Goal: Task Accomplishment & Management: Use online tool/utility

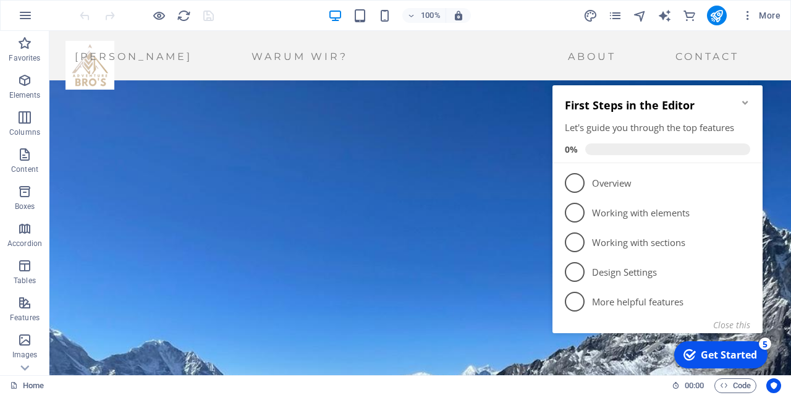
click at [750, 104] on icon "Minimize checklist" at bounding box center [746, 103] width 10 height 10
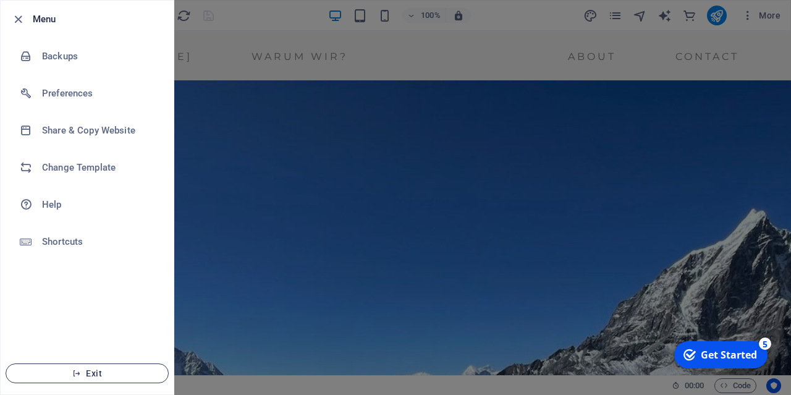
click at [100, 380] on button "Exit" at bounding box center [87, 373] width 163 height 20
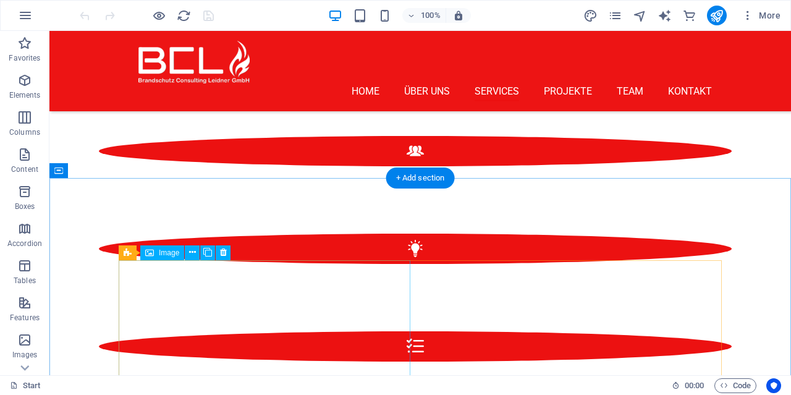
scroll to position [1736, 0]
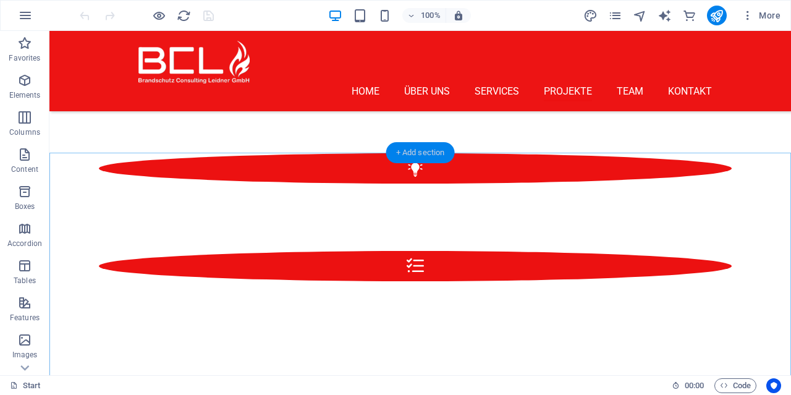
click at [414, 155] on div "+ Add section" at bounding box center [420, 152] width 69 height 21
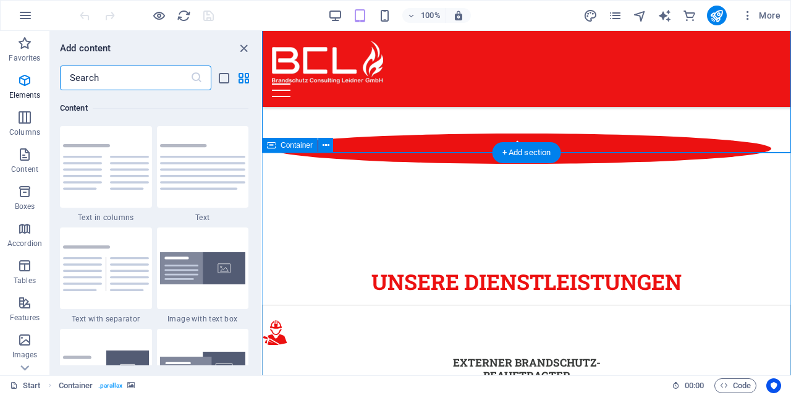
scroll to position [2162, 0]
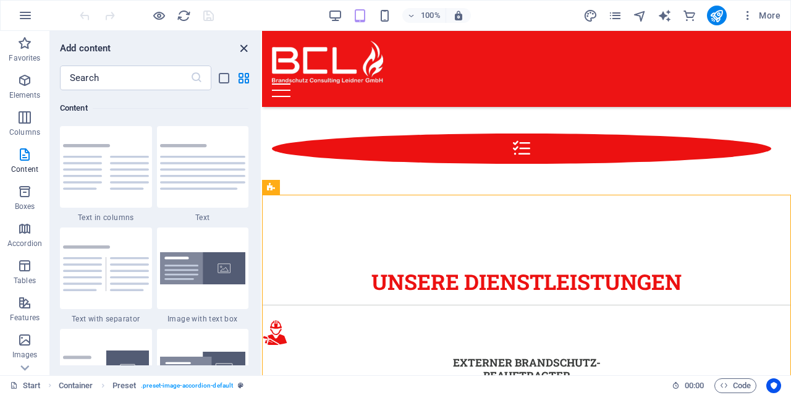
click at [242, 51] on icon "close panel" at bounding box center [244, 48] width 14 height 14
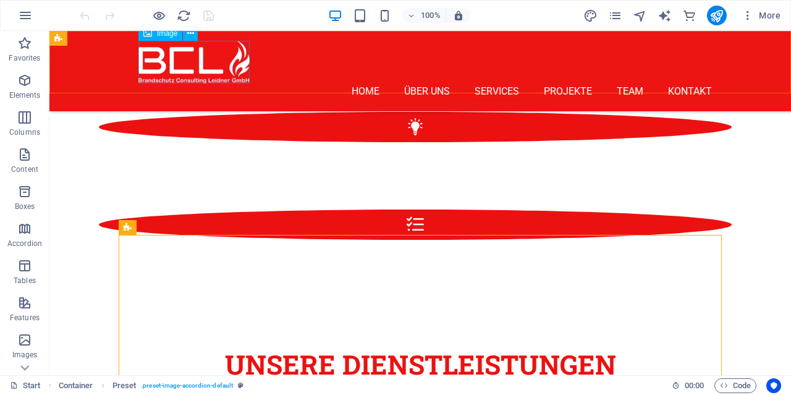
scroll to position [1736, 0]
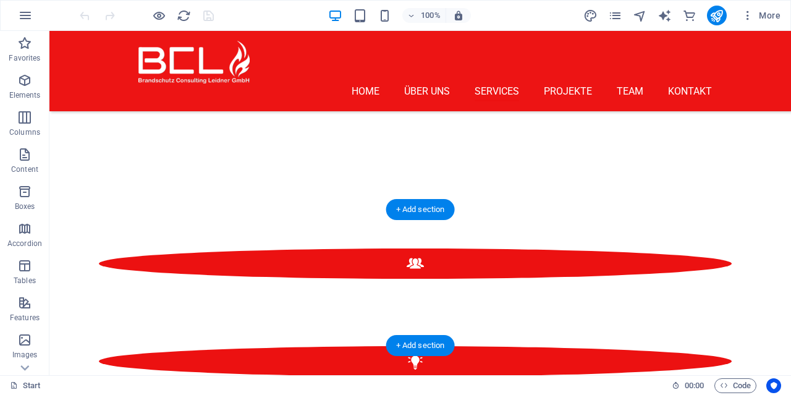
scroll to position [1671, 0]
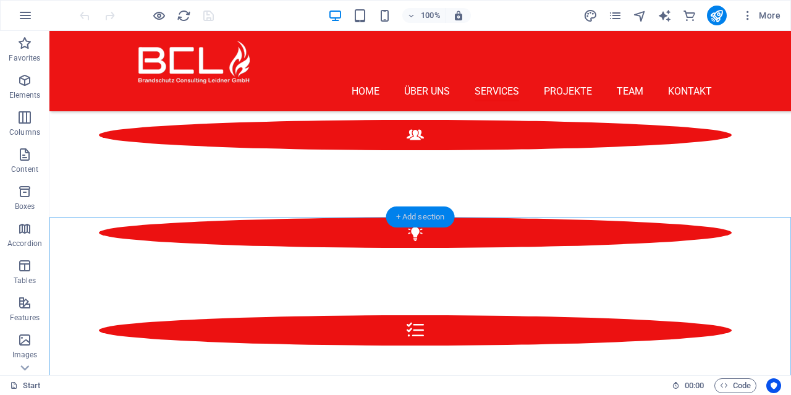
click at [419, 217] on div "+ Add section" at bounding box center [420, 216] width 69 height 21
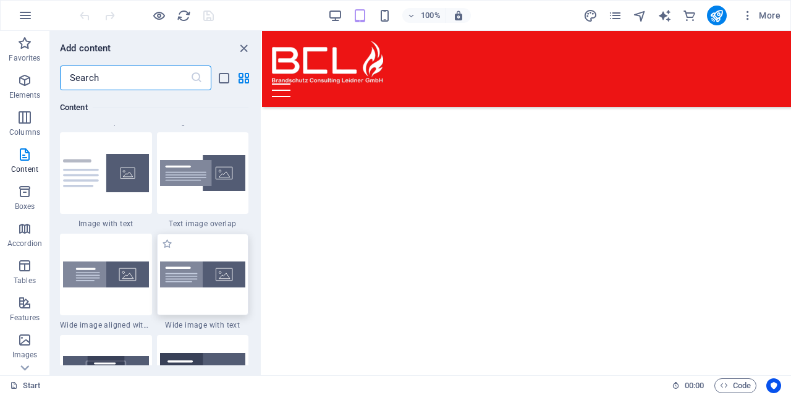
scroll to position [2340, 0]
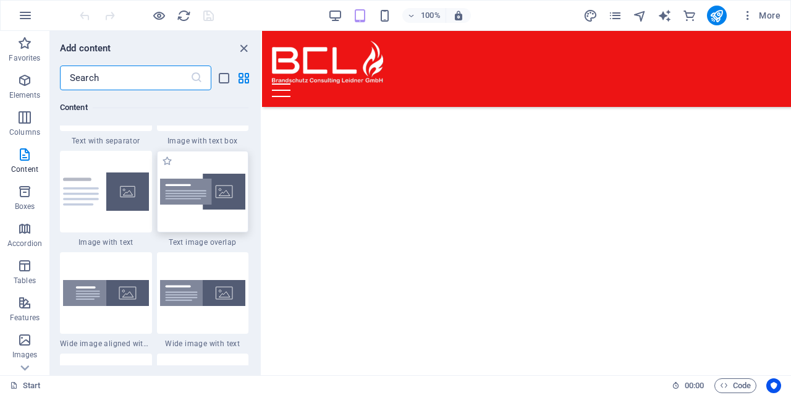
click at [200, 214] on div at bounding box center [203, 192] width 92 height 82
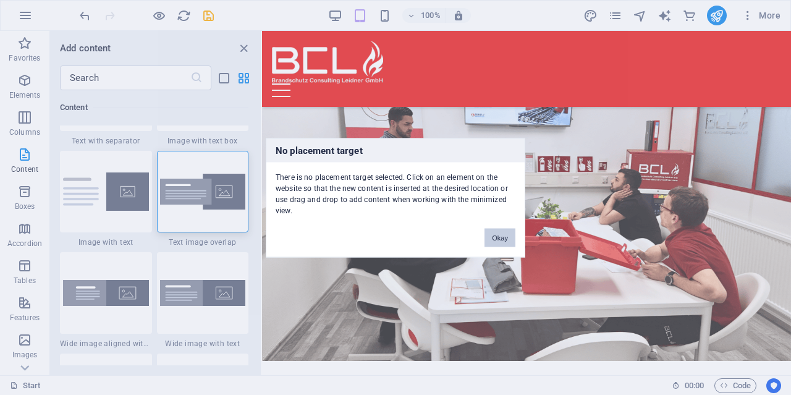
click at [503, 235] on button "Okay" at bounding box center [500, 237] width 31 height 19
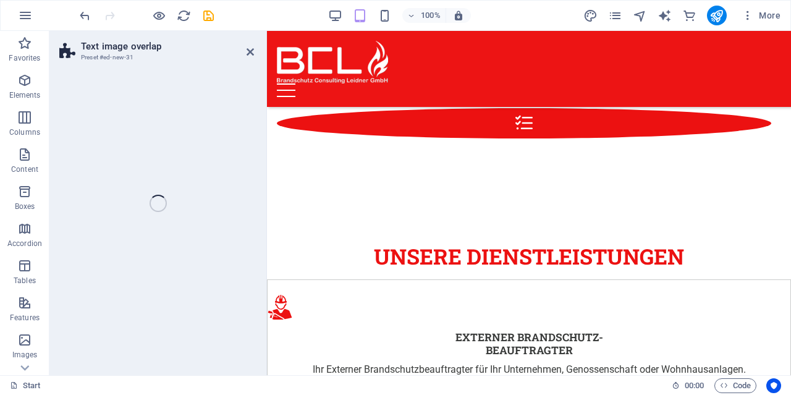
scroll to position [1797, 0]
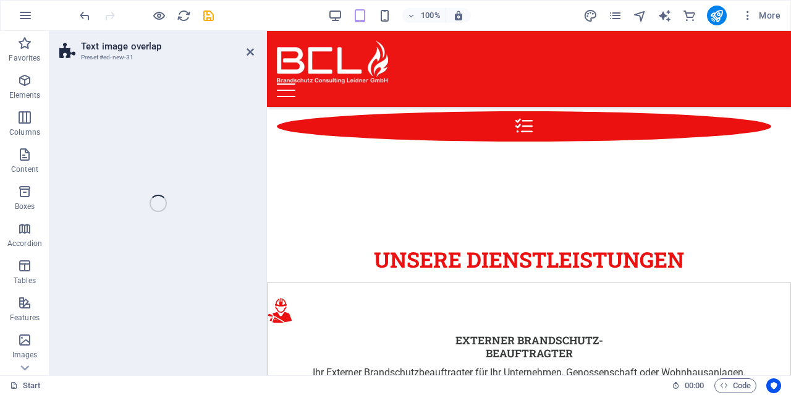
select select "rem"
select select "px"
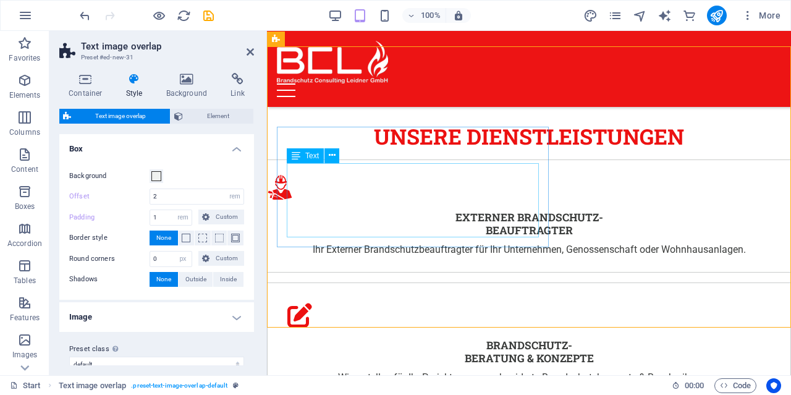
scroll to position [1990, 0]
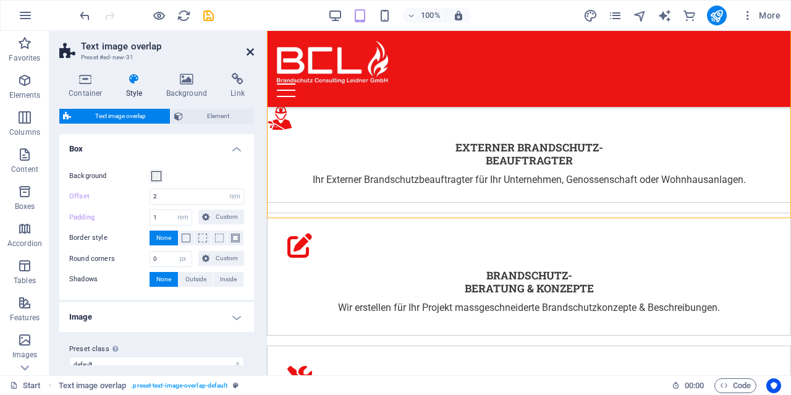
click at [251, 54] on icon at bounding box center [250, 52] width 7 height 10
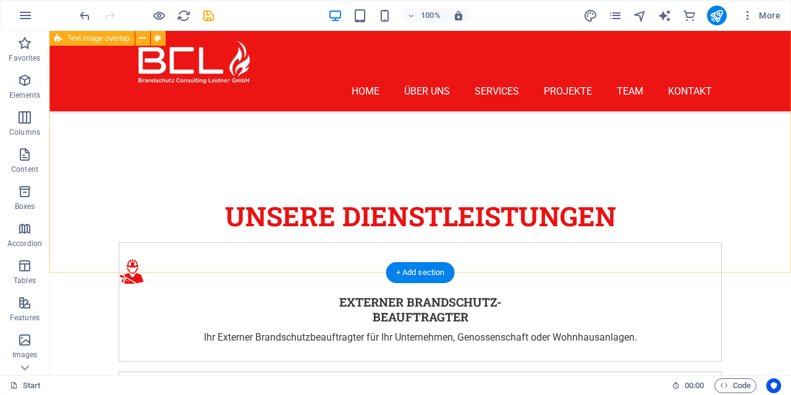
scroll to position [1733, 0]
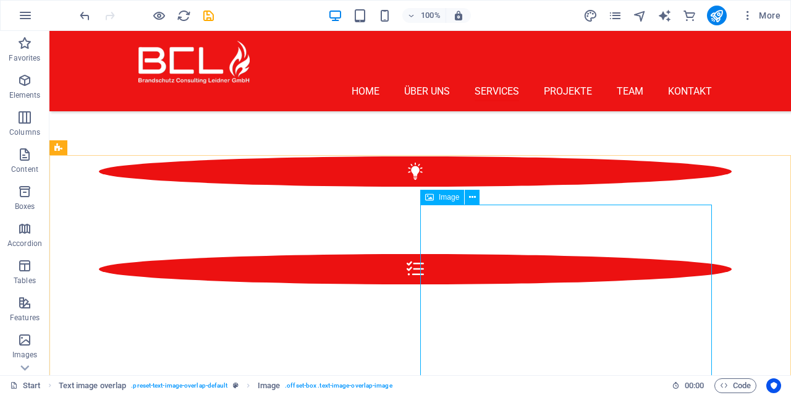
click at [454, 200] on span "Image" at bounding box center [449, 196] width 20 height 7
click at [469, 200] on icon at bounding box center [472, 197] width 7 height 13
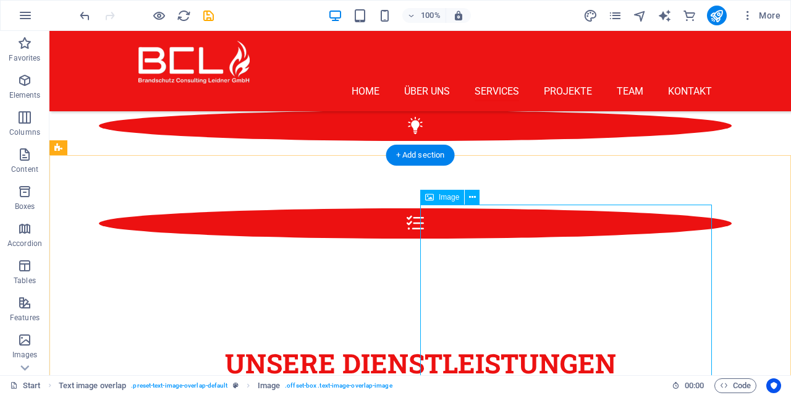
select select "%"
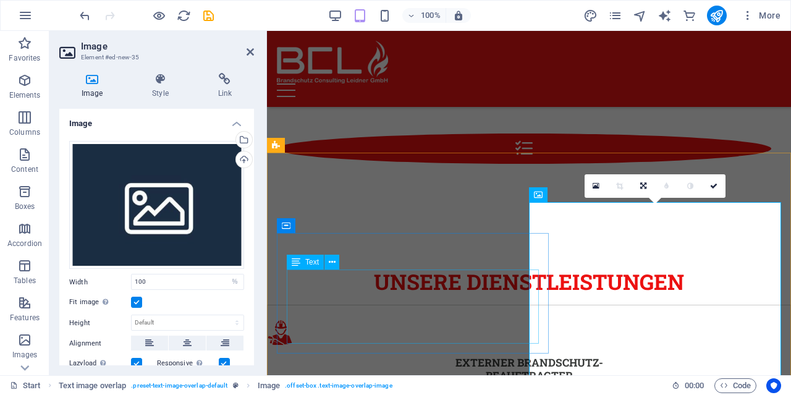
scroll to position [1772, 0]
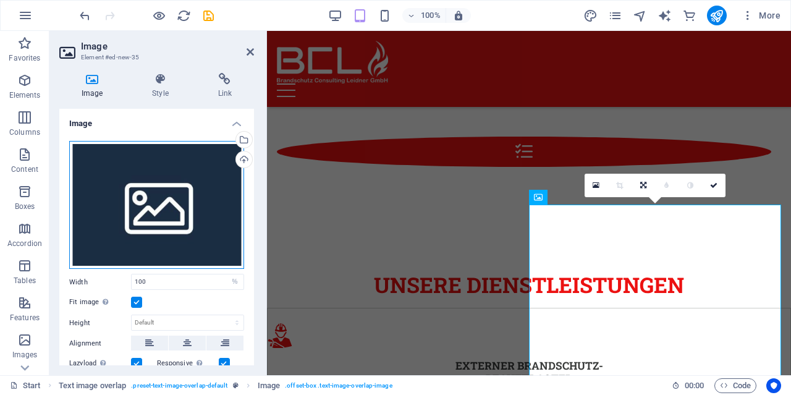
click at [156, 202] on div "Drag files here, click to choose files or select files from Files or our free s…" at bounding box center [156, 205] width 175 height 129
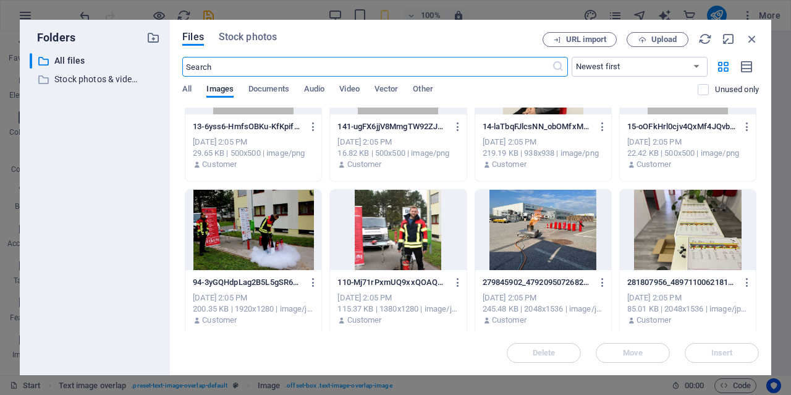
scroll to position [1187, 0]
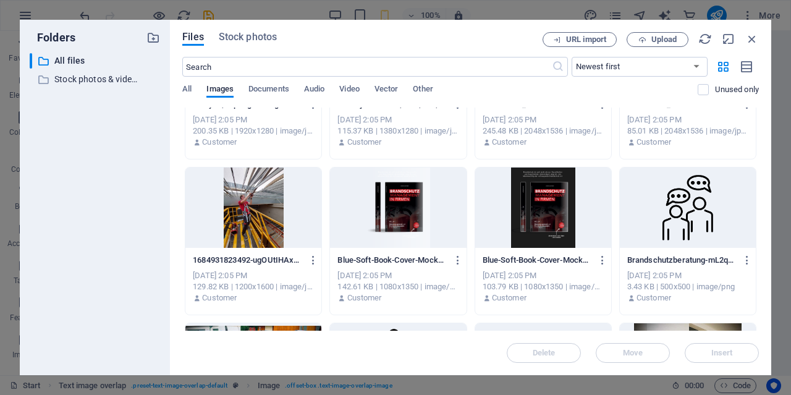
click at [365, 219] on div at bounding box center [398, 208] width 136 height 80
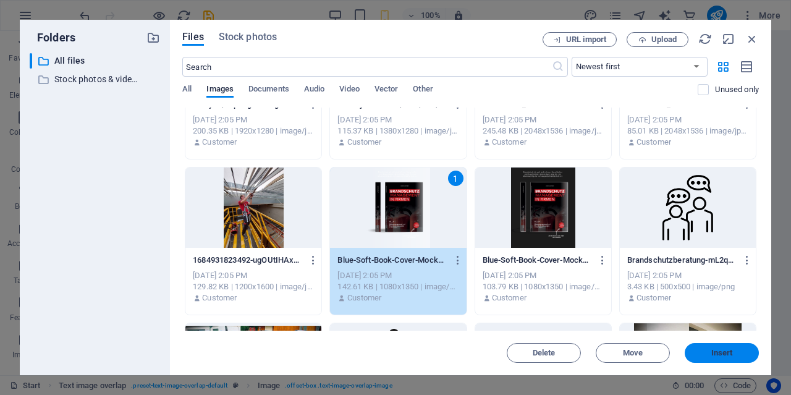
click at [715, 346] on button "Insert" at bounding box center [722, 353] width 74 height 20
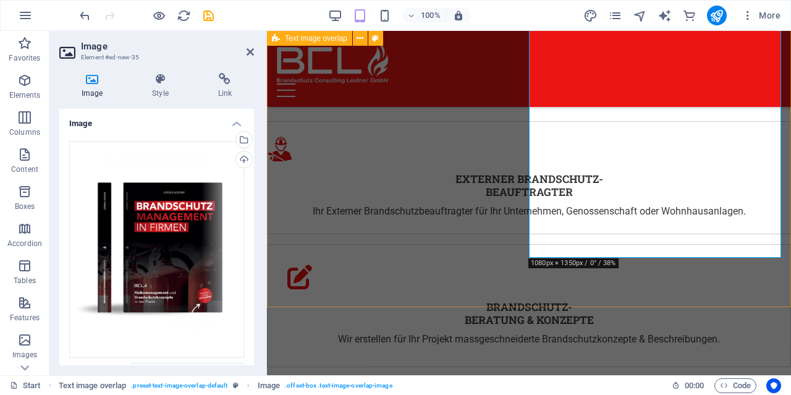
scroll to position [1929, 0]
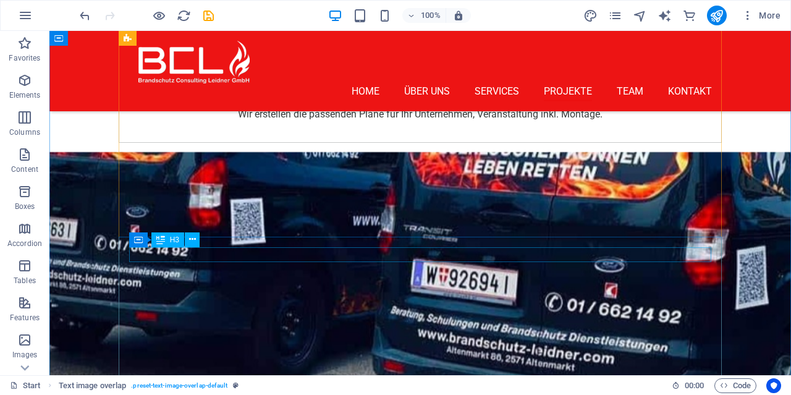
scroll to position [2957, 0]
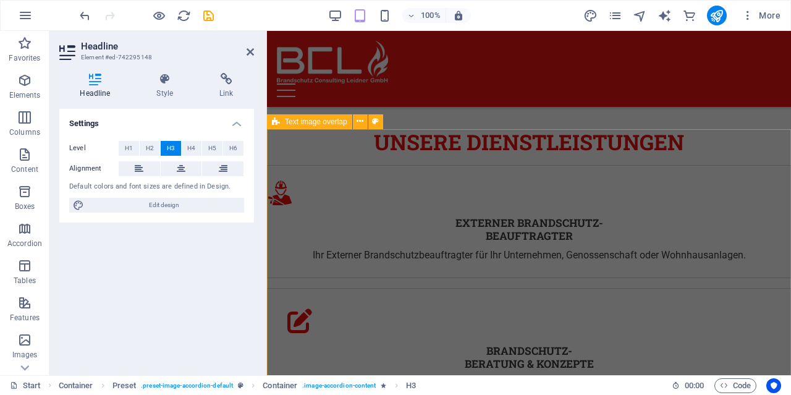
scroll to position [1963, 0]
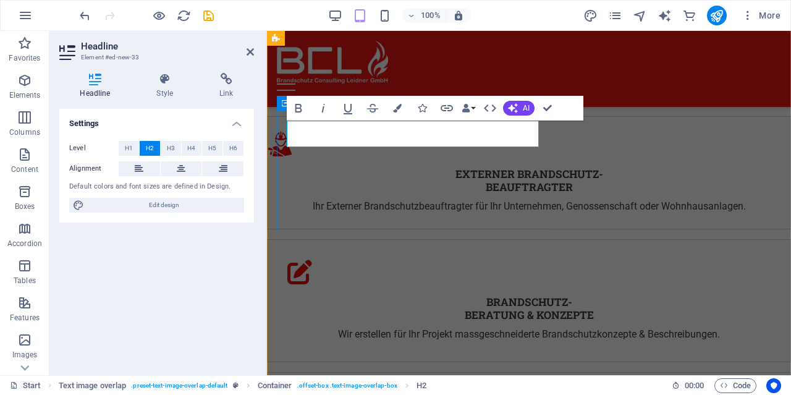
scroll to position [1950, 0]
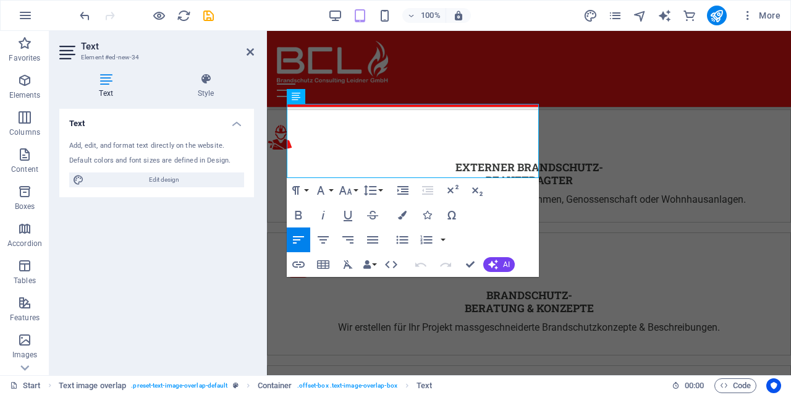
scroll to position [2020, 0]
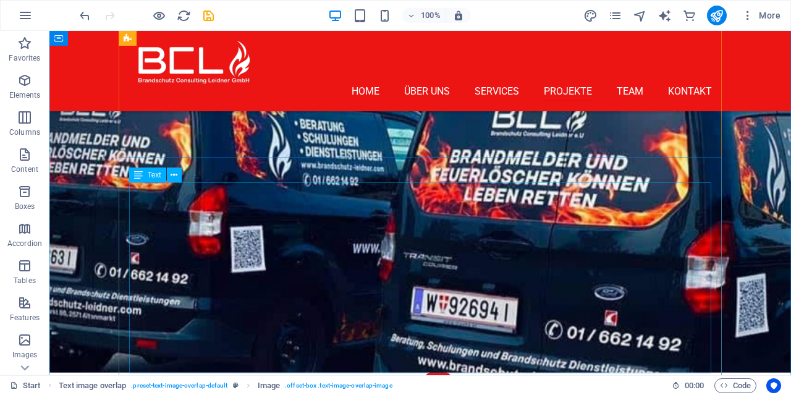
scroll to position [3049, 0]
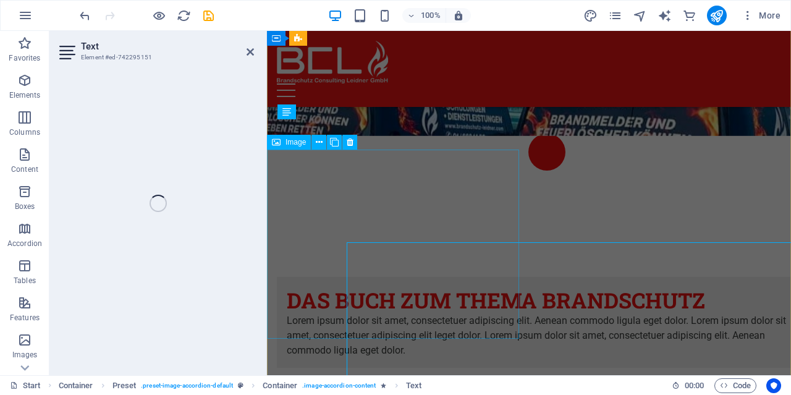
scroll to position [2954, 0]
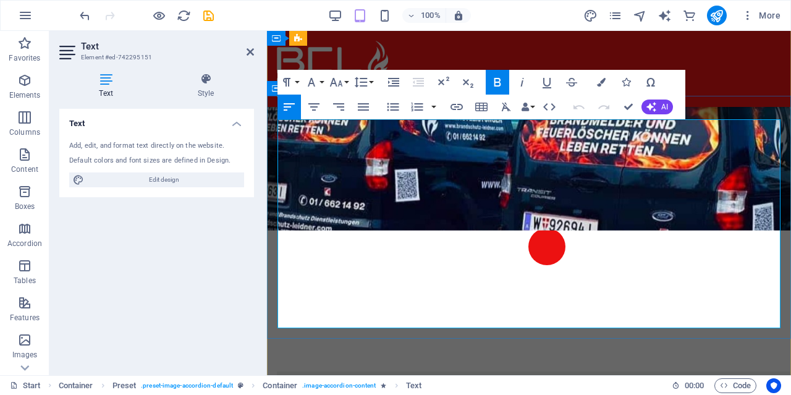
drag, startPoint x: 360, startPoint y: 318, endPoint x: 276, endPoint y: 125, distance: 210.4
copy div "Buchvorstellung: Brandschutzmanagement in Firmen von Jürgen Leidner Das Fachbuc…"
copy div "Brandschutzmanagement in Firmen von Jürgen Leidner Das Fachbuch "Brandschutzman…"
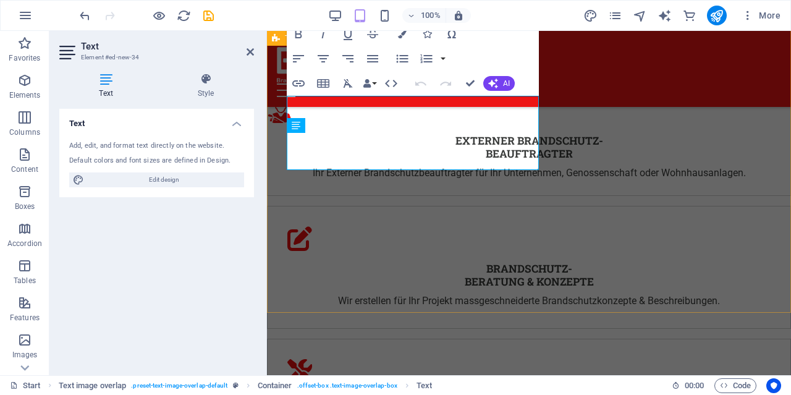
scroll to position [1991, 0]
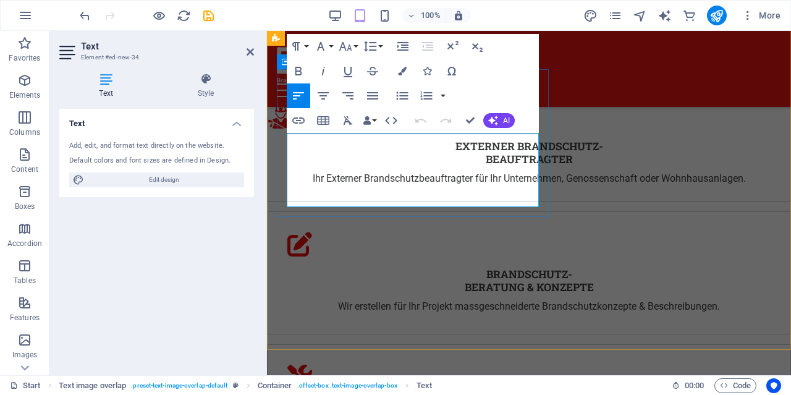
drag, startPoint x: 442, startPoint y: 198, endPoint x: 287, endPoint y: 141, distance: 164.7
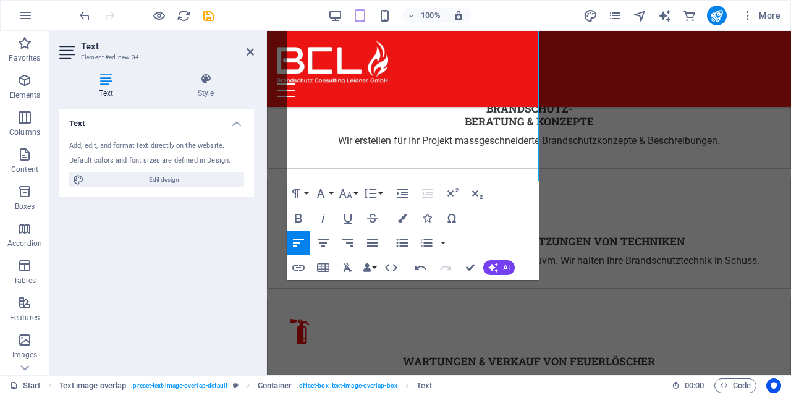
scroll to position [2165, 0]
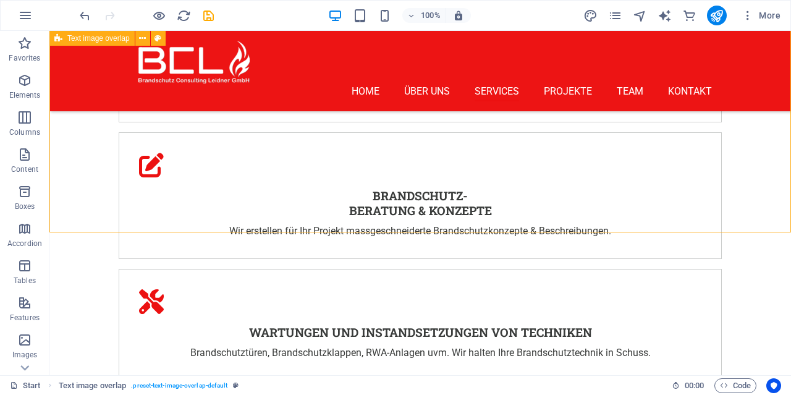
drag, startPoint x: 370, startPoint y: 204, endPoint x: 451, endPoint y: 205, distance: 80.4
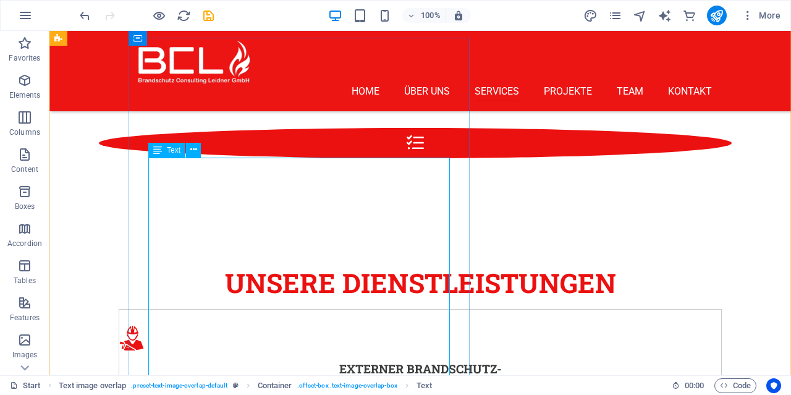
scroll to position [1858, 0]
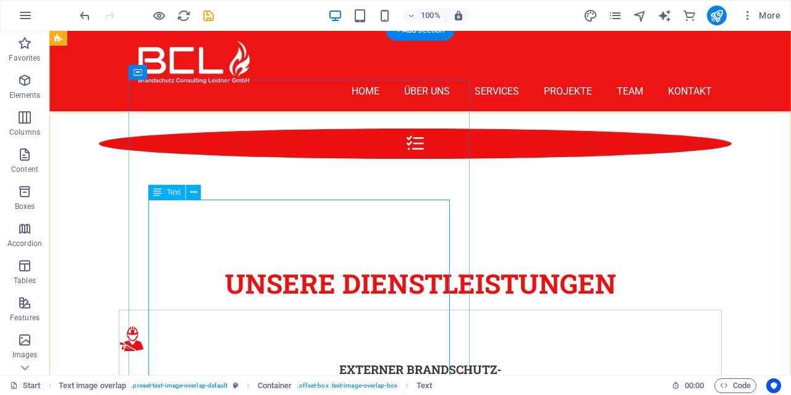
click at [197, 193] on icon at bounding box center [193, 192] width 7 height 13
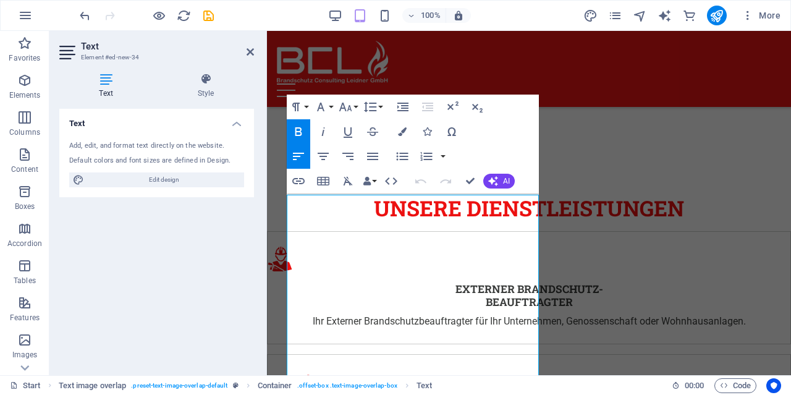
scroll to position [1848, 0]
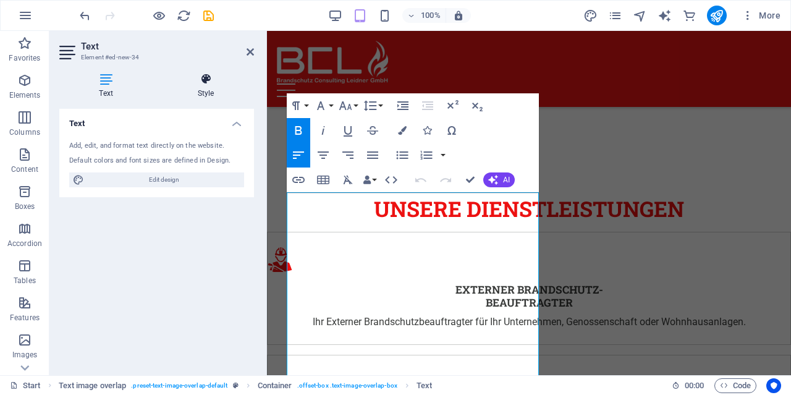
click at [214, 91] on h4 "Style" at bounding box center [206, 86] width 96 height 26
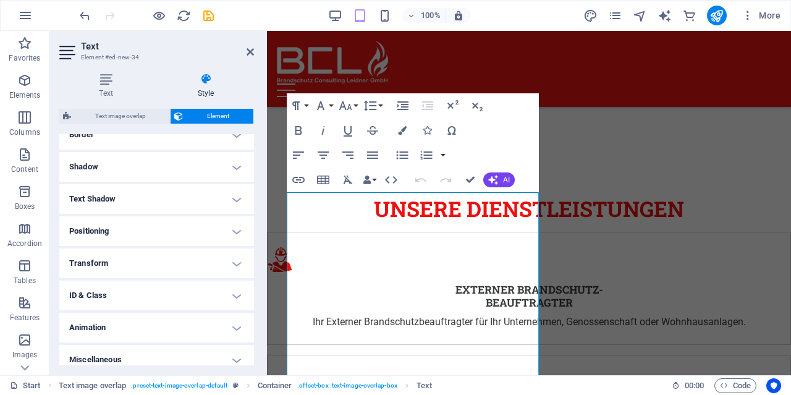
scroll to position [291, 0]
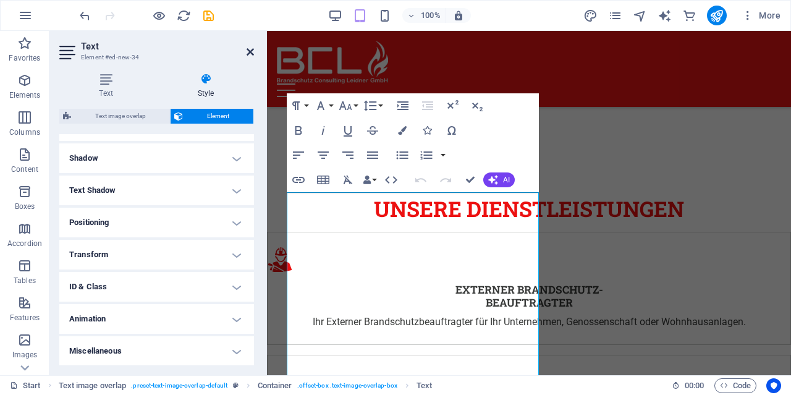
click at [253, 56] on icon at bounding box center [250, 52] width 7 height 10
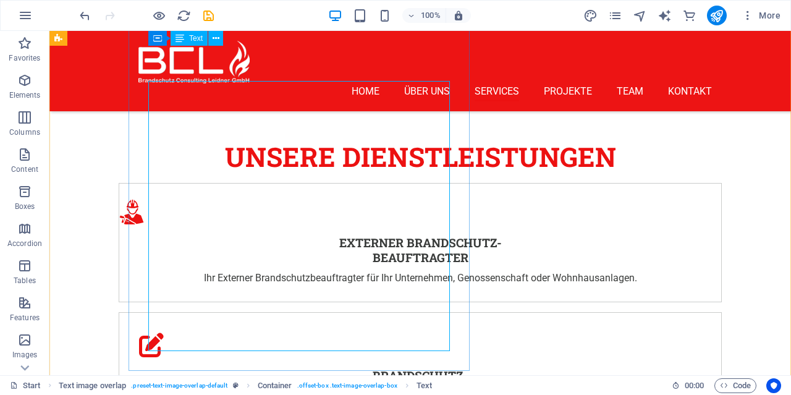
scroll to position [1976, 0]
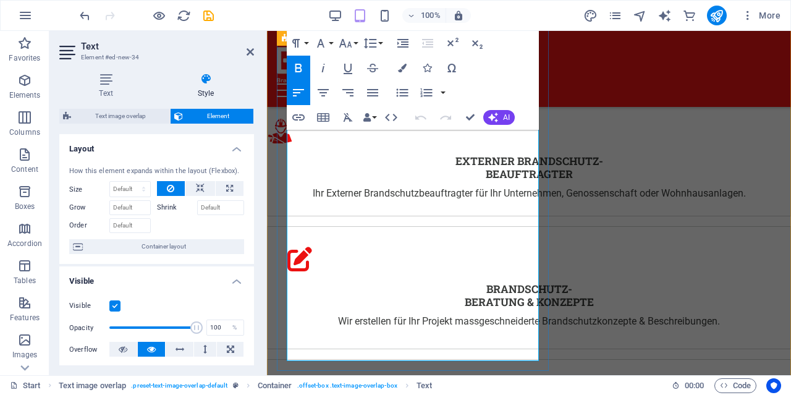
drag, startPoint x: 355, startPoint y: 352, endPoint x: 286, endPoint y: 219, distance: 149.6
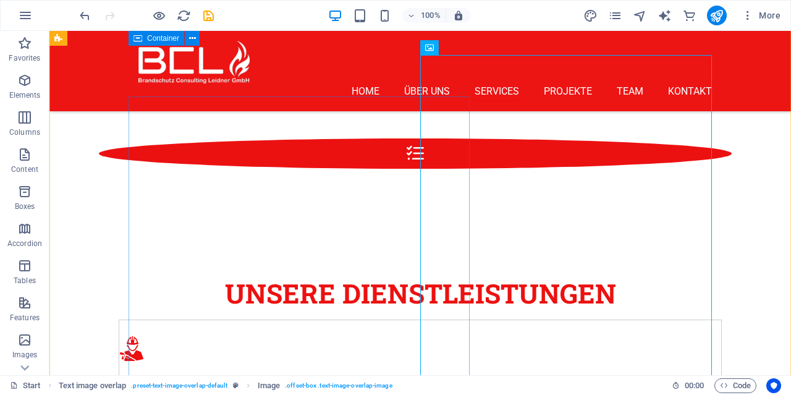
scroll to position [1848, 0]
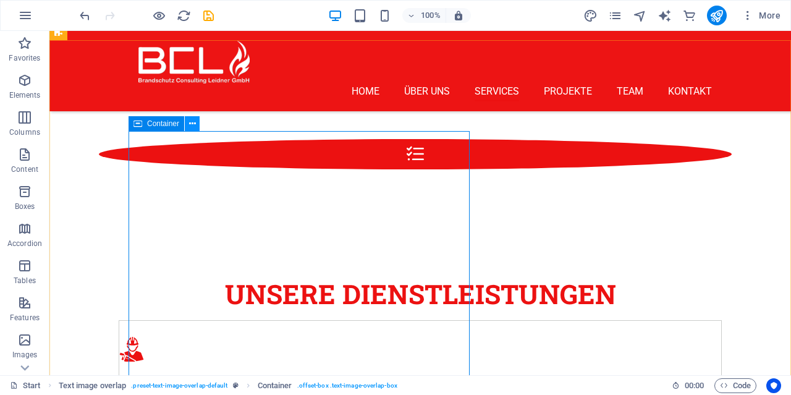
click at [190, 124] on icon at bounding box center [192, 123] width 7 height 13
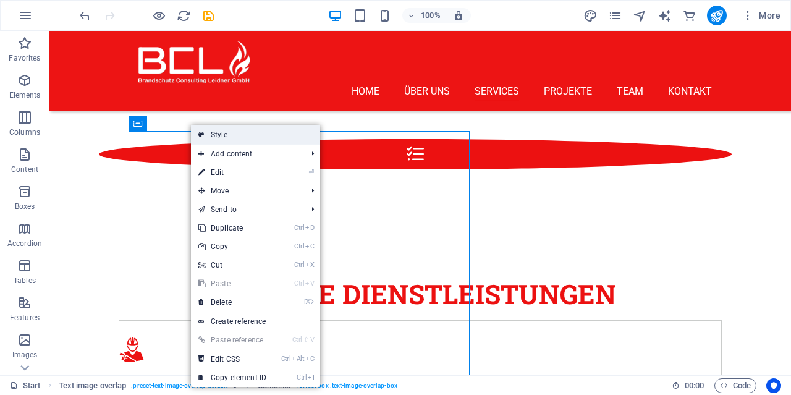
click at [210, 132] on link "Style" at bounding box center [255, 134] width 129 height 19
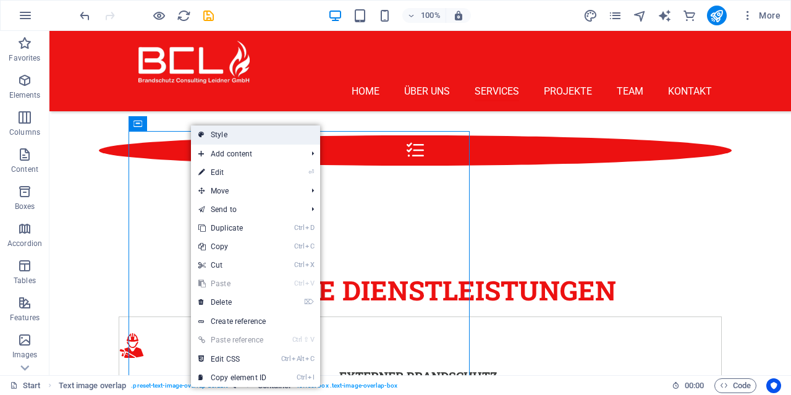
select select "rem"
select select "px"
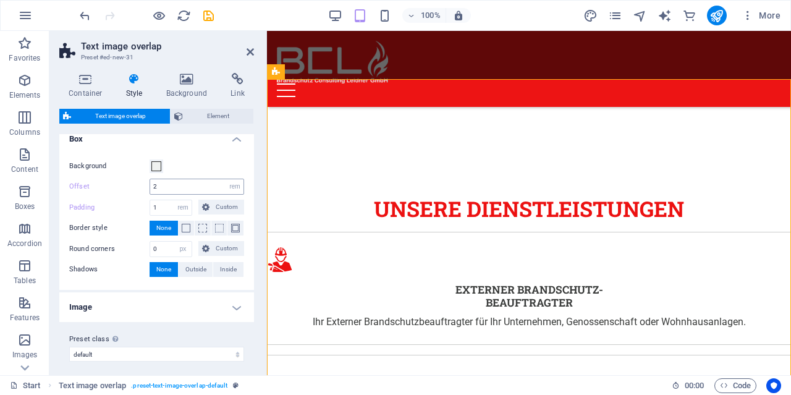
scroll to position [14, 0]
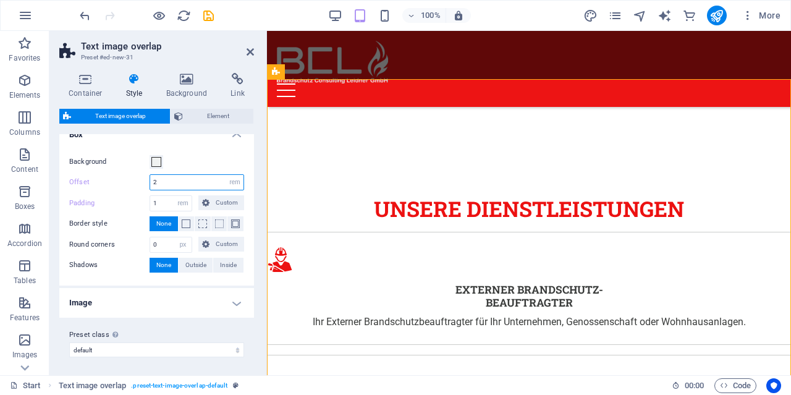
click at [165, 185] on input "2" at bounding box center [196, 182] width 93 height 15
type input "3"
click at [164, 183] on input "3" at bounding box center [196, 182] width 93 height 15
type input "2"
click at [161, 202] on input "1" at bounding box center [170, 203] width 41 height 15
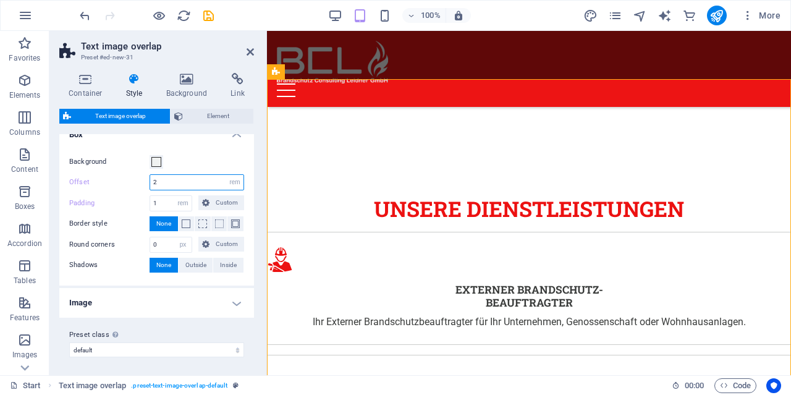
click at [166, 183] on input "2" at bounding box center [196, 182] width 93 height 15
type input "3"
click at [160, 206] on input "1" at bounding box center [170, 203] width 41 height 15
type input "2"
click at [181, 183] on input "3" at bounding box center [196, 182] width 93 height 15
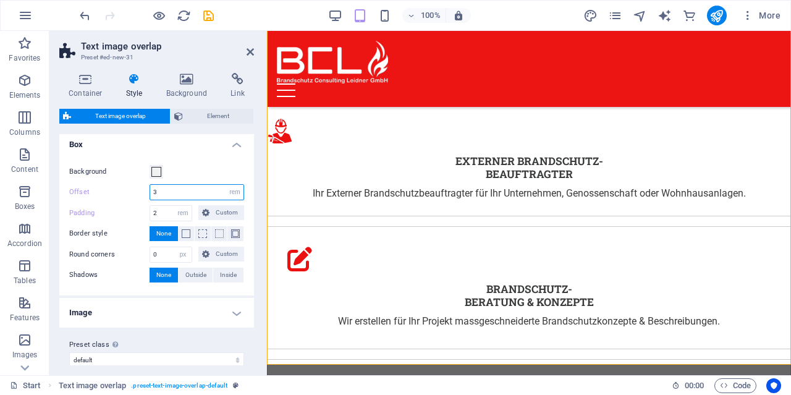
scroll to position [0, 0]
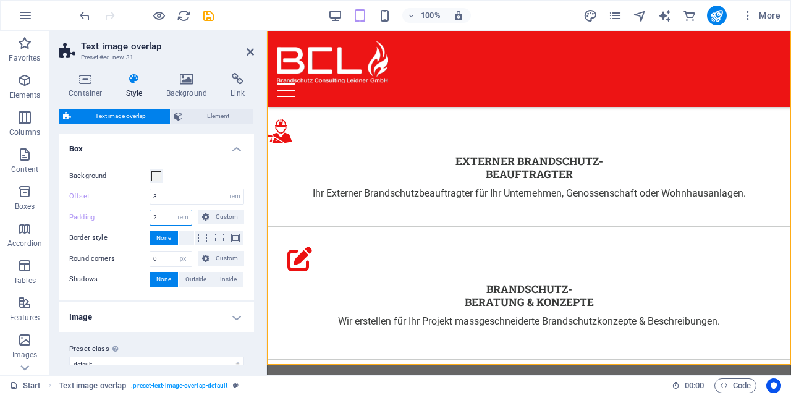
click at [168, 219] on input "2" at bounding box center [170, 217] width 41 height 15
type input "1"
click at [175, 193] on input "3" at bounding box center [196, 196] width 93 height 15
click at [166, 254] on input "0" at bounding box center [170, 259] width 41 height 15
drag, startPoint x: 166, startPoint y: 254, endPoint x: 155, endPoint y: 258, distance: 11.7
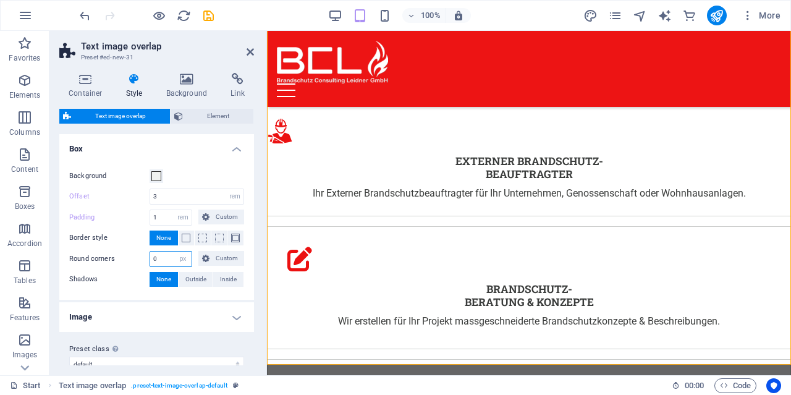
click at [155, 258] on input "0" at bounding box center [170, 259] width 41 height 15
type input "3"
click at [170, 218] on input "1" at bounding box center [170, 217] width 41 height 15
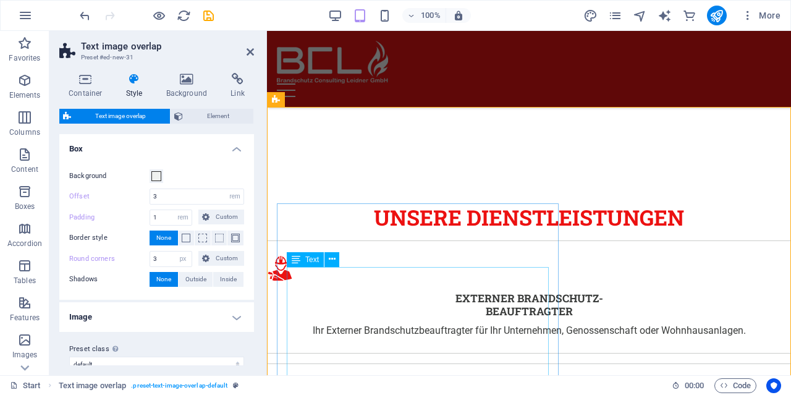
scroll to position [1848, 0]
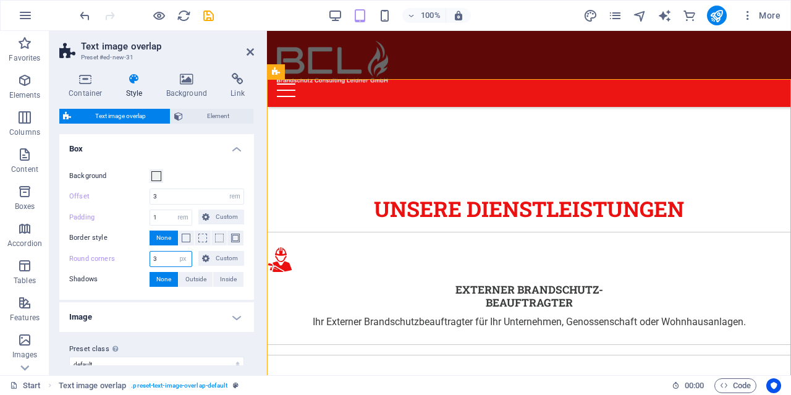
click at [159, 258] on input "3" at bounding box center [170, 259] width 41 height 15
click at [248, 49] on icon at bounding box center [250, 52] width 7 height 10
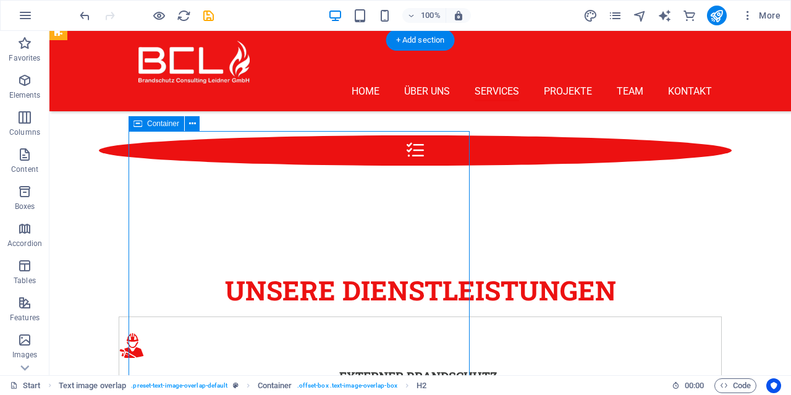
select select "px"
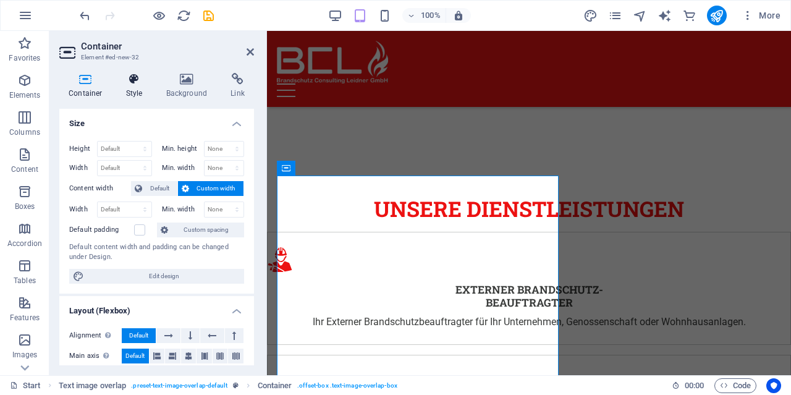
click at [146, 82] on icon at bounding box center [134, 79] width 35 height 12
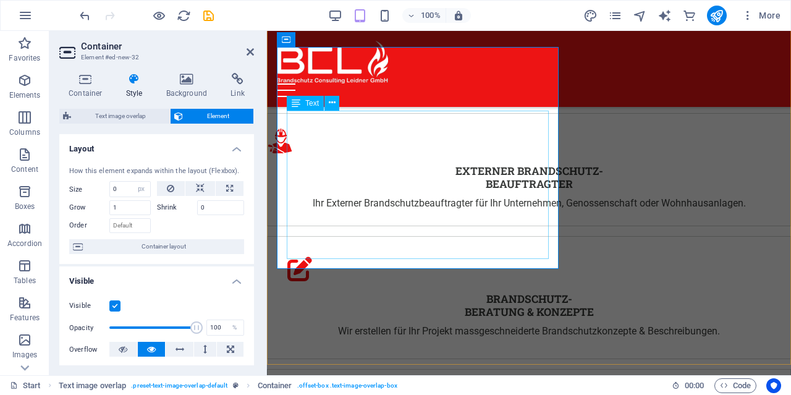
scroll to position [1976, 0]
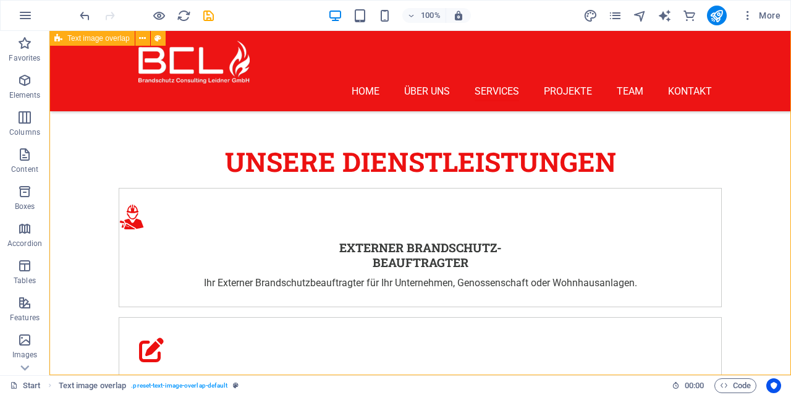
select select "rem"
select select "px"
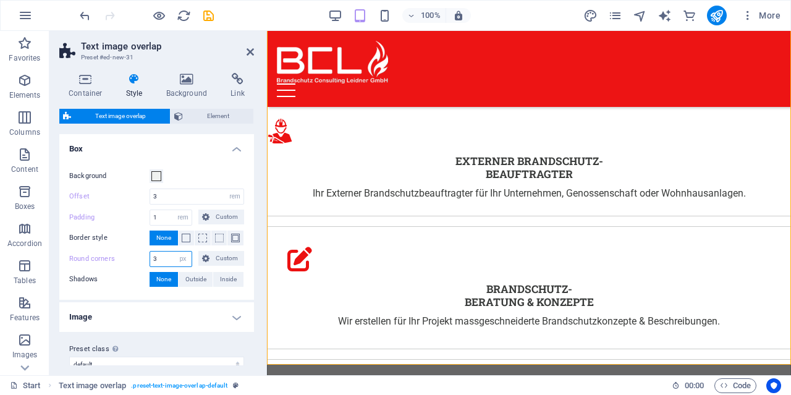
click at [166, 253] on input "3" at bounding box center [170, 259] width 41 height 15
type input "0"
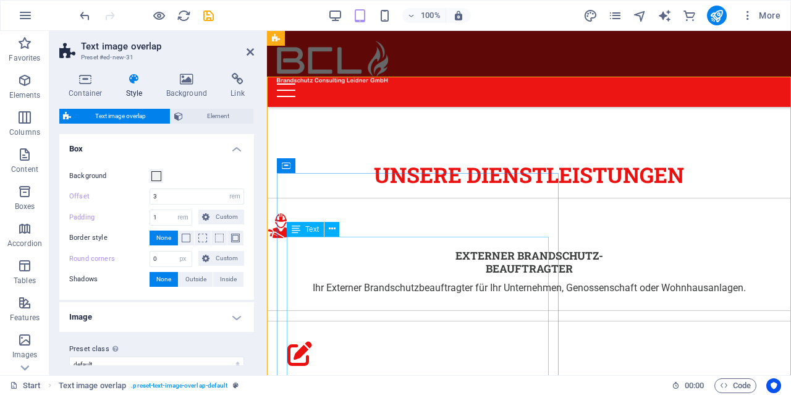
scroll to position [1848, 0]
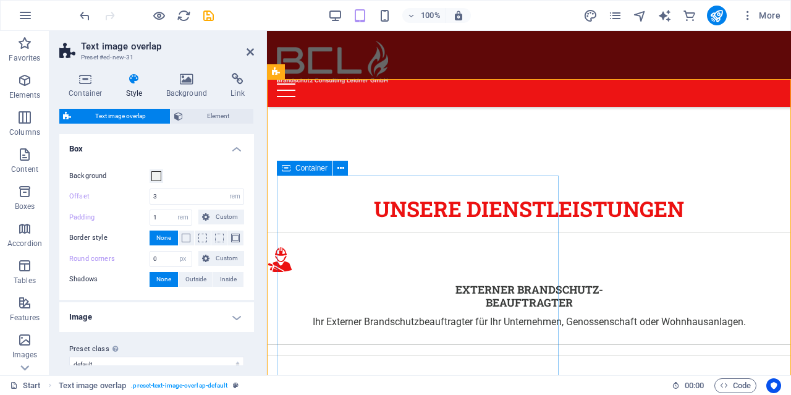
select select "px"
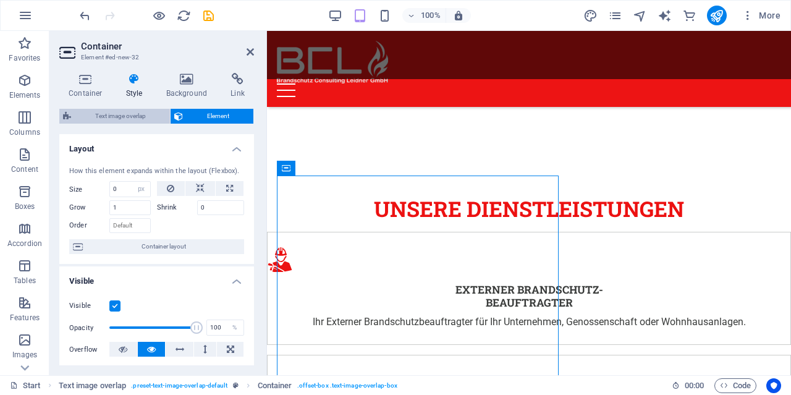
click at [126, 122] on span "Text image overlap" at bounding box center [120, 116] width 91 height 15
select select "rem"
select select "px"
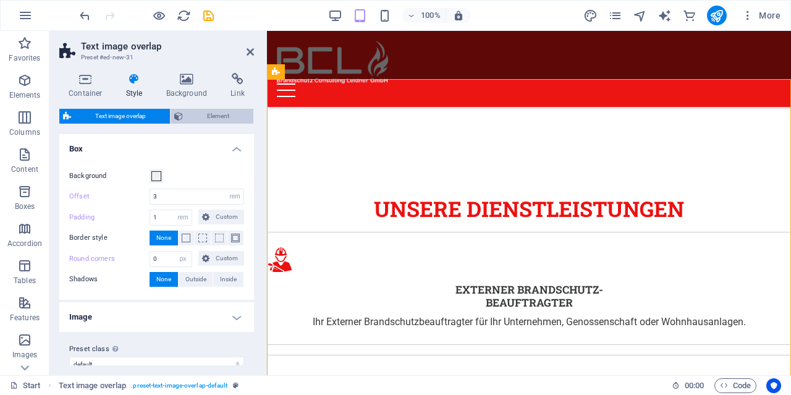
click at [205, 120] on span "Element" at bounding box center [218, 116] width 63 height 15
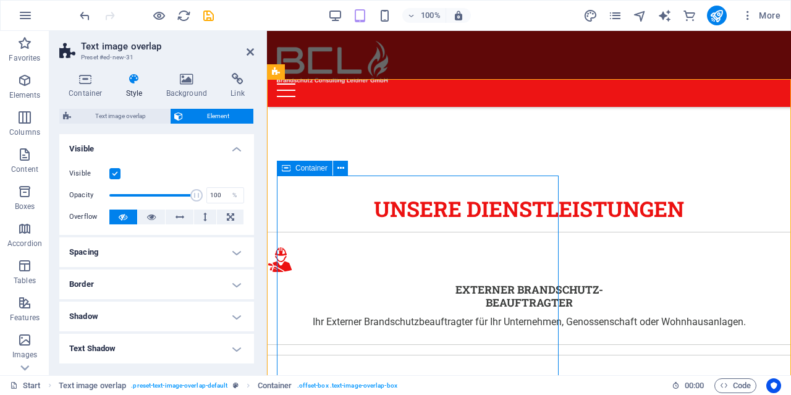
select select "px"
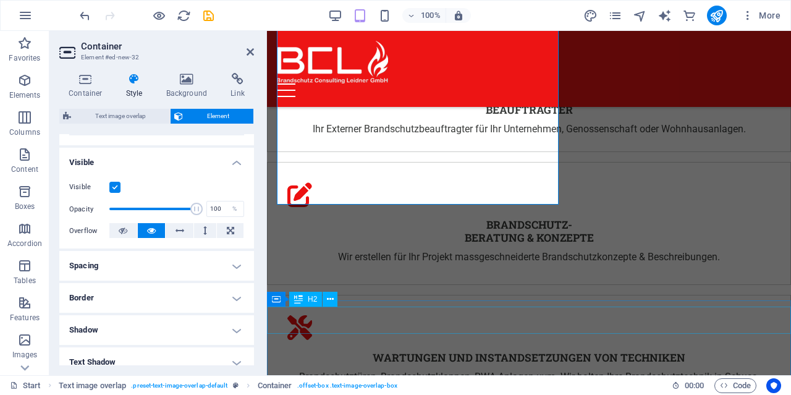
scroll to position [1912, 0]
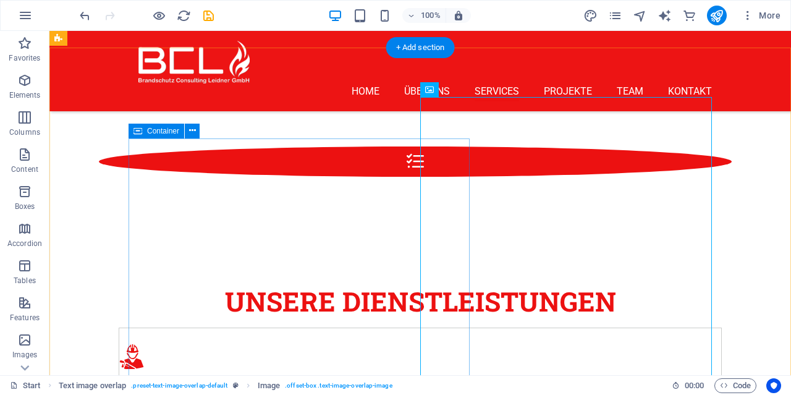
scroll to position [1783, 0]
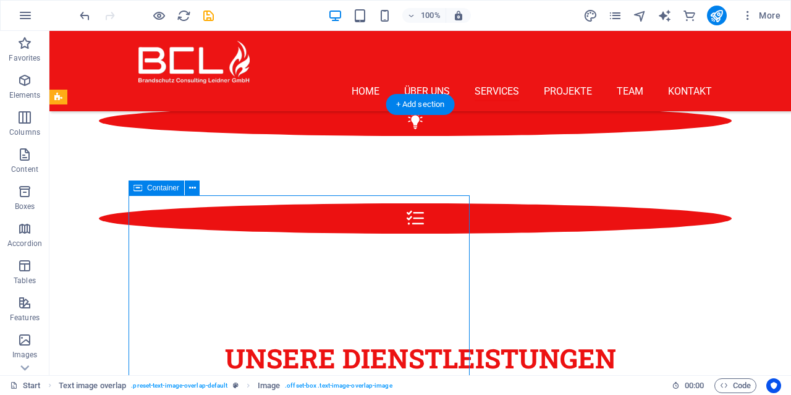
select select "px"
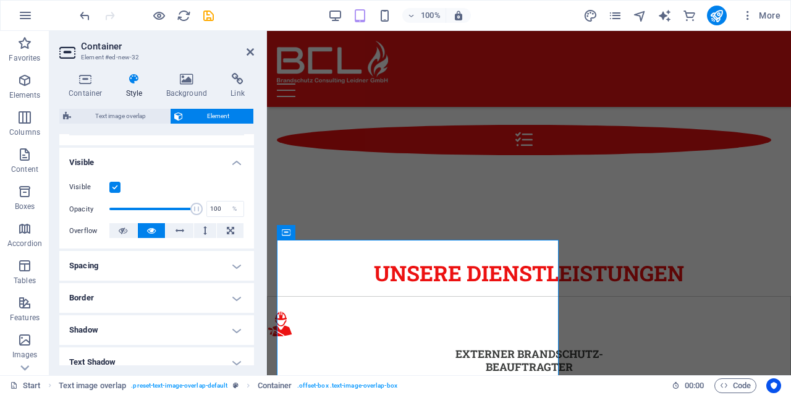
scroll to position [178, 0]
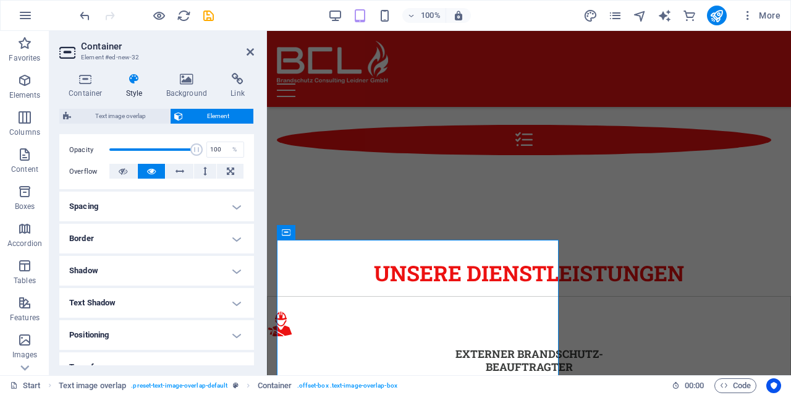
click at [138, 207] on h4 "Spacing" at bounding box center [156, 207] width 195 height 30
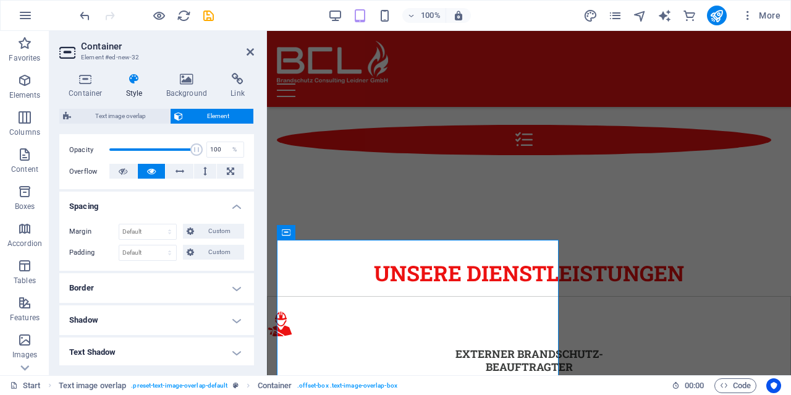
click at [138, 207] on h4 "Spacing" at bounding box center [156, 203] width 195 height 22
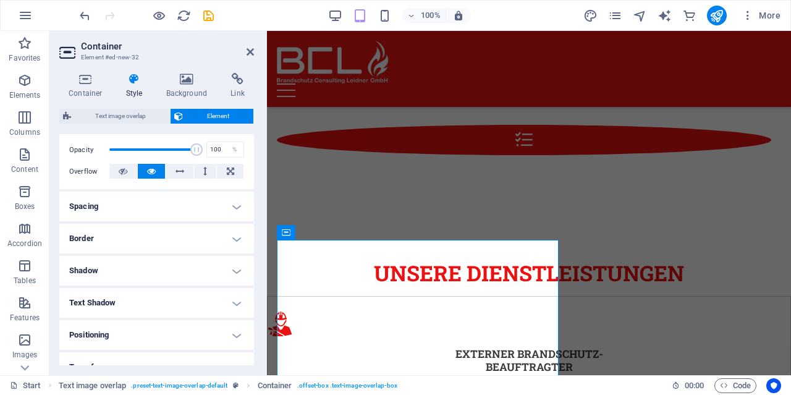
click at [132, 237] on h4 "Border" at bounding box center [156, 239] width 195 height 30
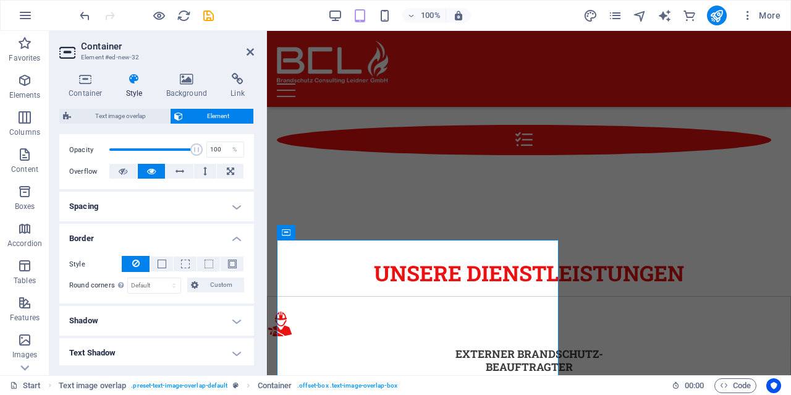
click at [132, 237] on h4 "Border" at bounding box center [156, 235] width 195 height 22
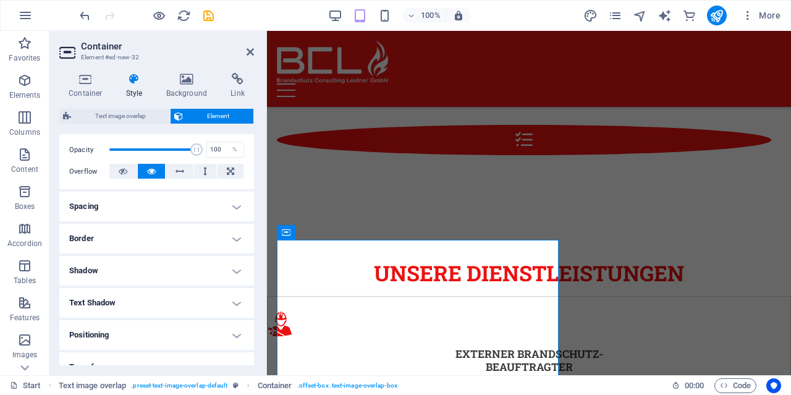
click at [125, 261] on h4 "Shadow" at bounding box center [156, 271] width 195 height 30
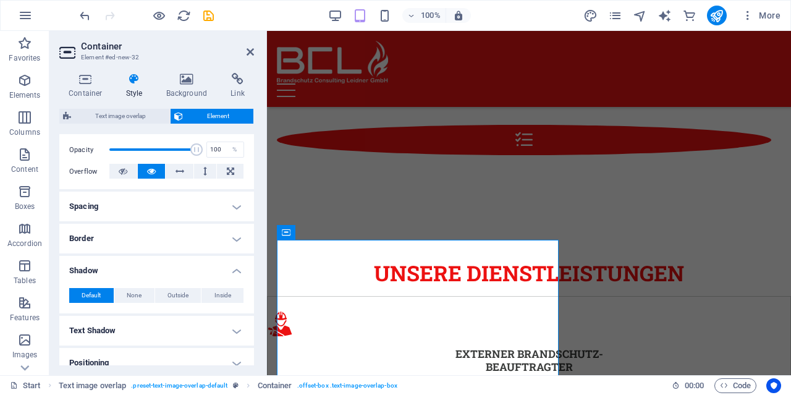
click at [125, 261] on h4 "Shadow" at bounding box center [156, 267] width 195 height 22
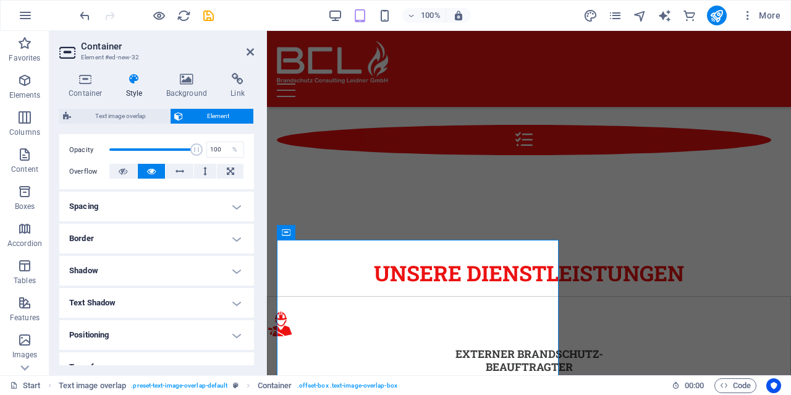
click at [118, 301] on h4 "Text Shadow" at bounding box center [156, 303] width 195 height 30
click at [118, 301] on h4 "Text Shadow" at bounding box center [156, 299] width 195 height 22
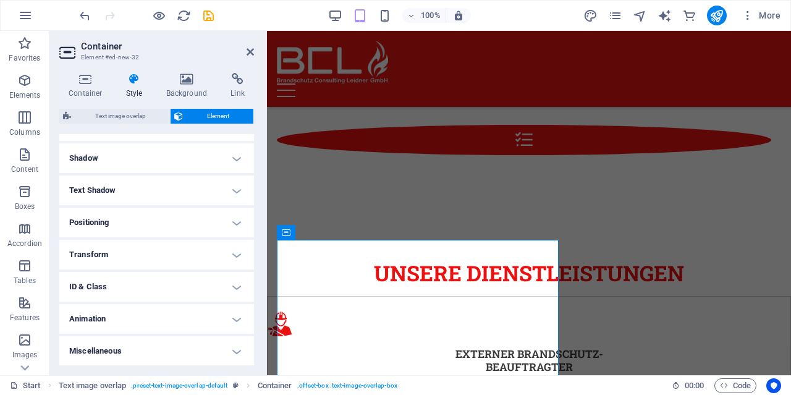
click at [125, 227] on h4 "Positioning" at bounding box center [156, 223] width 195 height 30
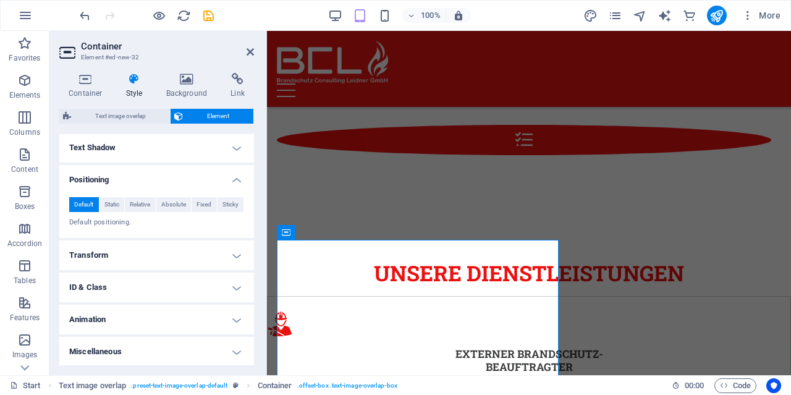
scroll to position [0, 0]
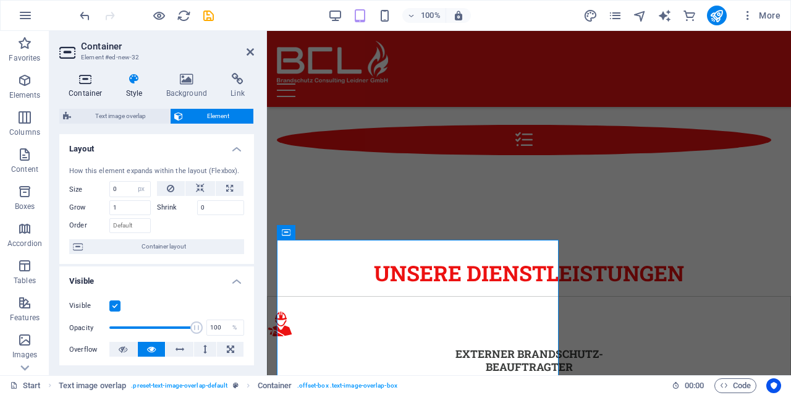
click at [93, 88] on h4 "Container" at bounding box center [87, 86] width 57 height 26
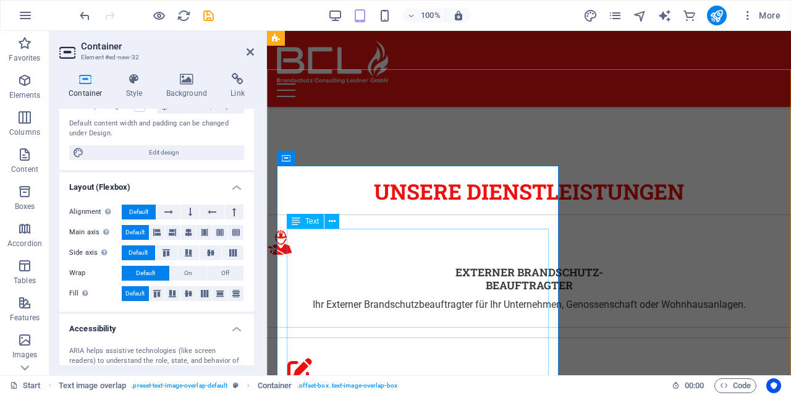
scroll to position [1848, 0]
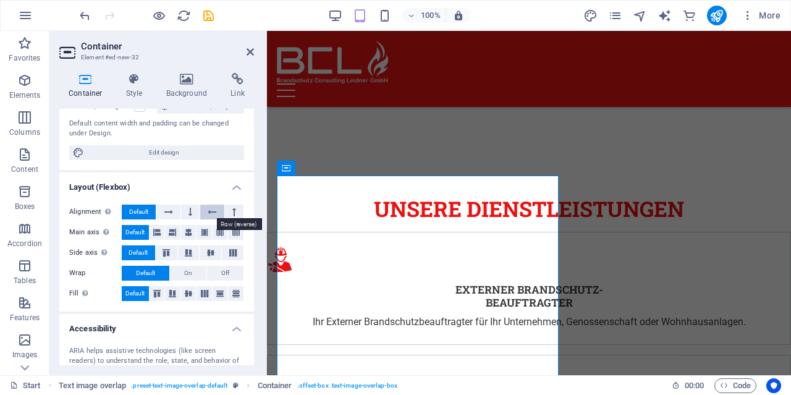
click at [213, 211] on icon at bounding box center [212, 212] width 9 height 15
click at [148, 208] on span "Default" at bounding box center [138, 212] width 19 height 15
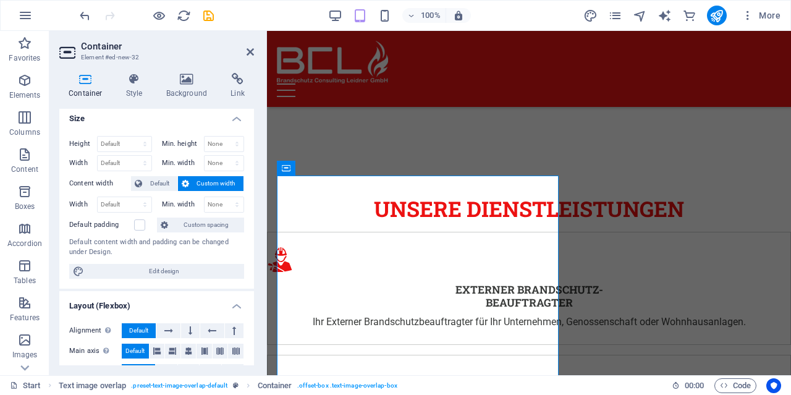
scroll to position [0, 0]
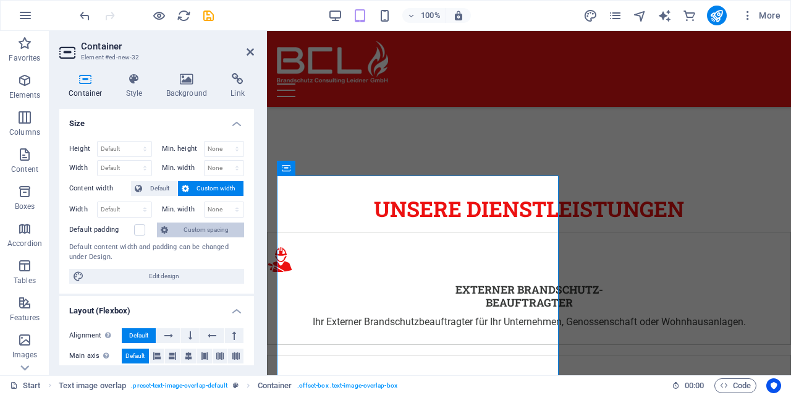
click at [185, 229] on span "Custom spacing" at bounding box center [206, 230] width 69 height 15
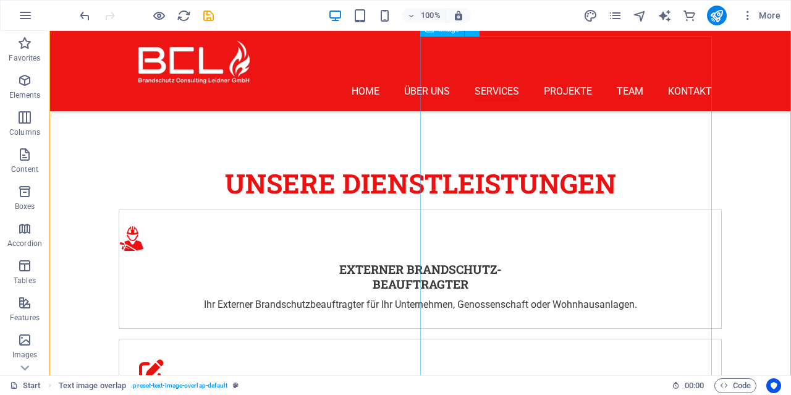
scroll to position [1976, 0]
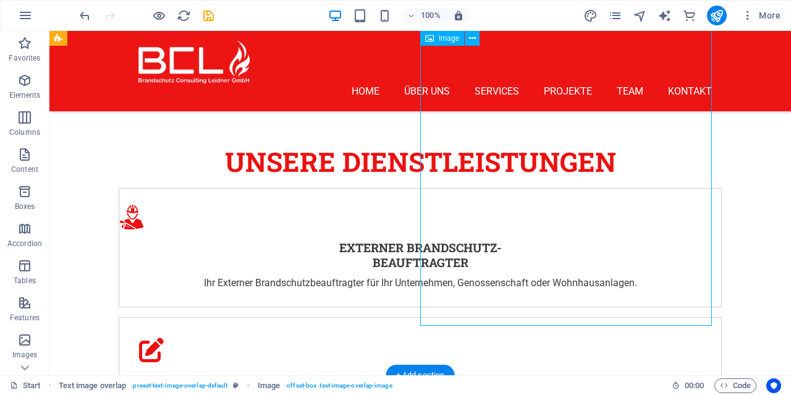
select select "%"
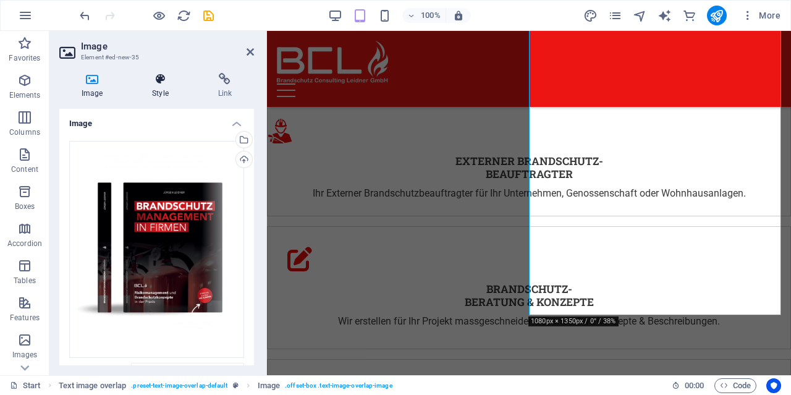
click at [172, 87] on h4 "Style" at bounding box center [163, 86] width 66 height 26
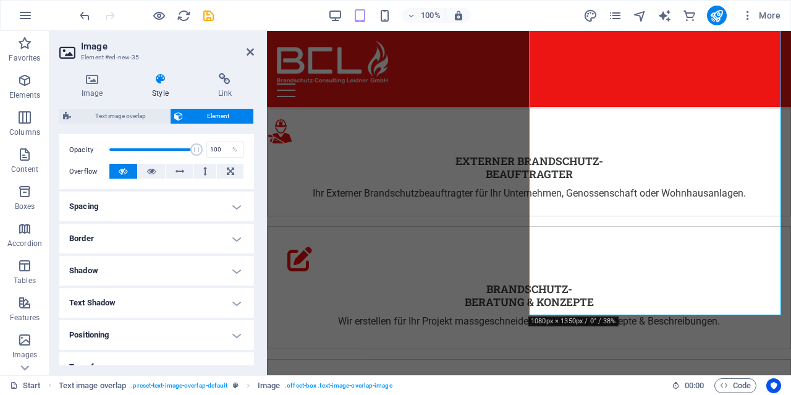
scroll to position [0, 0]
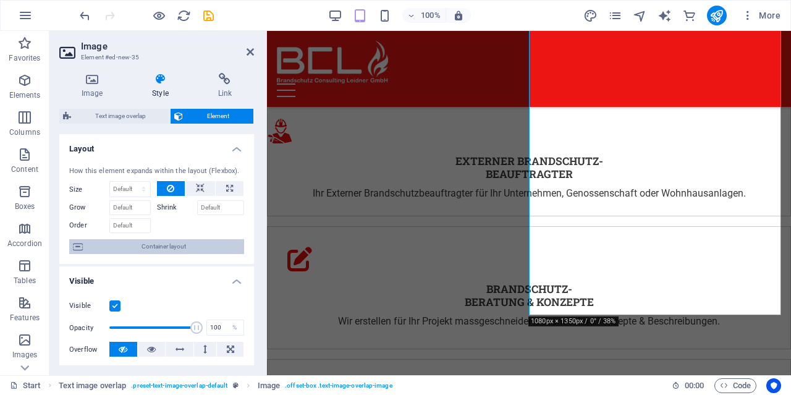
click at [151, 243] on span "Container layout" at bounding box center [164, 246] width 154 height 15
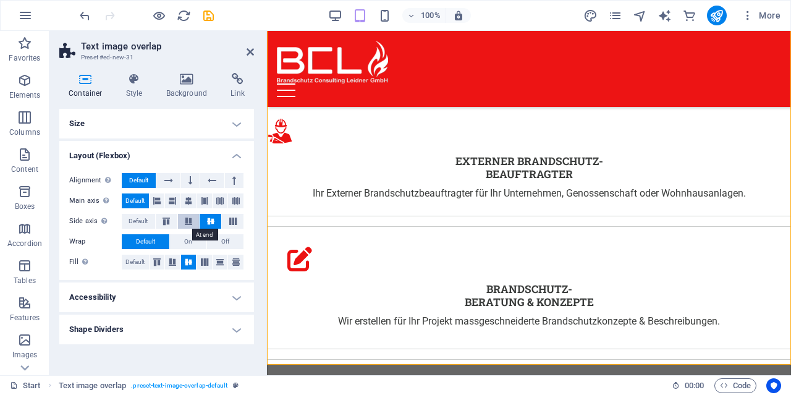
click at [187, 221] on icon at bounding box center [188, 221] width 15 height 7
click at [206, 222] on icon at bounding box center [210, 221] width 15 height 7
click at [230, 222] on icon at bounding box center [233, 221] width 15 height 7
click at [216, 220] on icon at bounding box center [210, 221] width 15 height 7
click at [149, 219] on button "Default" at bounding box center [138, 221] width 33 height 15
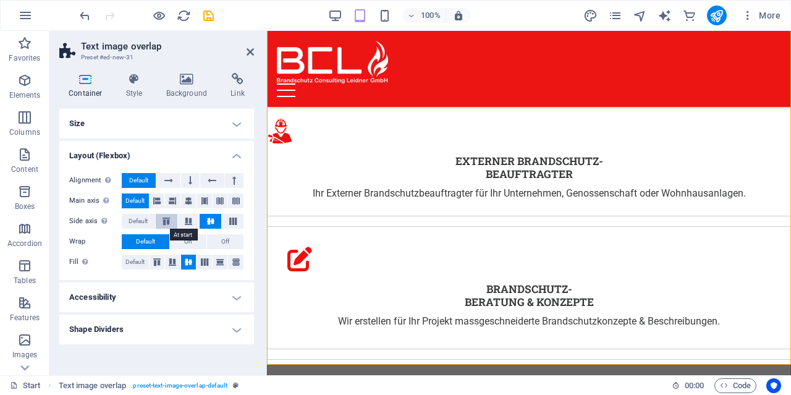
click at [173, 218] on icon at bounding box center [166, 221] width 15 height 7
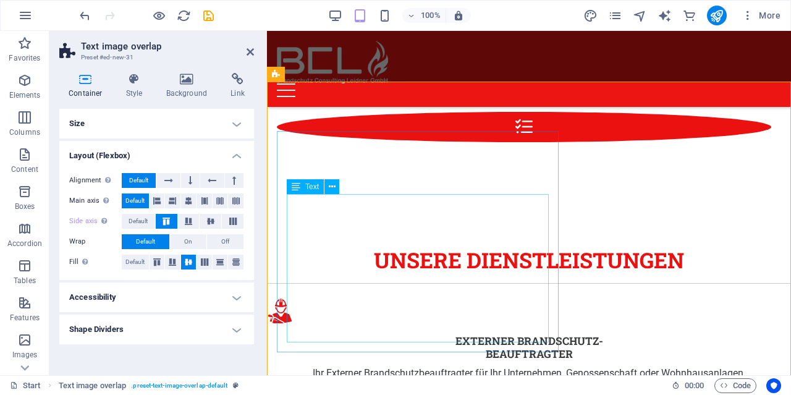
scroll to position [1848, 0]
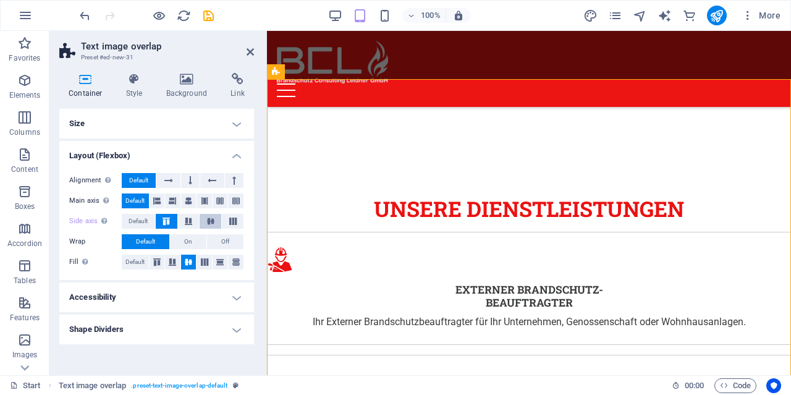
click at [216, 225] on button at bounding box center [211, 221] width 22 height 15
click at [161, 198] on icon at bounding box center [156, 200] width 7 height 15
click at [253, 55] on icon at bounding box center [250, 52] width 7 height 10
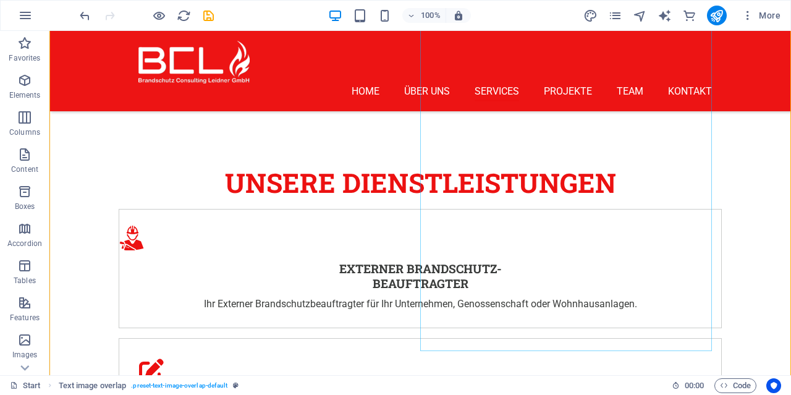
scroll to position [1976, 0]
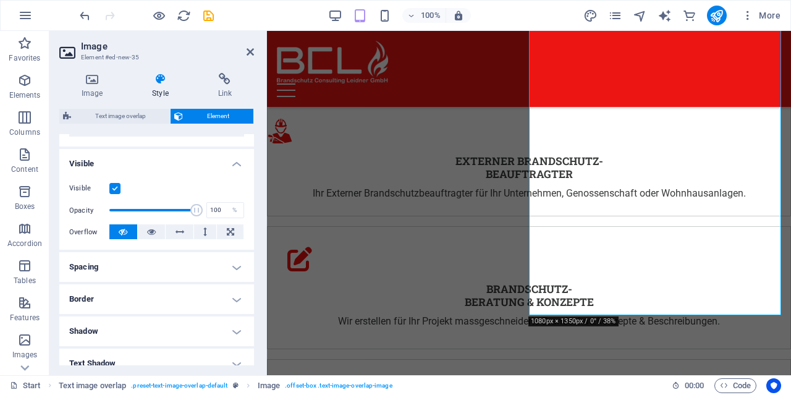
scroll to position [0, 0]
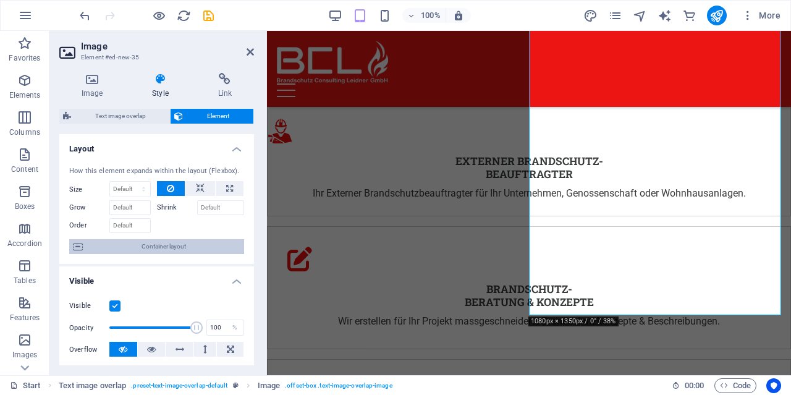
click at [150, 245] on span "Container layout" at bounding box center [164, 246] width 154 height 15
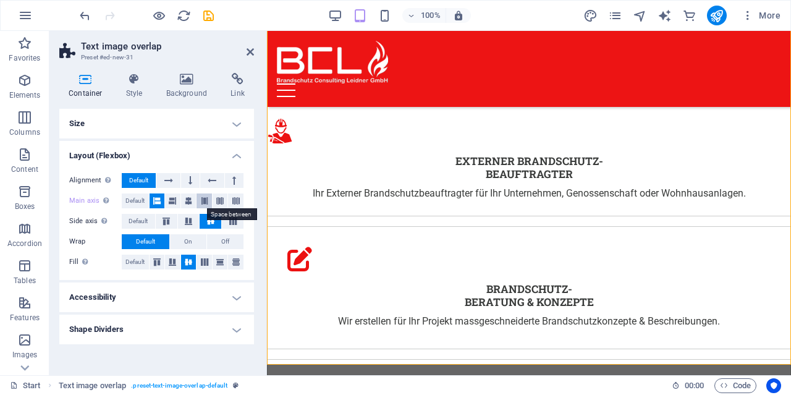
click at [202, 200] on icon at bounding box center [204, 200] width 7 height 15
click at [185, 199] on icon at bounding box center [188, 200] width 7 height 15
click at [171, 200] on icon at bounding box center [172, 200] width 7 height 15
click at [142, 200] on span "Default" at bounding box center [134, 200] width 19 height 15
click at [143, 127] on h4 "Size" at bounding box center [156, 124] width 195 height 30
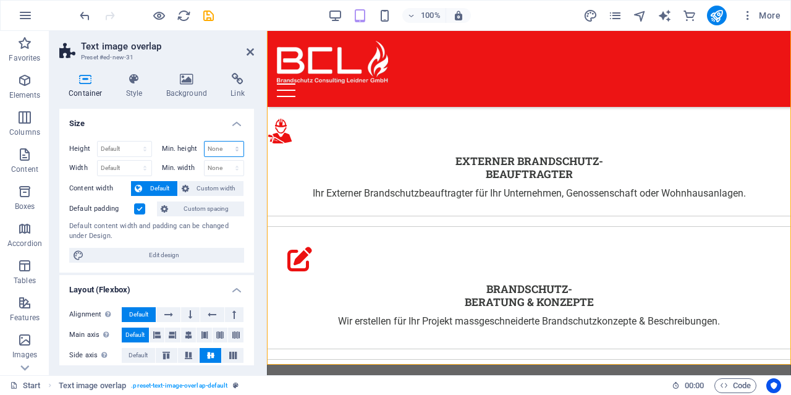
click at [205, 142] on select "None px rem % vh vw" at bounding box center [225, 149] width 40 height 15
click at [214, 149] on select "None px rem % vh vw" at bounding box center [225, 149] width 40 height 15
click at [195, 189] on span "Custom width" at bounding box center [217, 188] width 48 height 15
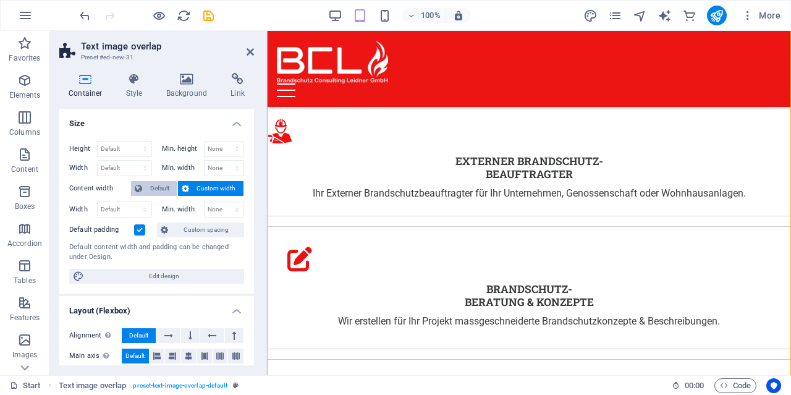
click at [158, 189] on span "Default" at bounding box center [160, 188] width 28 height 15
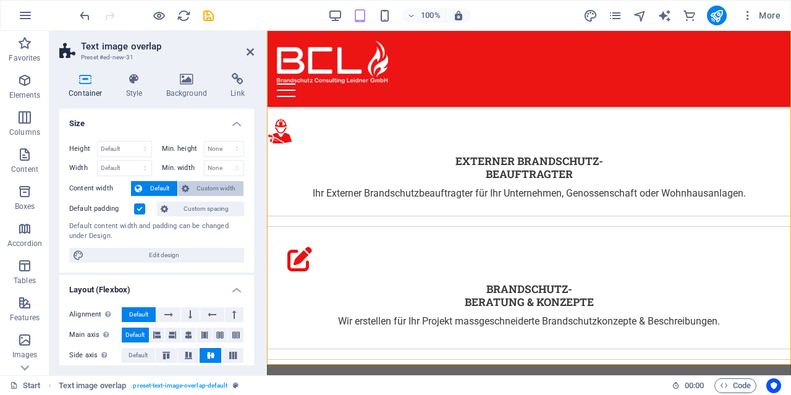
click at [197, 188] on span "Custom width" at bounding box center [217, 188] width 48 height 15
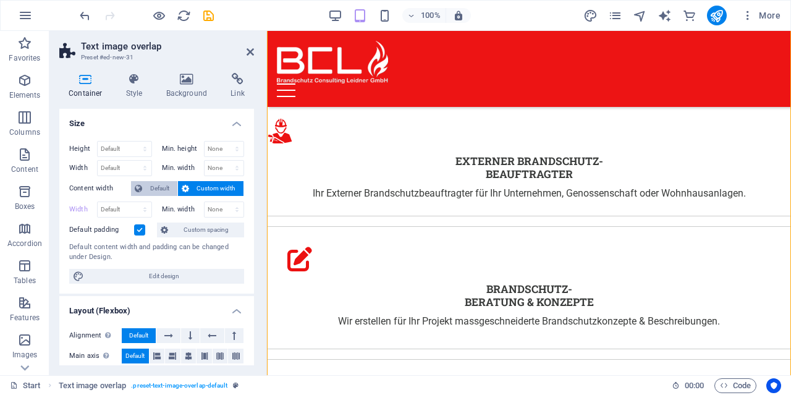
click at [154, 187] on span "Default" at bounding box center [160, 188] width 28 height 15
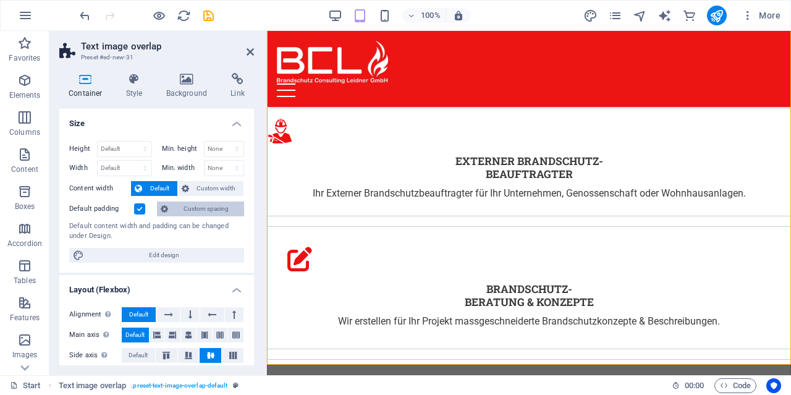
click at [182, 206] on span "Custom spacing" at bounding box center [206, 209] width 69 height 15
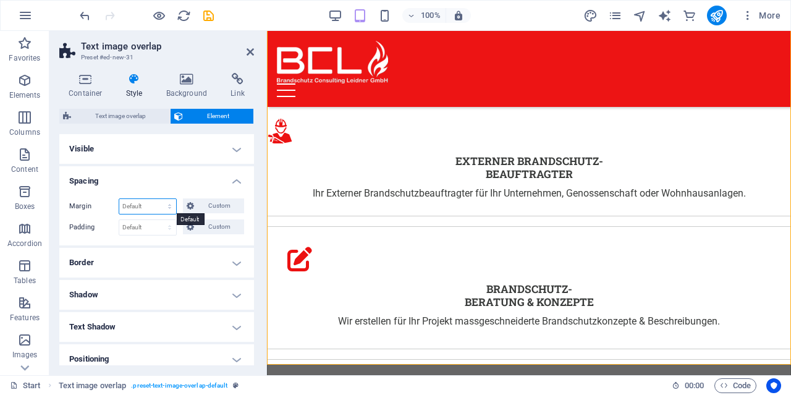
click at [119, 199] on select "Default auto px % rem vw vh Custom" at bounding box center [147, 206] width 57 height 15
select select "px"
click option "px" at bounding box center [0, 0] width 0 height 0
type input "3"
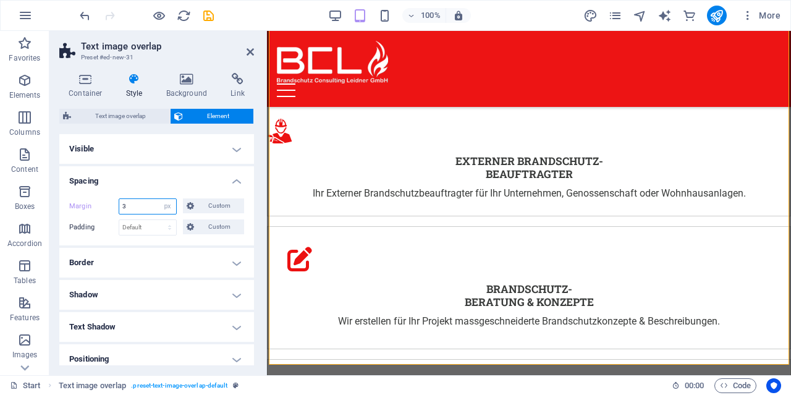
click at [142, 208] on input "3" at bounding box center [147, 206] width 57 height 15
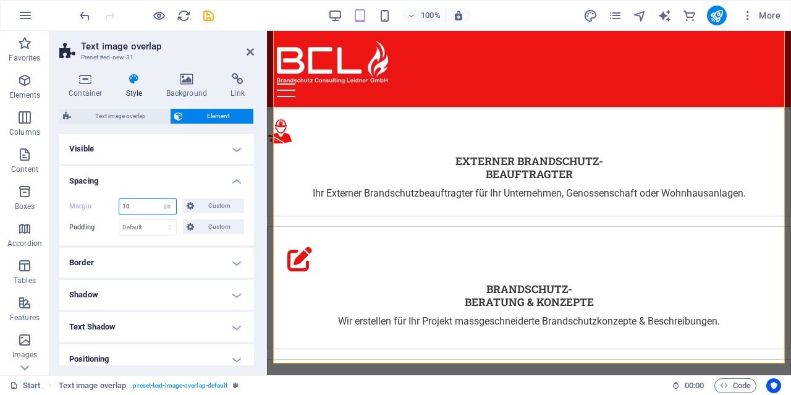
type input "1"
type input "0"
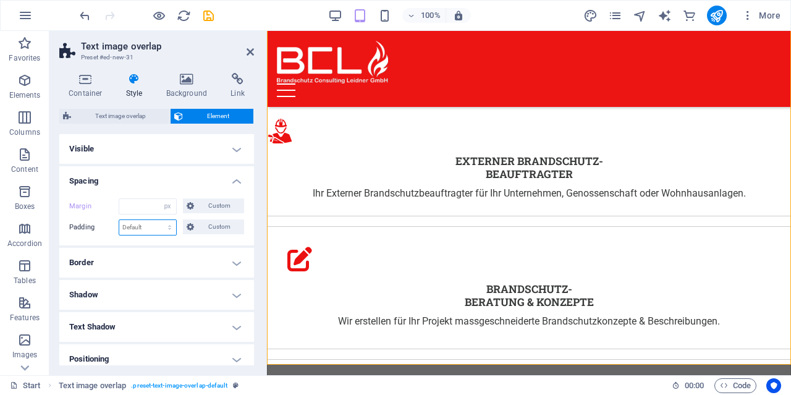
click at [119, 220] on select "Default px rem % vh vw Custom" at bounding box center [147, 227] width 57 height 15
click at [150, 211] on input "number" at bounding box center [147, 206] width 57 height 15
click at [159, 199] on select "Default auto px % rem vw vh Custom" at bounding box center [167, 206] width 17 height 15
click option "Default" at bounding box center [0, 0] width 0 height 0
select select "DISABLED_OPTION_VALUE"
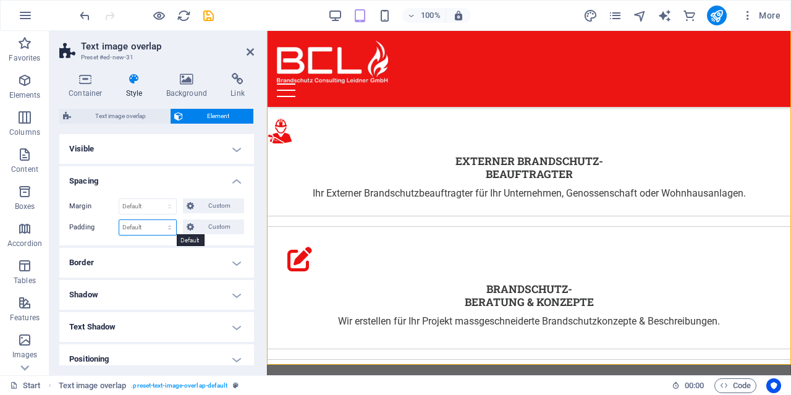
click at [119, 220] on select "Default px rem % vh vw Custom" at bounding box center [147, 227] width 57 height 15
select select "px"
click option "px" at bounding box center [0, 0] width 0 height 0
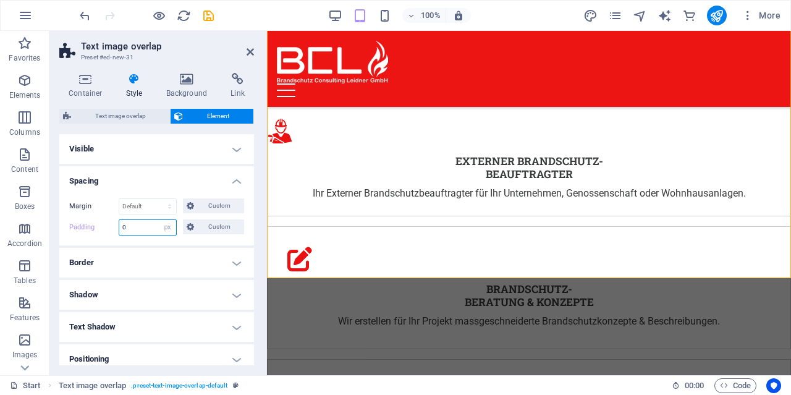
type input "3"
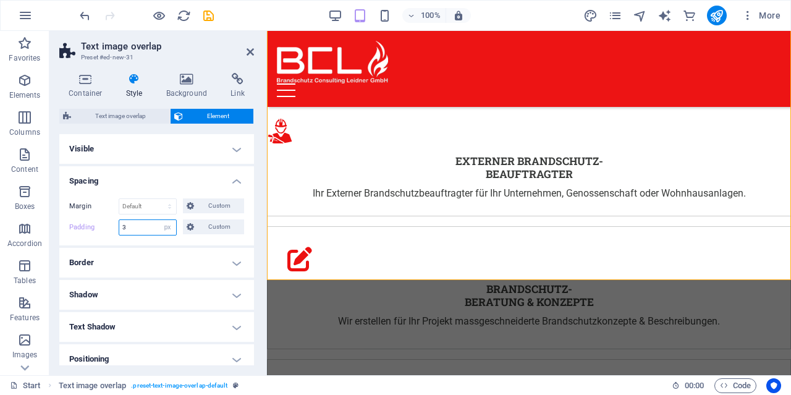
drag, startPoint x: 143, startPoint y: 227, endPoint x: 119, endPoint y: 230, distance: 24.9
click at [119, 230] on input "3" at bounding box center [147, 227] width 57 height 15
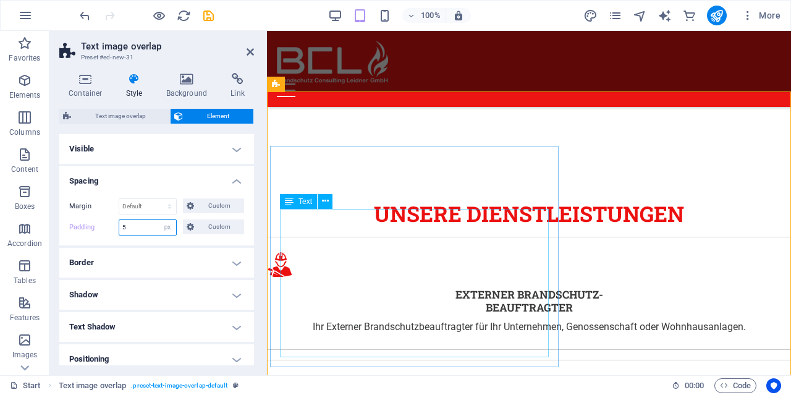
scroll to position [1848, 0]
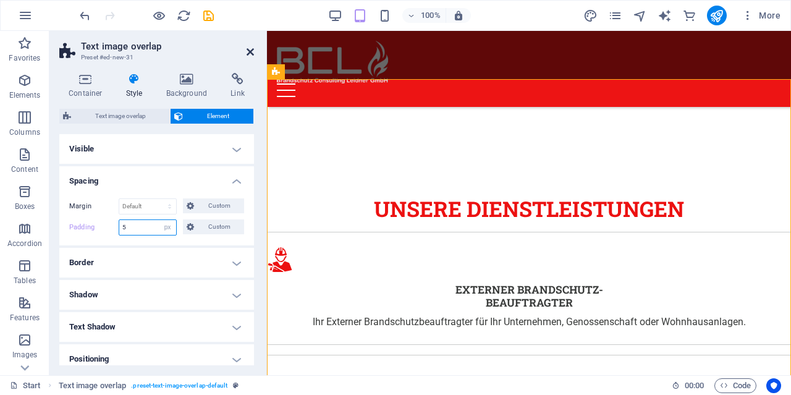
type input "5"
click at [251, 56] on icon at bounding box center [250, 52] width 7 height 10
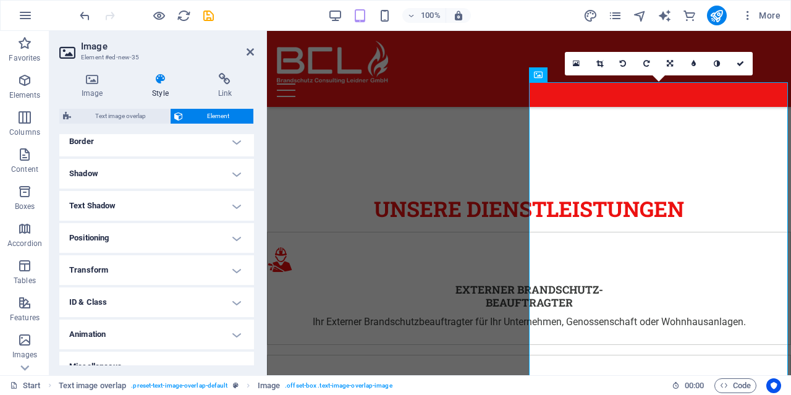
scroll to position [291, 0]
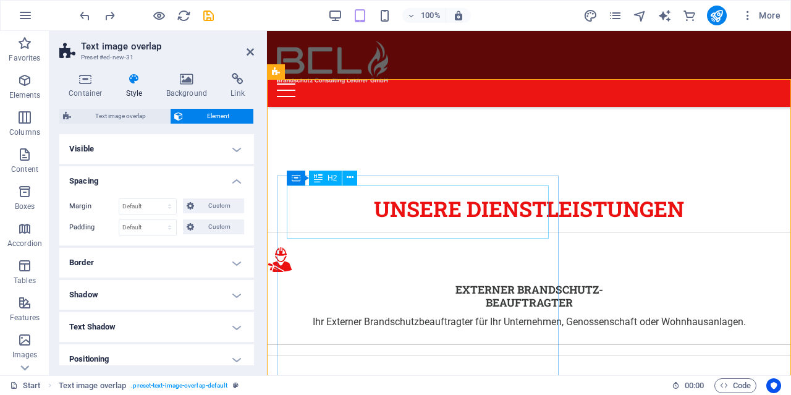
scroll to position [1590, 0]
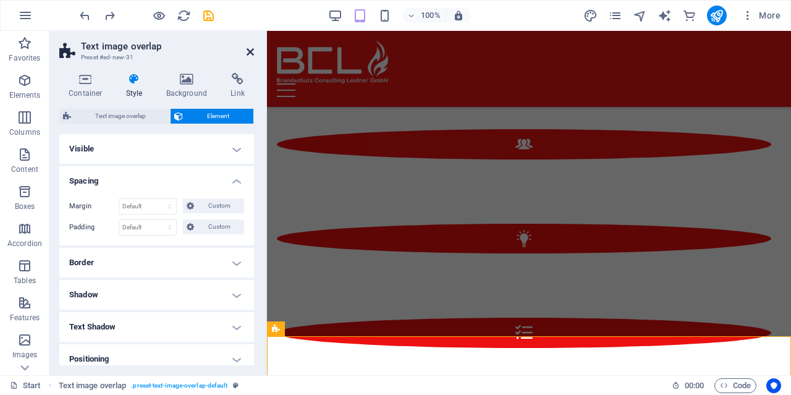
click at [248, 50] on icon at bounding box center [250, 52] width 7 height 10
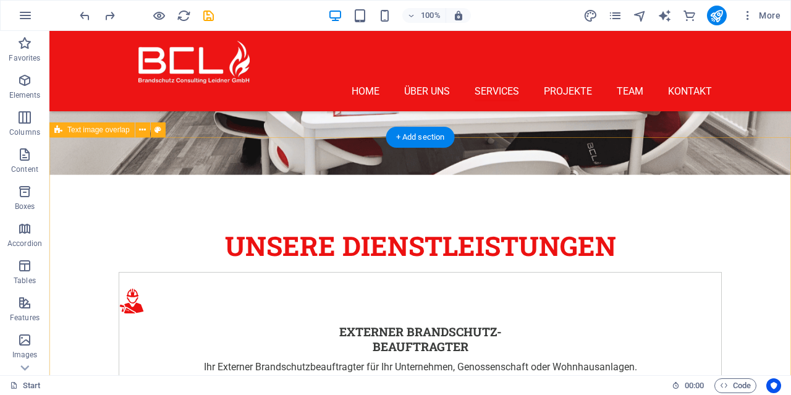
scroll to position [1912, 0]
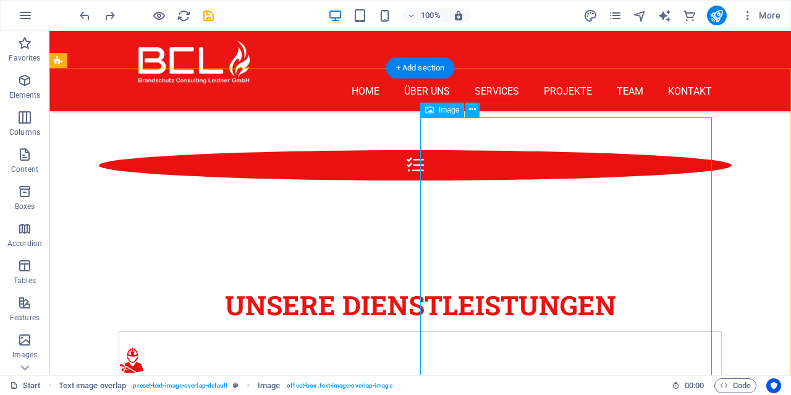
scroll to position [1848, 0]
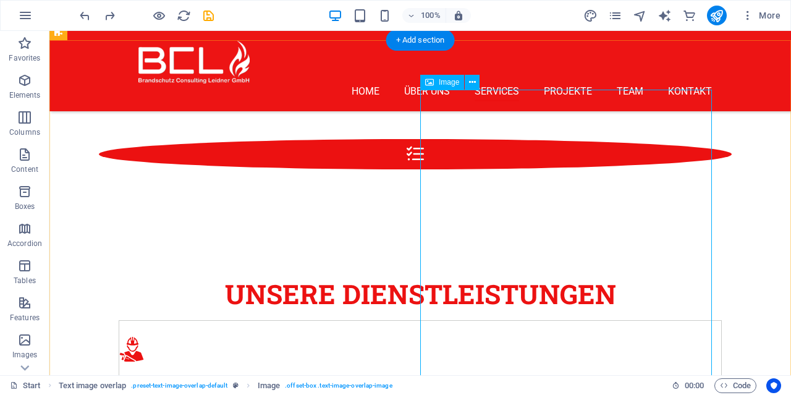
click at [474, 81] on icon at bounding box center [472, 82] width 7 height 13
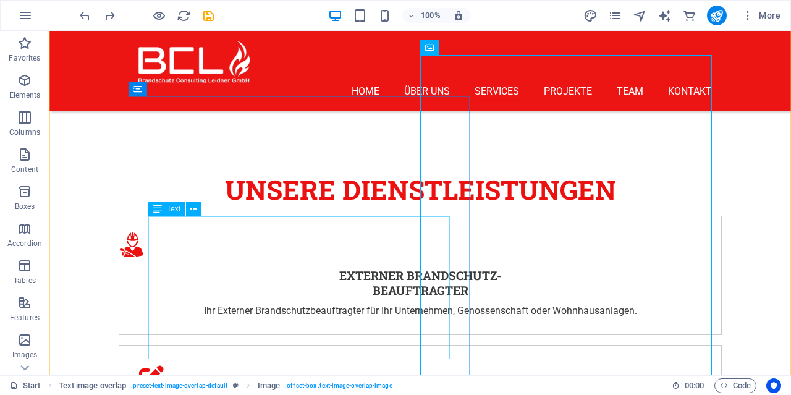
scroll to position [2041, 0]
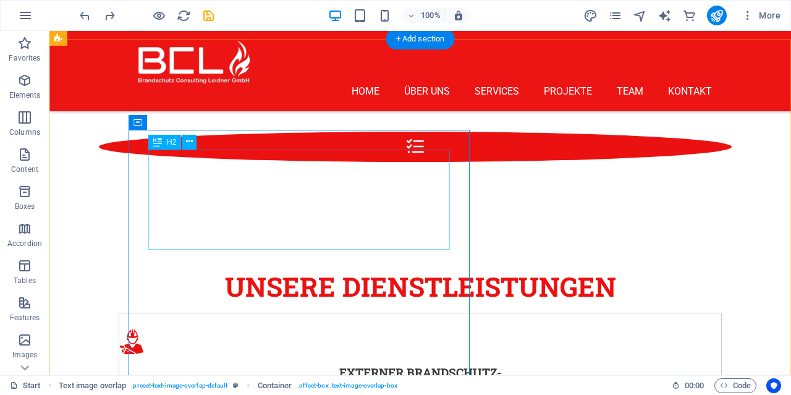
scroll to position [1848, 0]
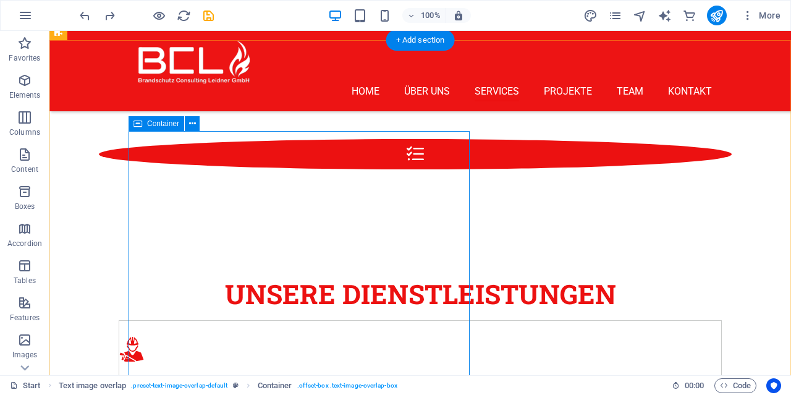
click at [194, 124] on icon at bounding box center [192, 123] width 7 height 13
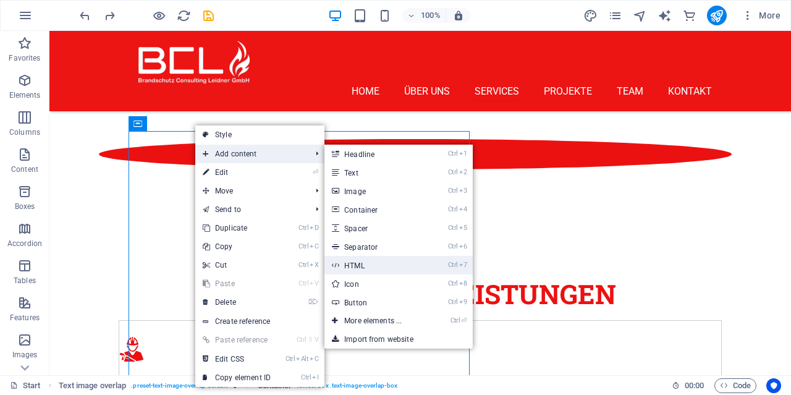
click at [354, 260] on link "Ctrl 7 HTML" at bounding box center [376, 265] width 102 height 19
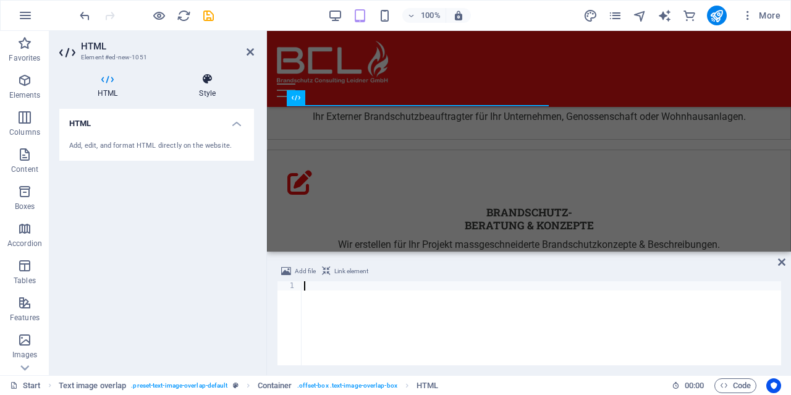
click at [218, 92] on h4 "Style" at bounding box center [207, 86] width 93 height 26
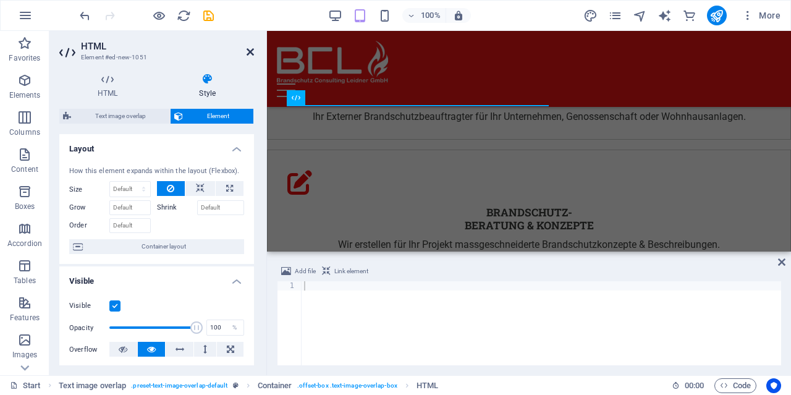
click at [249, 57] on link at bounding box center [250, 52] width 7 height 11
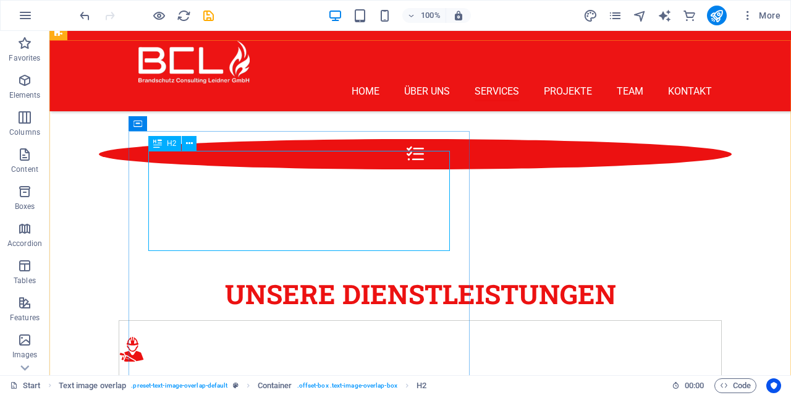
click at [171, 143] on span "H2" at bounding box center [171, 143] width 9 height 7
click at [193, 145] on button at bounding box center [189, 143] width 15 height 15
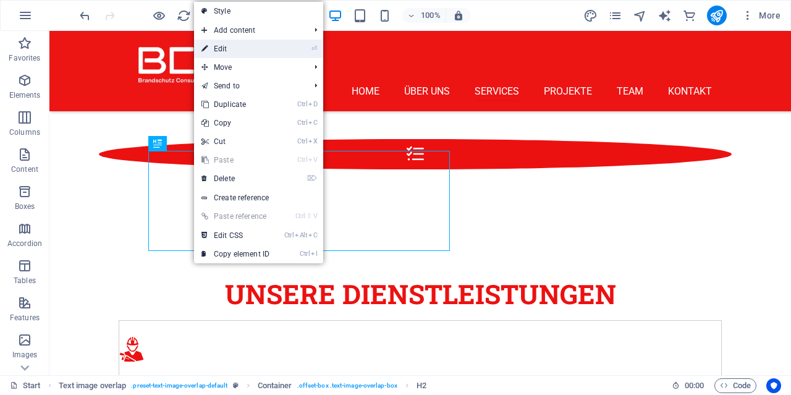
click at [233, 54] on link "⏎ Edit" at bounding box center [235, 49] width 83 height 19
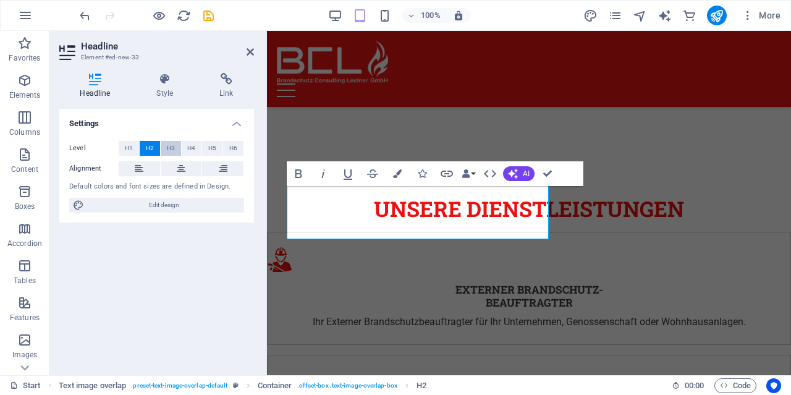
click at [174, 148] on span "H3" at bounding box center [171, 148] width 8 height 15
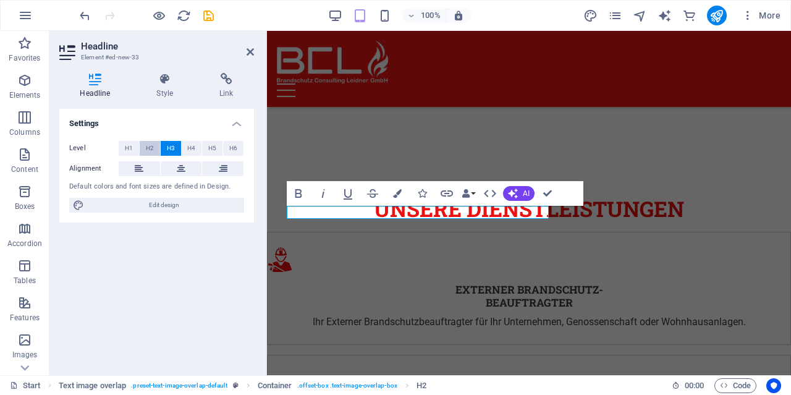
click at [156, 146] on button "H2" at bounding box center [150, 148] width 20 height 15
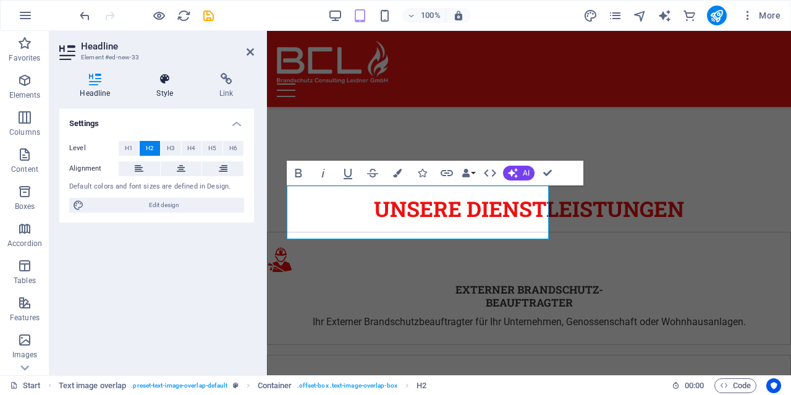
click at [170, 87] on h4 "Style" at bounding box center [167, 86] width 63 height 26
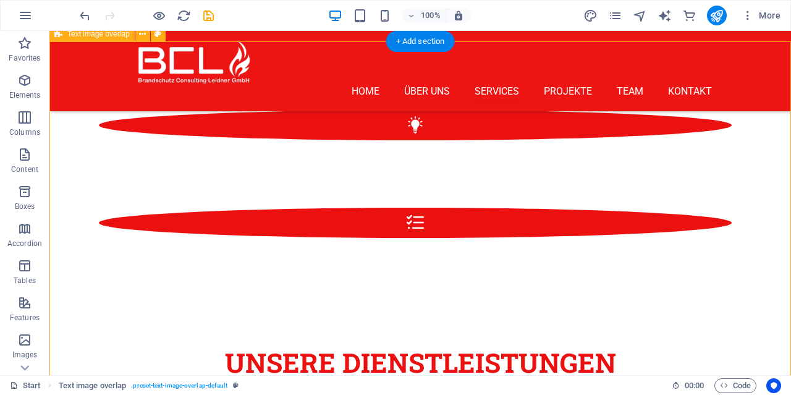
scroll to position [1719, 0]
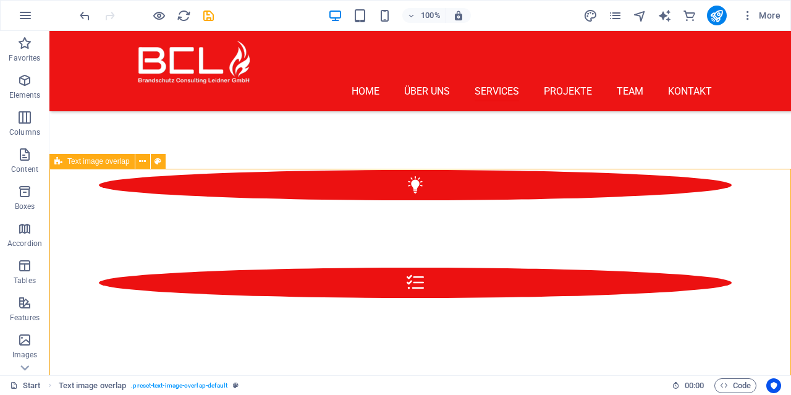
click at [106, 161] on span "Text image overlap" at bounding box center [98, 161] width 62 height 7
click at [145, 165] on icon at bounding box center [142, 161] width 7 height 13
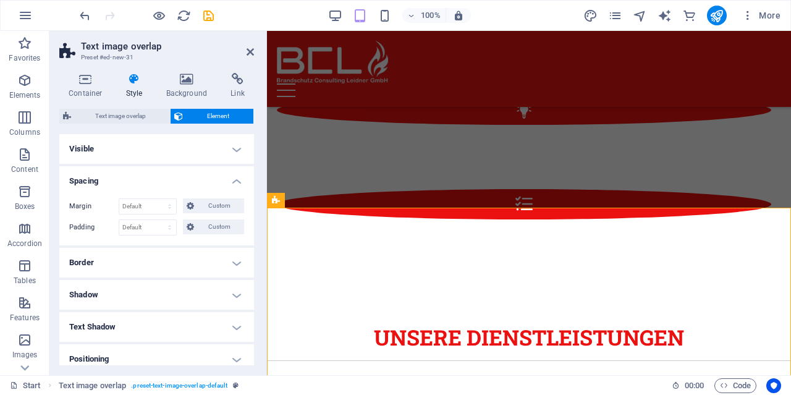
click at [127, 265] on h4 "Border" at bounding box center [156, 263] width 195 height 30
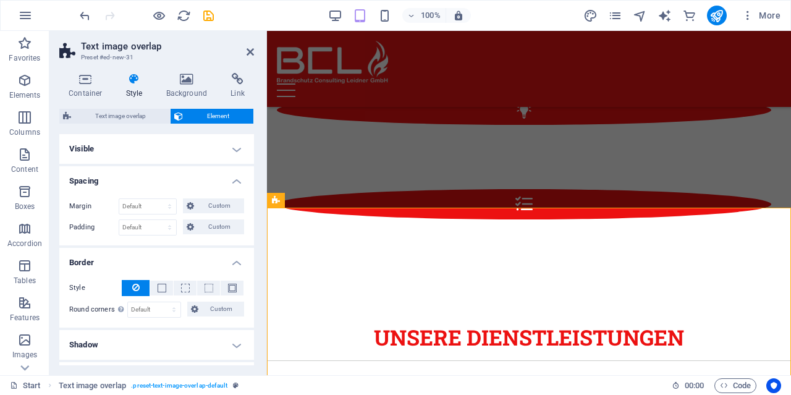
click at [127, 265] on h4 "Border" at bounding box center [156, 259] width 195 height 22
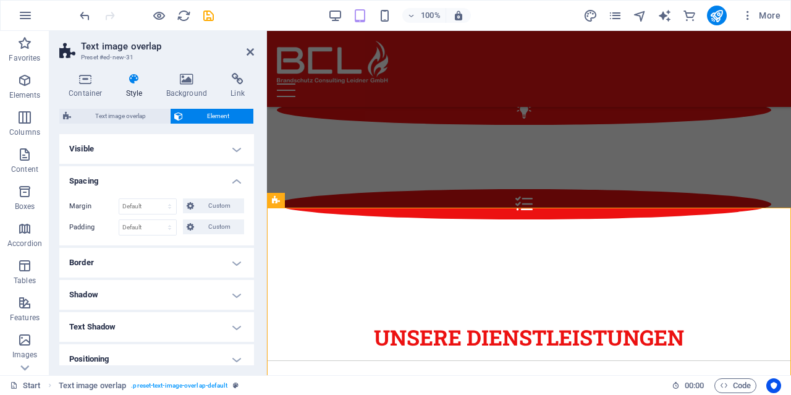
click at [95, 287] on h4 "Shadow" at bounding box center [156, 295] width 195 height 30
click at [95, 287] on h4 "Shadow" at bounding box center [156, 291] width 195 height 22
click at [124, 334] on h4 "Text Shadow" at bounding box center [156, 327] width 195 height 30
click at [124, 334] on div "Default None Outside Color X offset 0 px rem vh vw Y offset 0 px rem vh vw Blur…" at bounding box center [156, 351] width 195 height 35
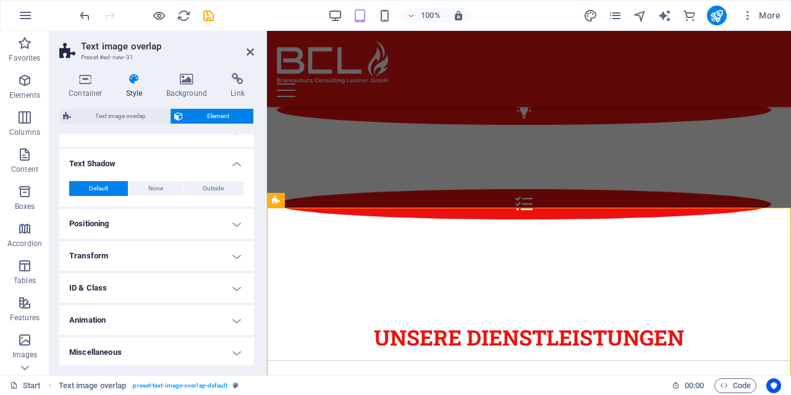
click at [114, 214] on h4 "Positioning" at bounding box center [156, 224] width 195 height 30
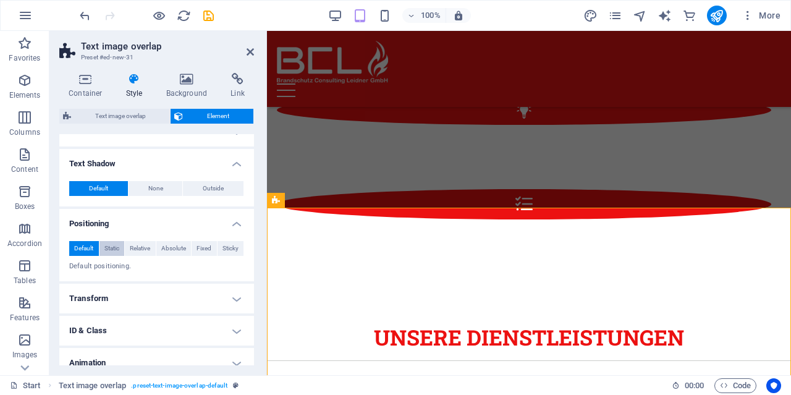
click at [108, 249] on span "Static" at bounding box center [111, 248] width 15 height 15
click at [130, 248] on span "Relative" at bounding box center [140, 248] width 20 height 15
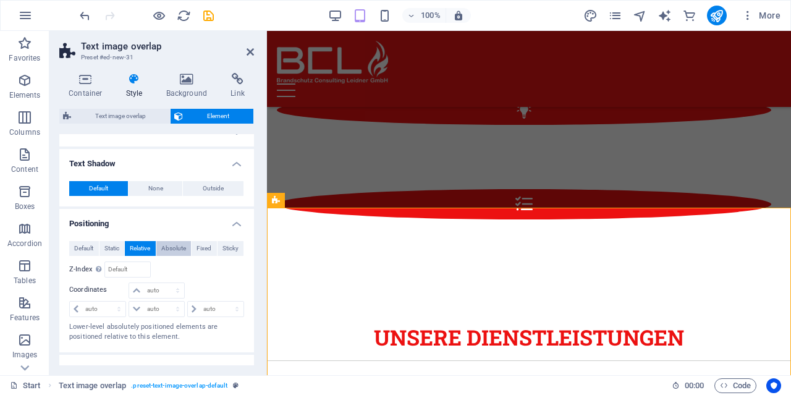
click at [175, 249] on span "Absolute" at bounding box center [173, 248] width 25 height 15
click at [208, 245] on span "Fixed" at bounding box center [204, 248] width 15 height 15
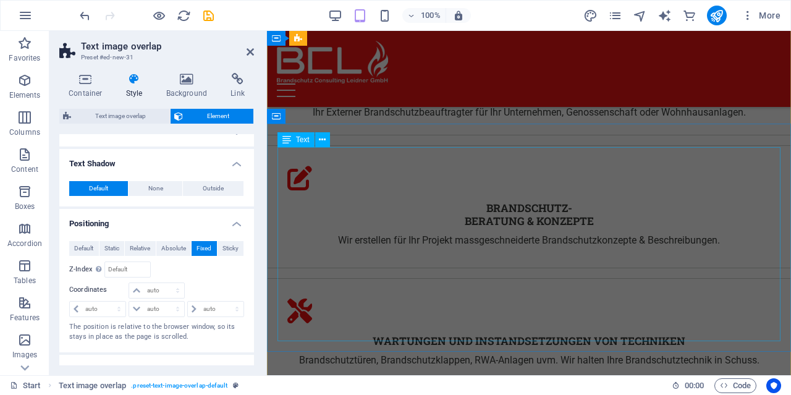
scroll to position [1993, 0]
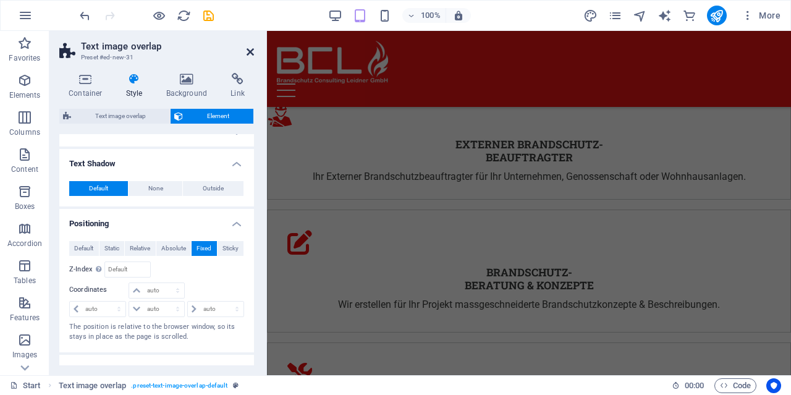
click at [253, 54] on icon at bounding box center [250, 52] width 7 height 10
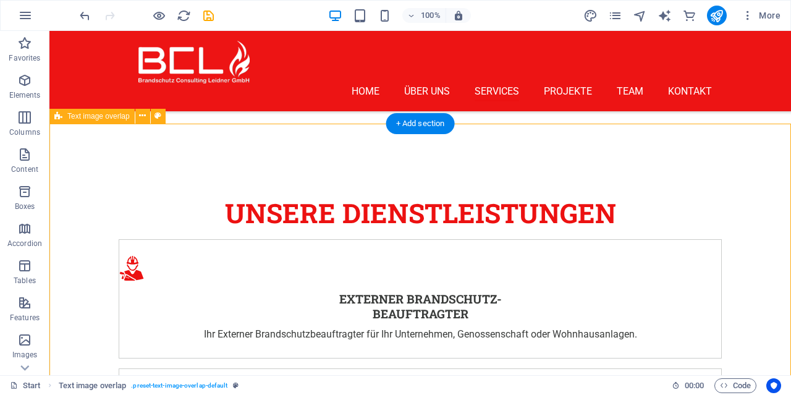
scroll to position [1671, 0]
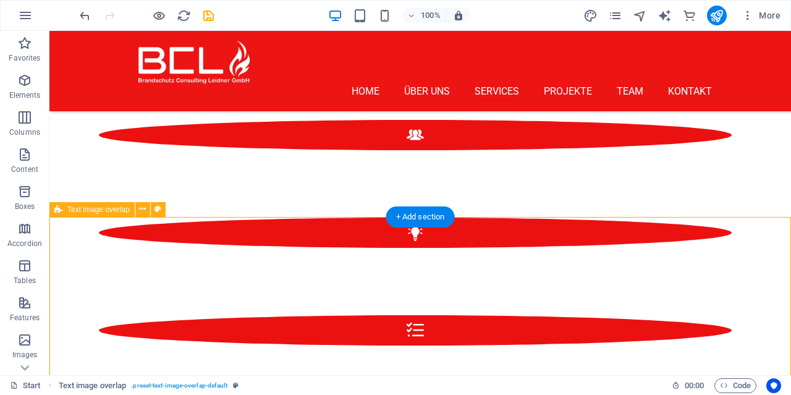
click at [145, 210] on icon at bounding box center [142, 209] width 7 height 13
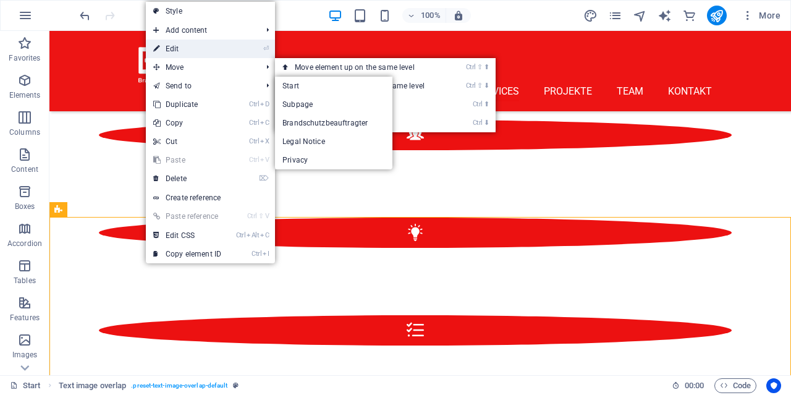
click at [182, 49] on link "⏎ Edit" at bounding box center [187, 49] width 83 height 19
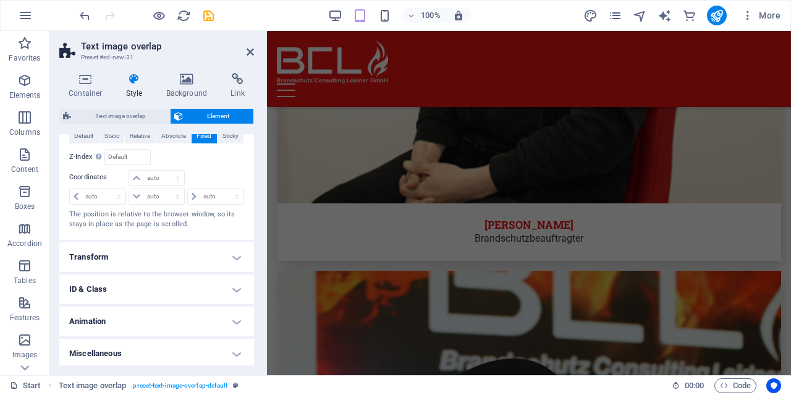
scroll to position [0, 0]
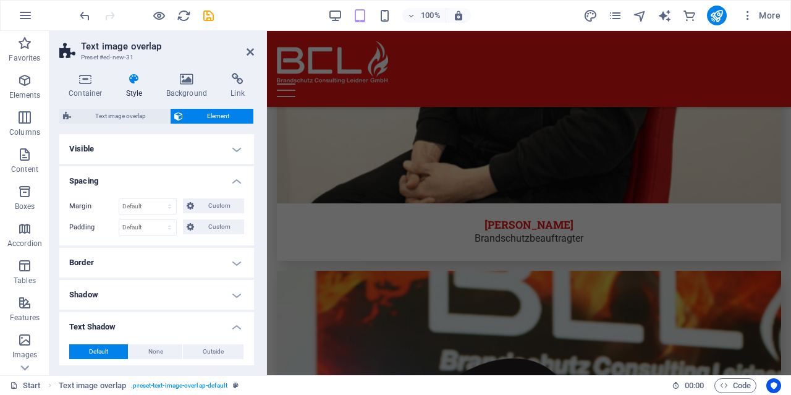
click at [109, 138] on h4 "Visible" at bounding box center [156, 149] width 195 height 30
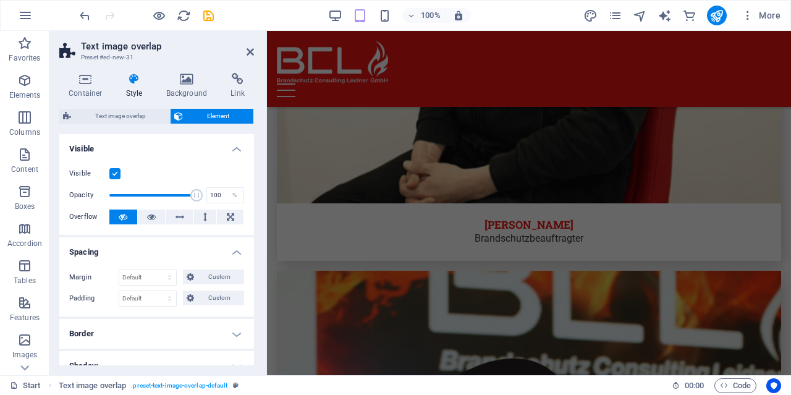
click at [109, 139] on h4 "Visible" at bounding box center [156, 145] width 195 height 22
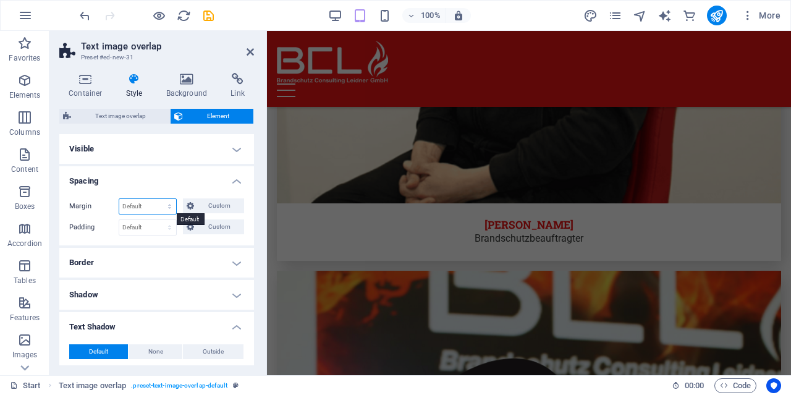
click at [119, 199] on select "Default auto px % rem vw vh Custom" at bounding box center [147, 206] width 57 height 15
select select "px"
click option "px" at bounding box center [0, 0] width 0 height 0
type input "0"
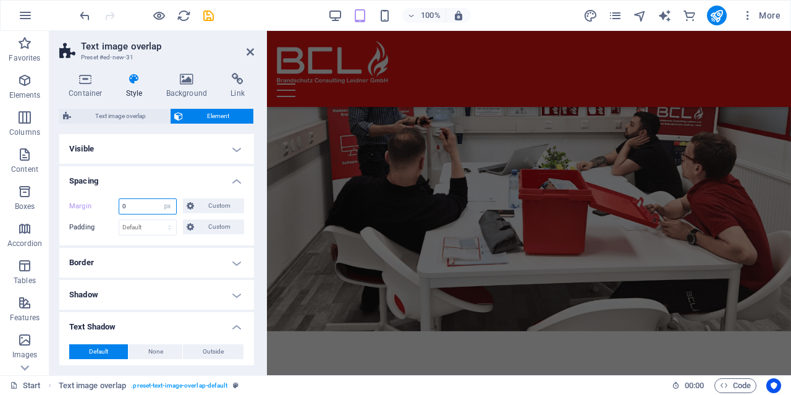
scroll to position [1736, 0]
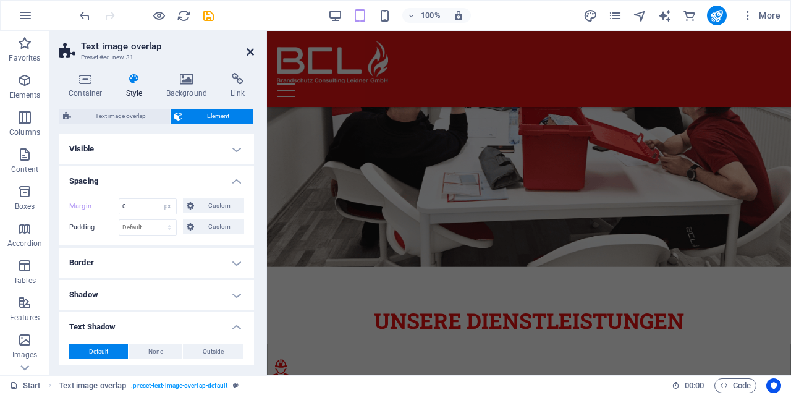
click at [249, 53] on icon at bounding box center [250, 52] width 7 height 10
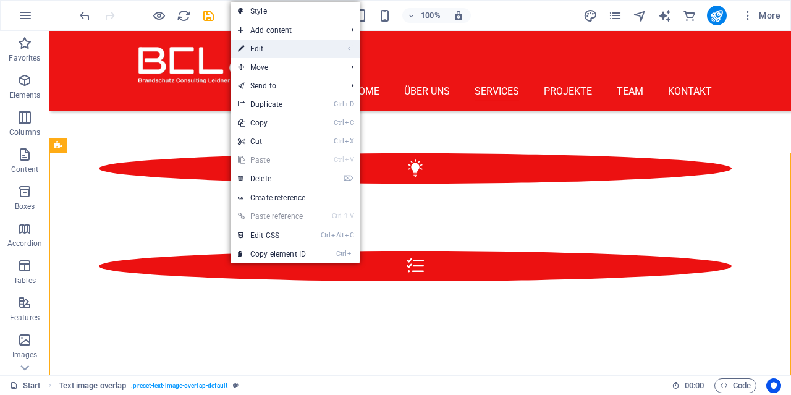
click at [295, 53] on link "⏎ Edit" at bounding box center [272, 49] width 83 height 19
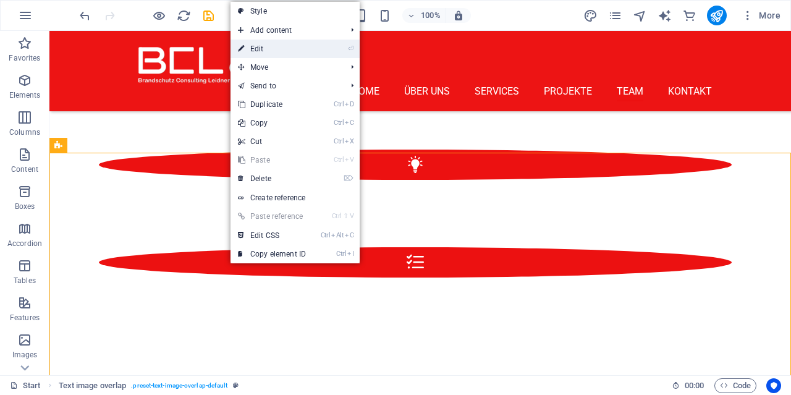
select select "px"
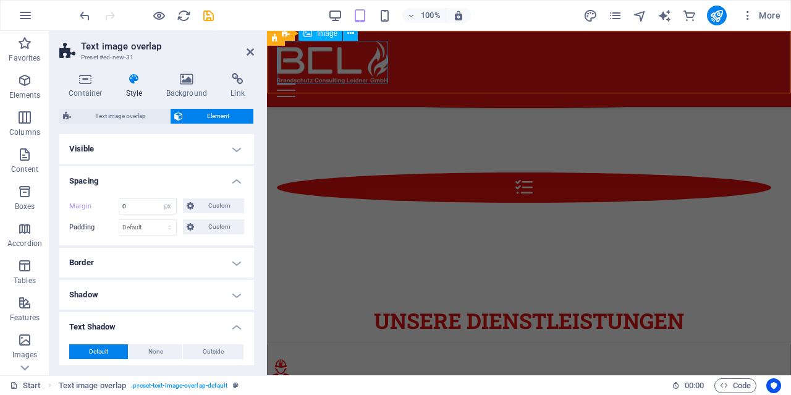
scroll to position [7536, 0]
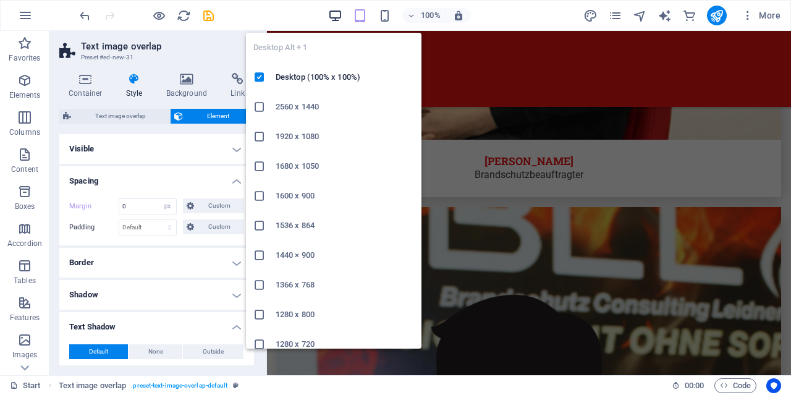
click at [334, 20] on icon "button" at bounding box center [335, 16] width 14 height 14
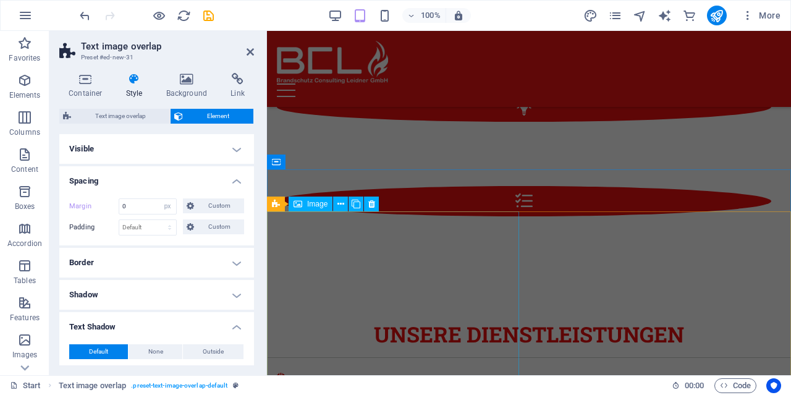
scroll to position [1758, 0]
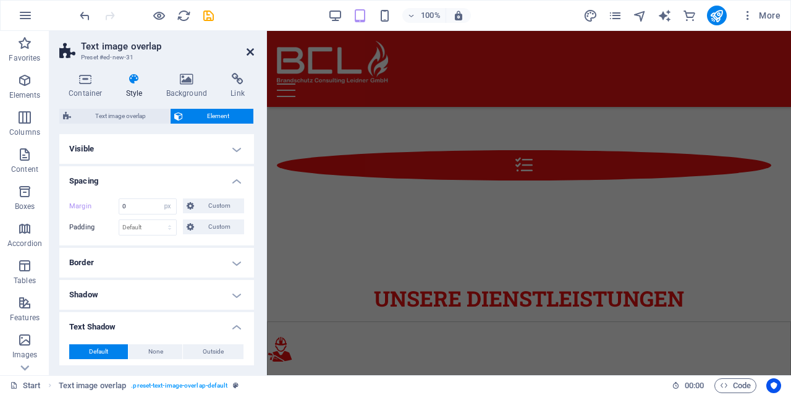
click at [252, 49] on icon at bounding box center [250, 52] width 7 height 10
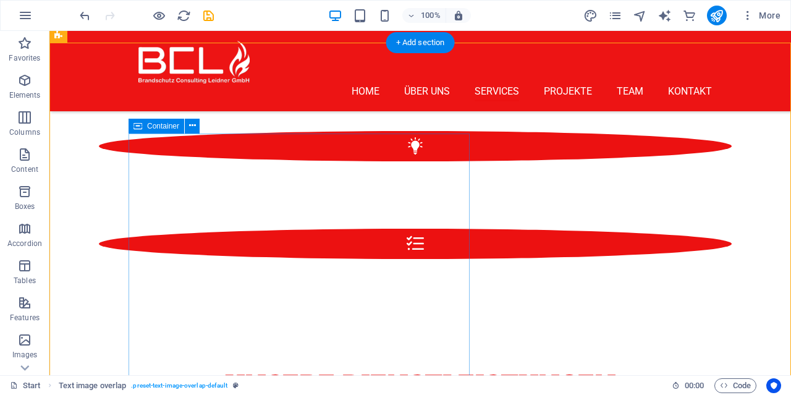
scroll to position [2079, 0]
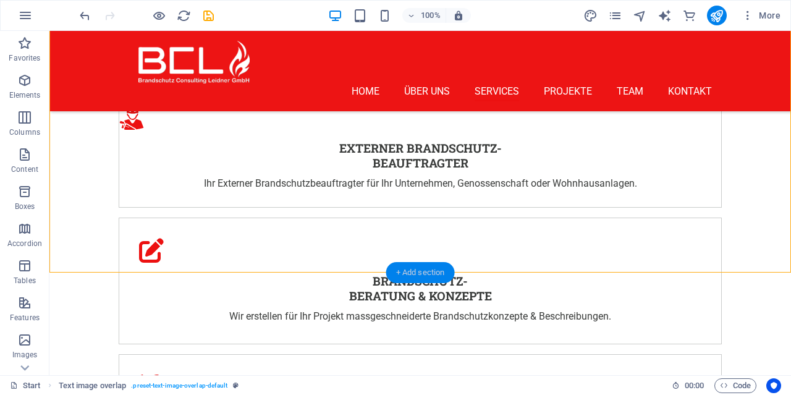
click at [420, 266] on div "+ Add section" at bounding box center [420, 272] width 69 height 21
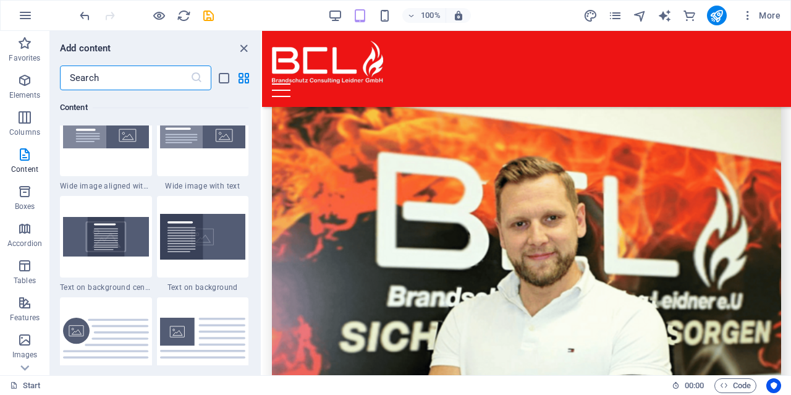
scroll to position [2518, 0]
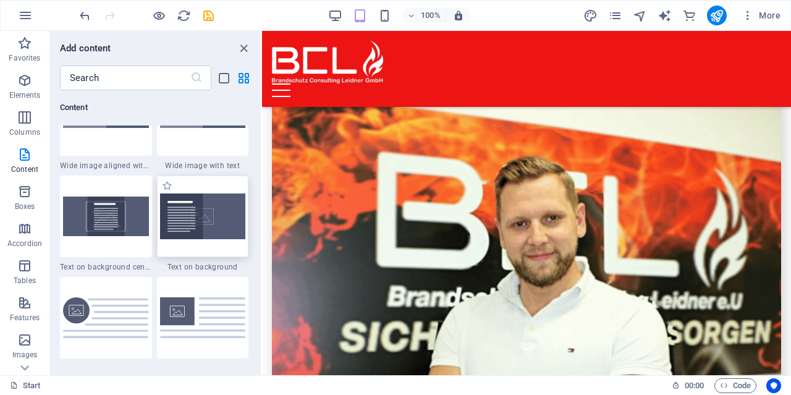
drag, startPoint x: 203, startPoint y: 209, endPoint x: 239, endPoint y: 214, distance: 36.3
click at [239, 214] on img at bounding box center [203, 216] width 86 height 46
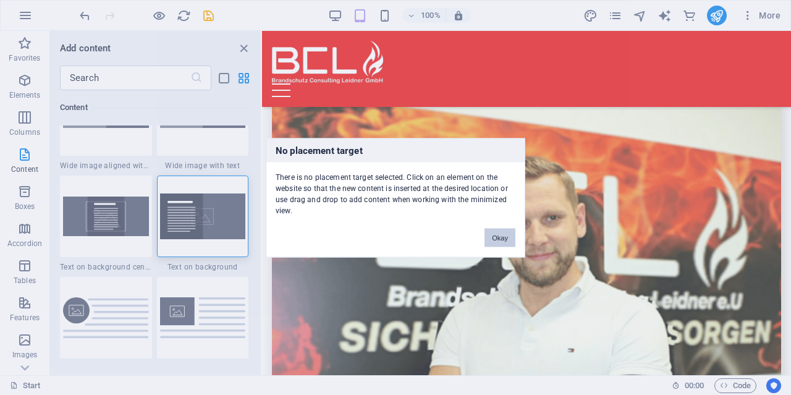
click at [506, 241] on button "Okay" at bounding box center [500, 237] width 31 height 19
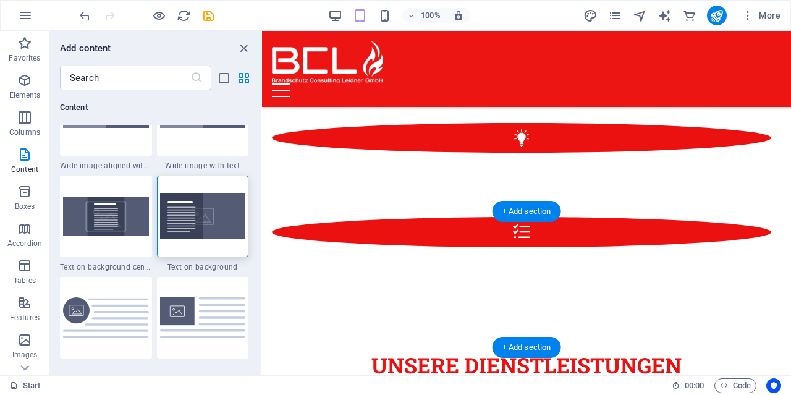
scroll to position [1775, 0]
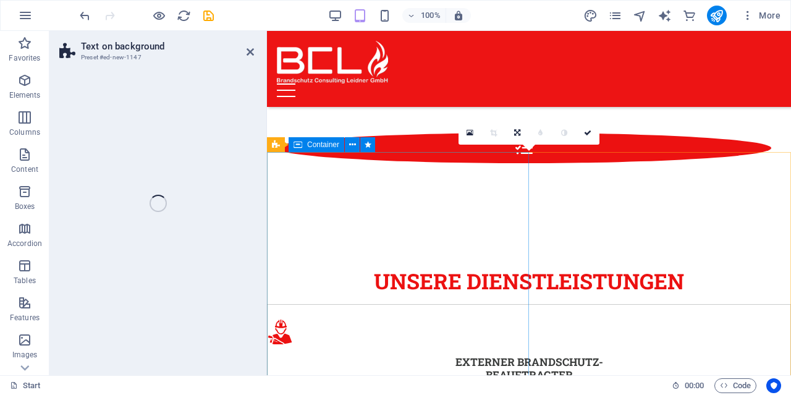
select select "%"
select select "rem"
select select "px"
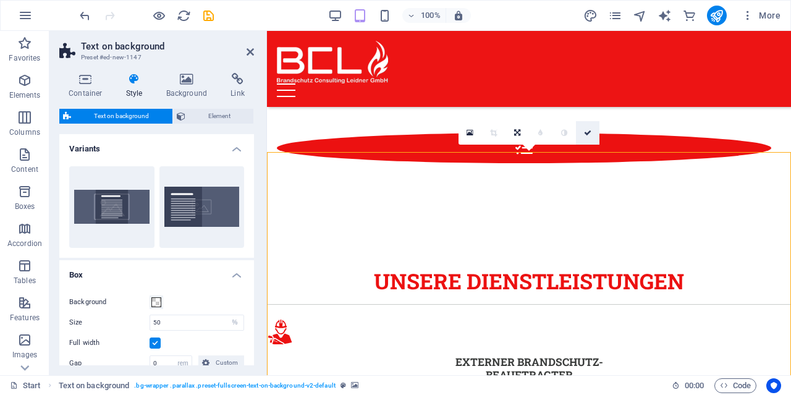
click at [585, 135] on icon at bounding box center [587, 132] width 7 height 7
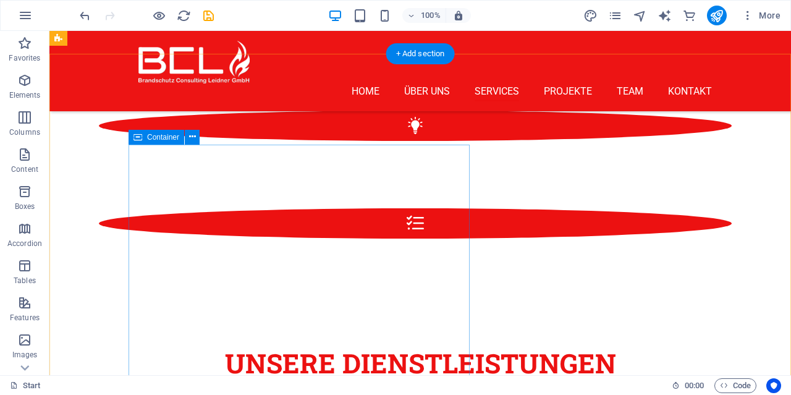
scroll to position [1738, 0]
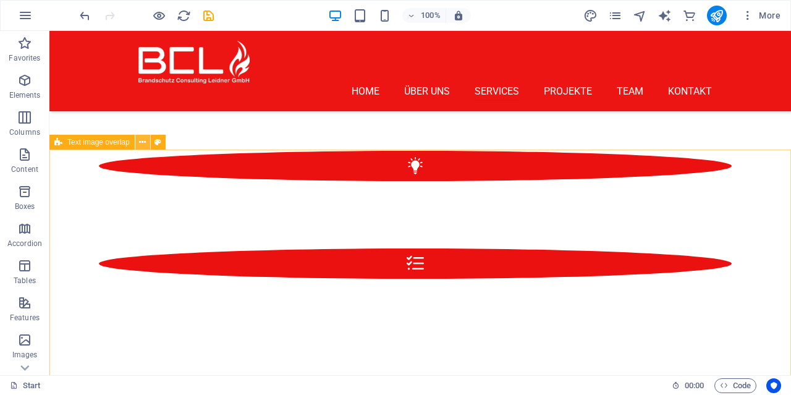
click at [143, 145] on icon at bounding box center [142, 142] width 7 height 13
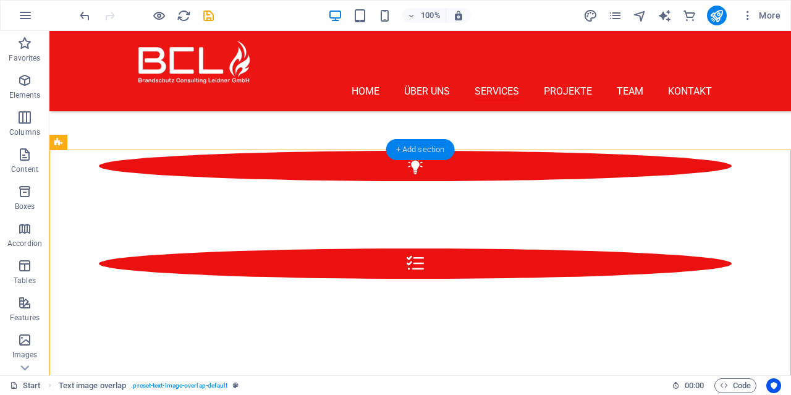
click at [409, 149] on div "+ Add section" at bounding box center [420, 149] width 69 height 21
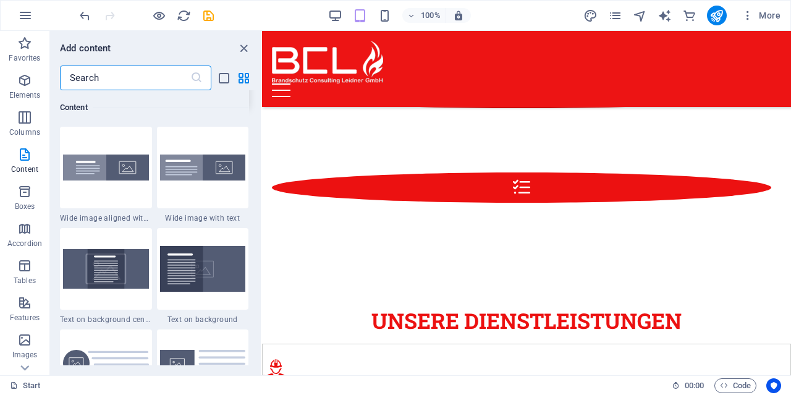
scroll to position [2518, 0]
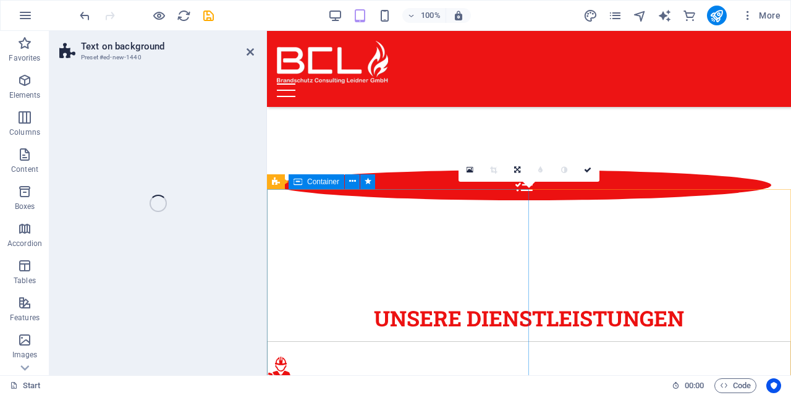
select select "%"
select select "rem"
select select "px"
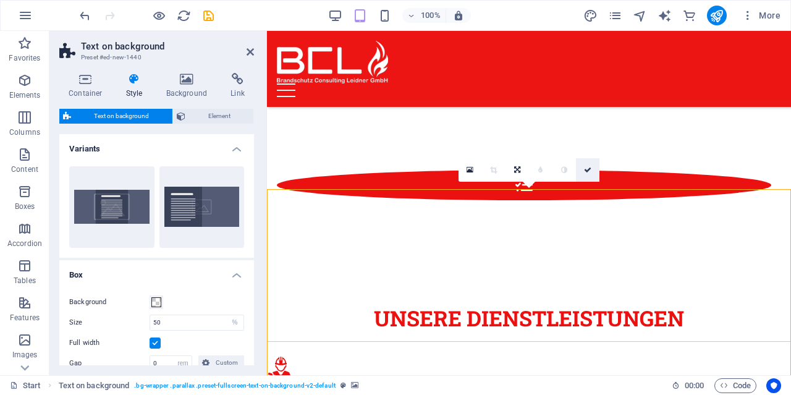
click at [585, 171] on icon at bounding box center [587, 169] width 7 height 7
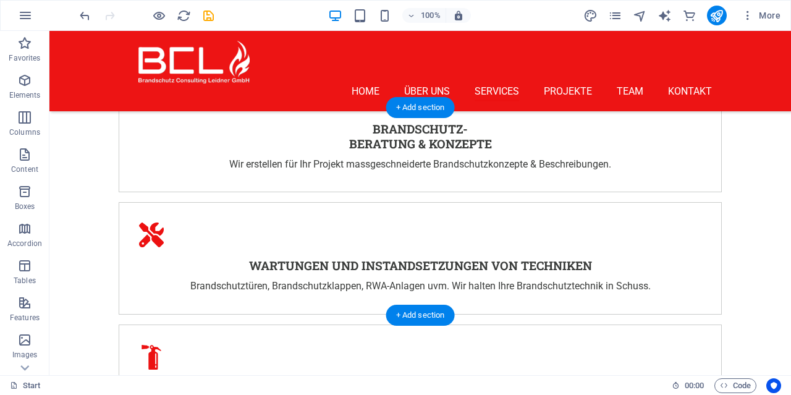
scroll to position [2253, 0]
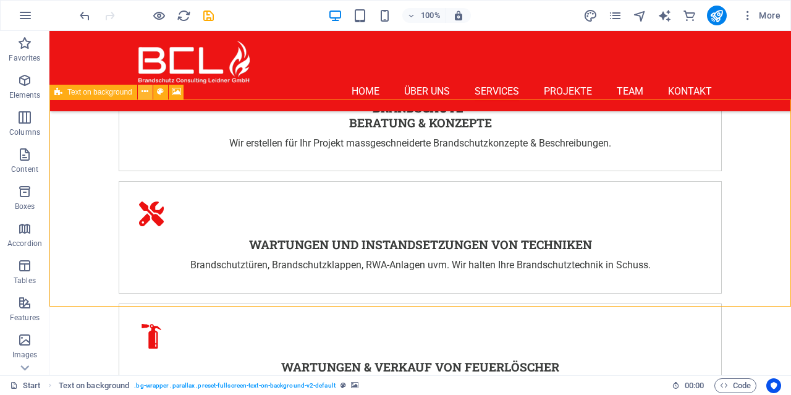
click at [147, 93] on icon at bounding box center [145, 91] width 7 height 13
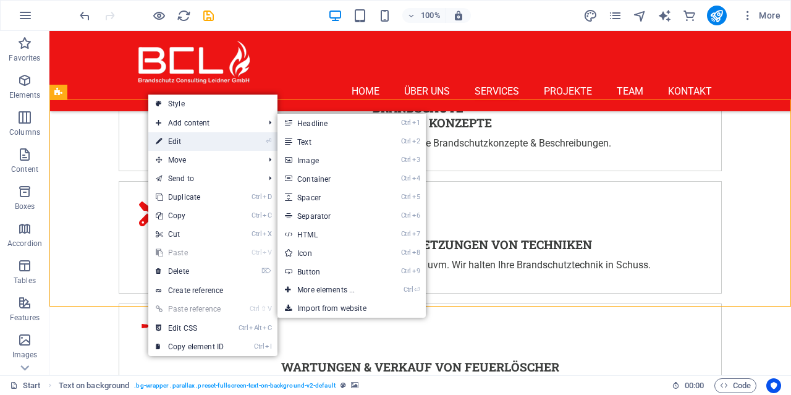
click at [187, 137] on link "⏎ Edit" at bounding box center [189, 141] width 83 height 19
select select "%"
select select "rem"
select select "px"
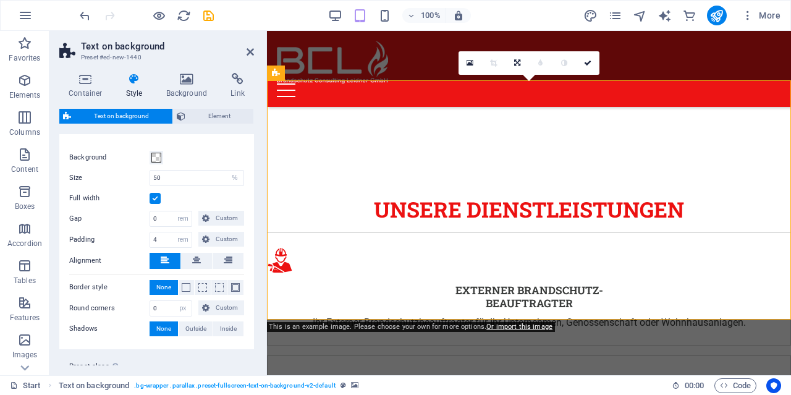
scroll to position [176, 0]
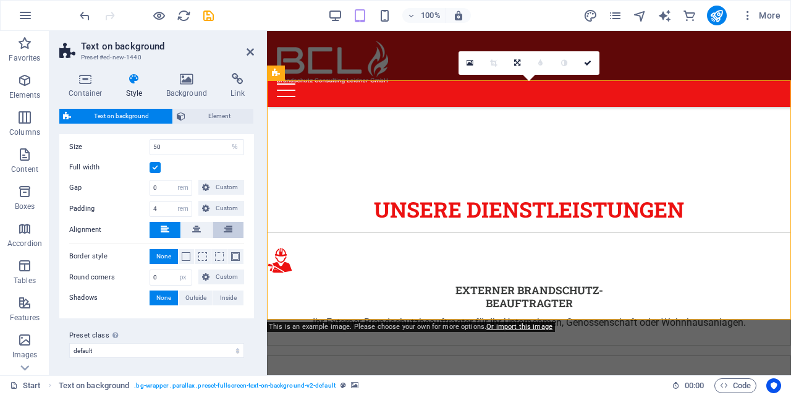
click at [226, 227] on icon at bounding box center [228, 229] width 9 height 15
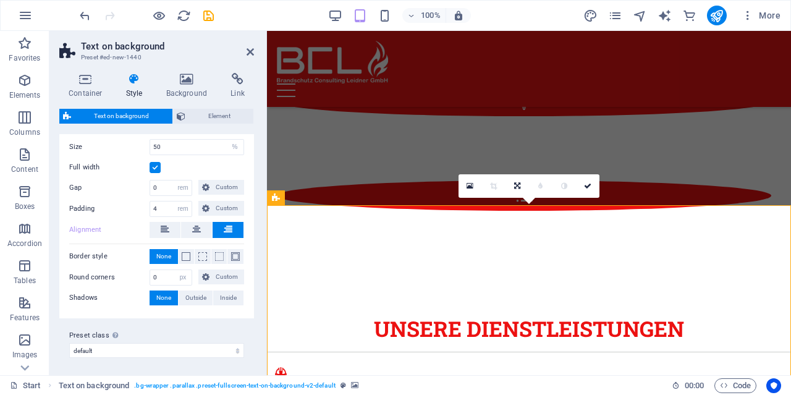
scroll to position [1718, 0]
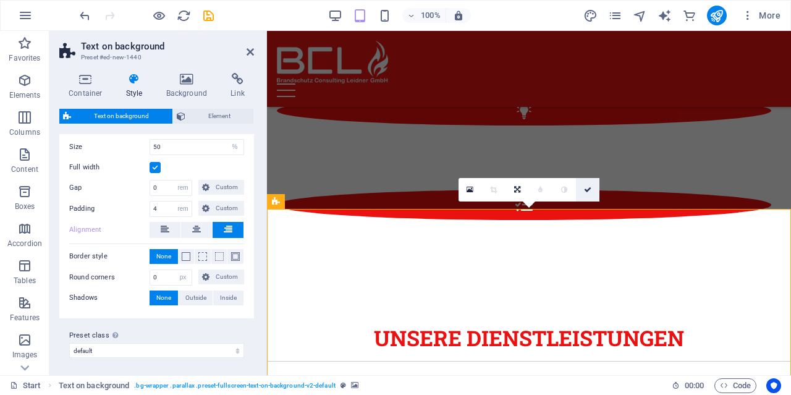
click at [590, 191] on icon at bounding box center [587, 189] width 7 height 7
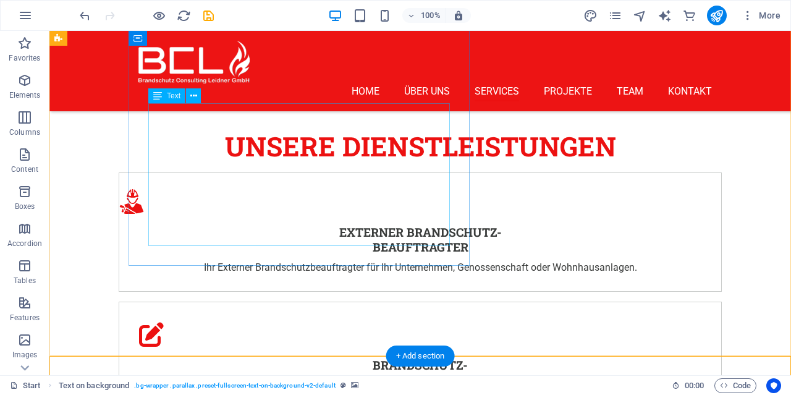
scroll to position [2253, 0]
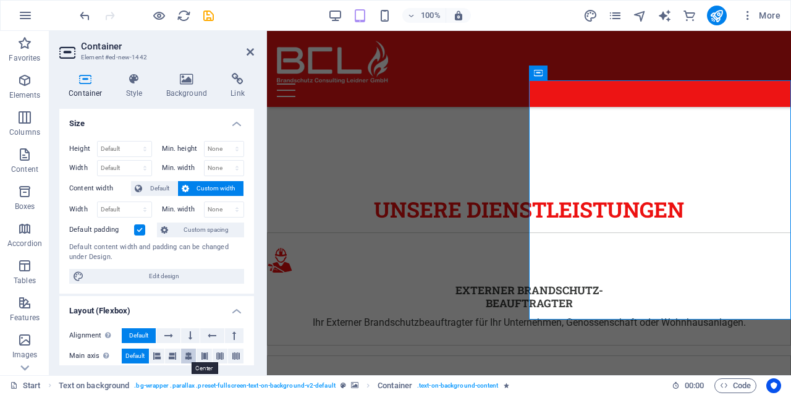
scroll to position [59, 0]
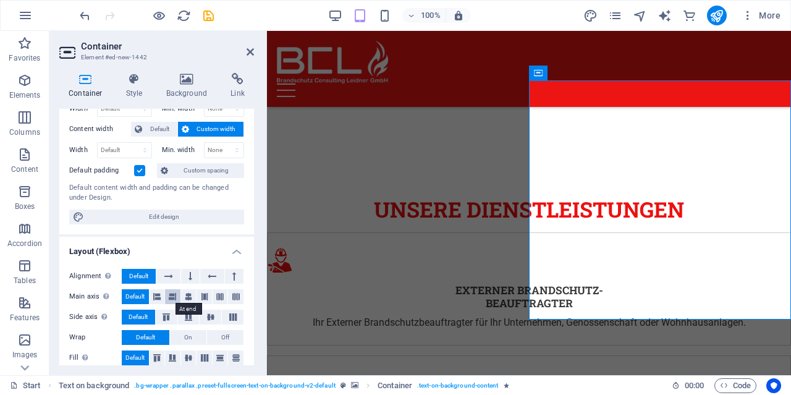
click at [176, 293] on icon at bounding box center [172, 296] width 7 height 15
click at [165, 296] on button at bounding box center [157, 296] width 15 height 15
click at [143, 291] on span "Default" at bounding box center [134, 296] width 19 height 15
click at [248, 51] on icon at bounding box center [250, 52] width 7 height 10
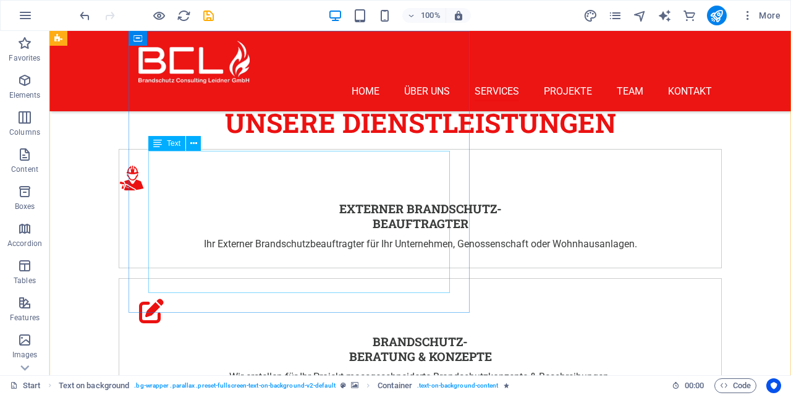
scroll to position [1931, 0]
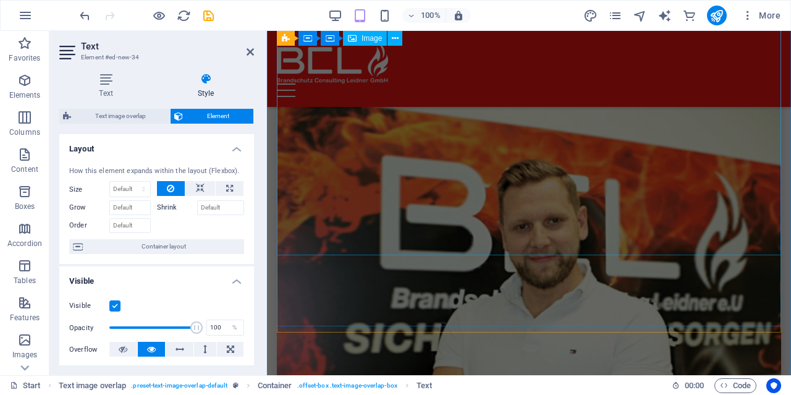
scroll to position [6848, 0]
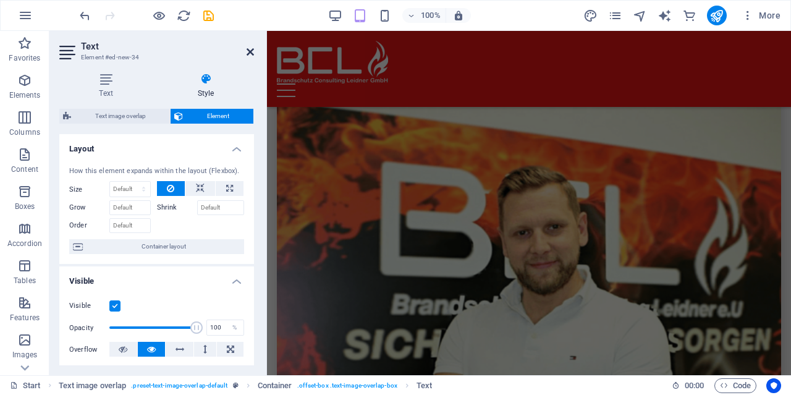
click at [250, 56] on icon at bounding box center [250, 52] width 7 height 10
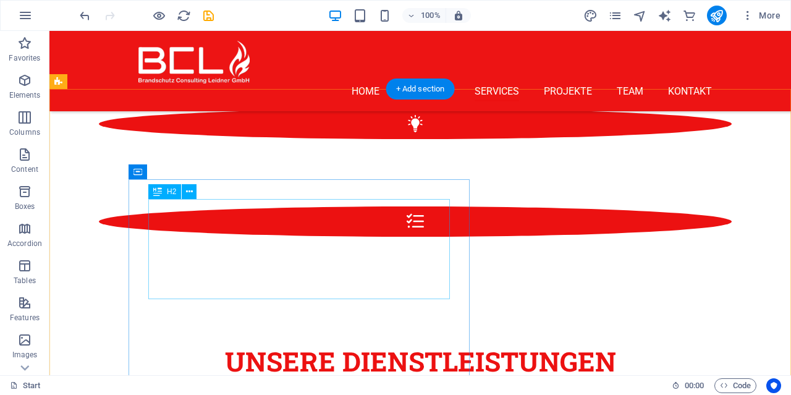
scroll to position [1710, 0]
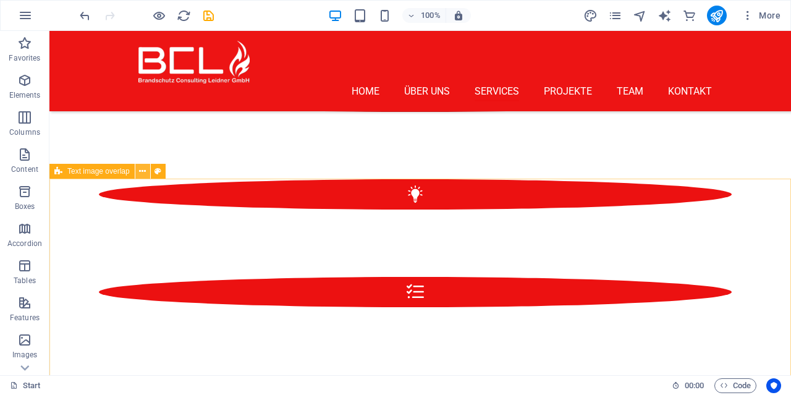
click at [143, 172] on icon at bounding box center [142, 171] width 7 height 13
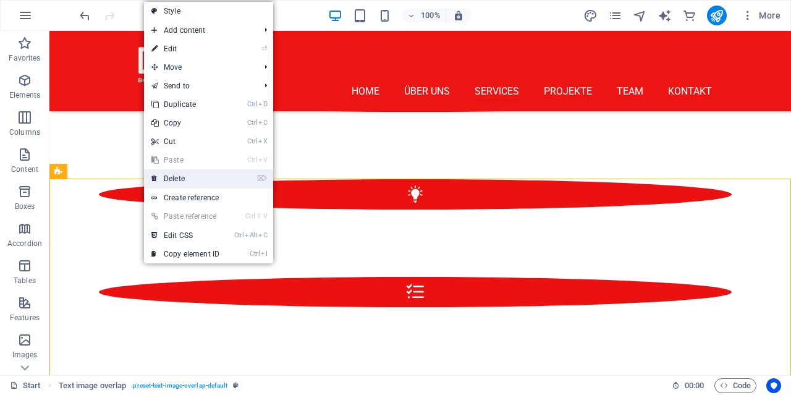
click at [180, 182] on link "⌦ Delete" at bounding box center [185, 178] width 83 height 19
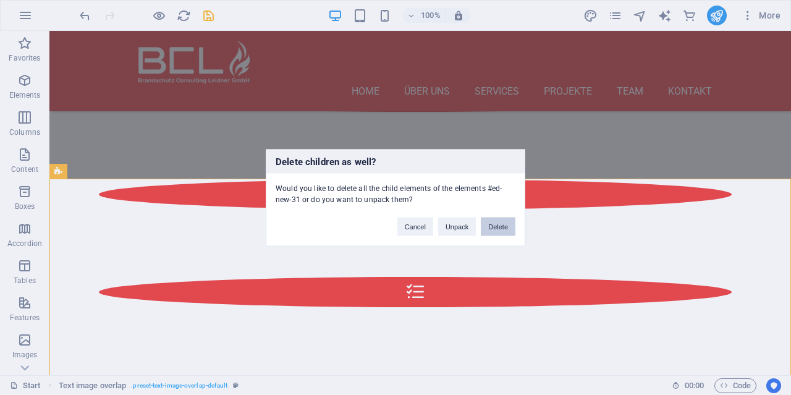
click at [485, 224] on button "Delete" at bounding box center [498, 226] width 35 height 19
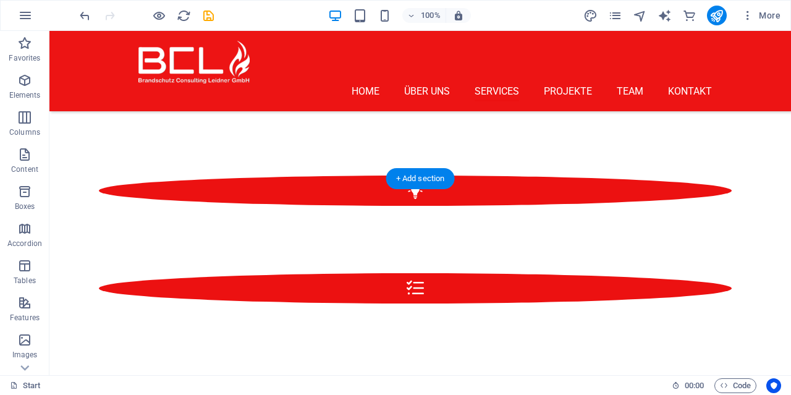
select select "%"
select select "rem"
select select "px"
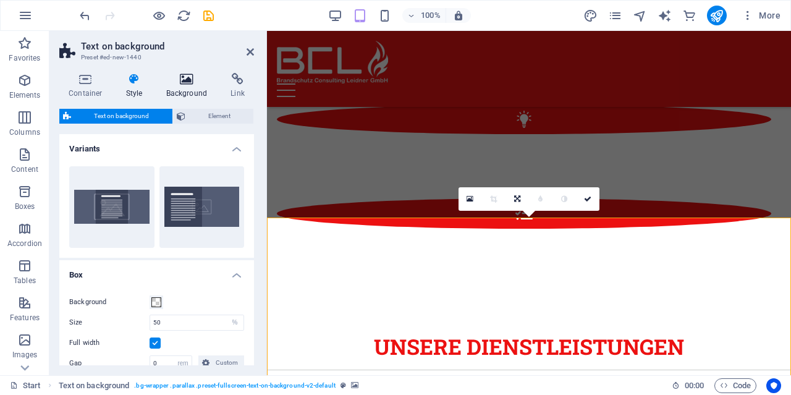
click at [182, 81] on icon at bounding box center [187, 79] width 60 height 12
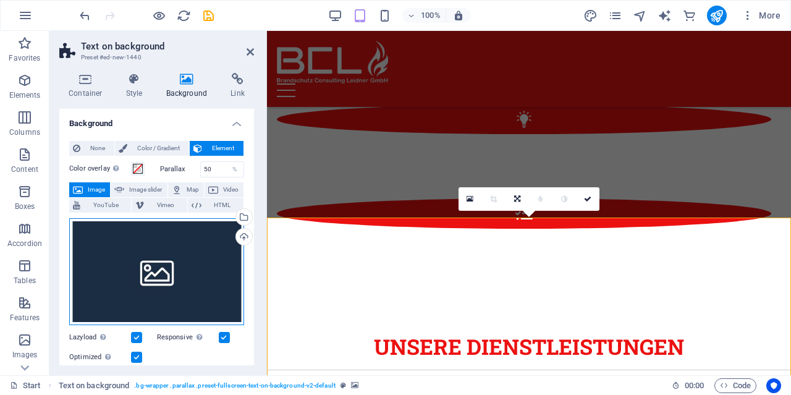
click at [174, 245] on div "Drag files here, click to choose files or select files from Files or our free s…" at bounding box center [156, 272] width 175 height 108
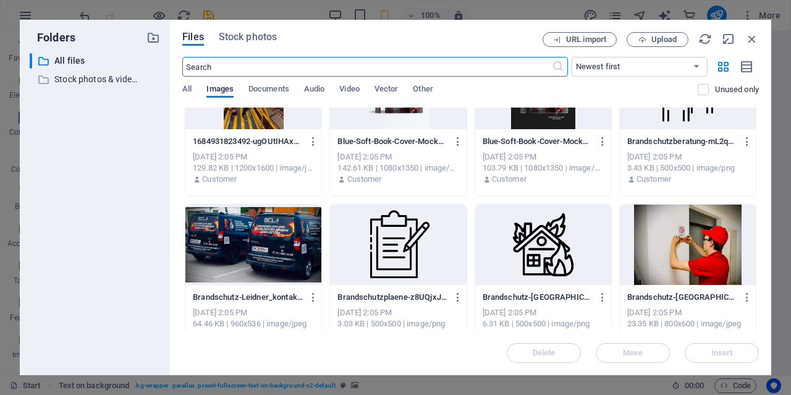
scroll to position [1187, 0]
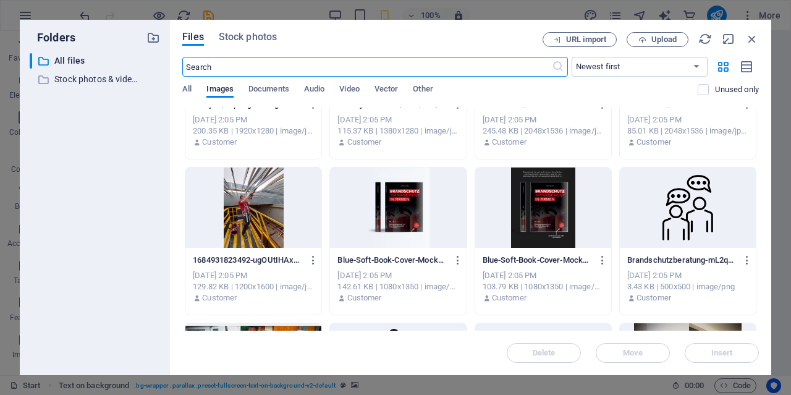
click at [412, 208] on div at bounding box center [398, 208] width 136 height 80
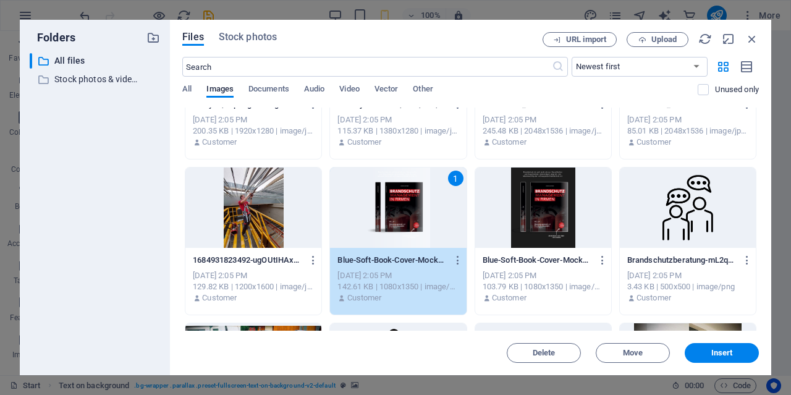
click at [412, 208] on div "1" at bounding box center [398, 208] width 136 height 80
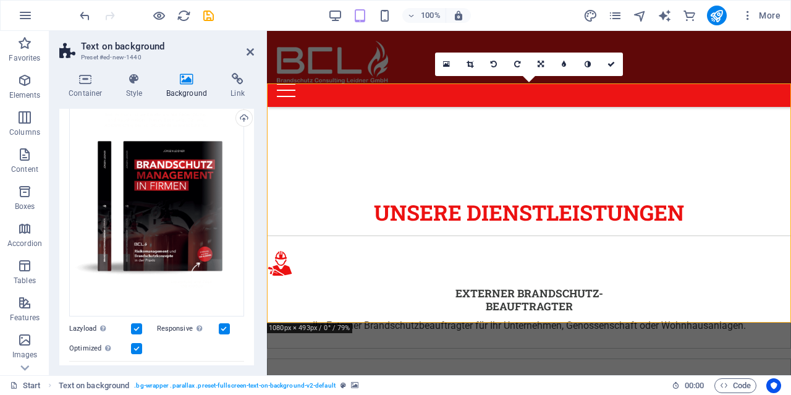
scroll to position [0, 0]
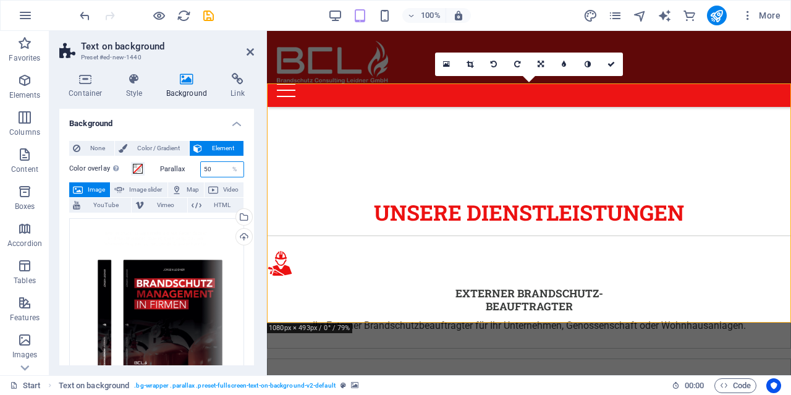
drag, startPoint x: 222, startPoint y: 172, endPoint x: 198, endPoint y: 172, distance: 23.5
click at [201, 172] on input "50" at bounding box center [222, 169] width 43 height 15
click at [218, 171] on input "10" at bounding box center [222, 169] width 43 height 15
click at [159, 224] on div "Drag files here, click to choose files or select files from Files or our free s…" at bounding box center [156, 326] width 175 height 217
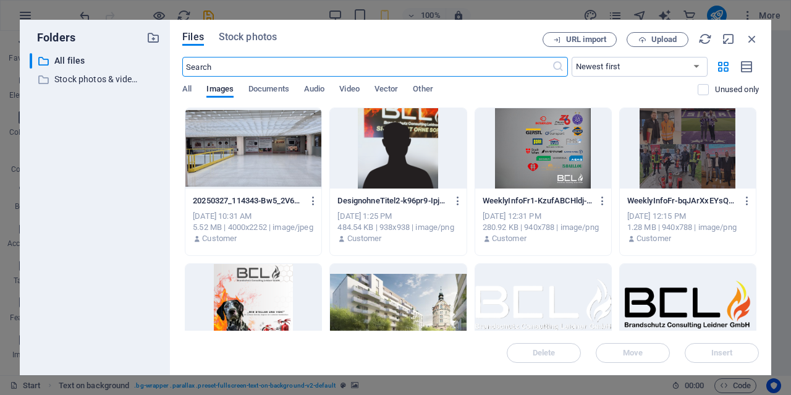
scroll to position [2631, 0]
click at [749, 38] on icon "button" at bounding box center [752, 39] width 14 height 14
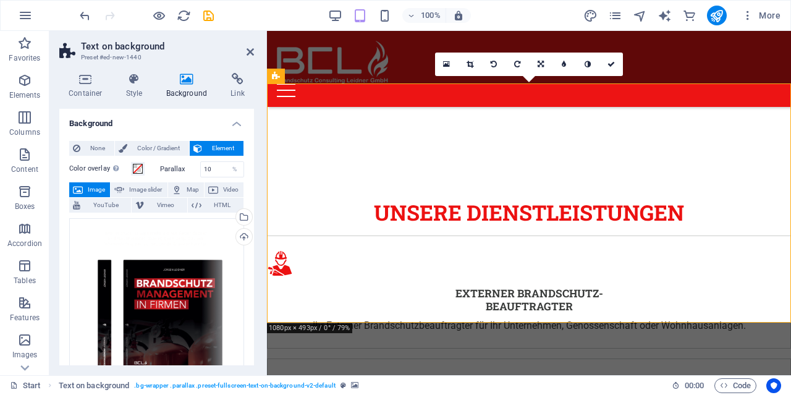
drag, startPoint x: 224, startPoint y: 169, endPoint x: 203, endPoint y: 164, distance: 21.6
click at [203, 164] on input "10" at bounding box center [222, 169] width 43 height 15
click at [223, 244] on div "Drag files here, click to choose files or select files from Files or our free s…" at bounding box center [156, 326] width 175 height 217
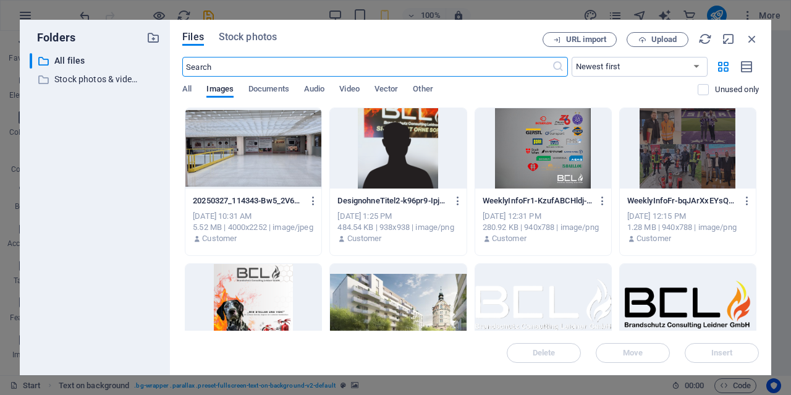
scroll to position [2631, 0]
click at [750, 45] on icon "button" at bounding box center [752, 39] width 14 height 14
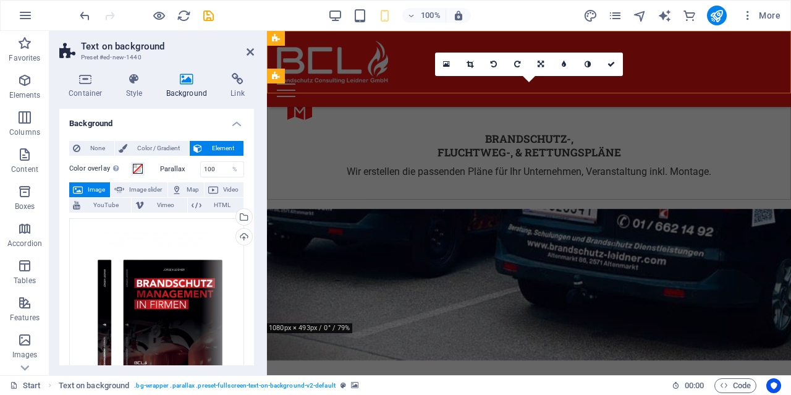
scroll to position [1844, 0]
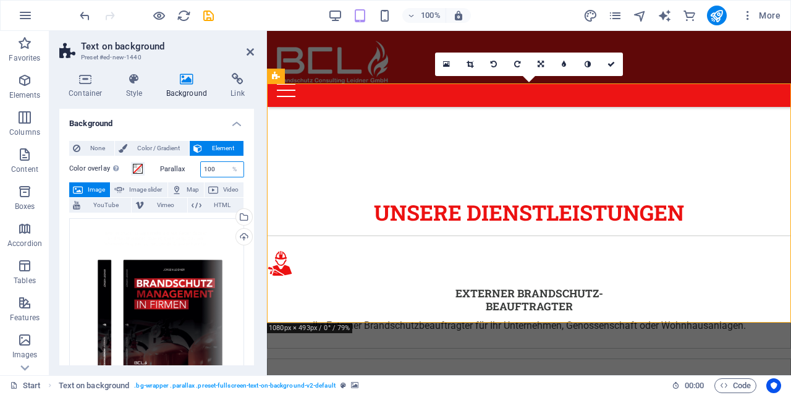
click at [224, 169] on input "100" at bounding box center [222, 169] width 43 height 15
type input "50"
click at [213, 234] on div "Drag files here, click to choose files or select files from Files or our free s…" at bounding box center [156, 326] width 175 height 217
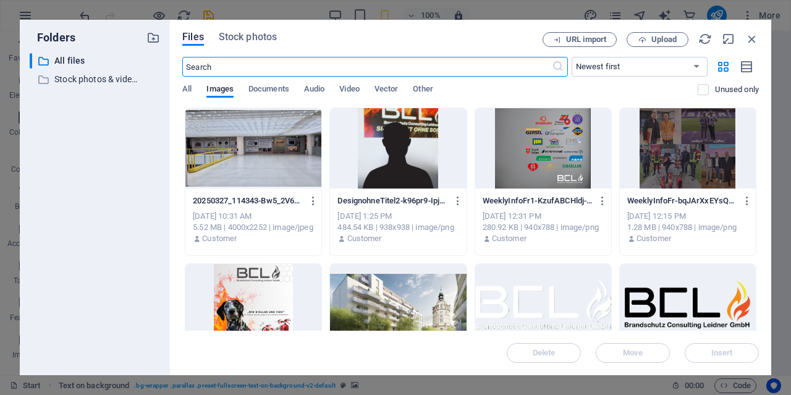
scroll to position [2631, 0]
click at [750, 41] on icon "button" at bounding box center [752, 39] width 14 height 14
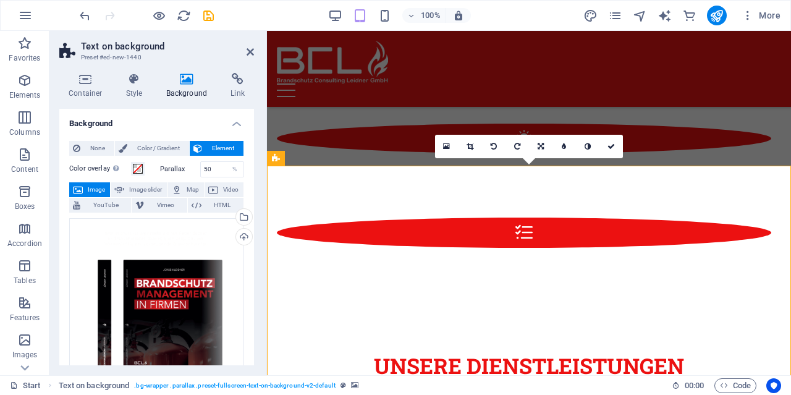
scroll to position [1780, 0]
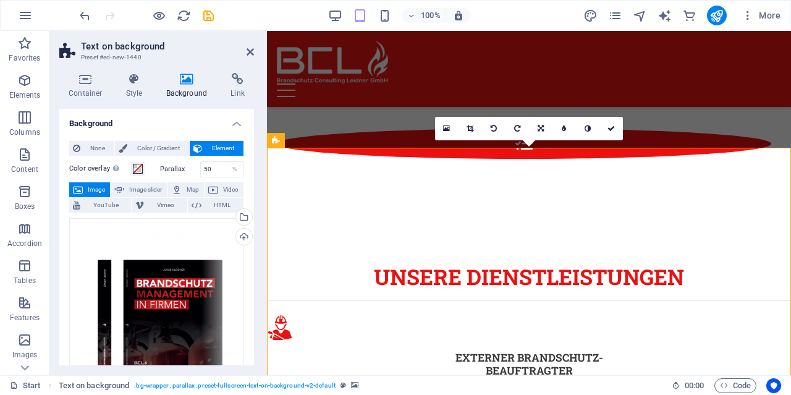
click at [545, 132] on link at bounding box center [540, 128] width 23 height 23
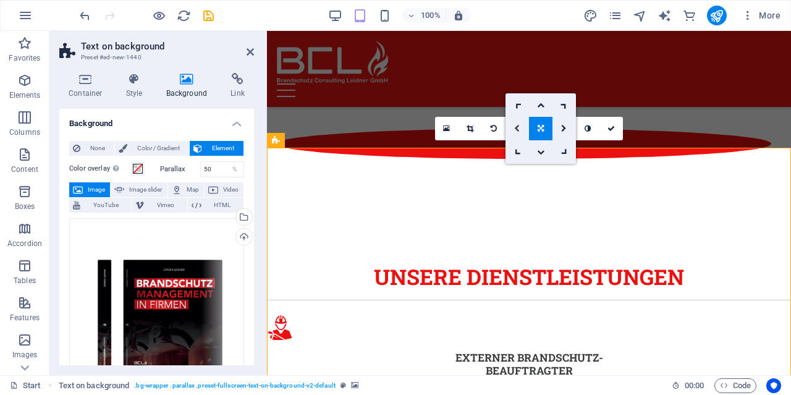
click at [519, 125] on icon at bounding box center [517, 128] width 6 height 7
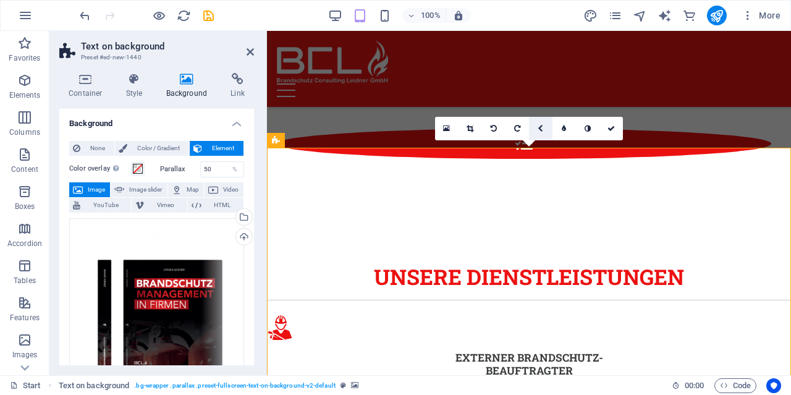
click at [543, 127] on icon at bounding box center [541, 128] width 6 height 7
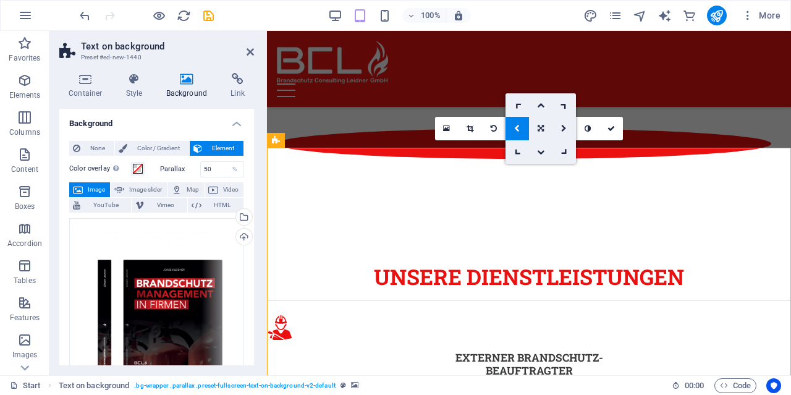
click at [543, 127] on icon at bounding box center [541, 128] width 6 height 7
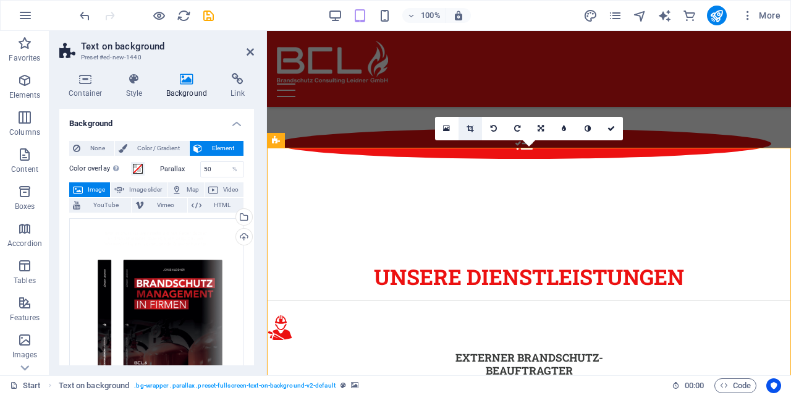
click at [474, 132] on icon at bounding box center [470, 128] width 7 height 7
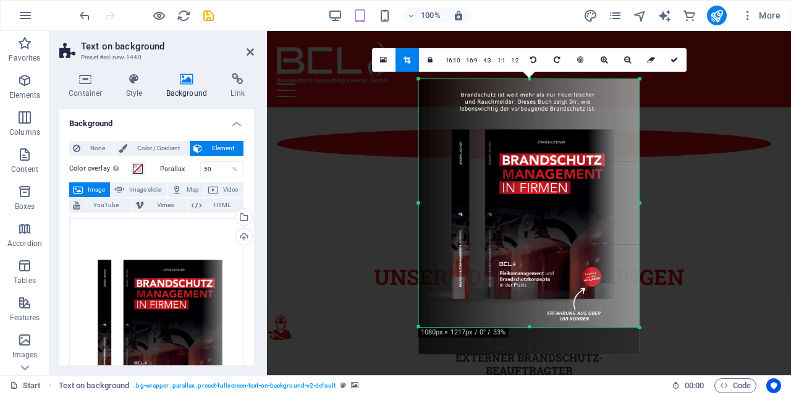
drag, startPoint x: 530, startPoint y: 342, endPoint x: 532, endPoint y: 315, distance: 27.3
click at [532, 315] on div "180 170 160 150 140 130 120 110 100 90 80 70 60 50 40 30 20 10 0 -10 -20 -30 -4…" at bounding box center [529, 203] width 221 height 248
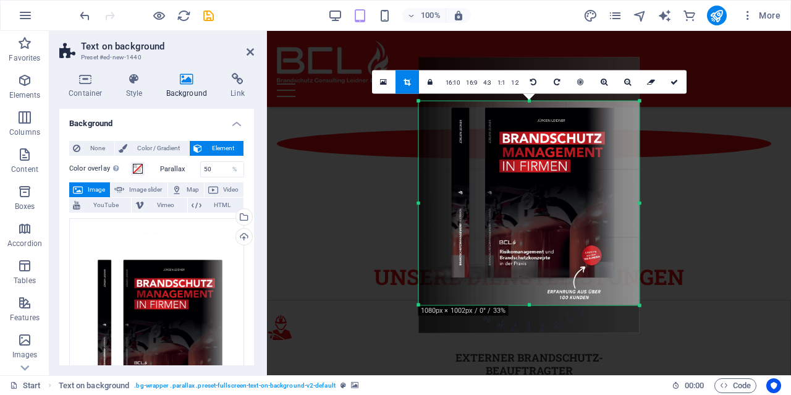
drag, startPoint x: 530, startPoint y: 78, endPoint x: 525, endPoint y: 122, distance: 44.1
click at [525, 122] on div "180 170 160 150 140 130 120 110 100 90 80 70 60 50 40 30 20 10 0 -10 -20 -30 -4…" at bounding box center [529, 203] width 221 height 205
click at [679, 83] on link at bounding box center [674, 81] width 23 height 23
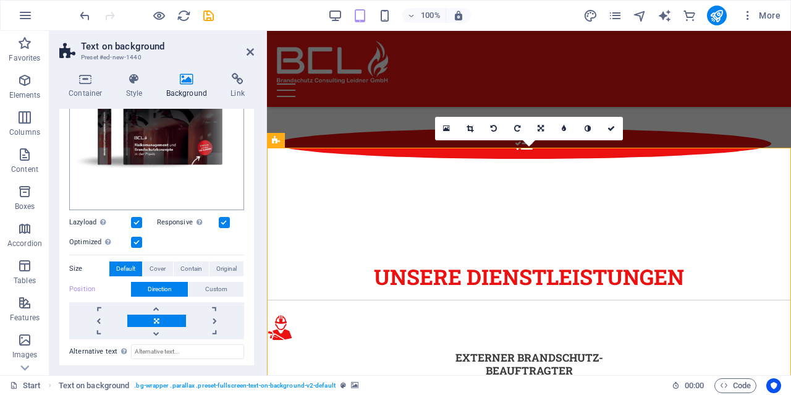
scroll to position [237, 0]
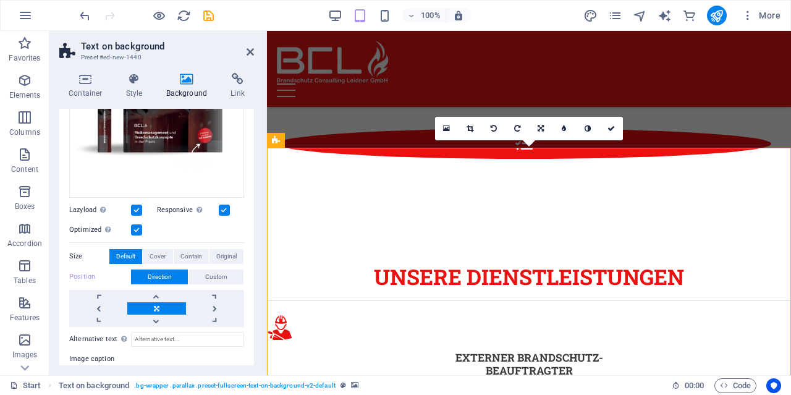
click at [138, 211] on label at bounding box center [136, 210] width 11 height 11
click at [0, 0] on input "Lazyload Loading images after the page loads improves page speed." at bounding box center [0, 0] width 0 height 0
click at [138, 211] on label at bounding box center [136, 210] width 11 height 11
click at [0, 0] on input "Lazyload Loading images after the page loads improves page speed." at bounding box center [0, 0] width 0 height 0
click at [227, 210] on label at bounding box center [224, 210] width 11 height 11
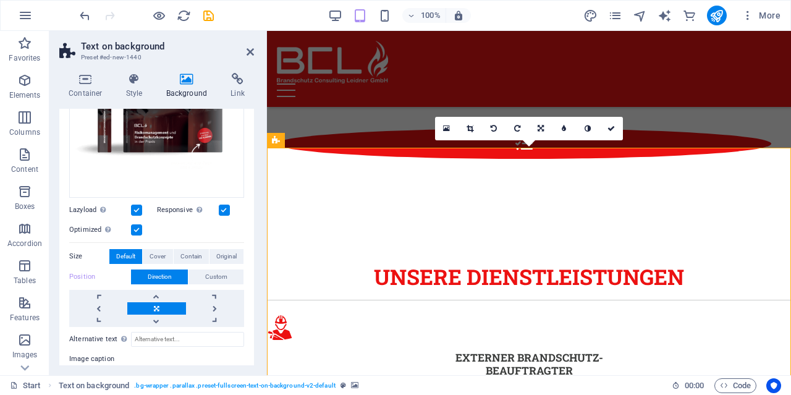
click at [0, 0] on input "Responsive Automatically load retina image and smartphone optimized sizes." at bounding box center [0, 0] width 0 height 0
click at [133, 225] on label at bounding box center [136, 229] width 11 height 11
click at [0, 0] on input "Optimized Images are compressed to improve page speed." at bounding box center [0, 0] width 0 height 0
click at [133, 225] on label at bounding box center [136, 229] width 11 height 11
click at [0, 0] on input "Optimized Images are compressed to improve page speed." at bounding box center [0, 0] width 0 height 0
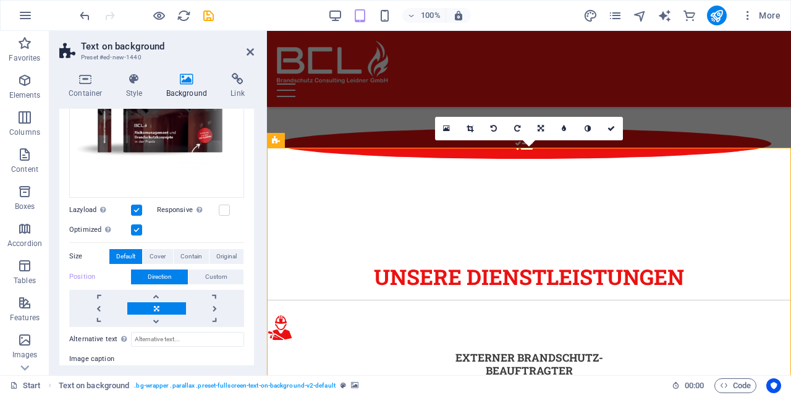
click at [133, 225] on label at bounding box center [136, 229] width 11 height 11
click at [0, 0] on input "Optimized Images are compressed to improve page speed." at bounding box center [0, 0] width 0 height 0
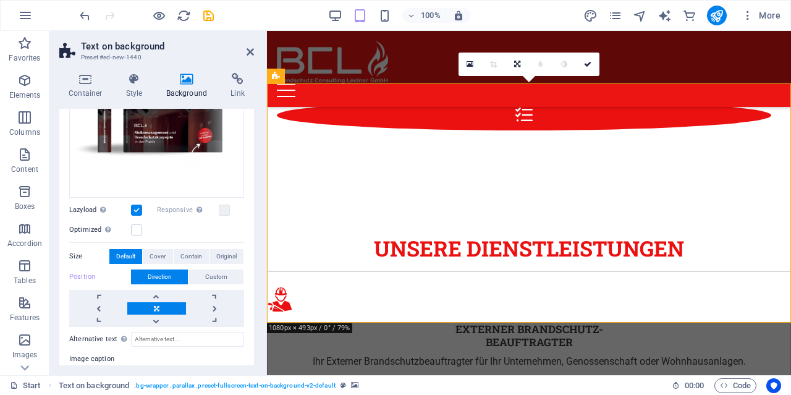
scroll to position [1844, 0]
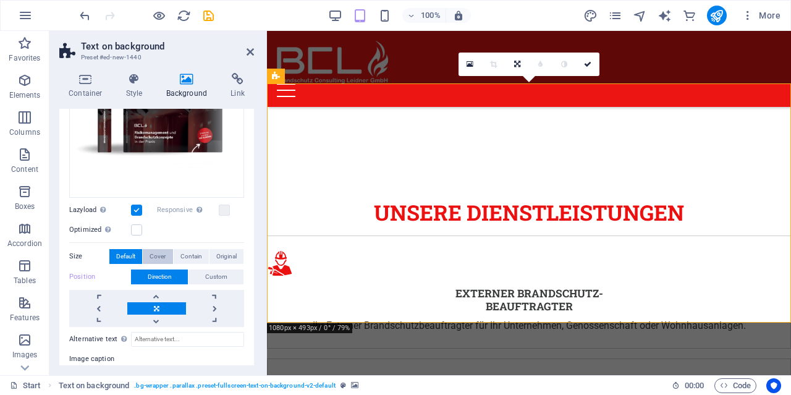
click at [161, 258] on span "Cover" at bounding box center [158, 256] width 16 height 15
click at [197, 255] on span "Contain" at bounding box center [191, 256] width 22 height 15
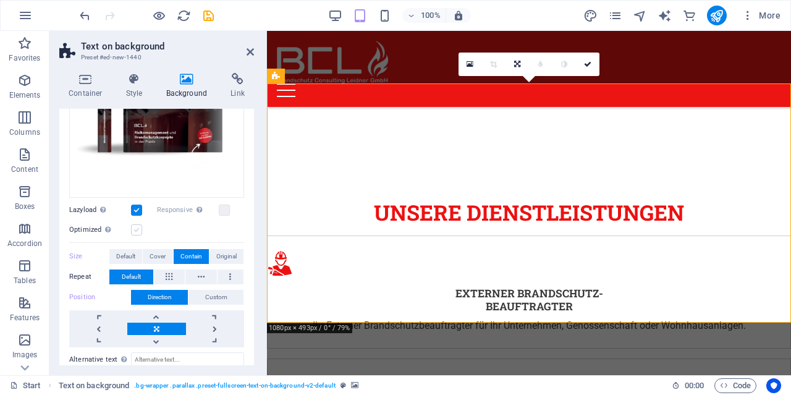
click at [136, 231] on label at bounding box center [136, 229] width 11 height 11
click at [0, 0] on input "Optimized Images are compressed to improve page speed." at bounding box center [0, 0] width 0 height 0
click at [136, 231] on label at bounding box center [136, 229] width 11 height 11
click at [0, 0] on input "Optimized Images are compressed to improve page speed." at bounding box center [0, 0] width 0 height 0
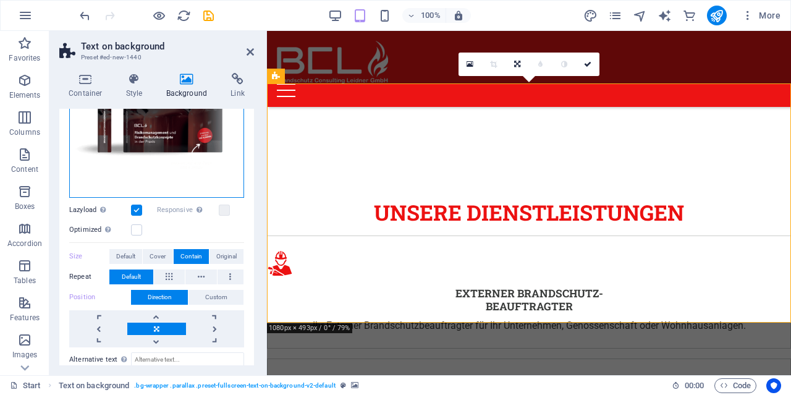
click at [216, 179] on div "Drag files here, click to choose files or select files from Files or our free s…" at bounding box center [156, 89] width 175 height 217
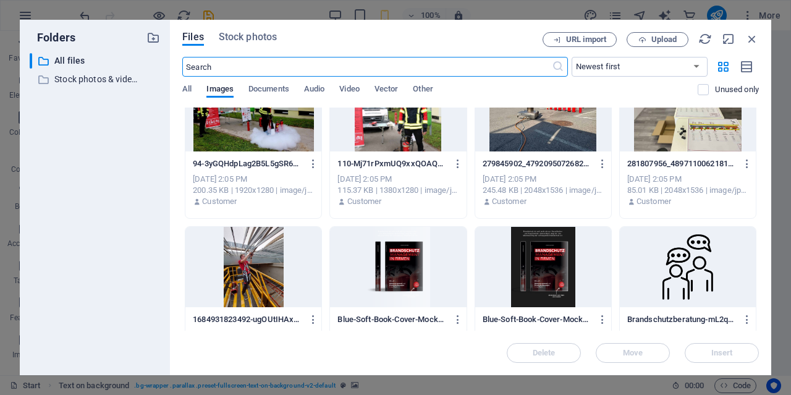
scroll to position [1246, 0]
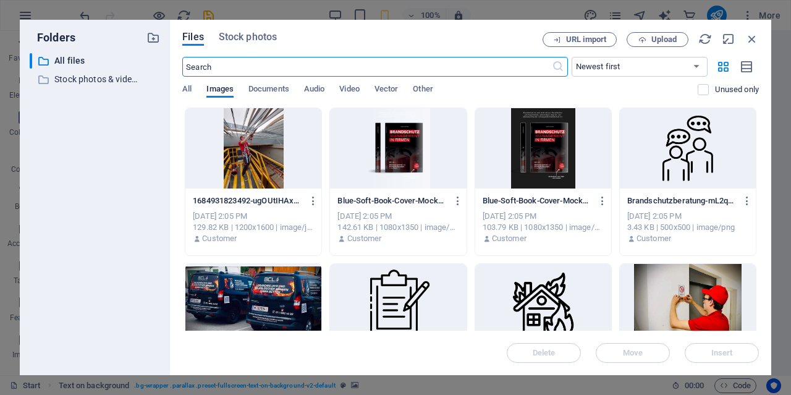
click at [553, 189] on div "Blue-Soft-Book-Cover-Mockup-Pinterest-Pin3-mdVAGEC4Hynhu2gvzLbXSA.png Blue-Soft…" at bounding box center [543, 220] width 136 height 63
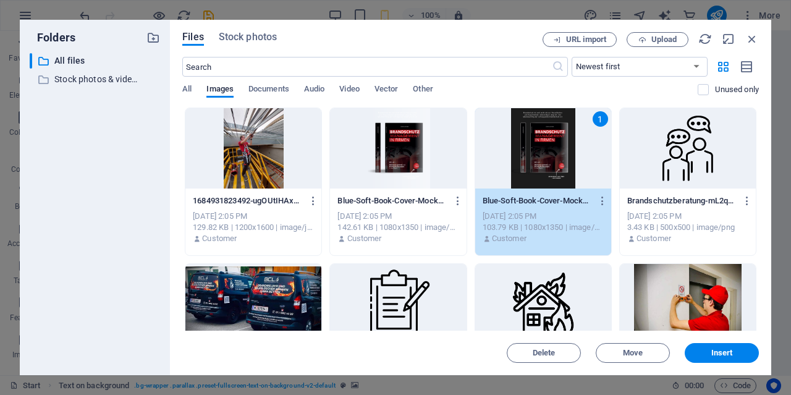
click at [556, 177] on div "1" at bounding box center [543, 148] width 136 height 80
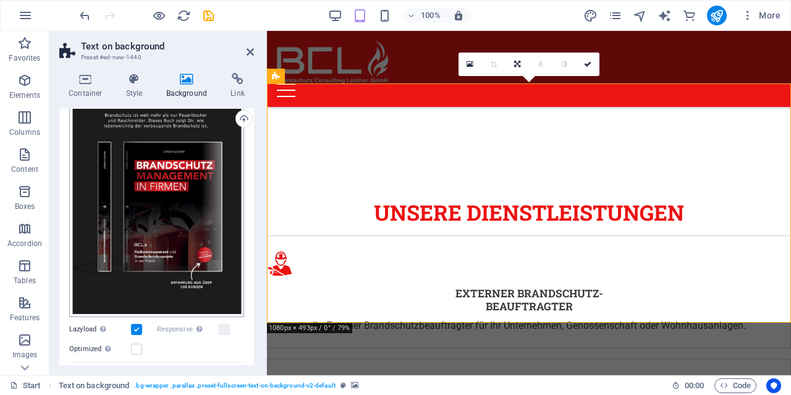
scroll to position [0, 0]
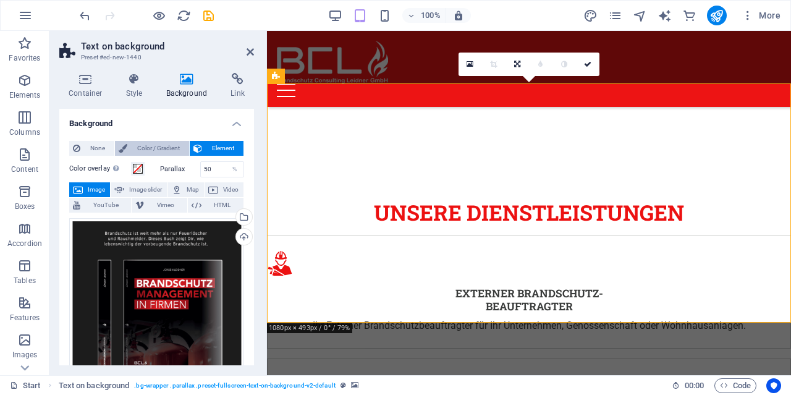
click at [148, 145] on span "Color / Gradient" at bounding box center [158, 148] width 54 height 15
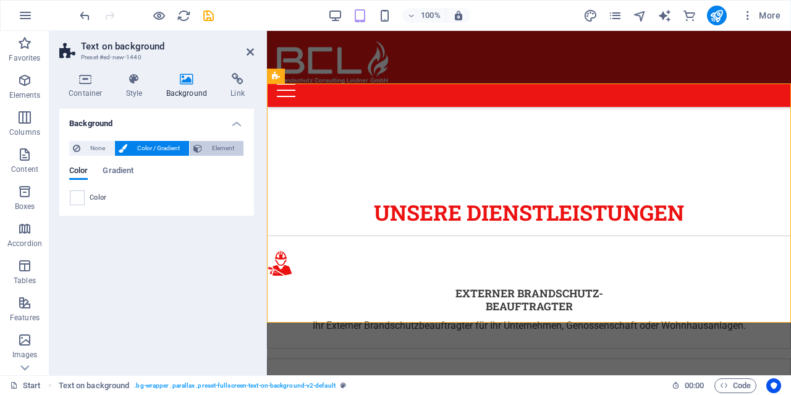
click at [212, 145] on span "Element" at bounding box center [223, 148] width 34 height 15
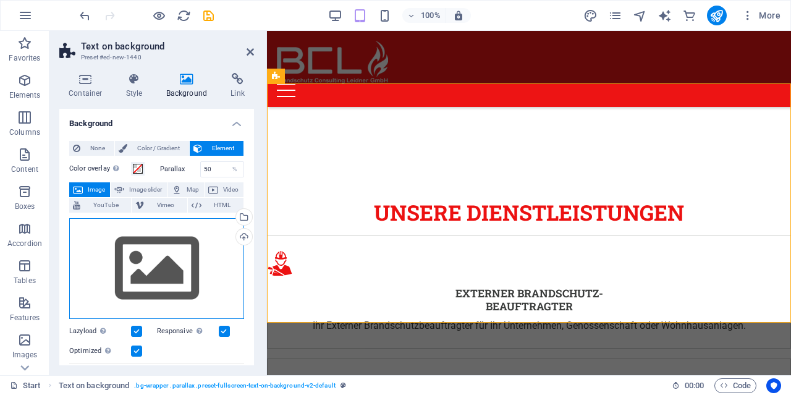
click at [203, 258] on div "Drag files here, click to choose files or select files from Files or our free s…" at bounding box center [156, 268] width 175 height 101
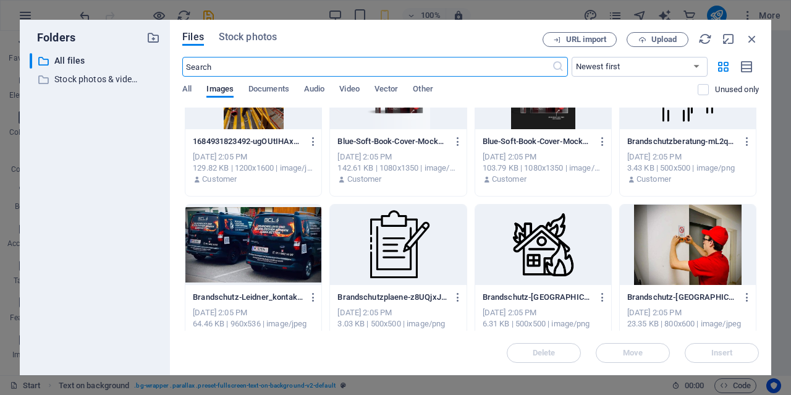
scroll to position [1187, 0]
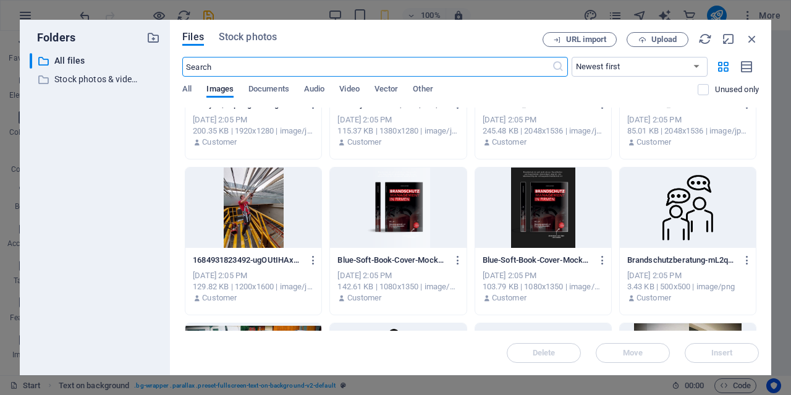
click at [537, 203] on div at bounding box center [543, 208] width 136 height 80
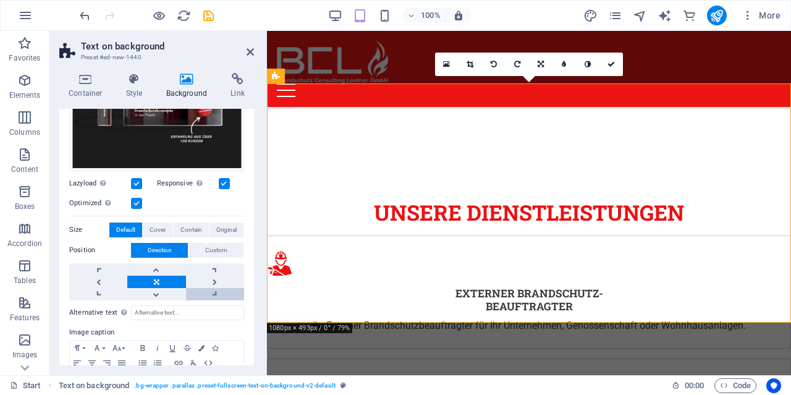
scroll to position [316, 0]
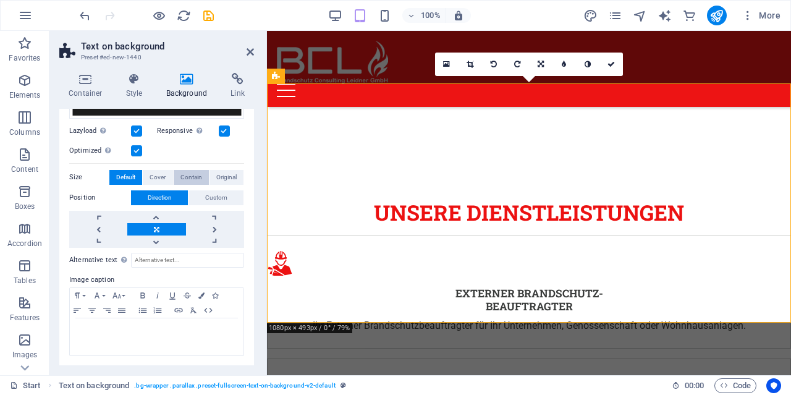
click at [197, 180] on span "Contain" at bounding box center [191, 177] width 22 height 15
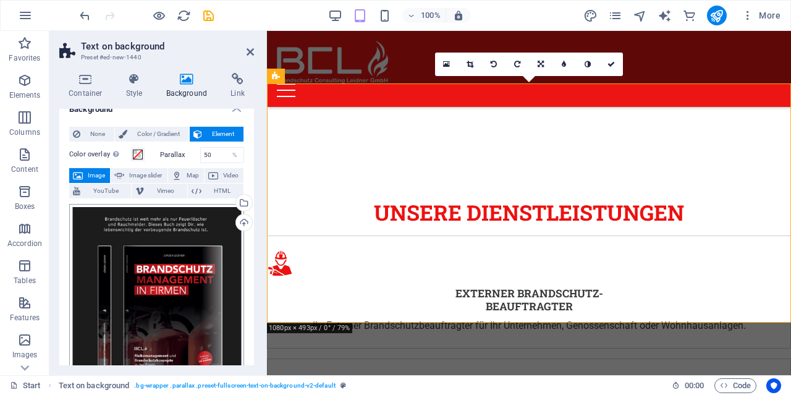
scroll to position [0, 0]
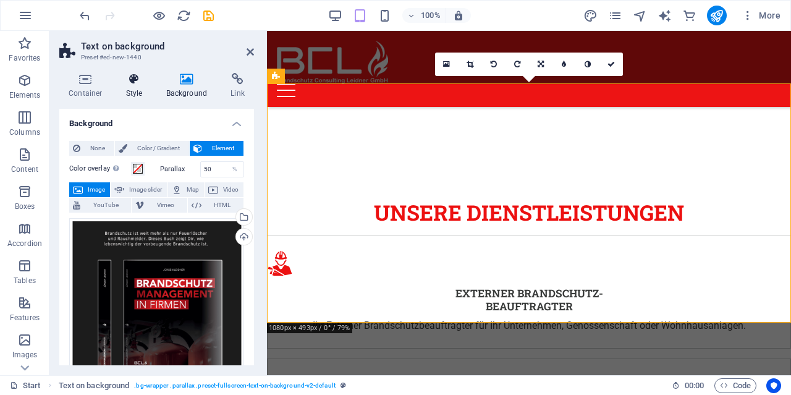
click at [138, 93] on h4 "Style" at bounding box center [137, 86] width 40 height 26
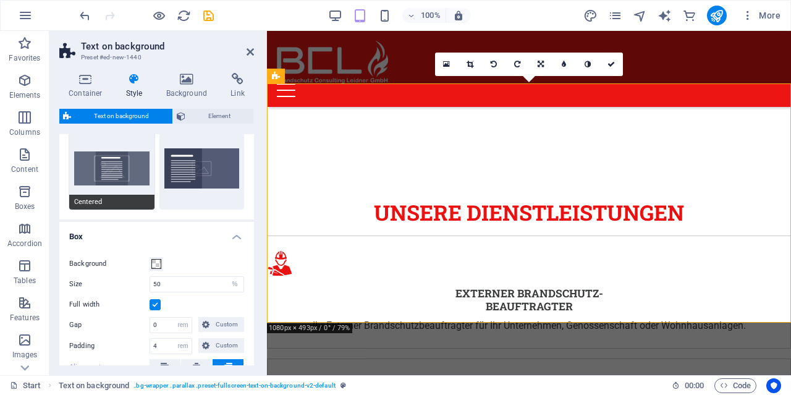
scroll to position [59, 0]
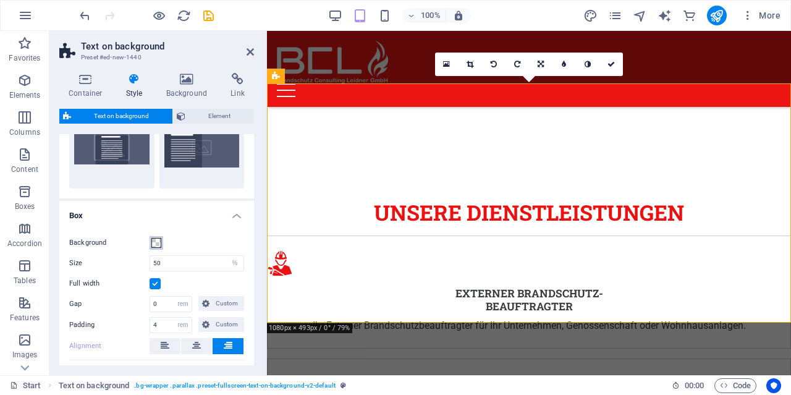
click at [151, 242] on button "Background" at bounding box center [157, 243] width 14 height 14
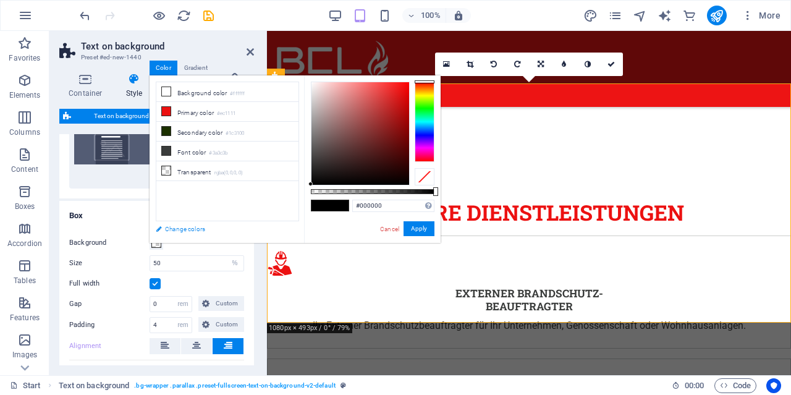
drag, startPoint x: 180, startPoint y: 231, endPoint x: 67, endPoint y: 200, distance: 117.3
click at [180, 231] on link "Change colors" at bounding box center [221, 228] width 143 height 15
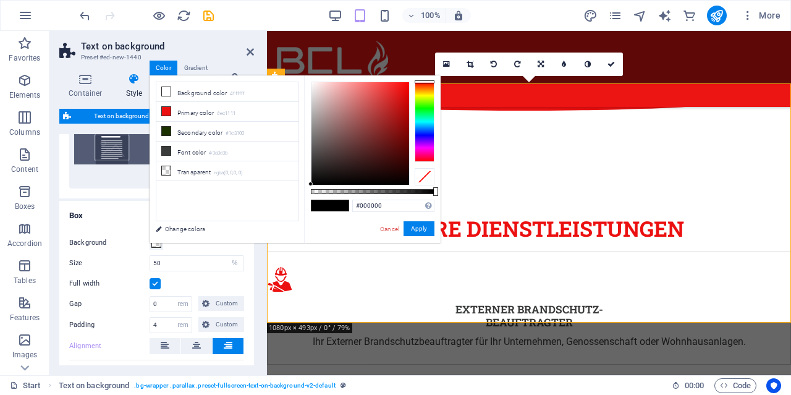
select select "px"
select select "300"
select select "px"
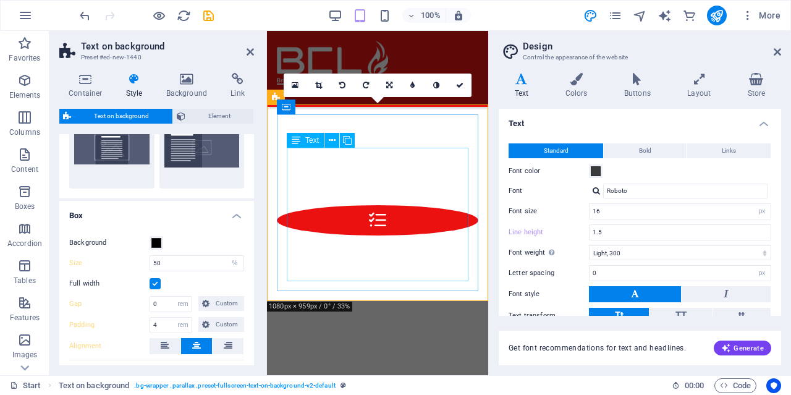
type input "100"
type input "1"
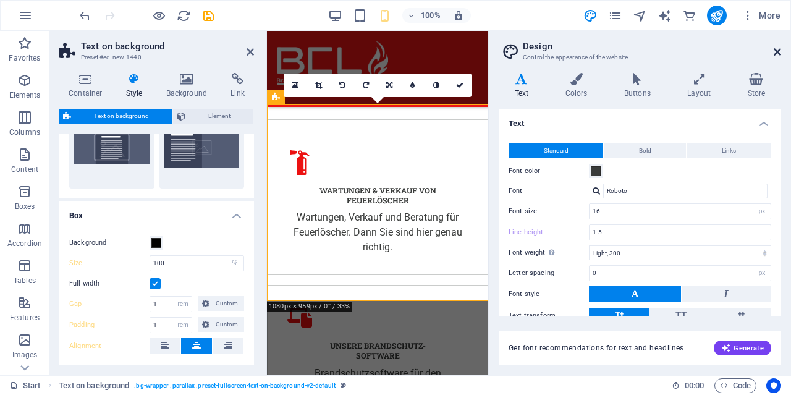
click at [778, 51] on icon at bounding box center [777, 52] width 7 height 10
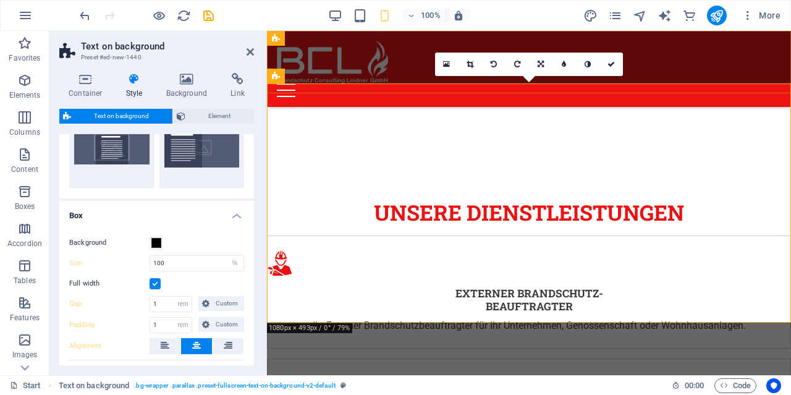
type input "50"
type input "0"
type input "4"
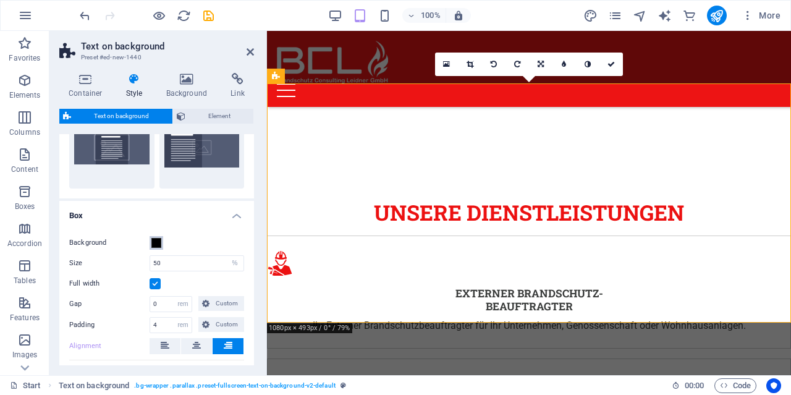
click at [156, 244] on span at bounding box center [156, 243] width 10 height 10
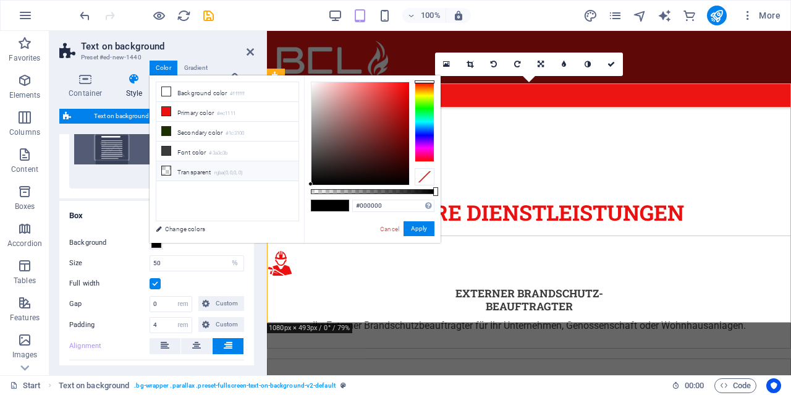
click at [162, 166] on icon at bounding box center [166, 170] width 9 height 9
click at [416, 224] on button "Apply" at bounding box center [419, 228] width 31 height 15
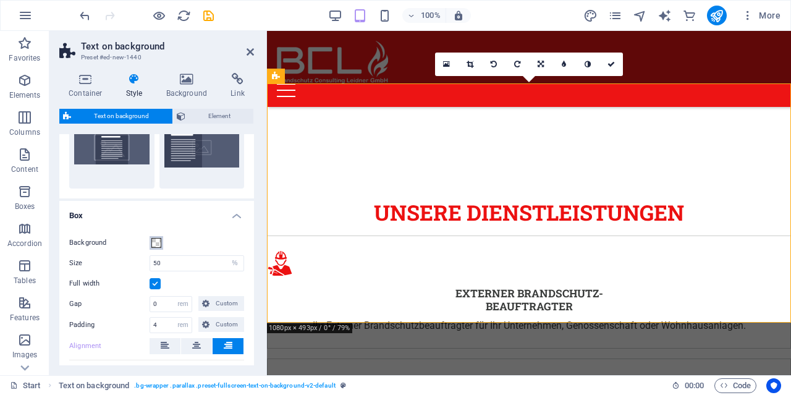
click at [158, 244] on span at bounding box center [156, 243] width 10 height 10
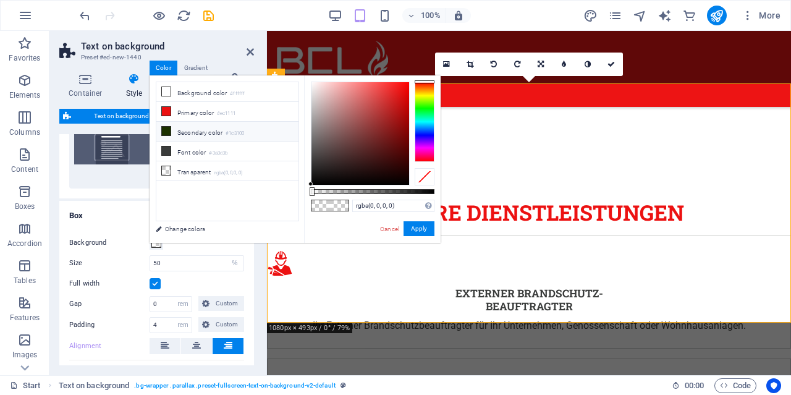
click at [198, 130] on li "Secondary color #1c3100" at bounding box center [227, 132] width 142 height 20
type input "#1c3100"
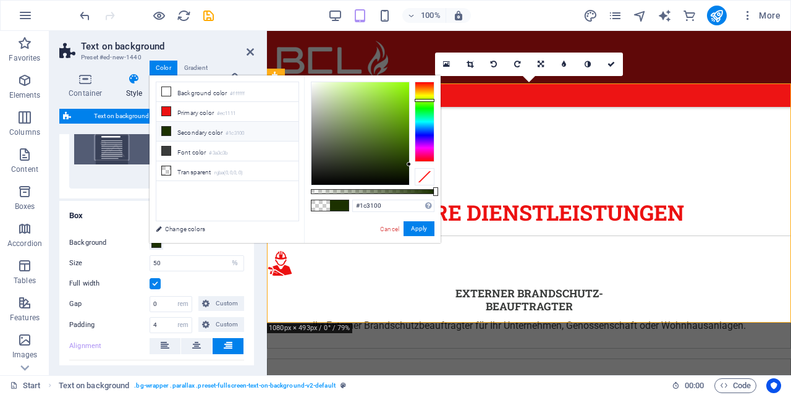
click at [166, 131] on icon at bounding box center [166, 131] width 9 height 9
click at [432, 228] on button "Apply" at bounding box center [419, 228] width 31 height 15
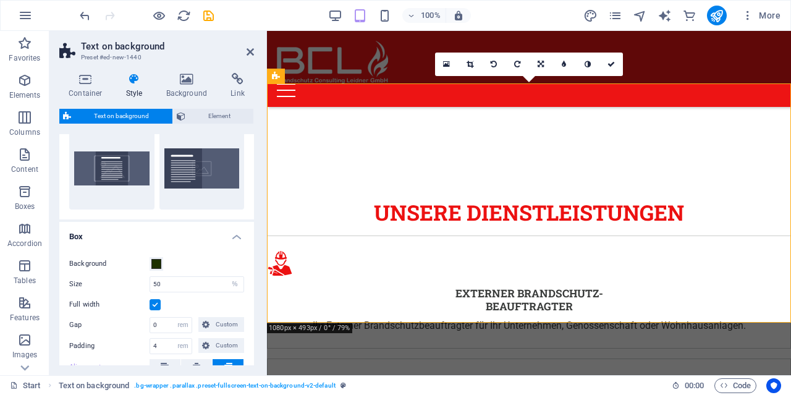
scroll to position [59, 0]
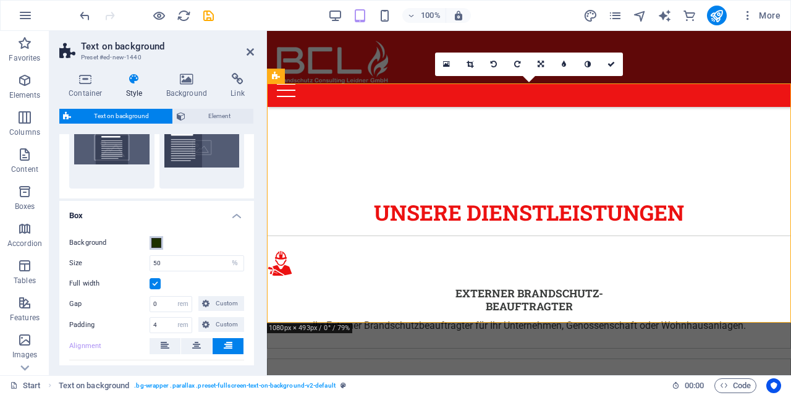
click at [158, 245] on span at bounding box center [156, 243] width 10 height 10
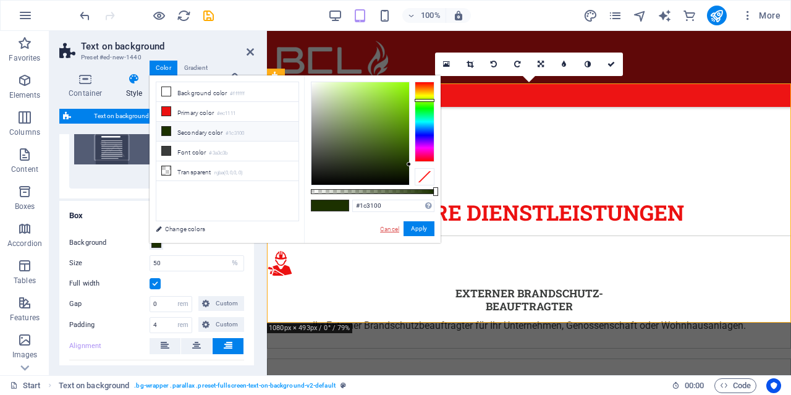
click at [387, 225] on link "Cancel" at bounding box center [390, 228] width 22 height 9
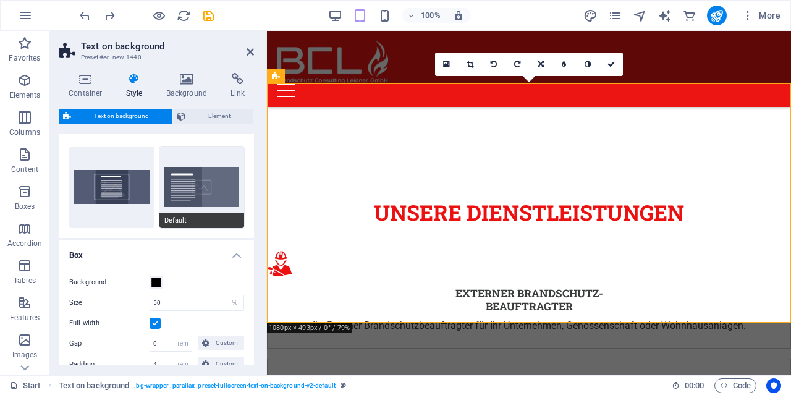
scroll to position [0, 0]
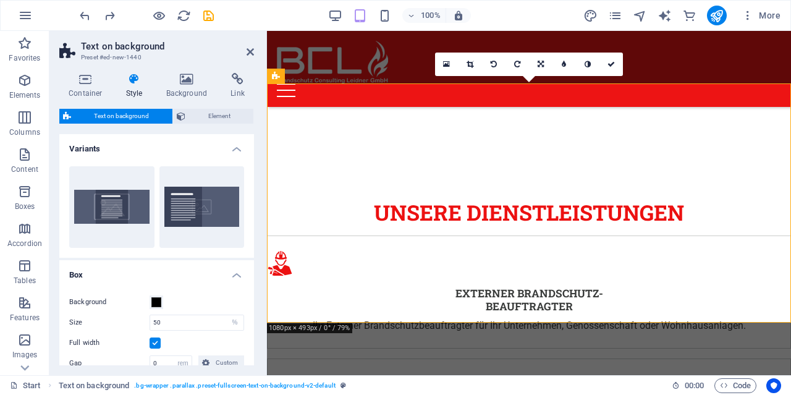
click at [234, 150] on h4 "Variants" at bounding box center [156, 145] width 195 height 22
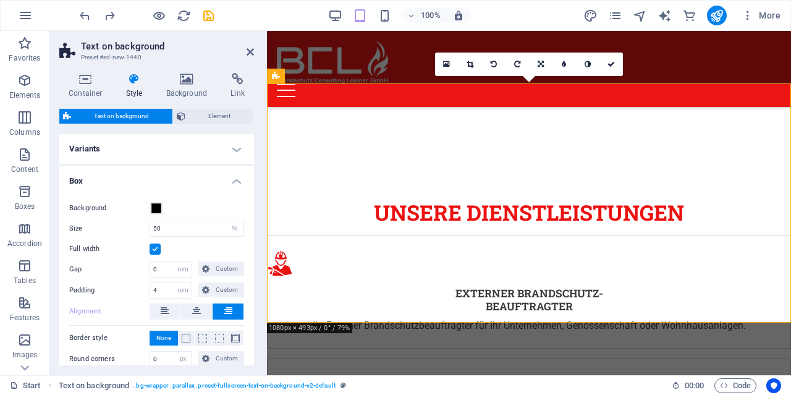
click at [233, 179] on h4 "Box" at bounding box center [156, 177] width 195 height 22
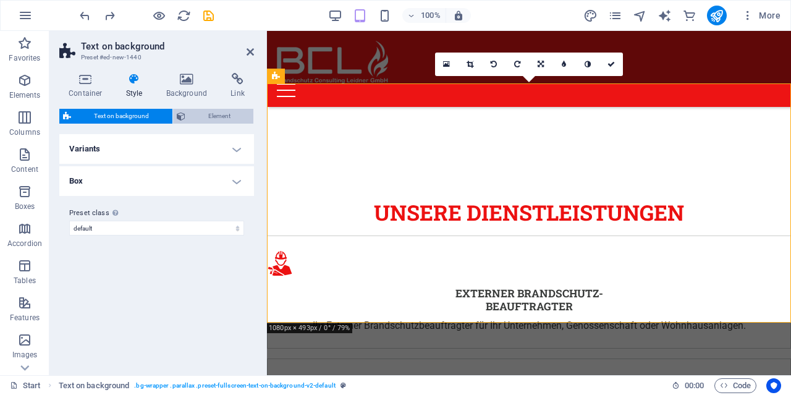
click at [200, 117] on span "Element" at bounding box center [219, 116] width 61 height 15
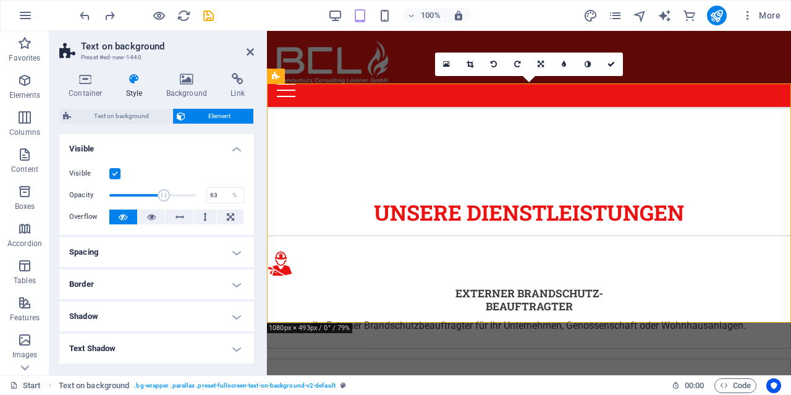
drag, startPoint x: 195, startPoint y: 193, endPoint x: 164, endPoint y: 195, distance: 31.0
click at [164, 195] on span at bounding box center [164, 195] width 12 height 12
type input "100"
drag, startPoint x: 164, startPoint y: 195, endPoint x: 198, endPoint y: 196, distance: 34.0
click at [198, 196] on span at bounding box center [196, 195] width 12 height 12
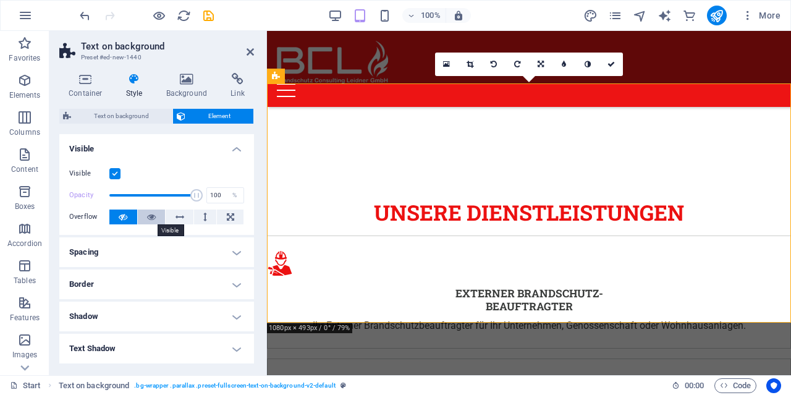
click at [156, 217] on button at bounding box center [152, 217] width 28 height 15
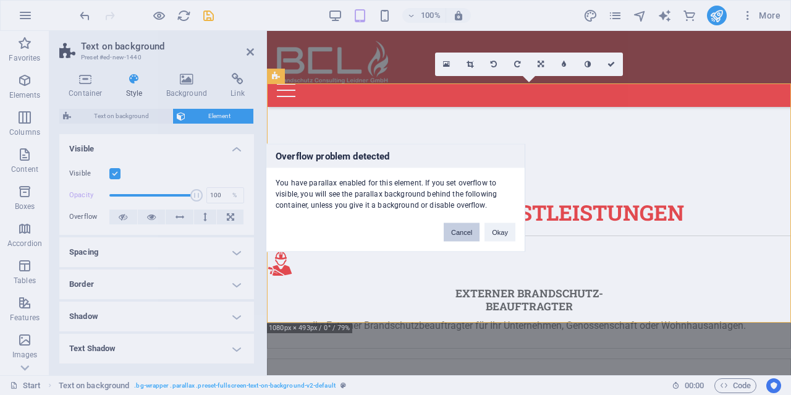
click at [468, 233] on button "Cancel" at bounding box center [462, 232] width 36 height 19
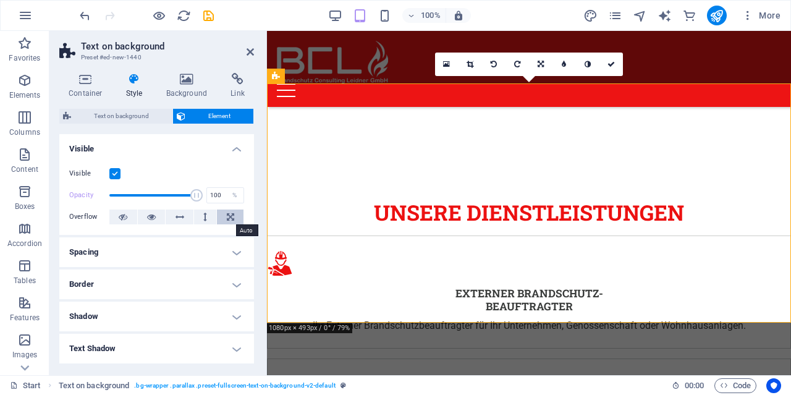
click at [237, 213] on button at bounding box center [230, 217] width 27 height 15
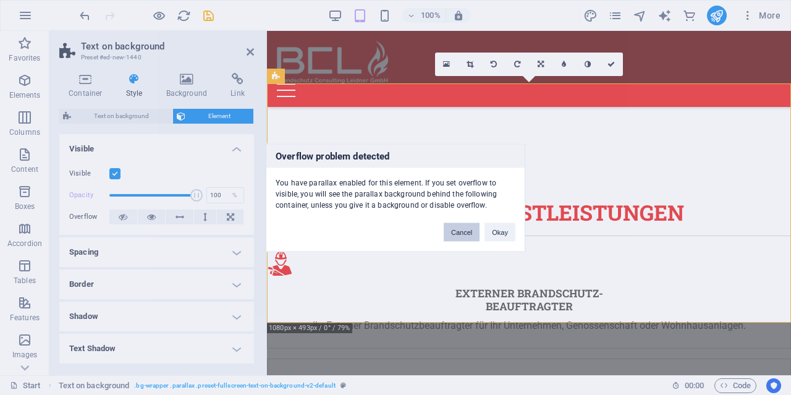
click at [452, 229] on button "Cancel" at bounding box center [462, 232] width 36 height 19
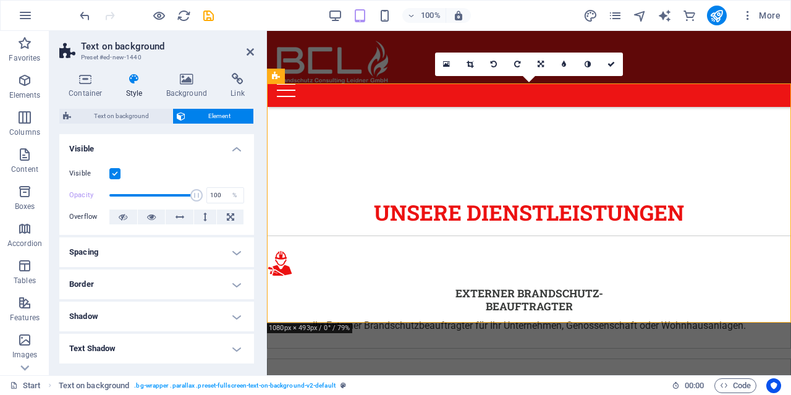
click at [140, 255] on h4 "Spacing" at bounding box center [156, 252] width 195 height 30
click at [140, 252] on h4 "Spacing" at bounding box center [156, 248] width 195 height 22
click at [125, 278] on h4 "Border" at bounding box center [156, 285] width 195 height 30
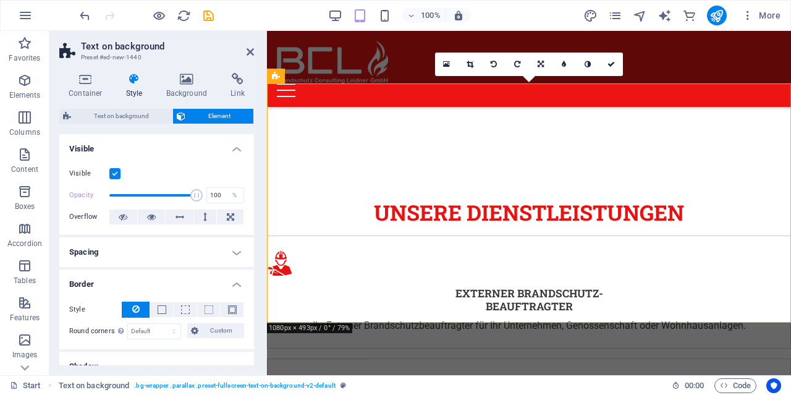
click at [125, 278] on h4 "Border" at bounding box center [156, 281] width 195 height 22
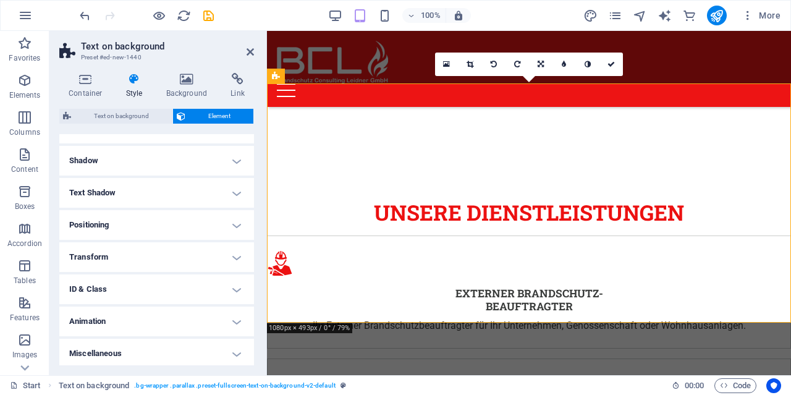
scroll to position [158, 0]
click at [125, 221] on h4 "Positioning" at bounding box center [156, 223] width 195 height 30
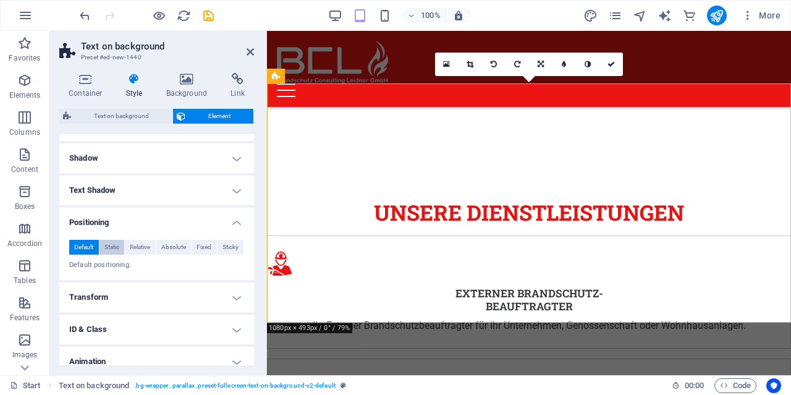
click at [117, 247] on span "Static" at bounding box center [111, 247] width 15 height 15
click at [145, 249] on span "Relative" at bounding box center [140, 247] width 20 height 15
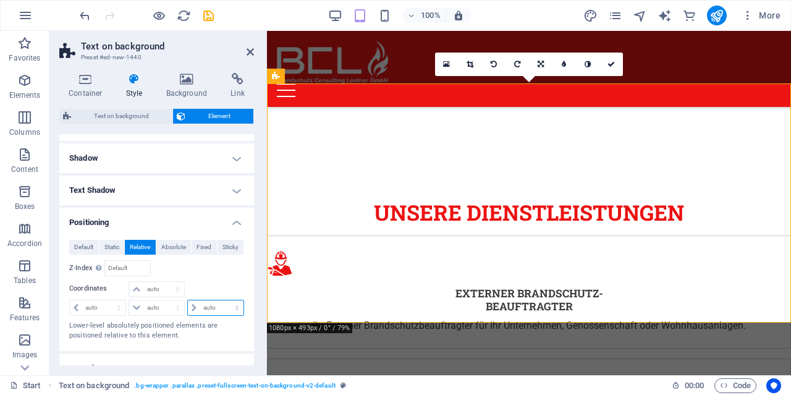
click at [188, 300] on select "auto px rem % em" at bounding box center [216, 307] width 56 height 15
select select "px"
click option "px" at bounding box center [0, 0] width 0 height 0
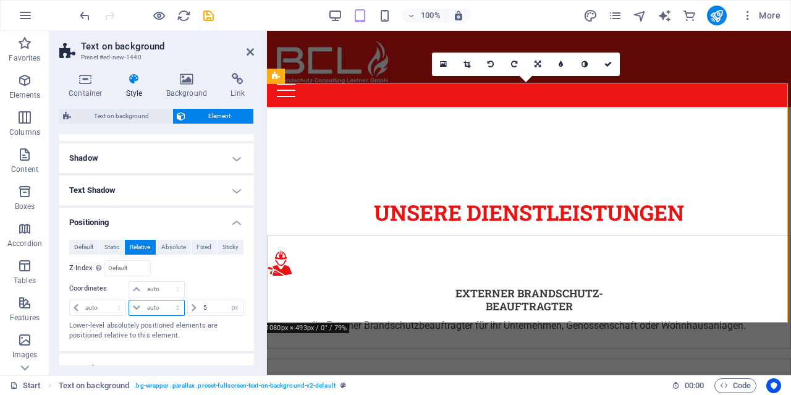
click at [129, 300] on select "auto px rem % em" at bounding box center [156, 307] width 54 height 15
click at [213, 308] on input "5" at bounding box center [221, 307] width 43 height 15
drag, startPoint x: 159, startPoint y: 307, endPoint x: 205, endPoint y: 309, distance: 45.8
click at [205, 309] on input "5" at bounding box center [221, 307] width 43 height 15
click at [129, 300] on select "auto px rem % em" at bounding box center [156, 307] width 54 height 15
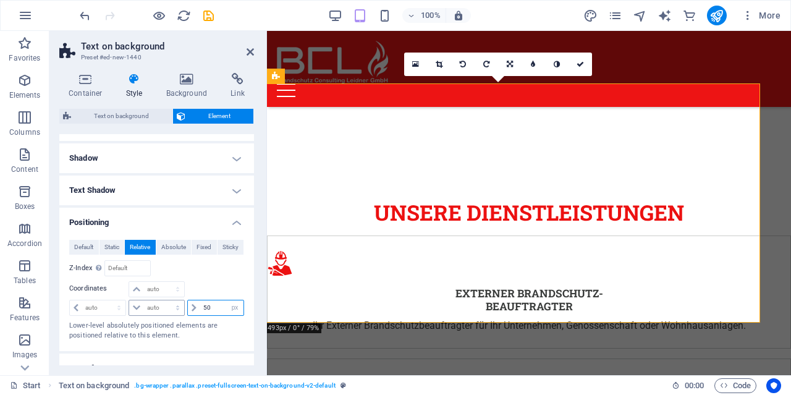
click at [226, 300] on select "auto px rem % em" at bounding box center [234, 307] width 17 height 15
click at [217, 306] on input "50" at bounding box center [221, 307] width 43 height 15
drag, startPoint x: 161, startPoint y: 305, endPoint x: 205, endPoint y: 306, distance: 43.3
click at [205, 306] on input "50" at bounding box center [221, 307] width 43 height 15
type input "0"
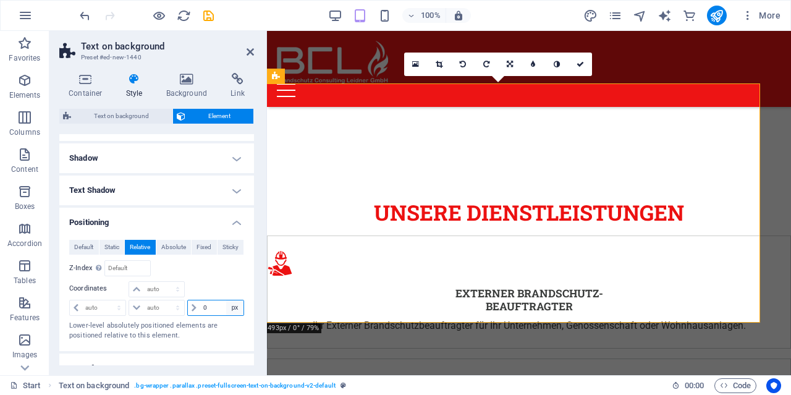
click at [226, 300] on select "auto px rem % em" at bounding box center [234, 307] width 17 height 15
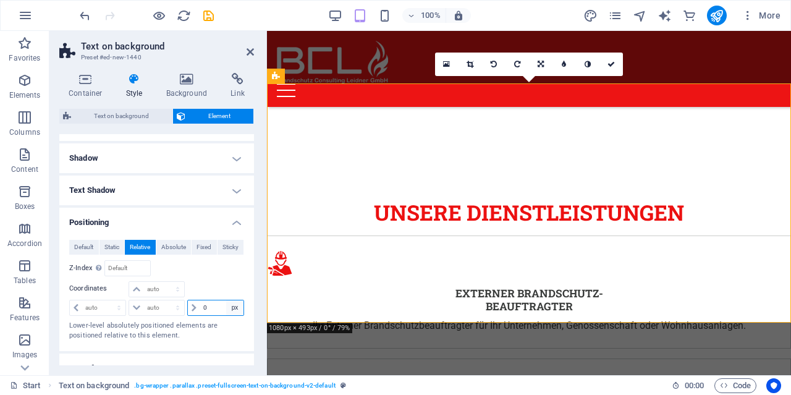
select select "auto"
click option "auto" at bounding box center [0, 0] width 0 height 0
select select "DISABLED_OPTION_VALUE"
click at [90, 245] on span "Default" at bounding box center [83, 247] width 19 height 15
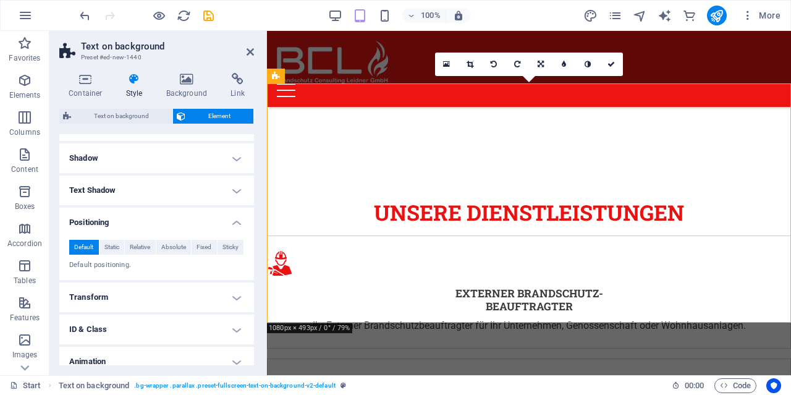
scroll to position [0, 0]
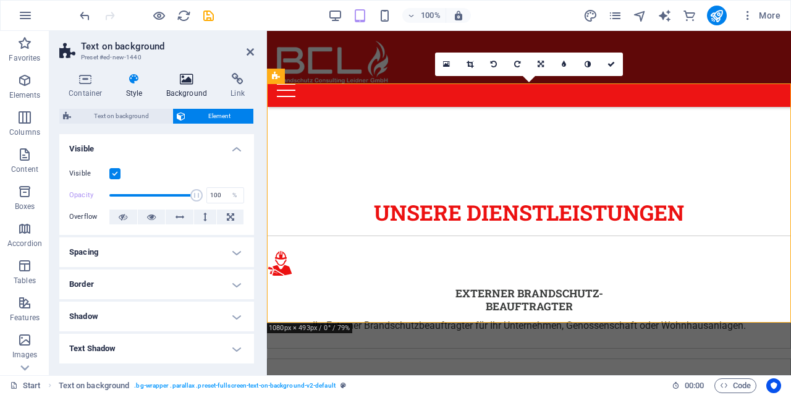
click at [184, 87] on h4 "Background" at bounding box center [189, 86] width 65 height 26
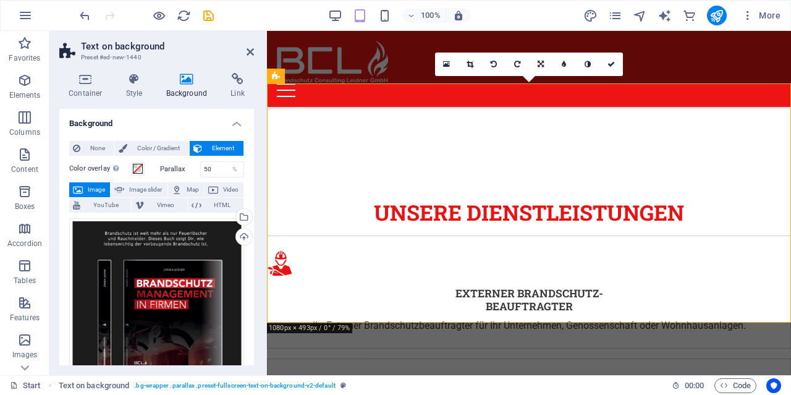
click at [242, 121] on h4 "Background" at bounding box center [156, 120] width 195 height 22
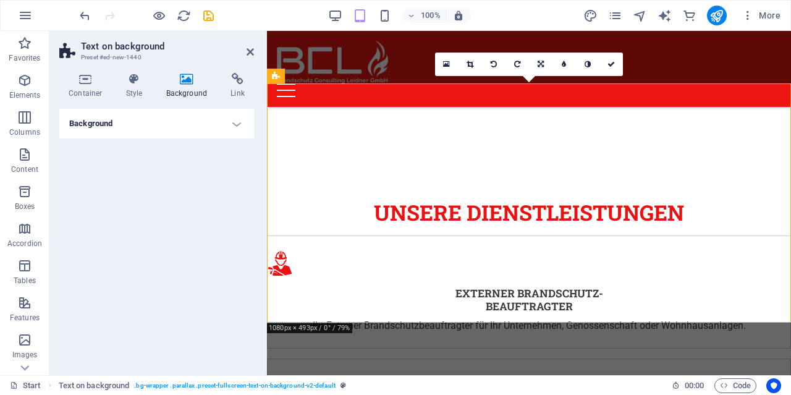
click at [221, 122] on h4 "Background" at bounding box center [156, 124] width 195 height 30
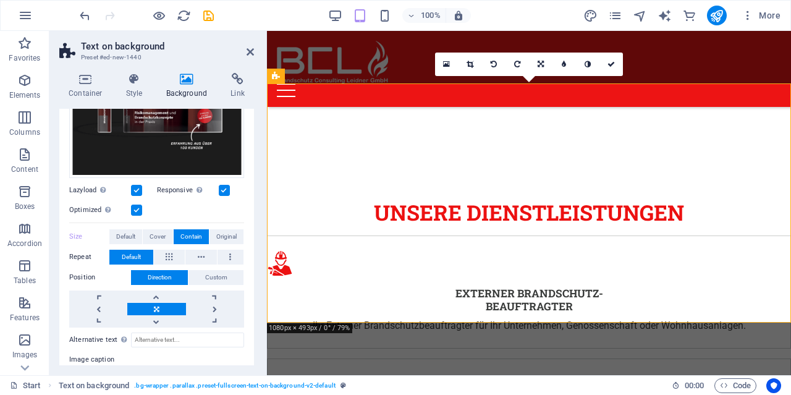
scroll to position [337, 0]
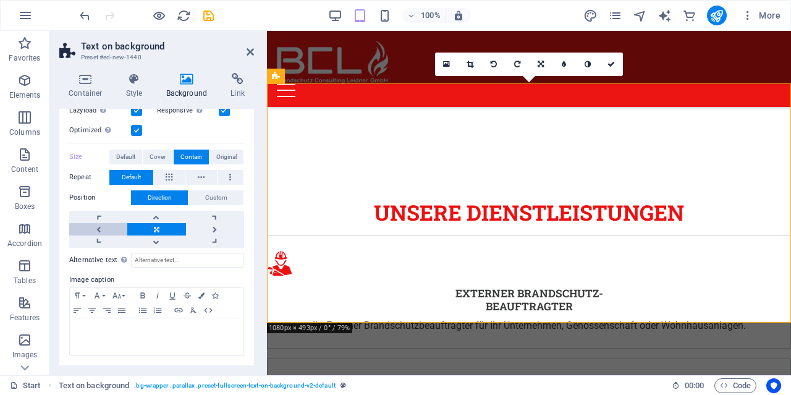
click at [108, 226] on link at bounding box center [98, 229] width 58 height 12
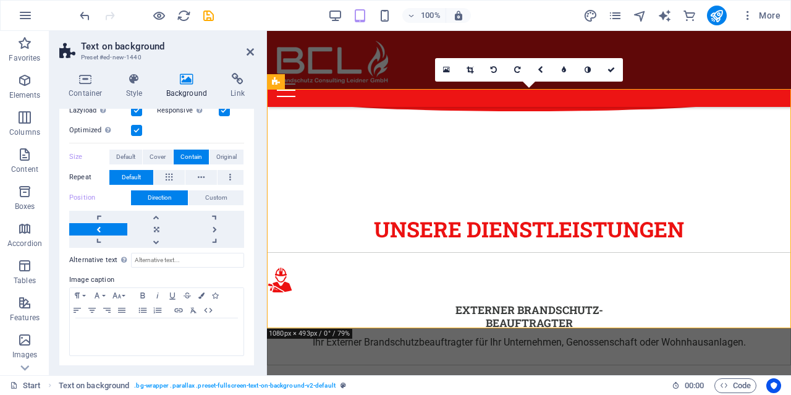
scroll to position [1844, 0]
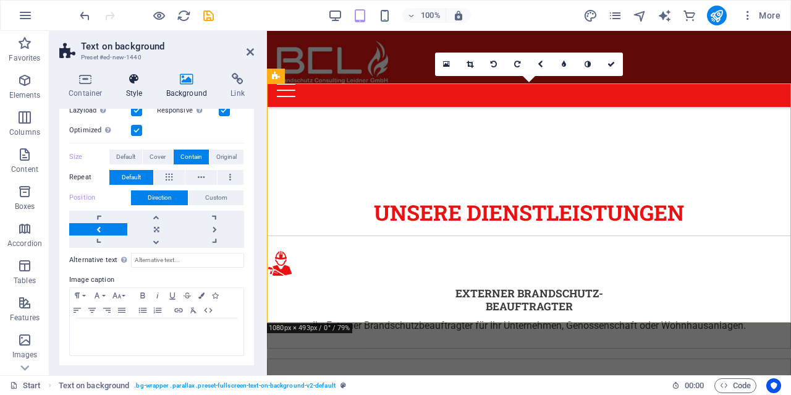
click at [143, 87] on h4 "Style" at bounding box center [137, 86] width 40 height 26
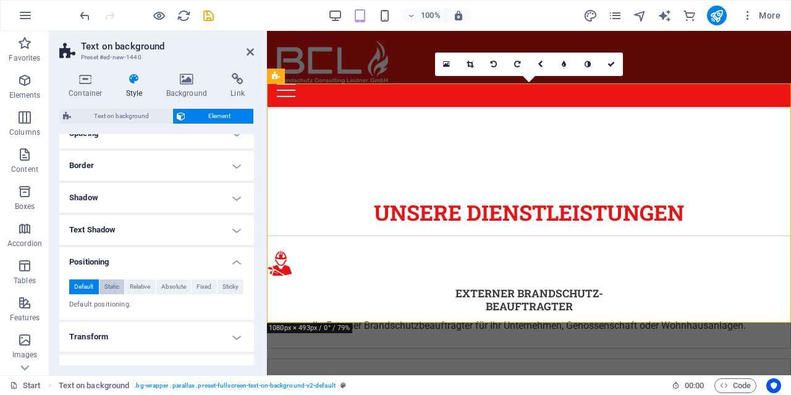
scroll to position [0, 0]
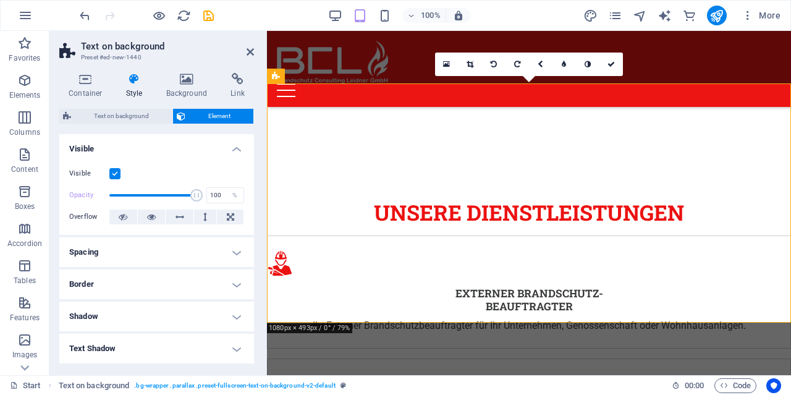
click at [117, 247] on h4 "Spacing" at bounding box center [156, 252] width 195 height 30
click at [117, 247] on h4 "Spacing" at bounding box center [156, 248] width 195 height 22
click at [116, 281] on h4 "Border" at bounding box center [156, 285] width 195 height 30
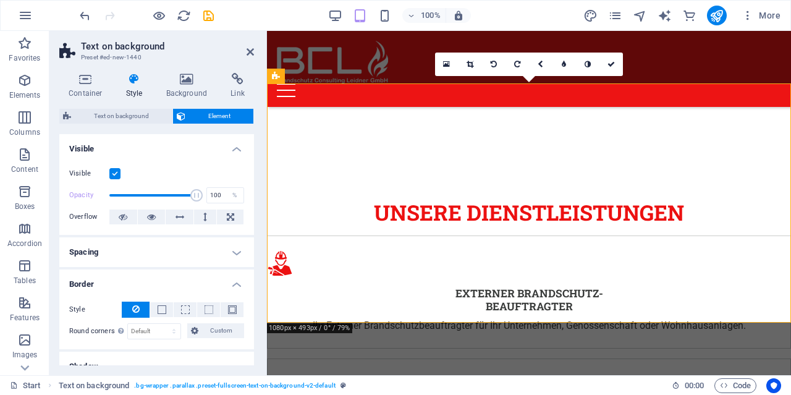
click at [116, 281] on h4 "Border" at bounding box center [156, 281] width 195 height 22
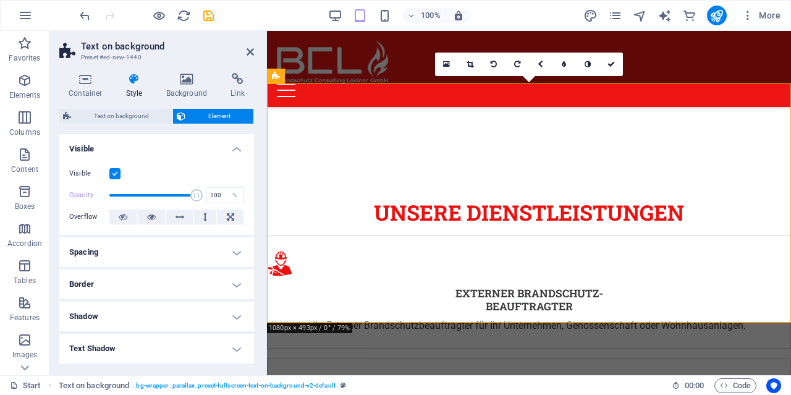
click at [121, 309] on h4 "Shadow" at bounding box center [156, 317] width 195 height 30
click at [121, 309] on h4 "Shadow" at bounding box center [156, 313] width 195 height 22
click at [143, 121] on span "Text on background" at bounding box center [122, 116] width 94 height 15
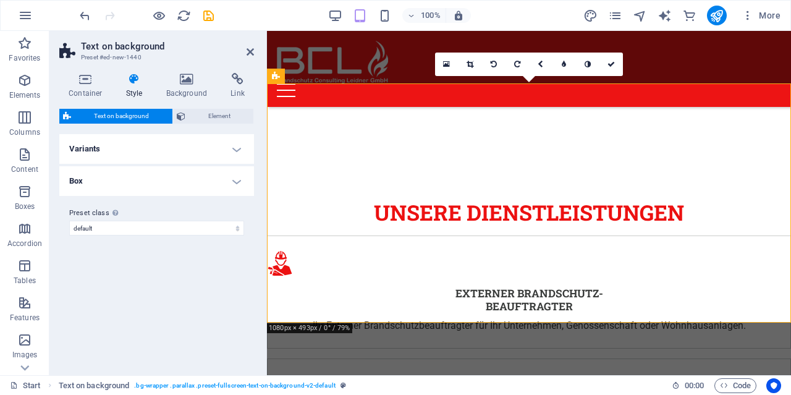
click at [108, 181] on h4 "Box" at bounding box center [156, 181] width 195 height 30
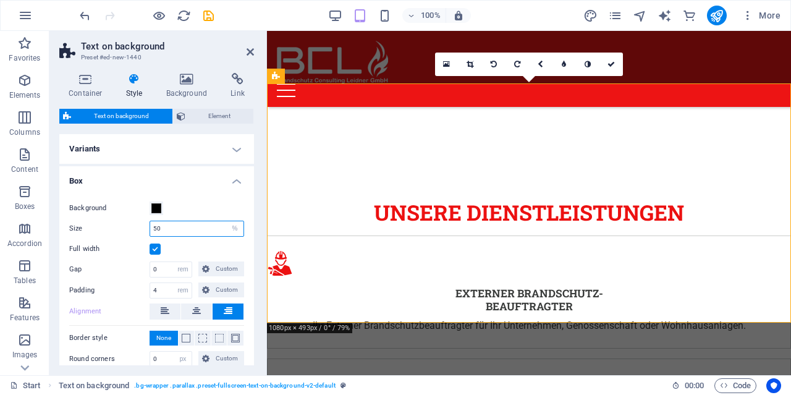
drag, startPoint x: 165, startPoint y: 226, endPoint x: 153, endPoint y: 226, distance: 12.4
click at [153, 226] on input "50" at bounding box center [196, 228] width 93 height 15
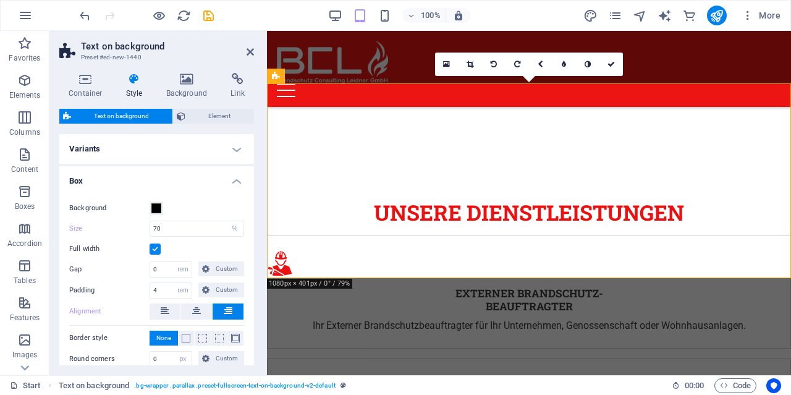
click at [174, 238] on div "Background Size 70 px rem % vh vw Full width Gap 0 px rem % vh vw Custom Custom…" at bounding box center [157, 294] width 200 height 211
drag, startPoint x: 165, startPoint y: 232, endPoint x: 153, endPoint y: 231, distance: 12.4
click at [153, 231] on input "70" at bounding box center [196, 228] width 93 height 15
type input "60"
click at [172, 237] on div "Background Size 60 px rem % vh vw Full width Gap 0 px rem % vh vw Custom Custom…" at bounding box center [157, 294] width 200 height 211
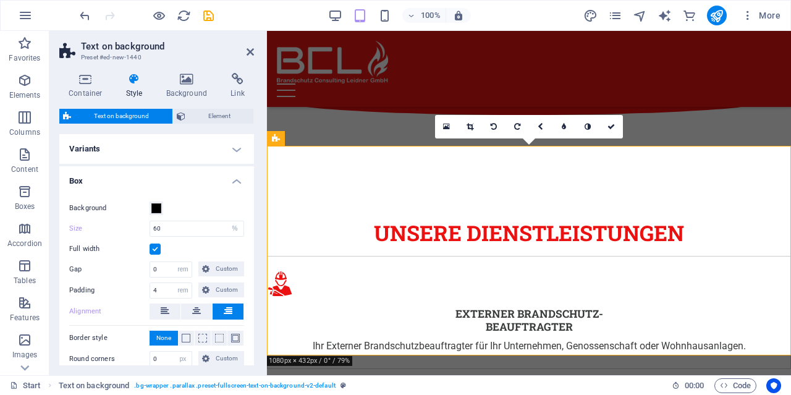
scroll to position [1844, 0]
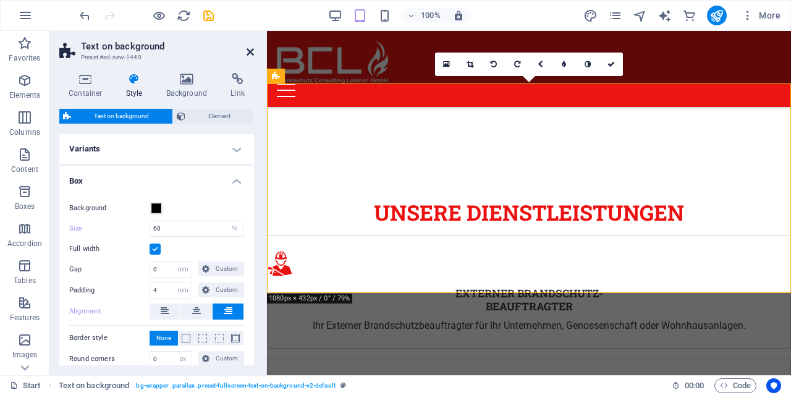
click at [249, 48] on icon at bounding box center [250, 52] width 7 height 10
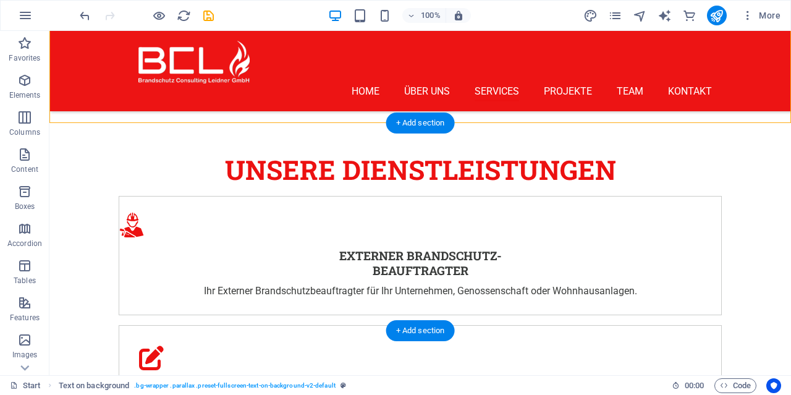
scroll to position [1973, 0]
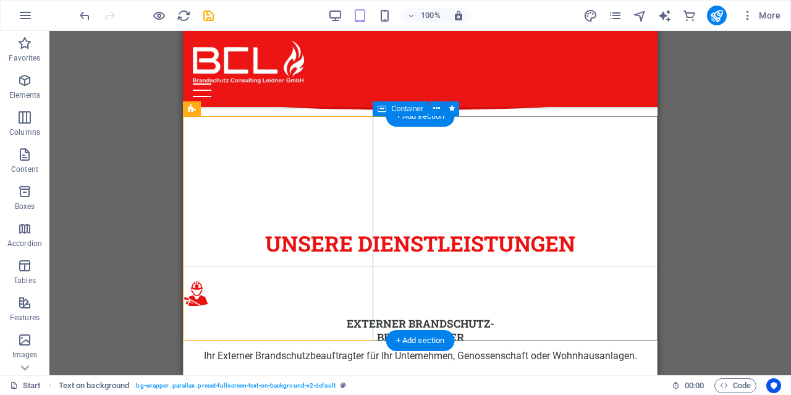
scroll to position [1908, 0]
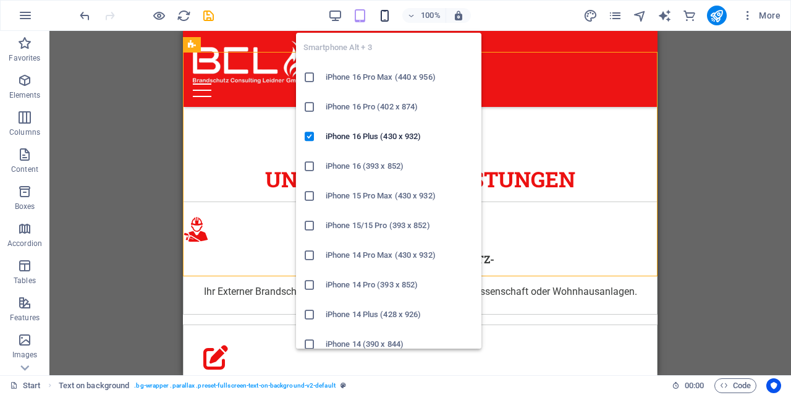
click at [391, 17] on icon "button" at bounding box center [385, 16] width 14 height 14
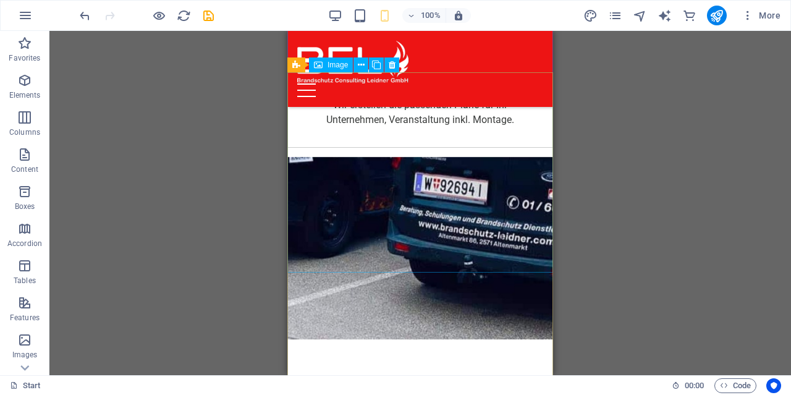
scroll to position [2957, 0]
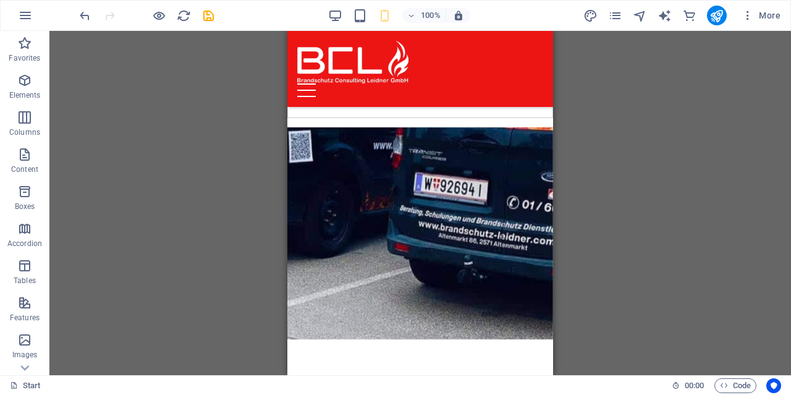
click at [165, 14] on div "100%" at bounding box center [165, 17] width 0 height 10
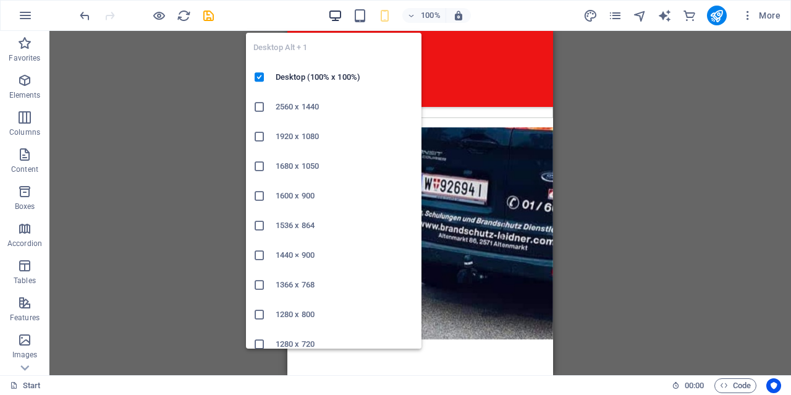
click at [338, 14] on icon "button" at bounding box center [335, 16] width 14 height 14
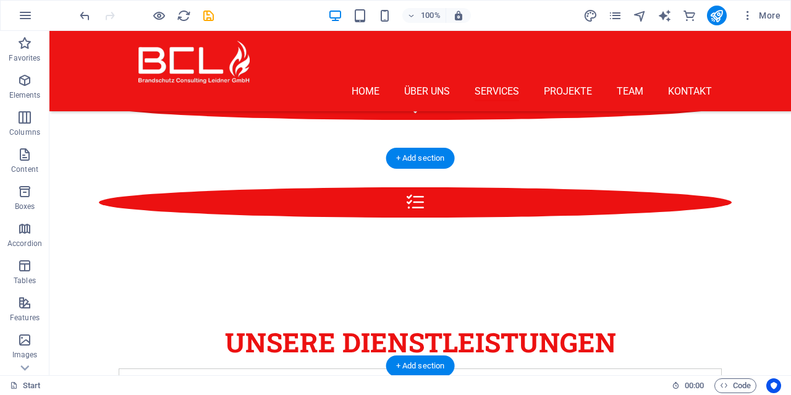
scroll to position [1800, 0]
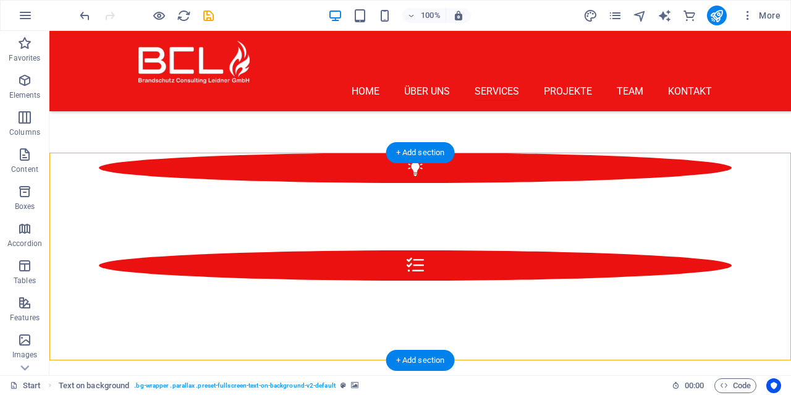
scroll to position [1736, 0]
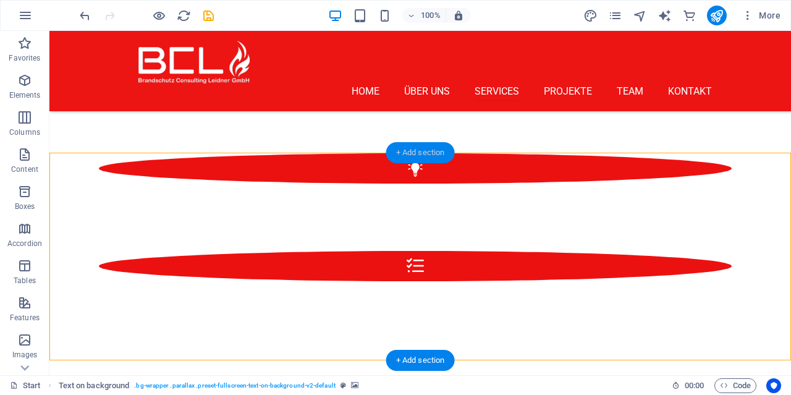
click at [421, 160] on div "+ Add section" at bounding box center [420, 152] width 69 height 21
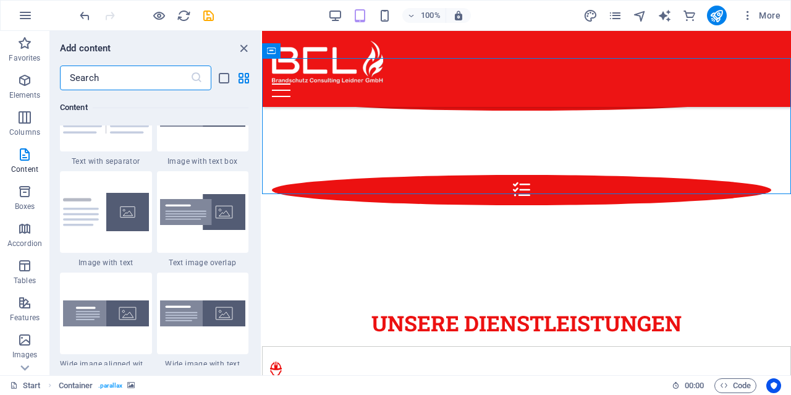
scroll to position [2340, 0]
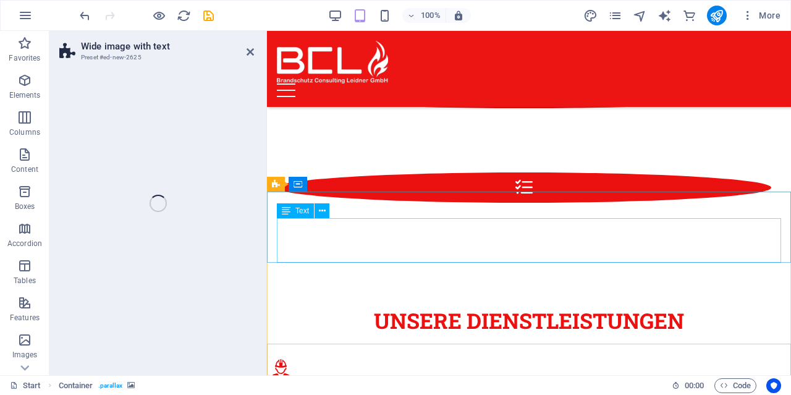
select select "%"
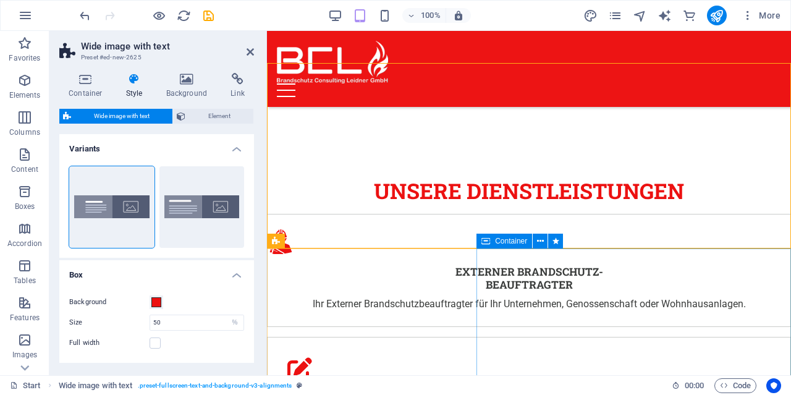
scroll to position [1864, 0]
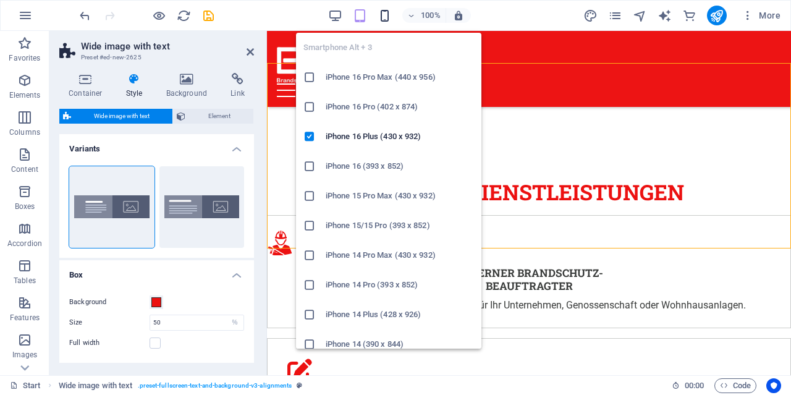
click at [391, 19] on icon "button" at bounding box center [385, 16] width 14 height 14
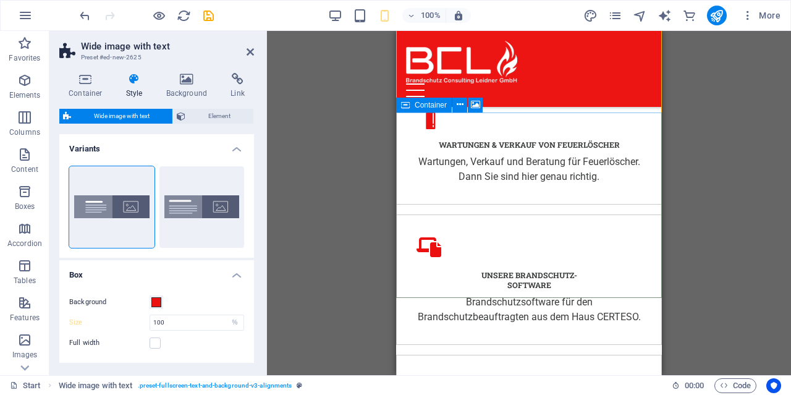
scroll to position [2461, 0]
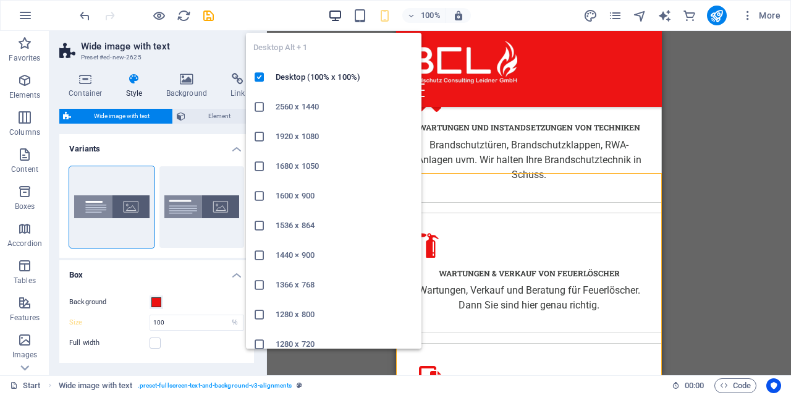
click at [336, 16] on icon "button" at bounding box center [335, 16] width 14 height 14
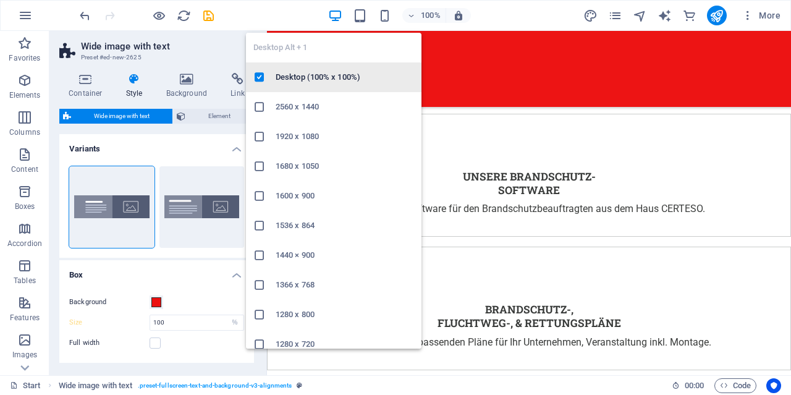
scroll to position [1817, 0]
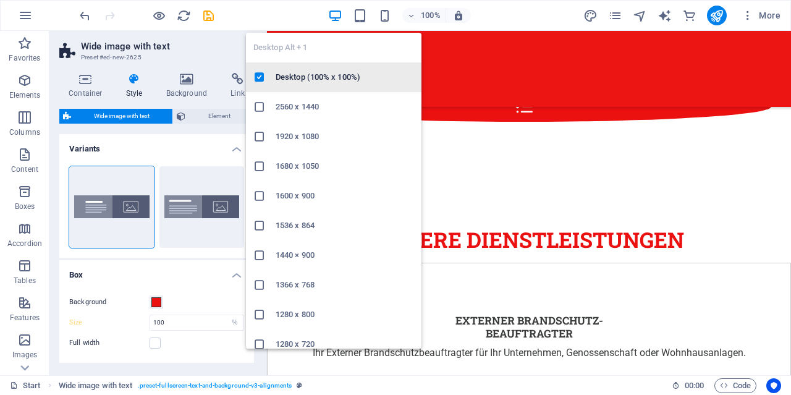
type input "50"
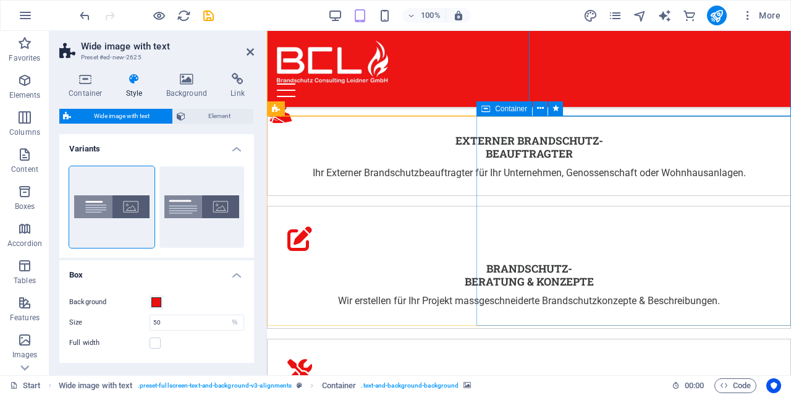
scroll to position [2010, 0]
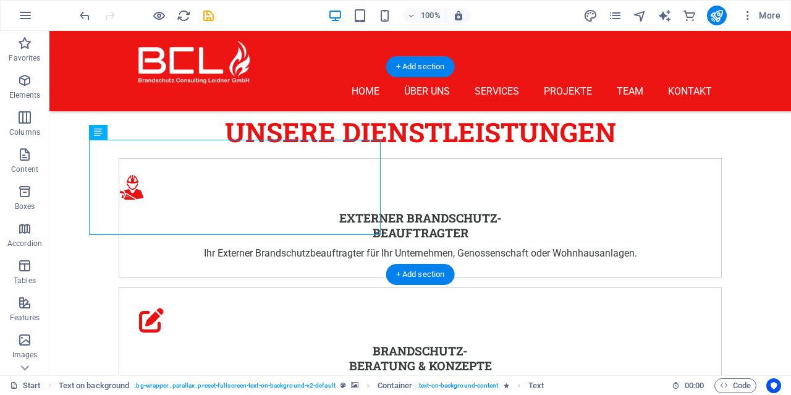
scroll to position [1881, 0]
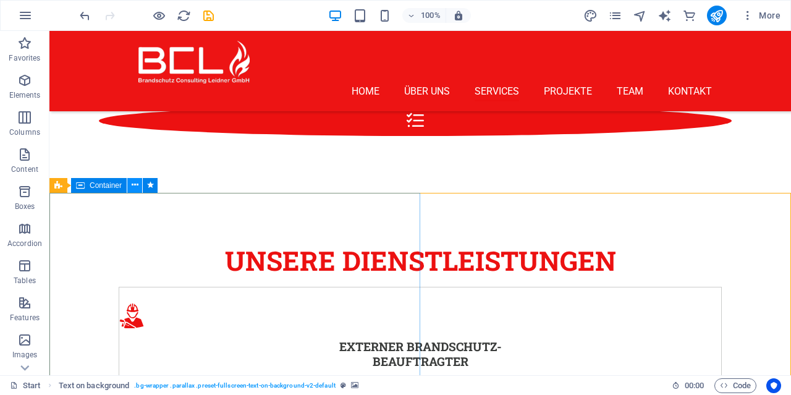
click at [130, 186] on button at bounding box center [134, 185] width 15 height 15
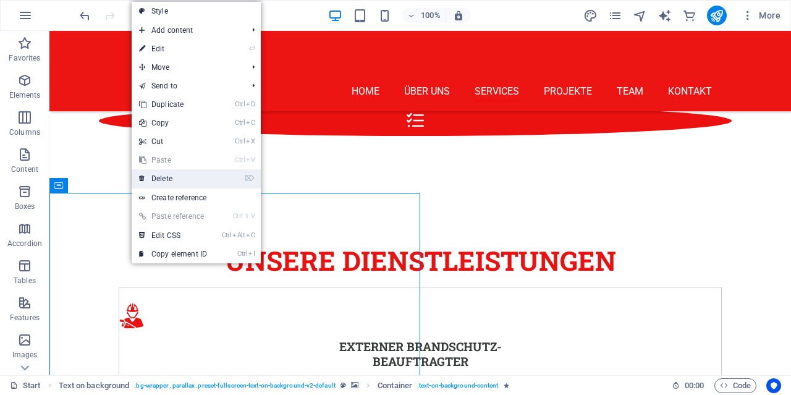
click at [165, 181] on link "⌦ Delete" at bounding box center [173, 178] width 83 height 19
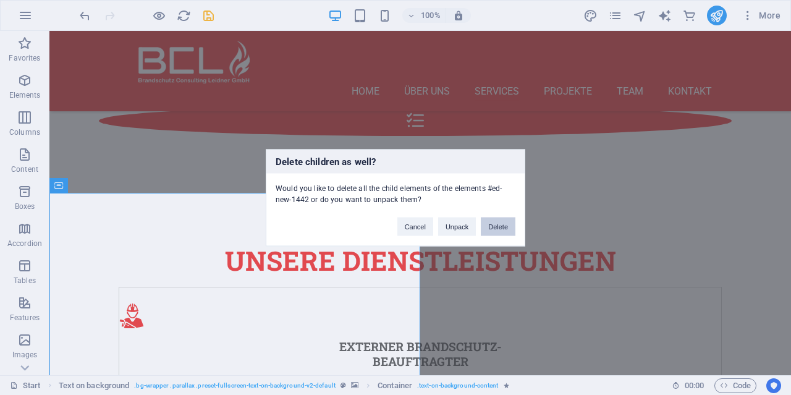
click at [507, 228] on button "Delete" at bounding box center [498, 226] width 35 height 19
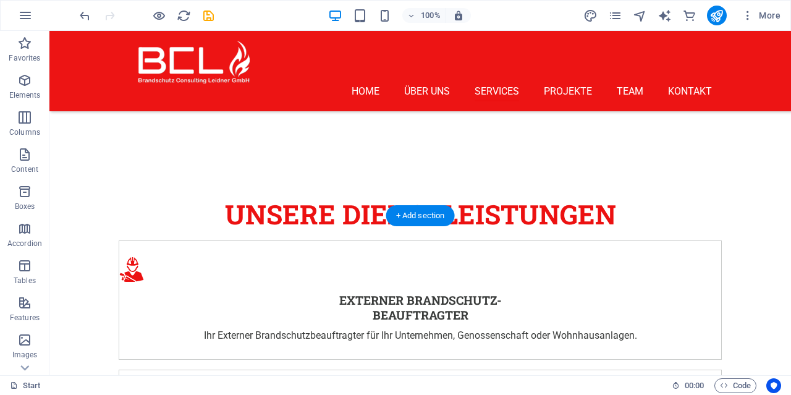
scroll to position [1945, 0]
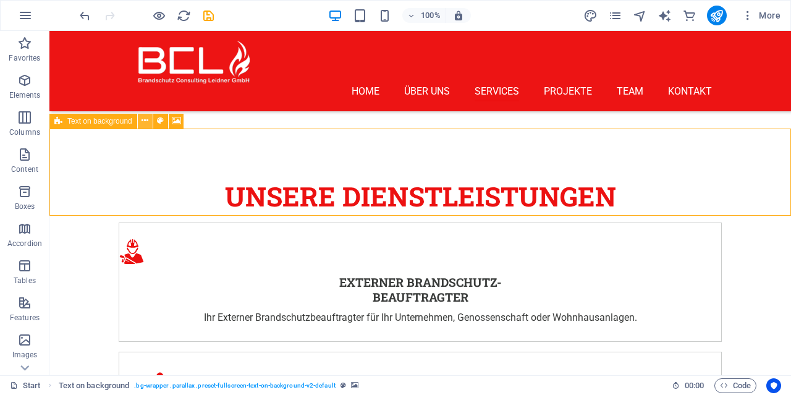
click at [149, 123] on button at bounding box center [145, 121] width 15 height 15
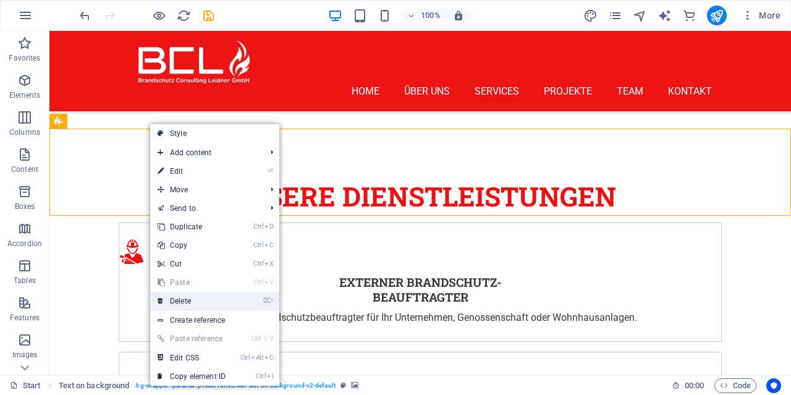
click at [187, 297] on link "⌦ Delete" at bounding box center [191, 301] width 83 height 19
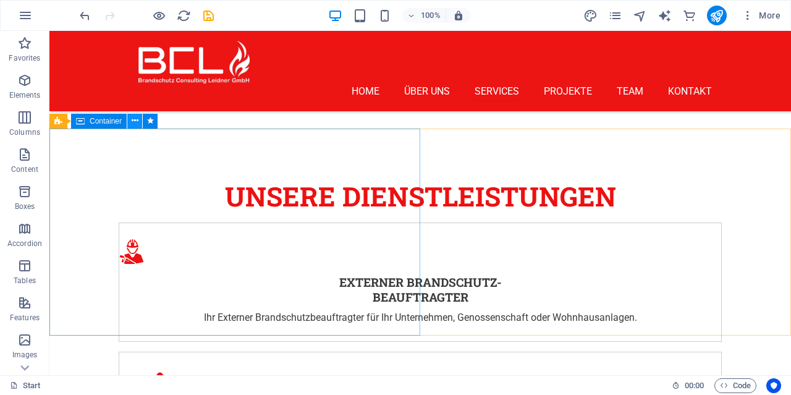
click at [137, 124] on icon at bounding box center [135, 120] width 7 height 13
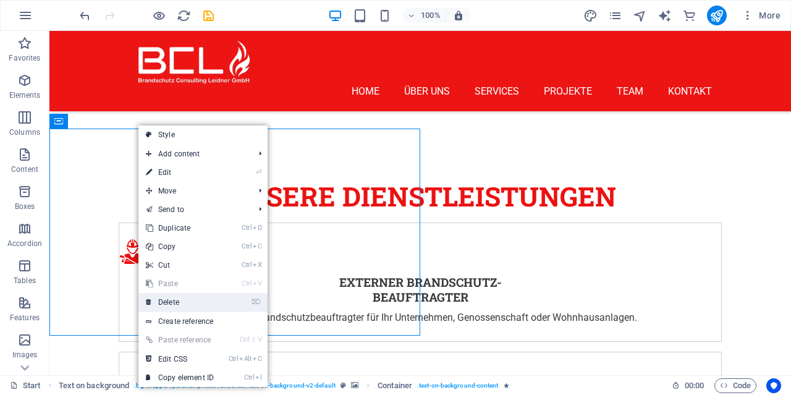
click at [186, 302] on link "⌦ Delete" at bounding box center [179, 302] width 83 height 19
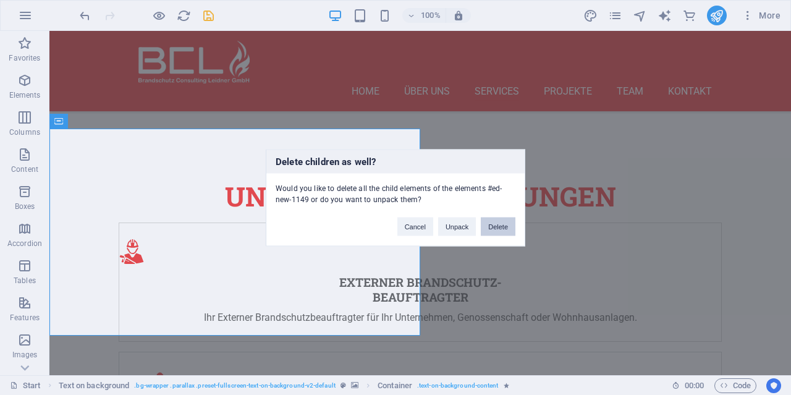
click at [511, 226] on button "Delete" at bounding box center [498, 226] width 35 height 19
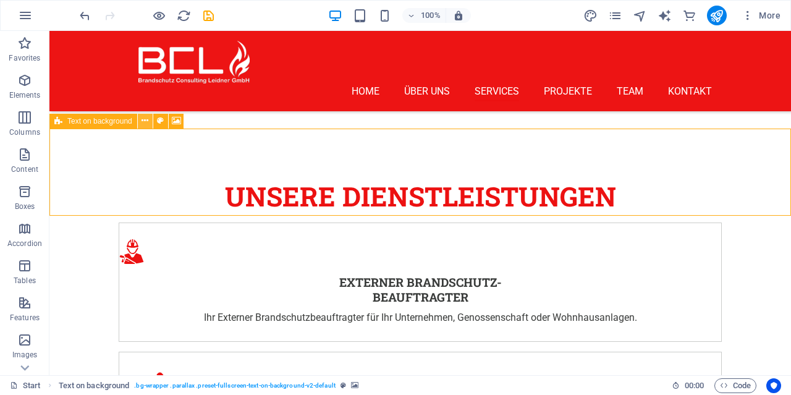
click at [143, 119] on icon at bounding box center [145, 120] width 7 height 13
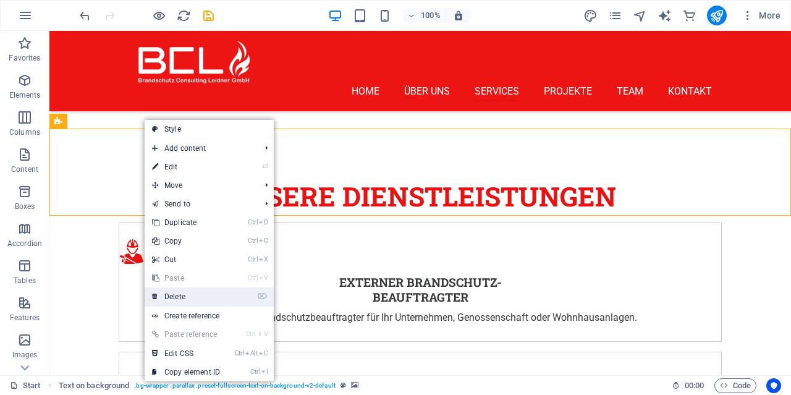
click at [181, 299] on link "⌦ Delete" at bounding box center [186, 296] width 83 height 19
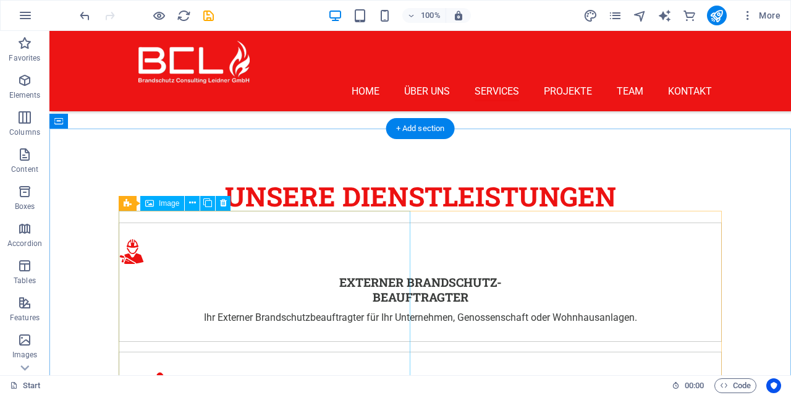
scroll to position [1752, 0]
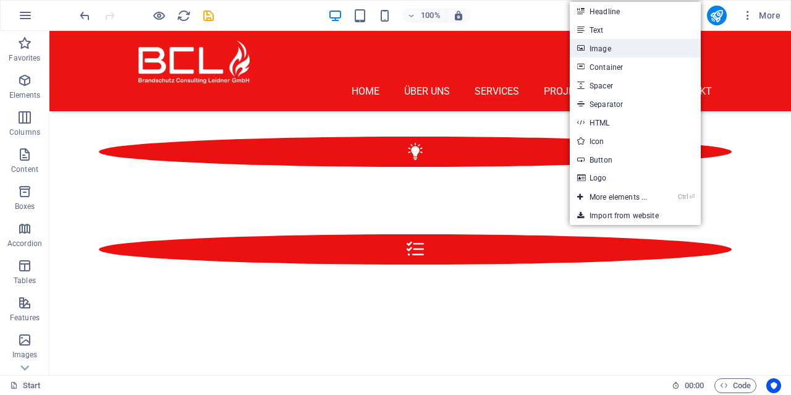
click at [597, 43] on link "Image" at bounding box center [635, 48] width 131 height 19
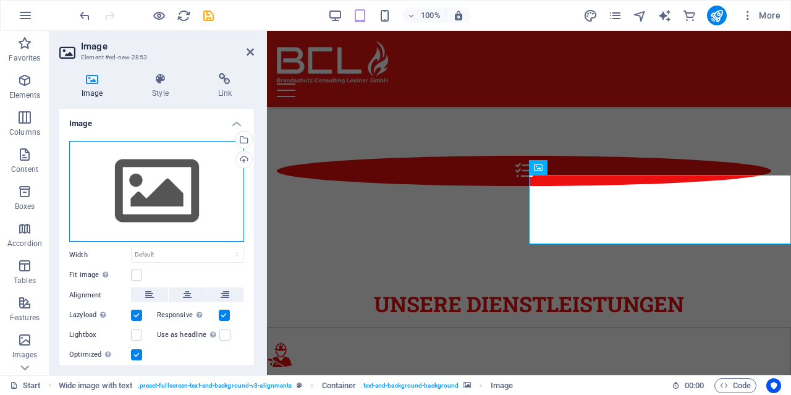
click at [159, 185] on div "Drag files here, click to choose files or select files from Files or our free s…" at bounding box center [156, 191] width 175 height 101
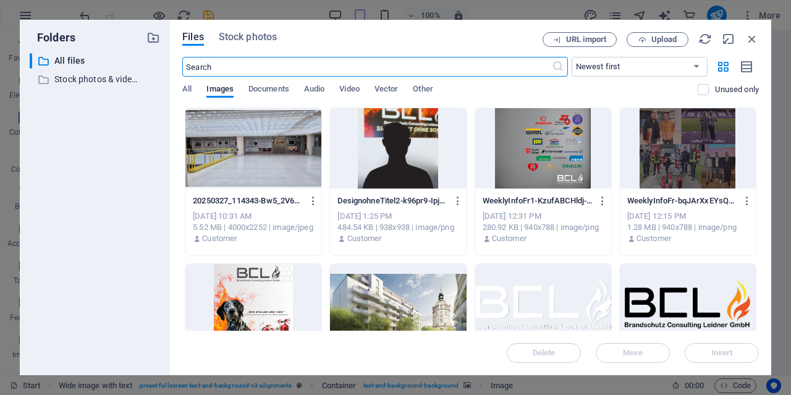
scroll to position [2730, 0]
click at [745, 33] on icon "button" at bounding box center [752, 39] width 14 height 14
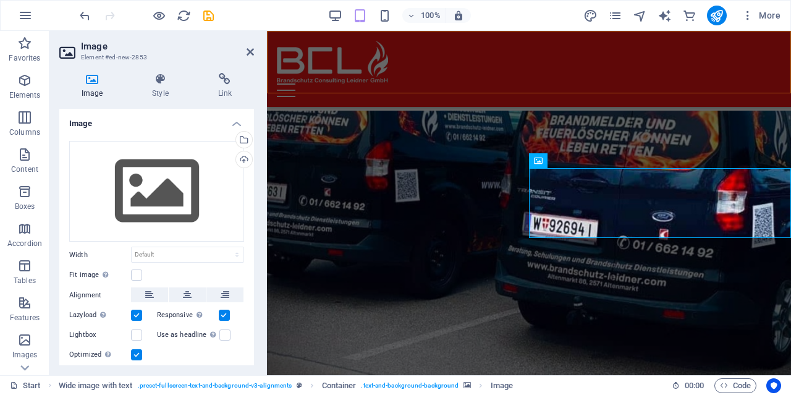
scroll to position [1759, 0]
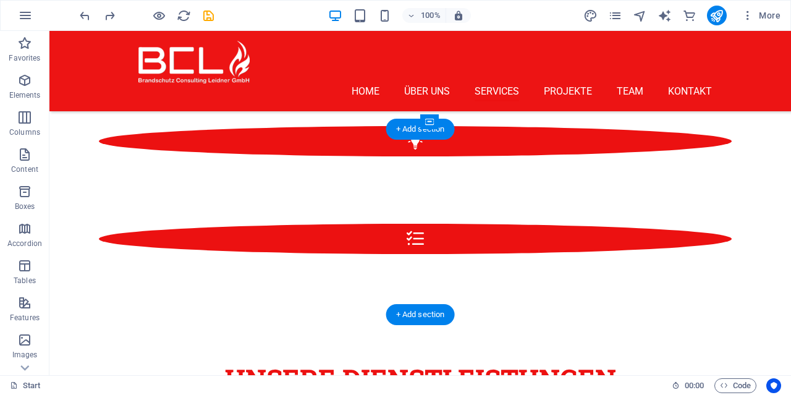
select select "px"
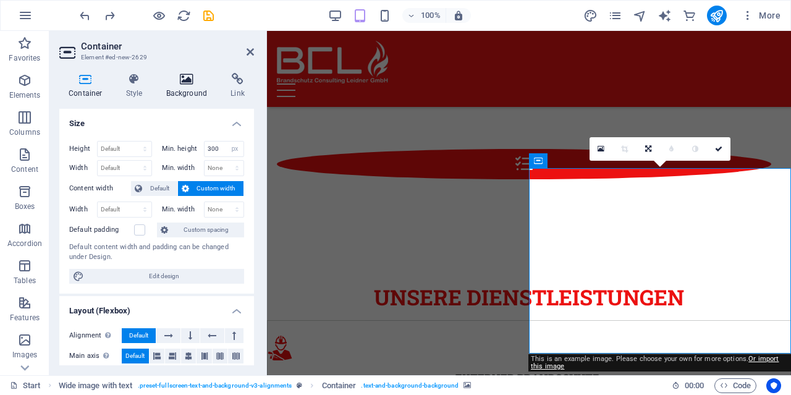
click at [172, 75] on icon at bounding box center [187, 79] width 60 height 12
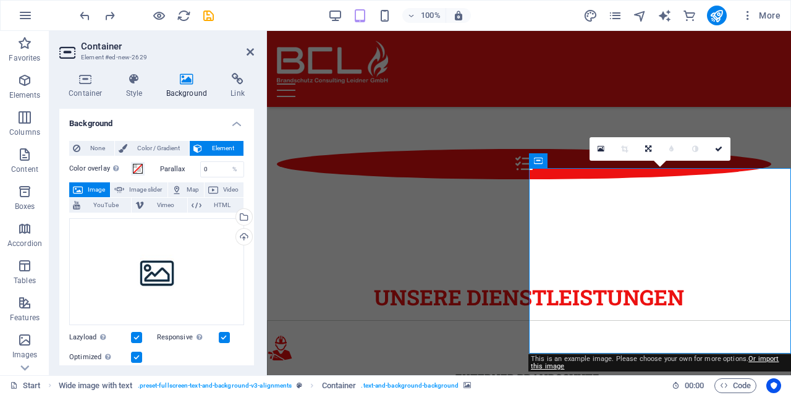
scroll to position [206, 0]
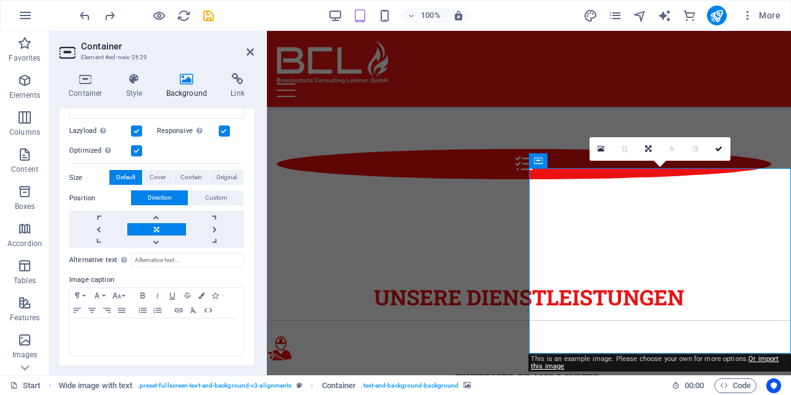
click at [605, 149] on link at bounding box center [601, 148] width 23 height 23
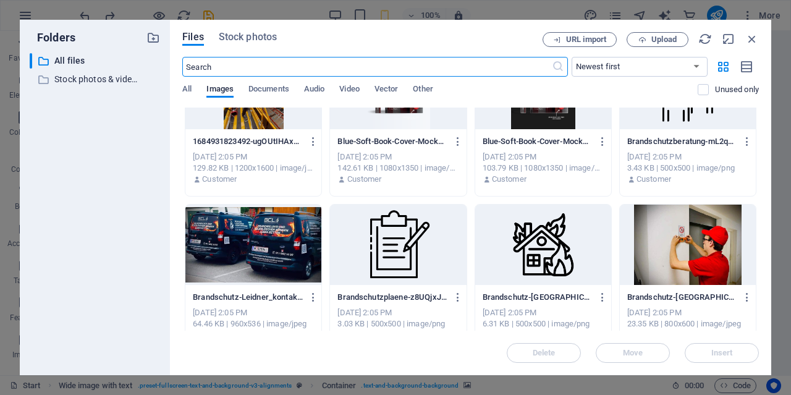
scroll to position [1187, 0]
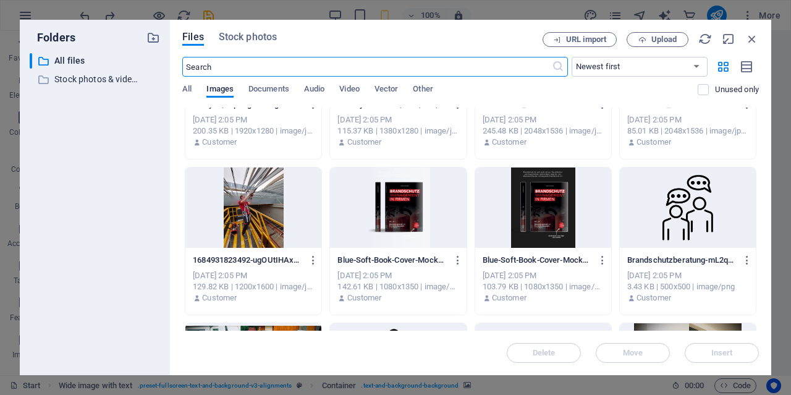
click at [544, 211] on div at bounding box center [543, 208] width 136 height 80
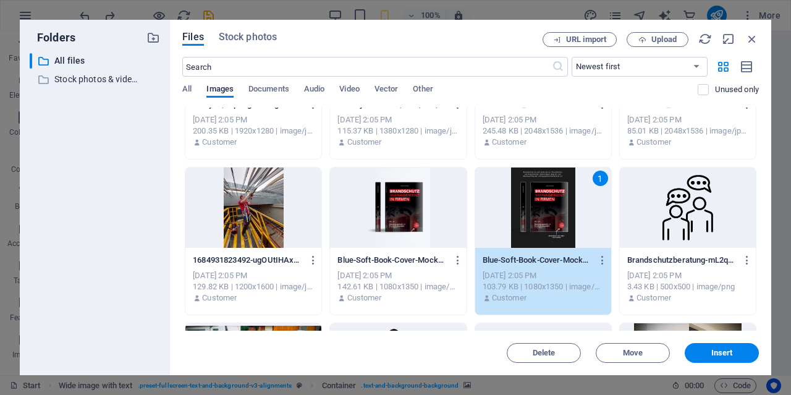
click at [544, 211] on div "1" at bounding box center [543, 208] width 136 height 80
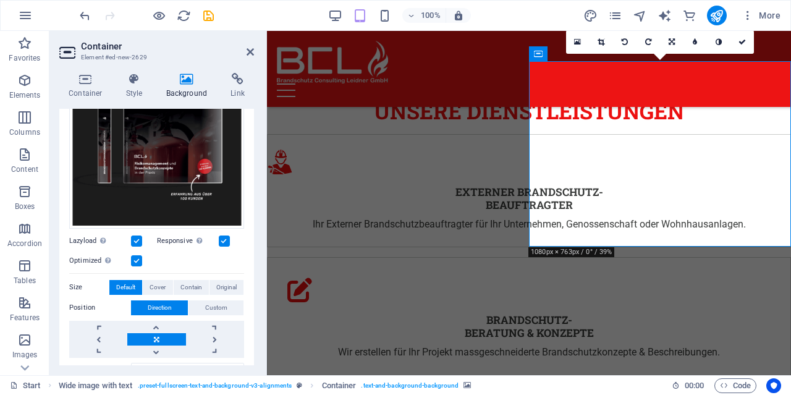
scroll to position [1817, 0]
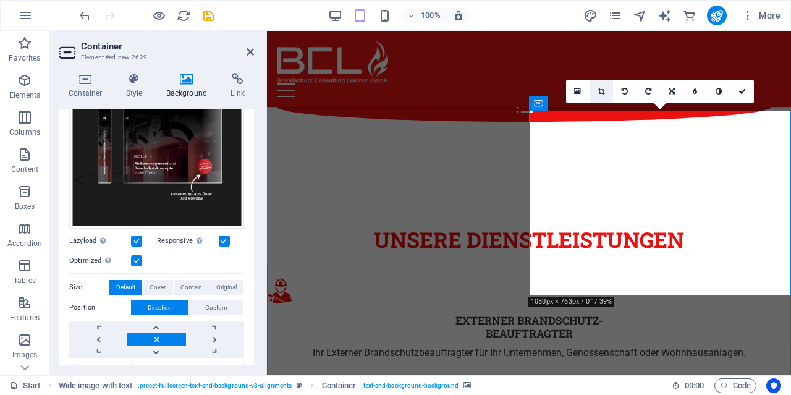
click at [602, 96] on link at bounding box center [601, 91] width 23 height 23
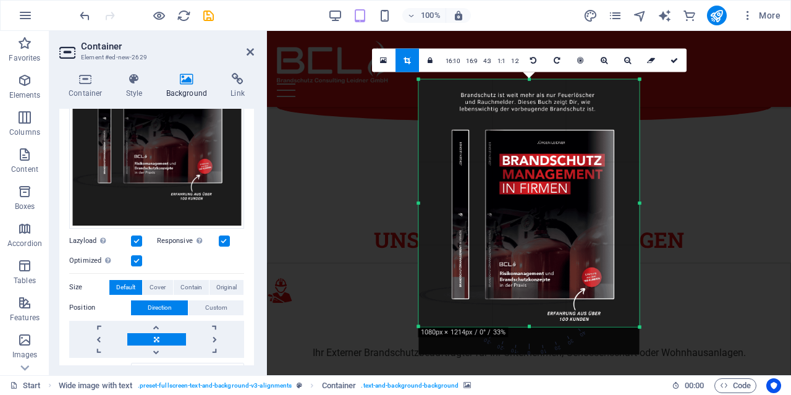
drag, startPoint x: 530, startPoint y: 340, endPoint x: 530, endPoint y: 312, distance: 27.8
click at [530, 312] on div "180 170 160 150 140 130 120 110 100 90 80 70 60 50 40 30 20 10 0 -10 -20 -30 -4…" at bounding box center [529, 203] width 221 height 248
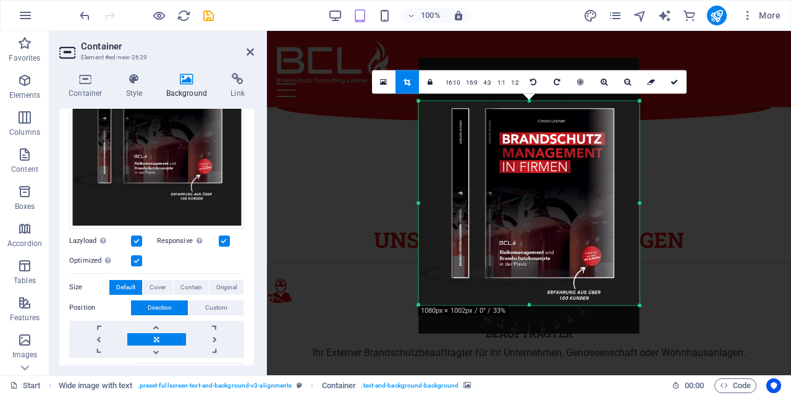
drag, startPoint x: 530, startPoint y: 80, endPoint x: 525, endPoint y: 123, distance: 43.6
click at [525, 123] on div "180 170 160 150 140 130 120 110 100 90 80 70 60 50 40 30 20 10 0 -10 -20 -30 -4…" at bounding box center [529, 203] width 221 height 205
click at [676, 80] on icon at bounding box center [674, 81] width 7 height 7
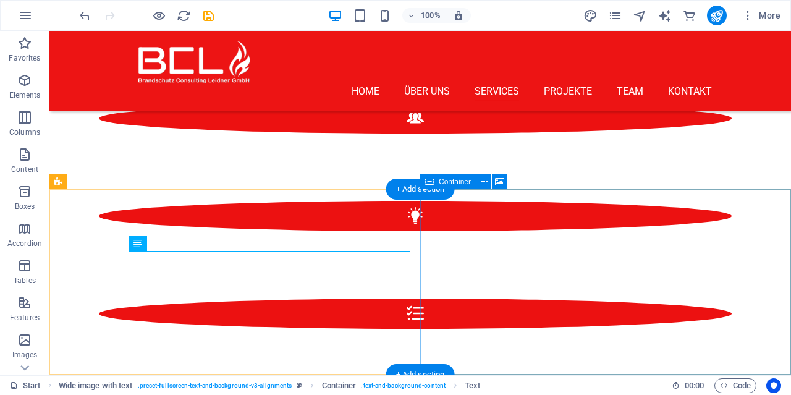
scroll to position [1752, 0]
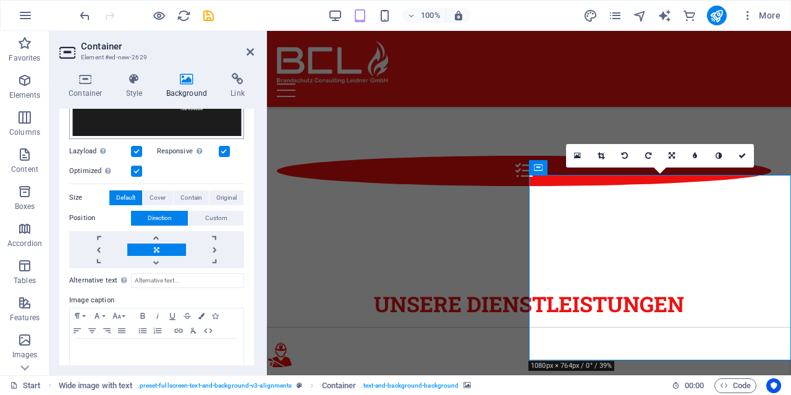
scroll to position [297, 0]
click at [195, 192] on span "Contain" at bounding box center [191, 197] width 22 height 15
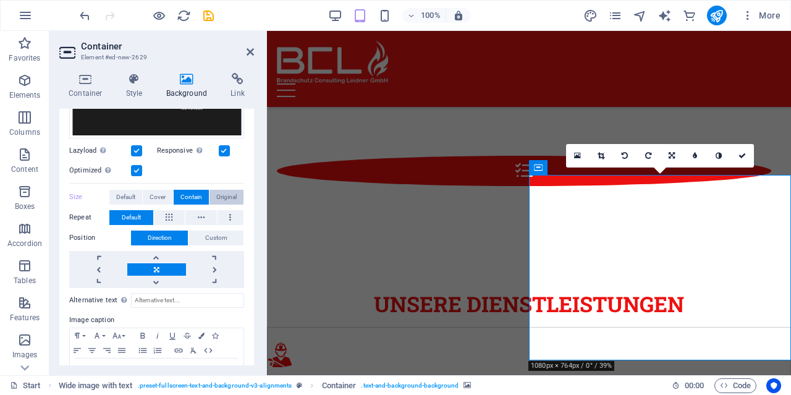
click at [222, 196] on span "Original" at bounding box center [226, 197] width 20 height 15
click at [160, 196] on span "Cover" at bounding box center [158, 197] width 16 height 15
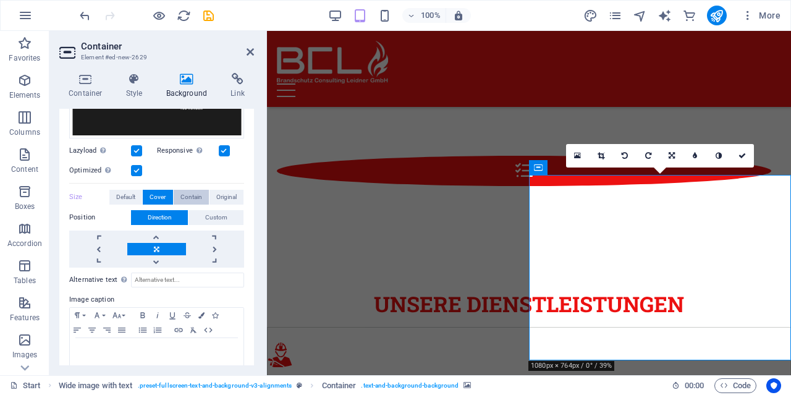
click at [182, 196] on span "Contain" at bounding box center [191, 197] width 22 height 15
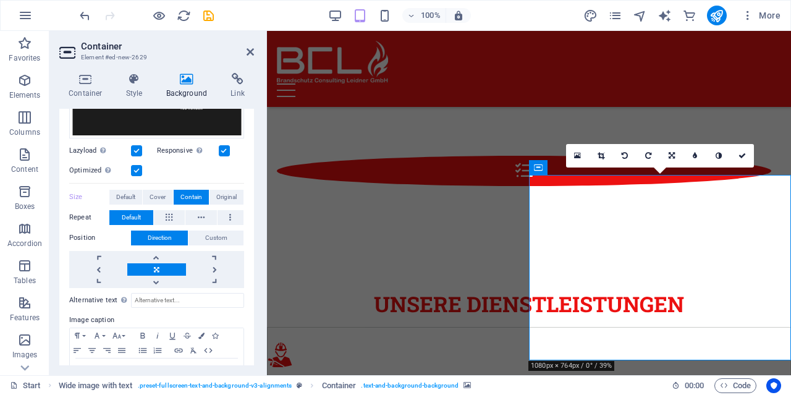
click at [747, 155] on link at bounding box center [742, 155] width 23 height 23
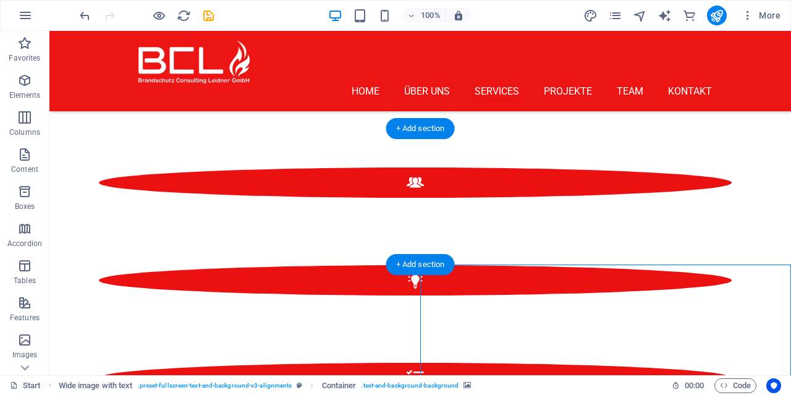
scroll to position [1752, 0]
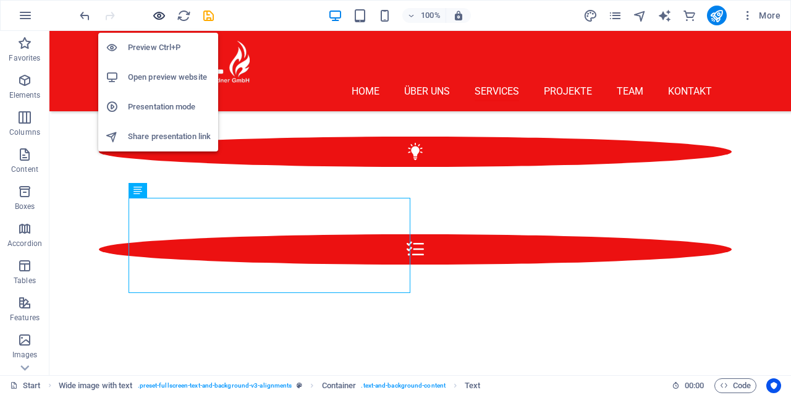
click at [160, 15] on icon "button" at bounding box center [159, 16] width 14 height 14
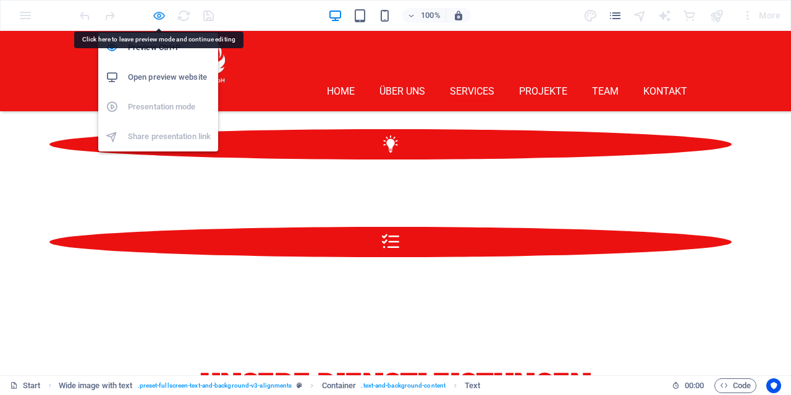
click at [160, 10] on icon "button" at bounding box center [159, 16] width 14 height 14
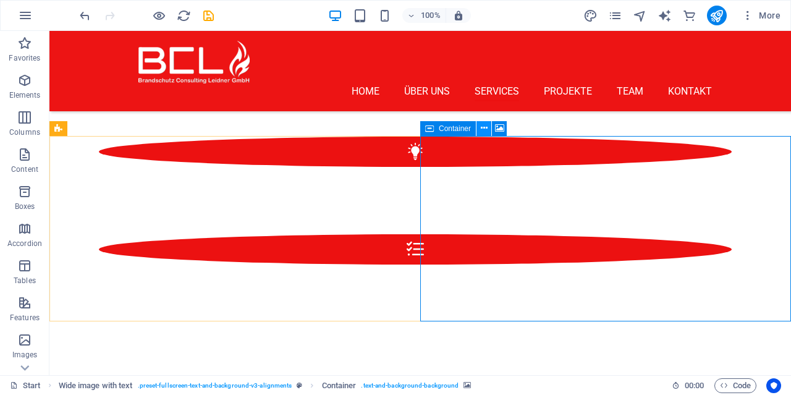
click at [486, 122] on icon at bounding box center [484, 128] width 7 height 13
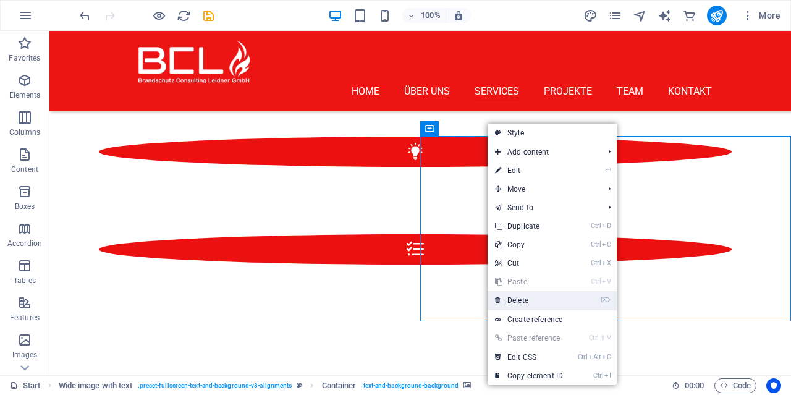
click at [520, 301] on link "⌦ Delete" at bounding box center [529, 300] width 83 height 19
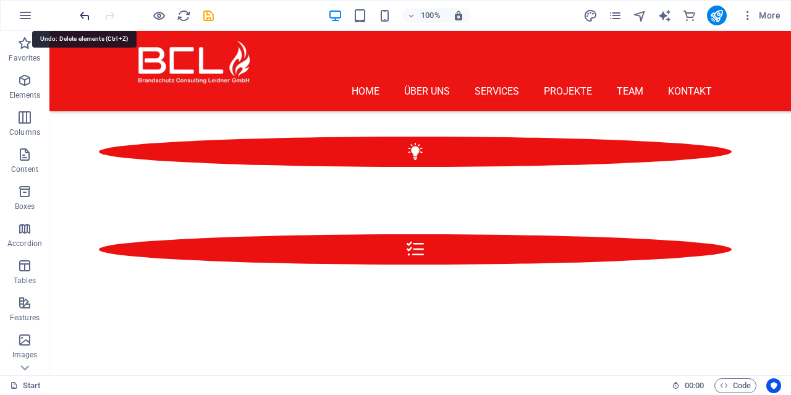
click at [82, 16] on icon "undo" at bounding box center [85, 16] width 14 height 14
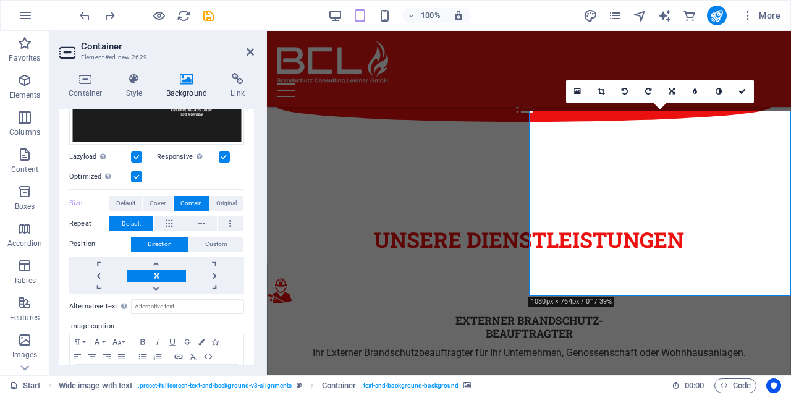
scroll to position [297, 0]
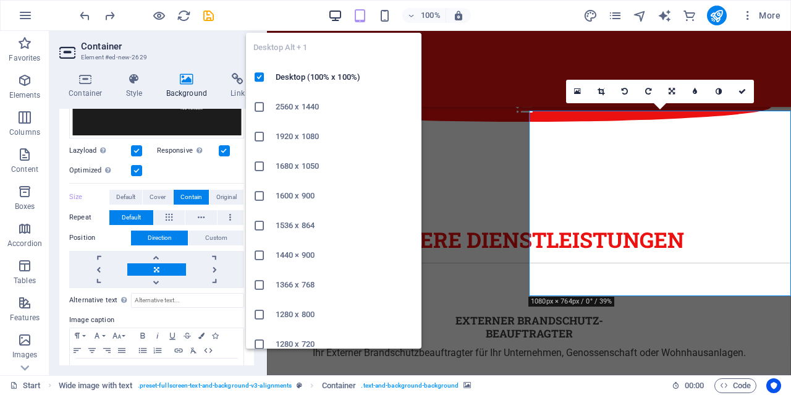
click at [340, 19] on icon "button" at bounding box center [335, 16] width 14 height 14
click at [336, 19] on icon "button" at bounding box center [335, 16] width 14 height 14
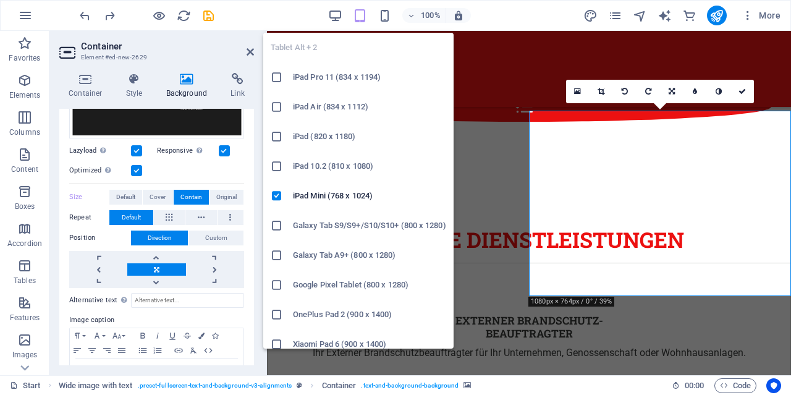
click at [360, 19] on icon "button" at bounding box center [360, 16] width 14 height 14
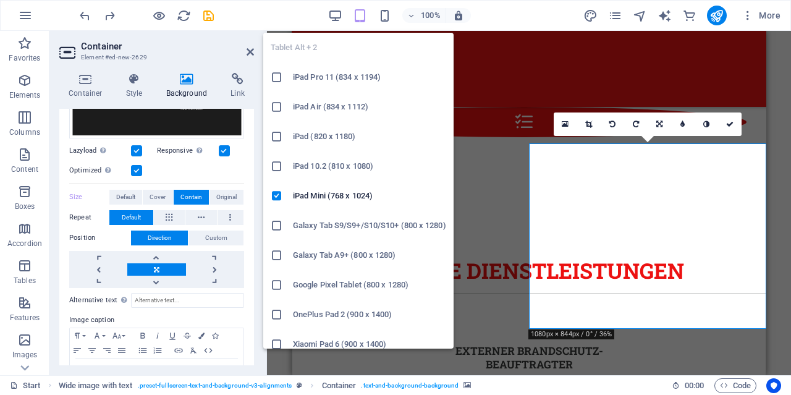
click at [360, 19] on icon "button" at bounding box center [360, 16] width 14 height 14
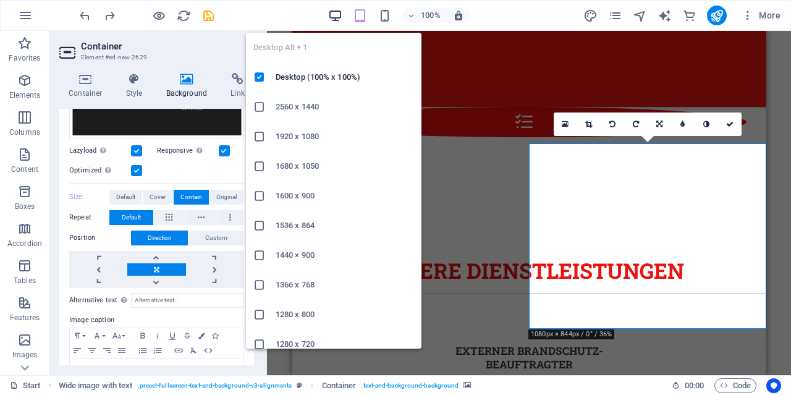
click at [342, 17] on icon "button" at bounding box center [335, 16] width 14 height 14
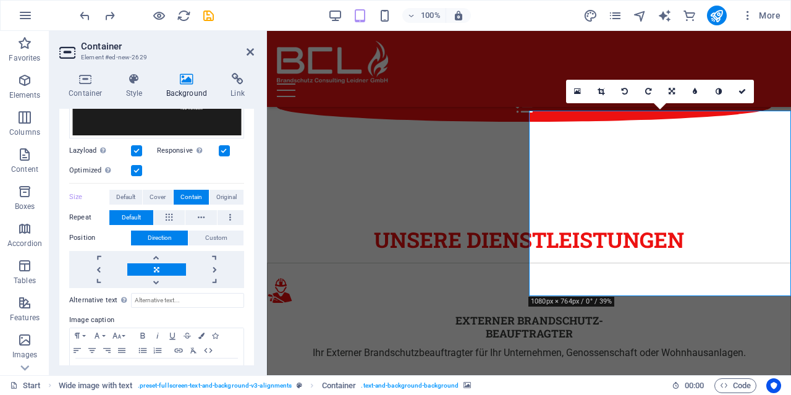
click at [190, 176] on div "Optimized Images are compressed to improve page speed." at bounding box center [156, 170] width 175 height 15
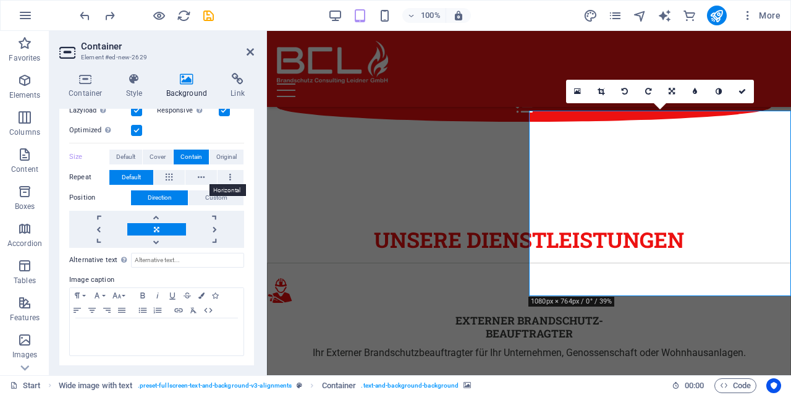
scroll to position [0, 0]
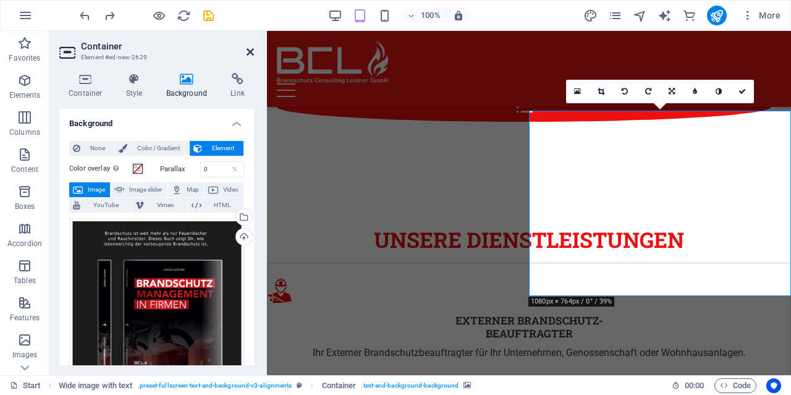
click at [253, 53] on icon at bounding box center [250, 52] width 7 height 10
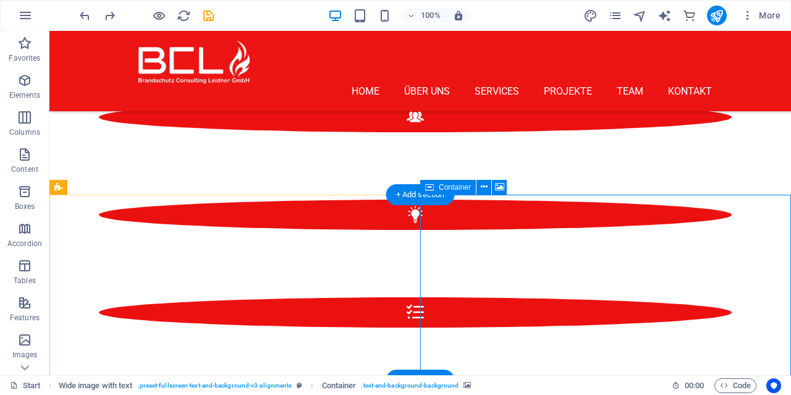
scroll to position [1688, 0]
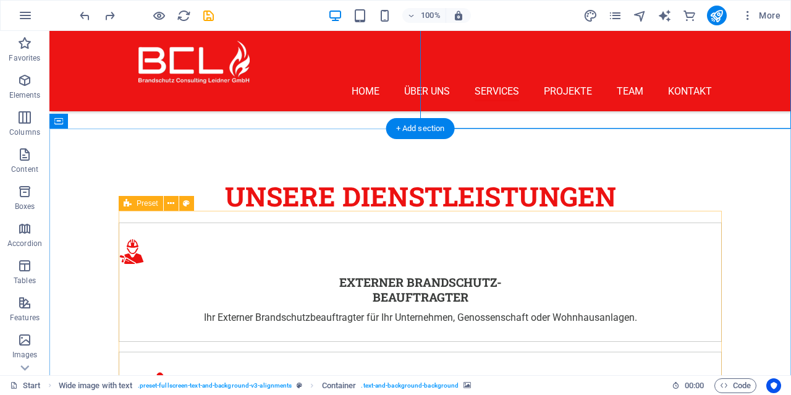
scroll to position [1752, 0]
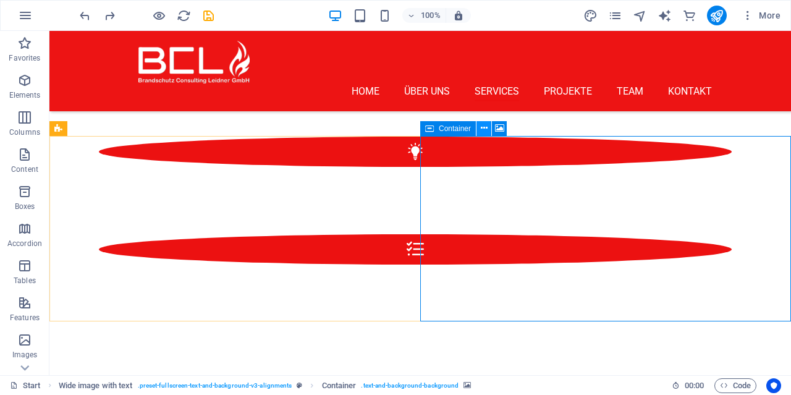
click at [485, 127] on icon at bounding box center [484, 128] width 7 height 13
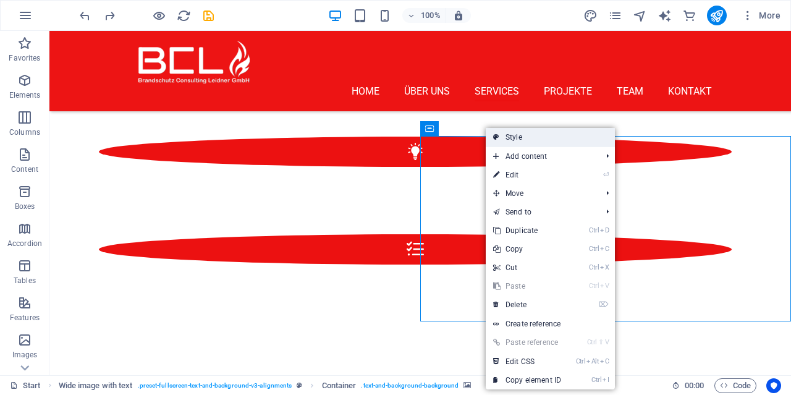
click at [523, 141] on link "Style" at bounding box center [550, 137] width 129 height 19
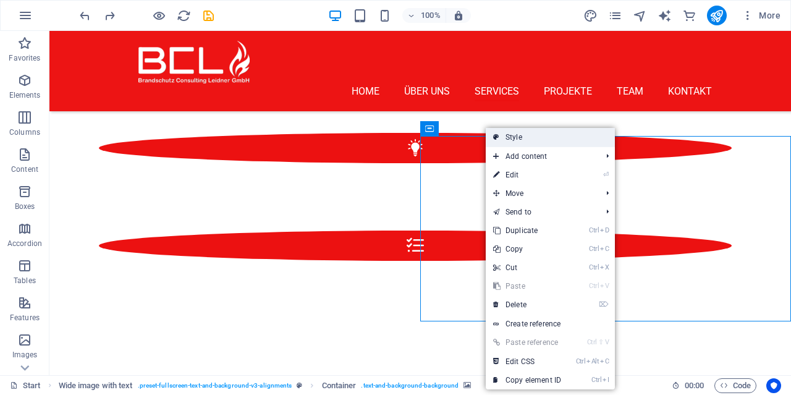
select select "%"
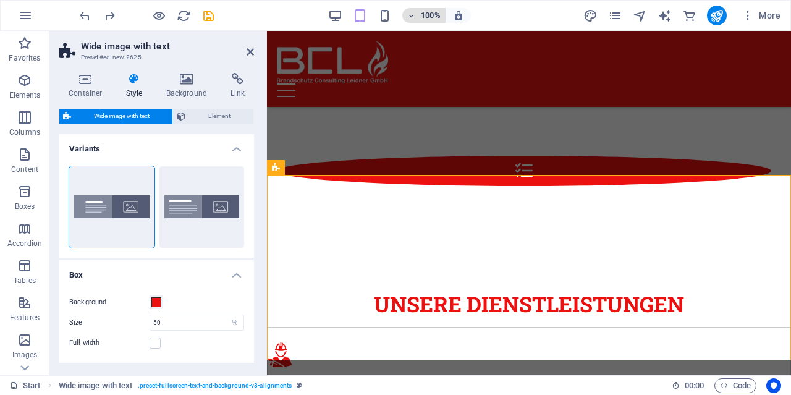
click at [427, 15] on h6 "100%" at bounding box center [431, 15] width 20 height 15
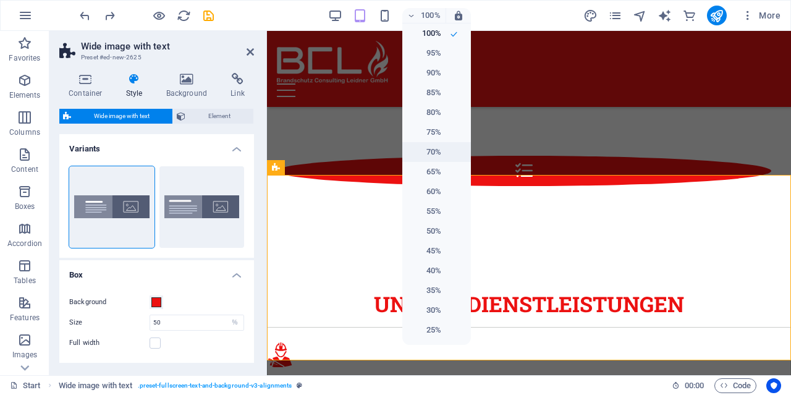
click at [432, 150] on h6 "70%" at bounding box center [426, 152] width 32 height 15
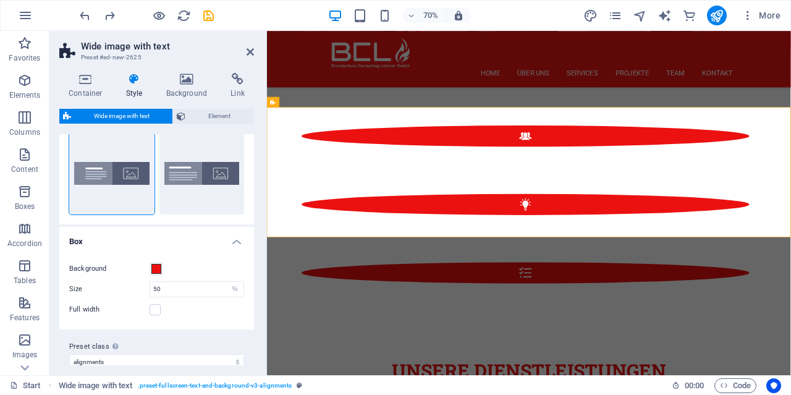
scroll to position [46, 0]
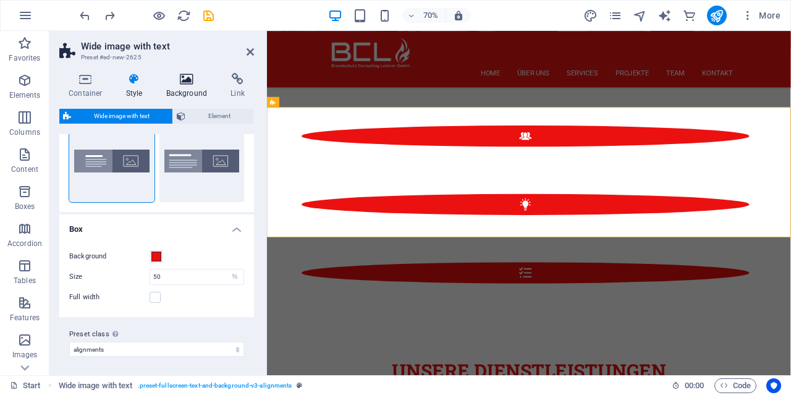
click at [184, 82] on icon at bounding box center [187, 79] width 60 height 12
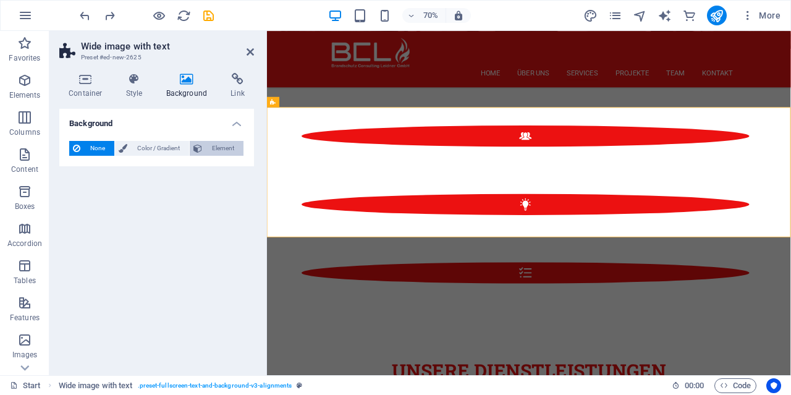
click at [221, 152] on span "Element" at bounding box center [223, 148] width 34 height 15
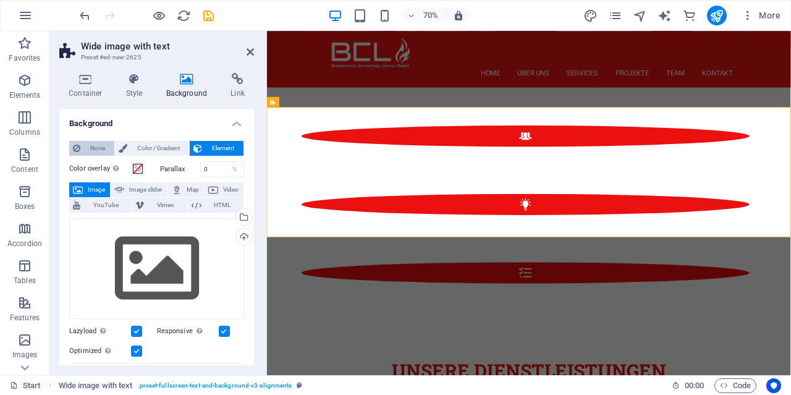
click at [103, 148] on span "None" at bounding box center [97, 148] width 27 height 15
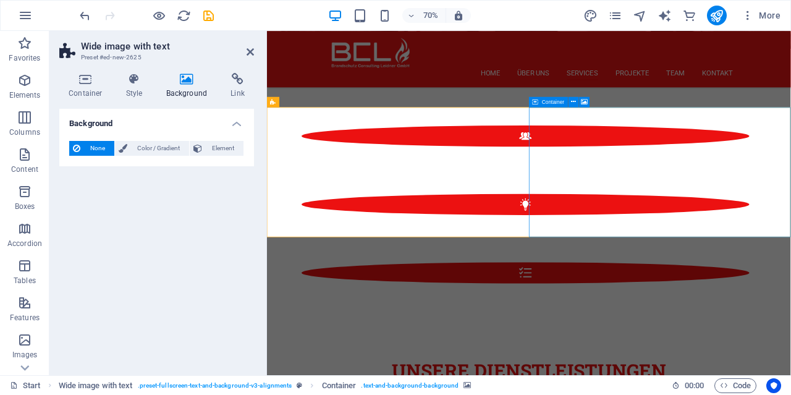
click at [540, 103] on div "Container" at bounding box center [548, 101] width 39 height 11
click at [577, 103] on button at bounding box center [574, 101] width 11 height 11
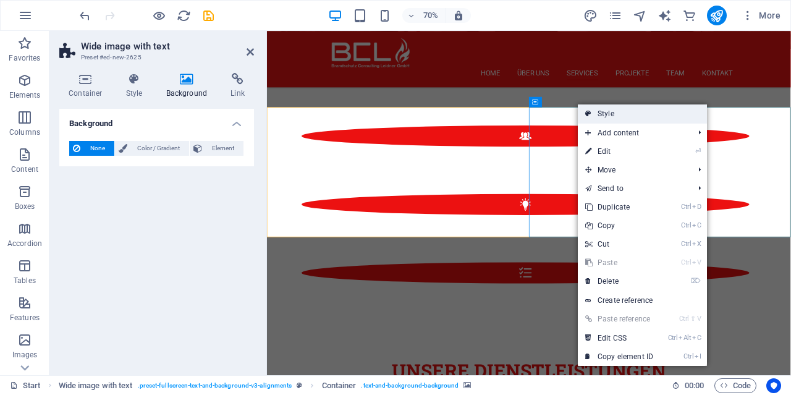
click at [598, 113] on link "Style" at bounding box center [642, 113] width 129 height 19
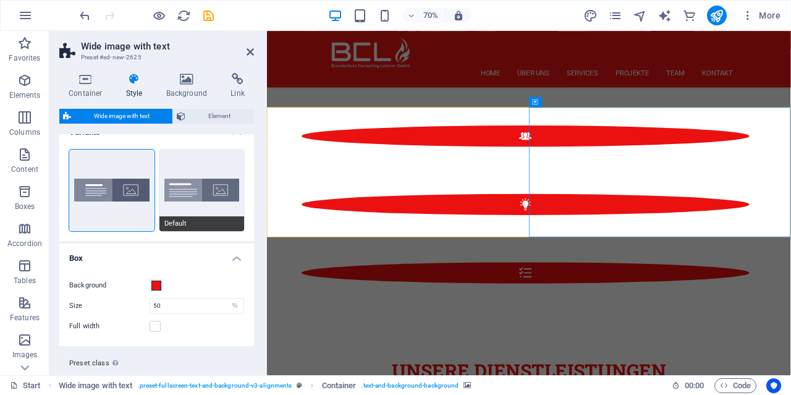
scroll to position [0, 0]
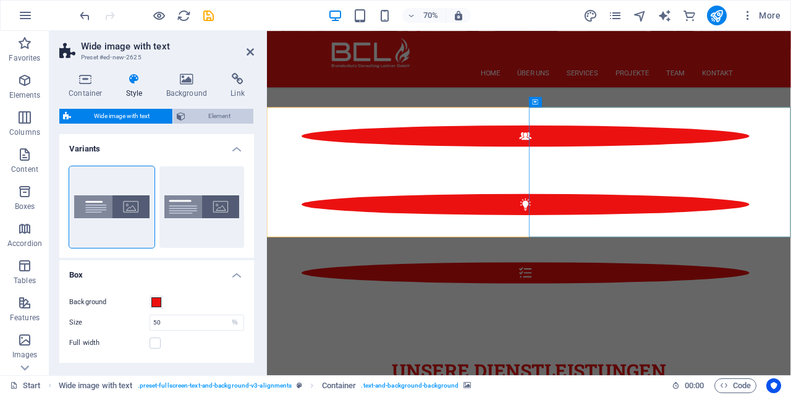
click at [216, 118] on span "Element" at bounding box center [219, 116] width 61 height 15
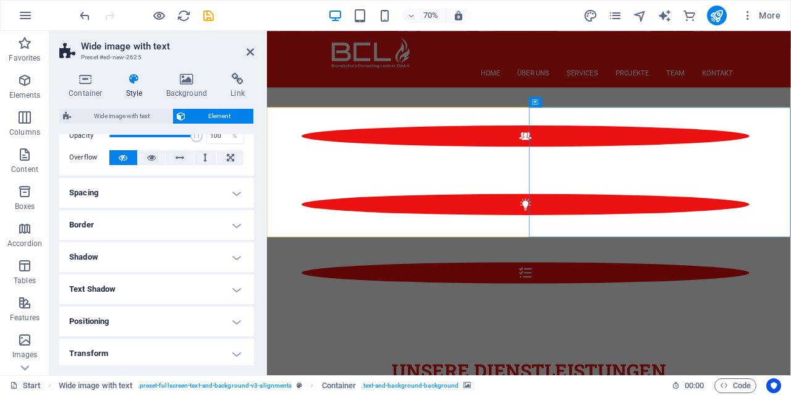
scroll to position [158, 0]
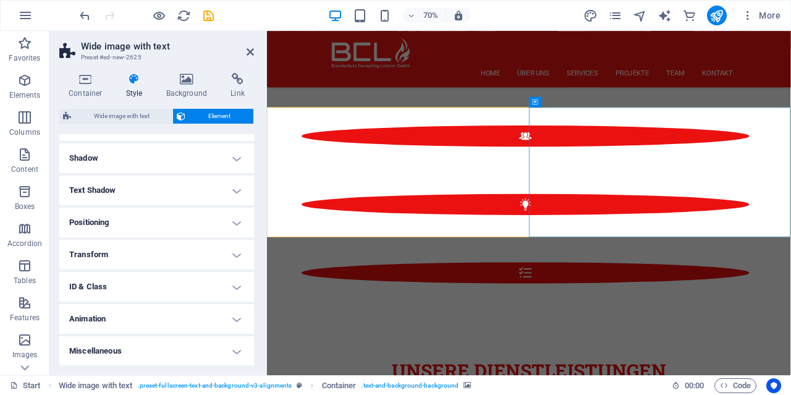
click at [129, 220] on h4 "Positioning" at bounding box center [156, 223] width 195 height 30
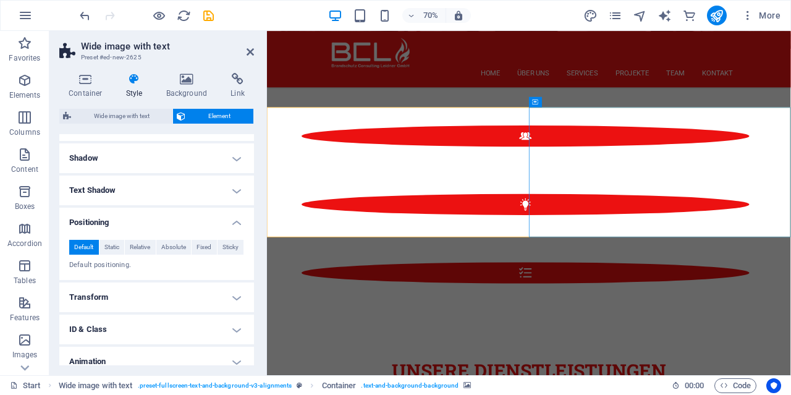
click at [129, 220] on h4 "Positioning" at bounding box center [156, 219] width 195 height 22
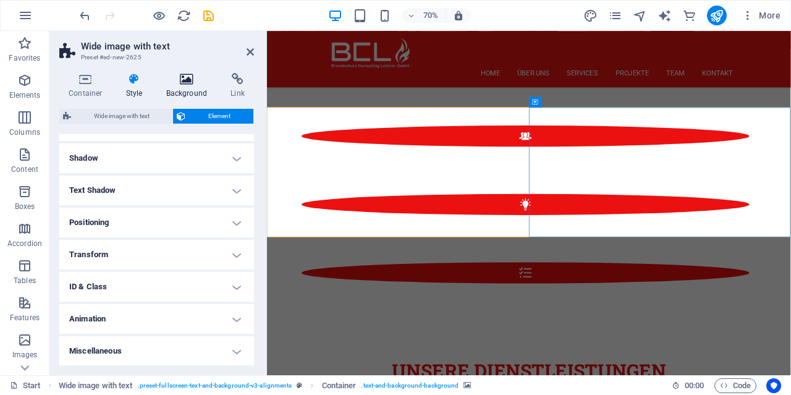
click at [179, 91] on h4 "Background" at bounding box center [189, 86] width 65 height 26
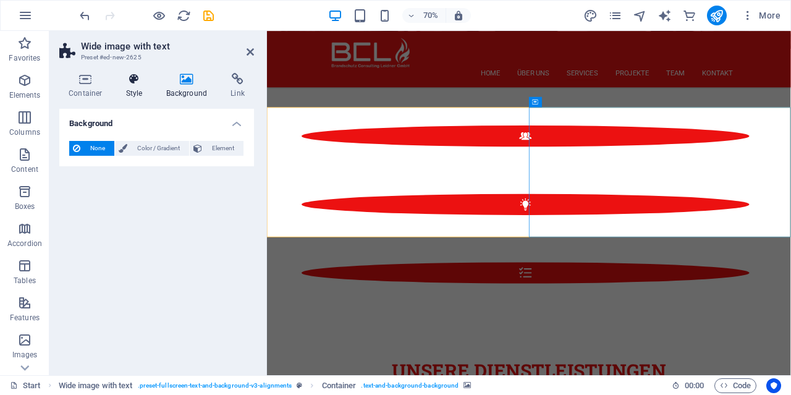
click at [132, 90] on h4 "Style" at bounding box center [137, 86] width 40 height 26
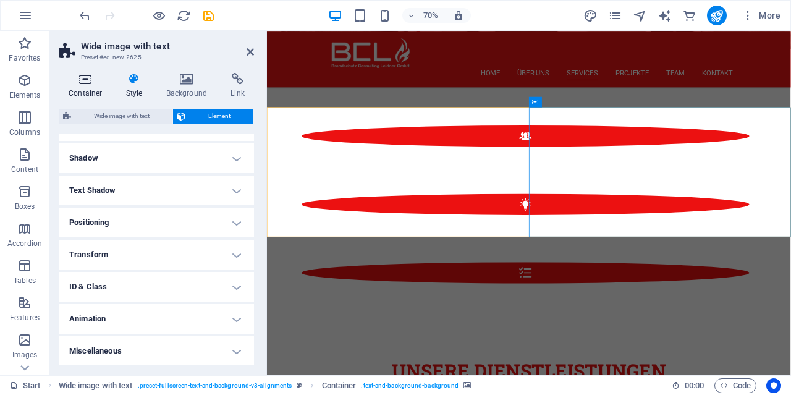
click at [101, 88] on h4 "Container" at bounding box center [87, 86] width 57 height 26
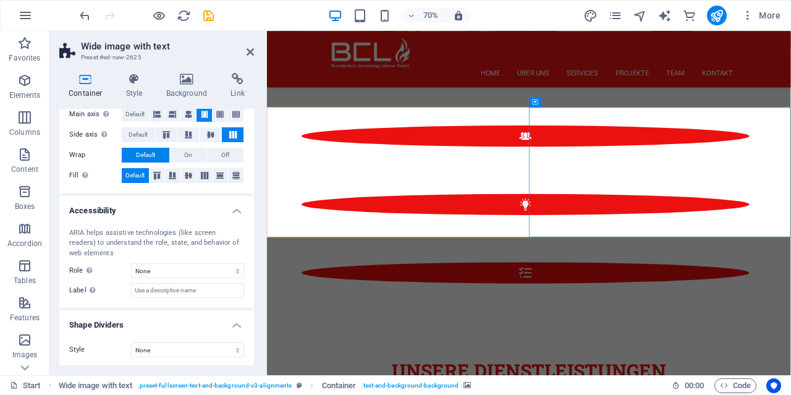
scroll to position [242, 0]
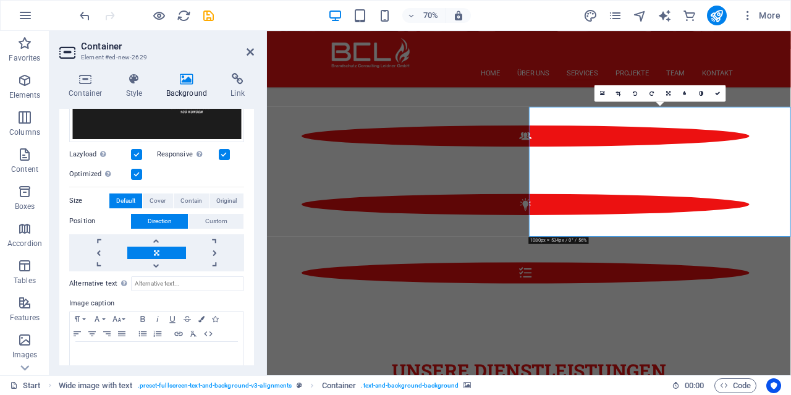
scroll to position [297, 0]
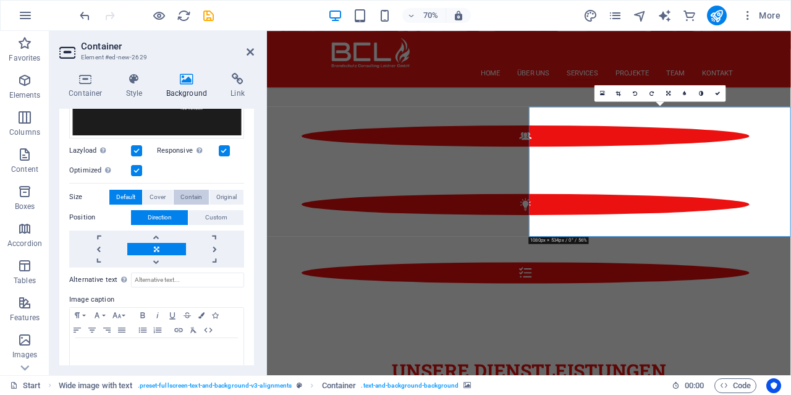
click at [193, 197] on span "Contain" at bounding box center [191, 197] width 22 height 15
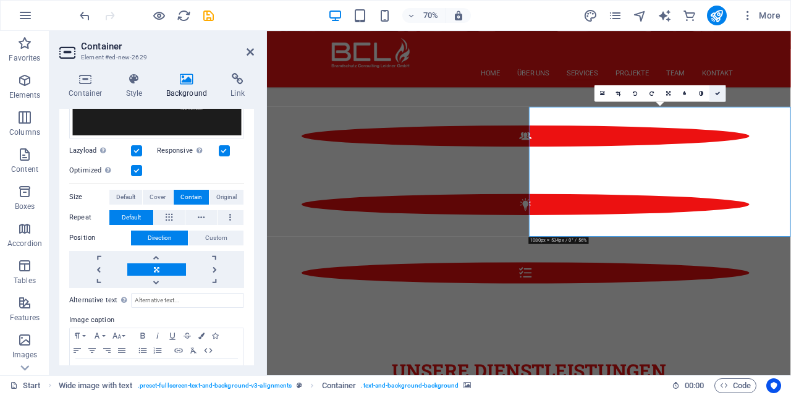
click at [716, 91] on icon at bounding box center [717, 93] width 5 height 5
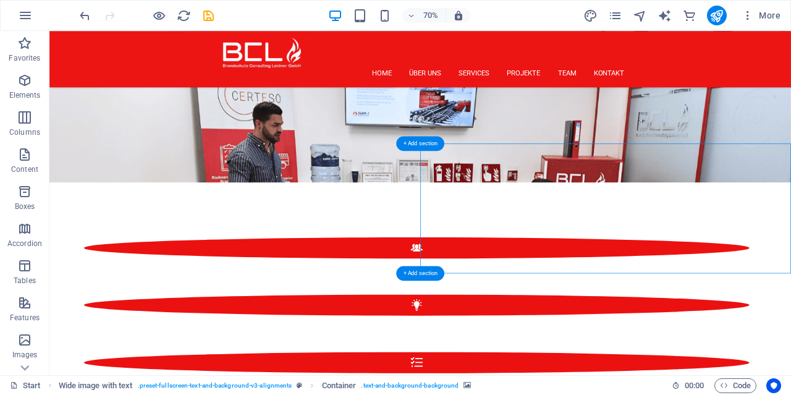
scroll to position [1688, 0]
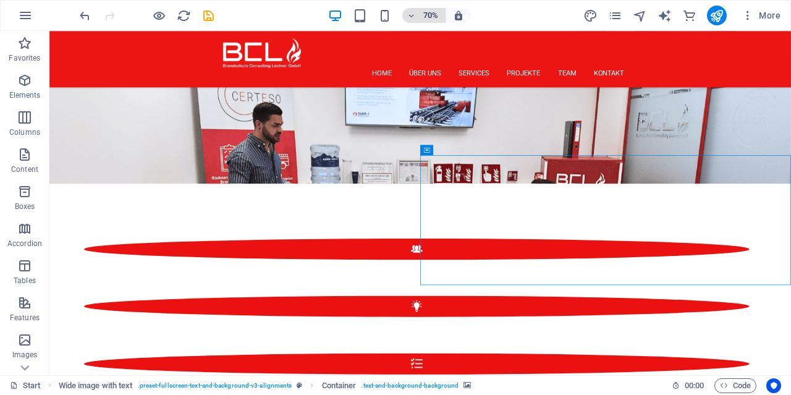
click at [432, 15] on h6 "70%" at bounding box center [431, 15] width 20 height 15
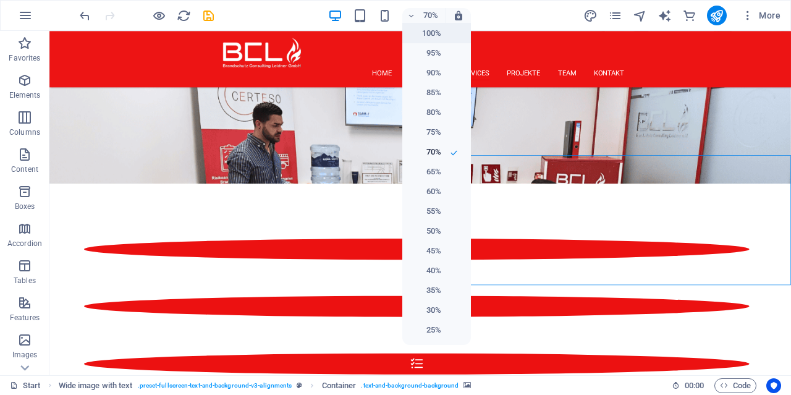
click at [426, 30] on h6 "100%" at bounding box center [426, 33] width 32 height 15
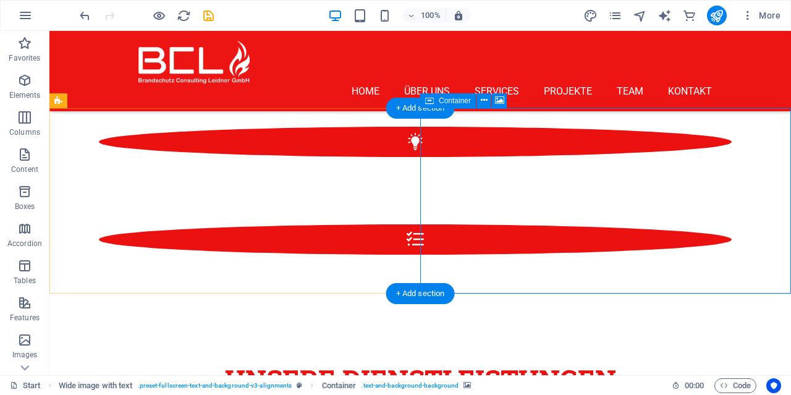
scroll to position [1817, 0]
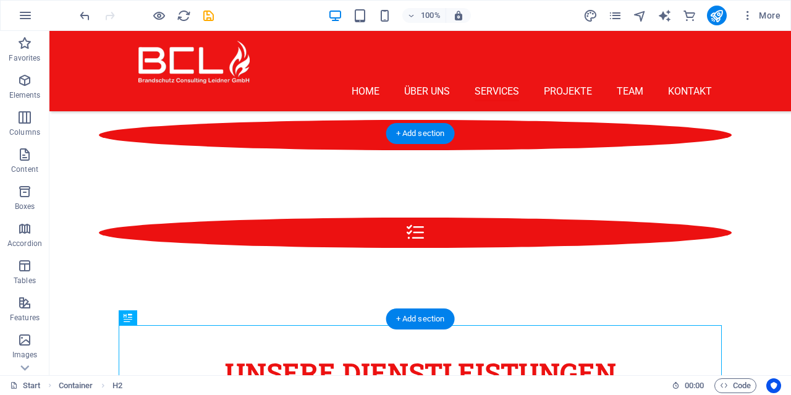
scroll to position [1752, 0]
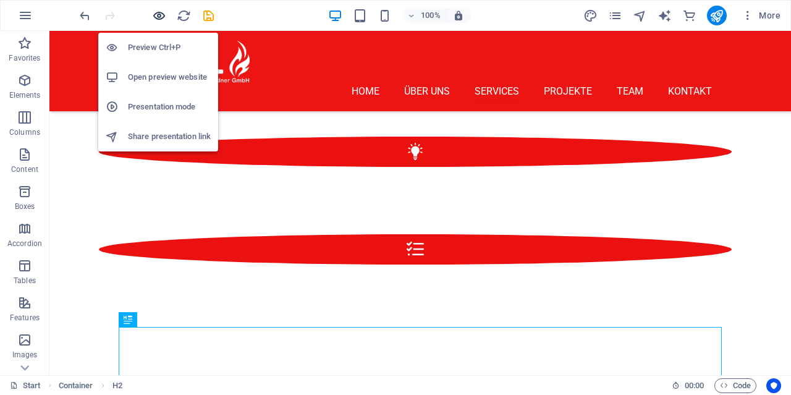
click at [160, 18] on icon "button" at bounding box center [159, 16] width 14 height 14
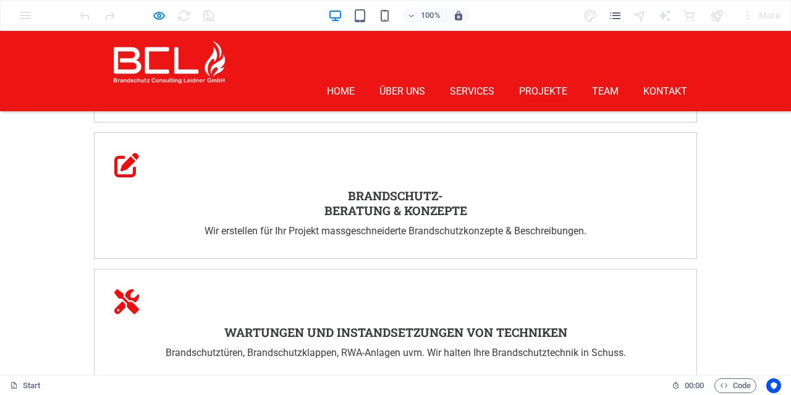
scroll to position [2267, 0]
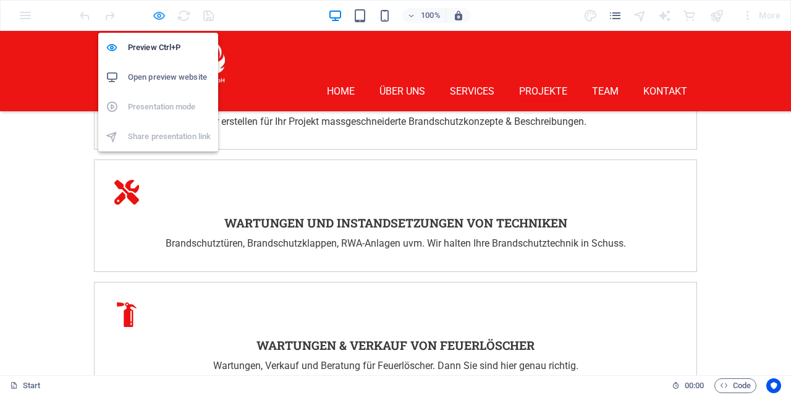
click at [161, 15] on icon "button" at bounding box center [159, 16] width 14 height 14
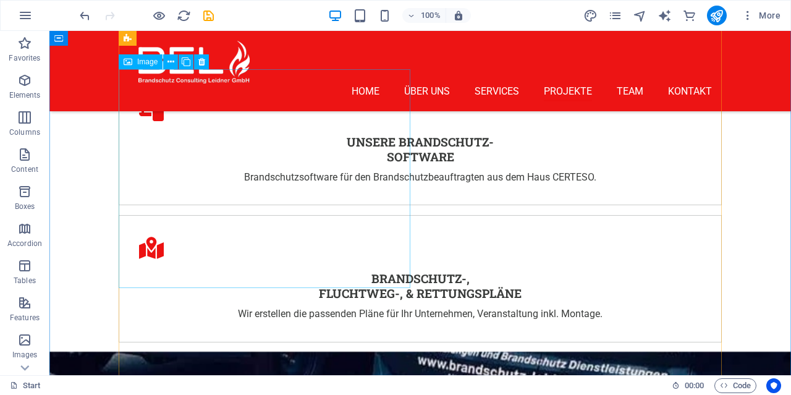
scroll to position [2781, 0]
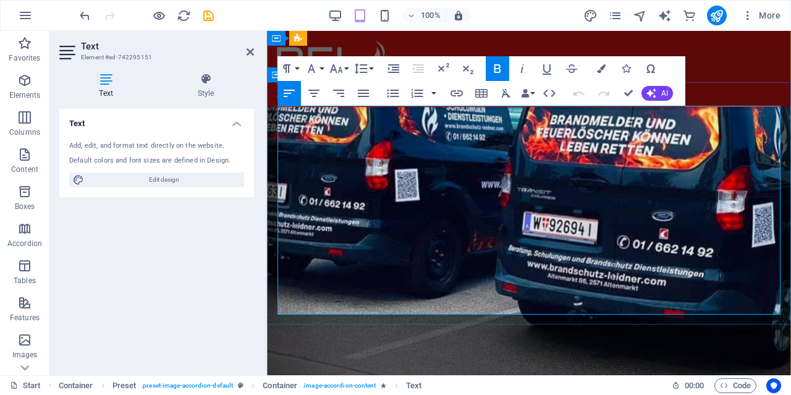
scroll to position [2652, 0]
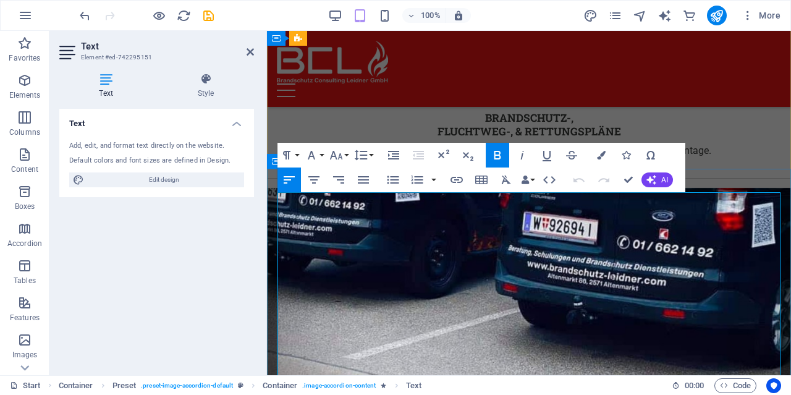
drag, startPoint x: 424, startPoint y: 275, endPoint x: 276, endPoint y: 201, distance: 165.9
copy div "Buchvorstellung: Brandschutzmanagement in Firmen von Jürgen Leidner Das Fachbuc…"
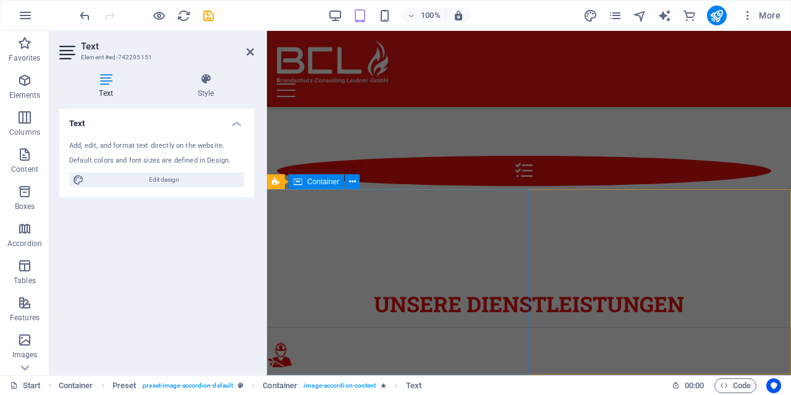
scroll to position [1688, 0]
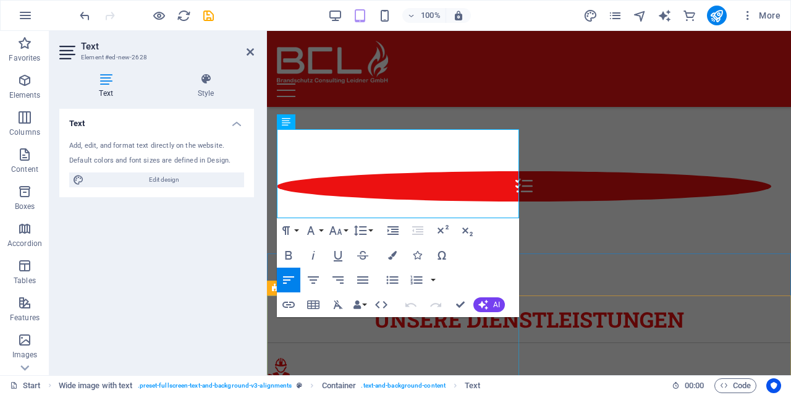
scroll to position [1881, 0]
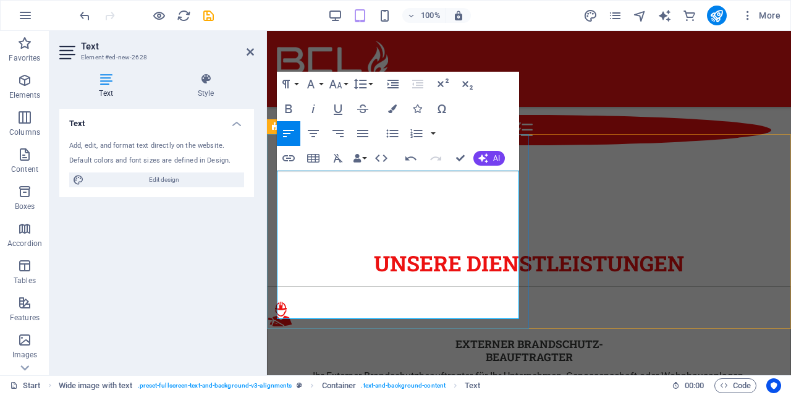
drag, startPoint x: 433, startPoint y: 174, endPoint x: 705, endPoint y: 200, distance: 273.2
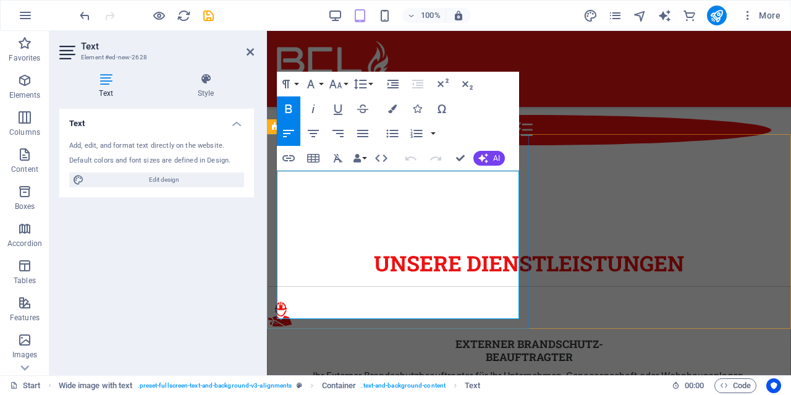
drag, startPoint x: 363, startPoint y: 192, endPoint x: 279, endPoint y: 181, distance: 84.8
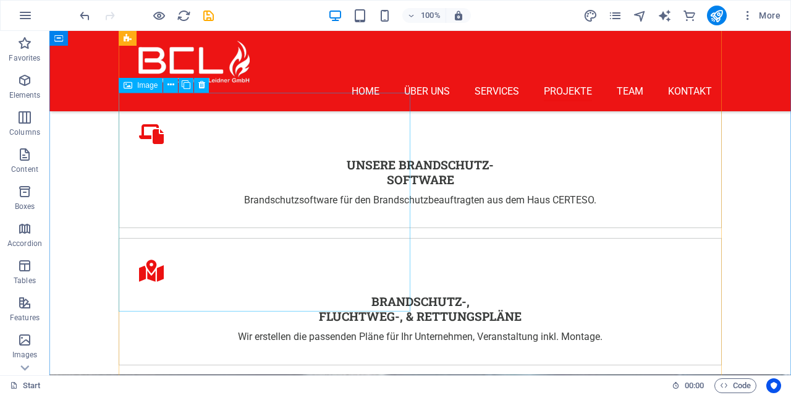
scroll to position [2629, 0]
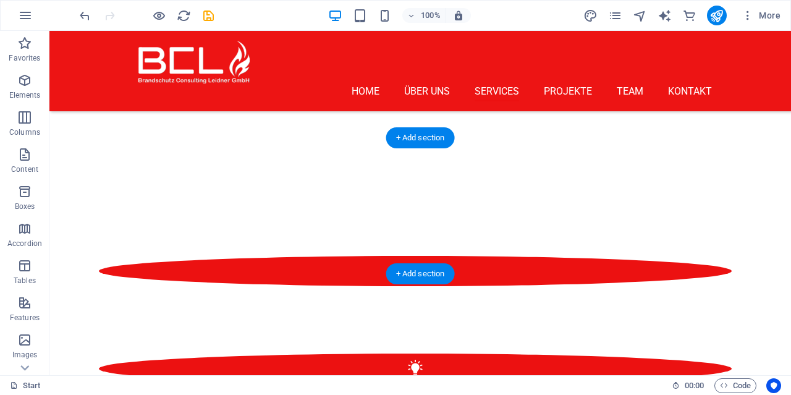
scroll to position [1664, 0]
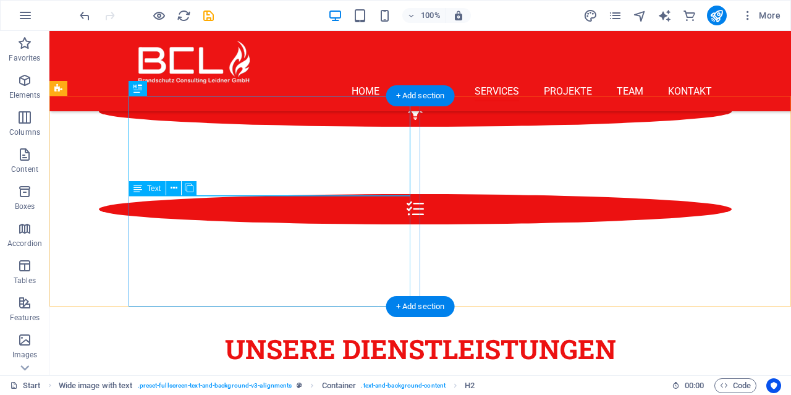
scroll to position [1728, 0]
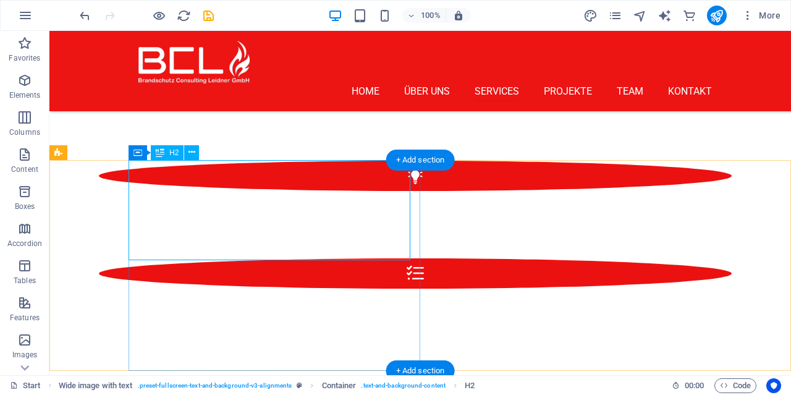
click at [172, 149] on span "H2" at bounding box center [173, 152] width 9 height 7
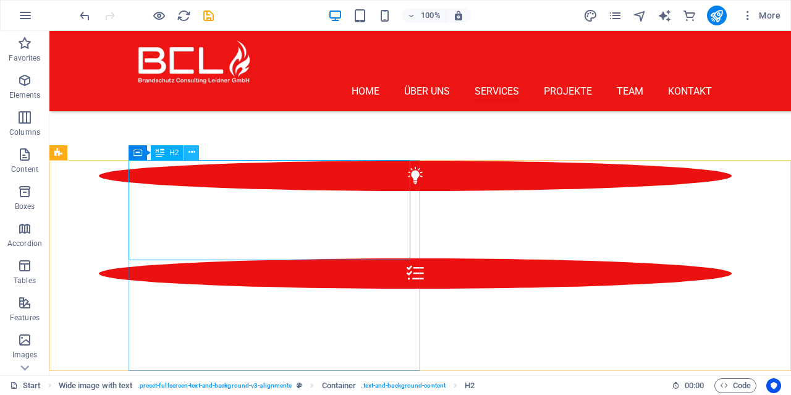
click at [195, 148] on icon at bounding box center [192, 152] width 7 height 13
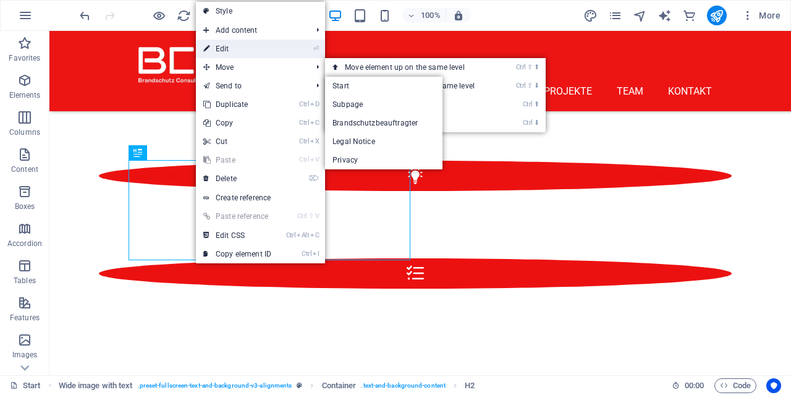
click at [226, 51] on link "⏎ Edit" at bounding box center [237, 49] width 83 height 19
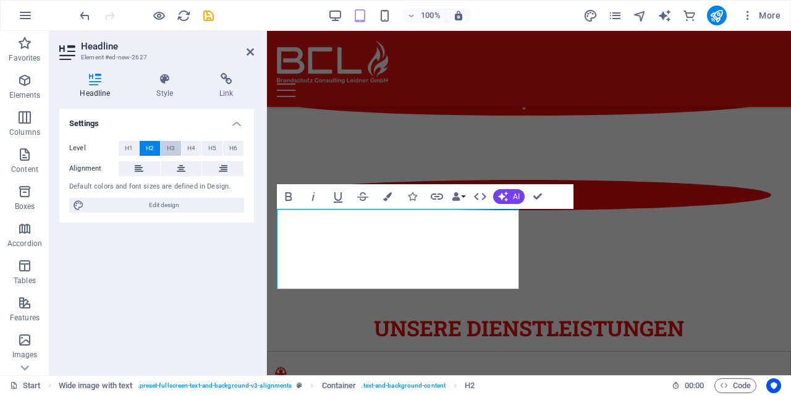
click at [169, 144] on span "H3" at bounding box center [171, 148] width 8 height 15
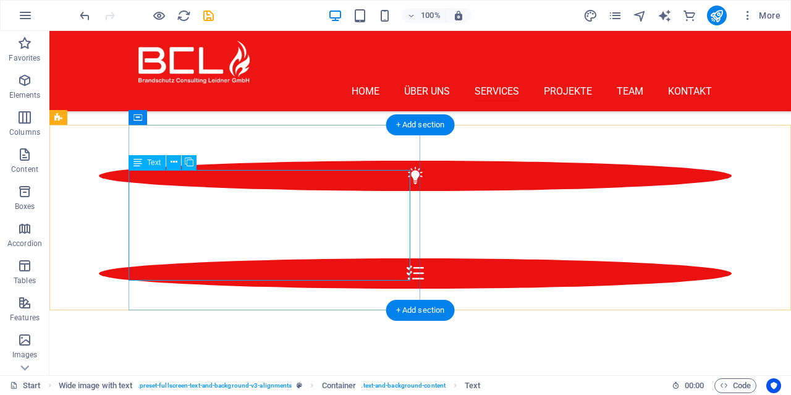
scroll to position [1793, 0]
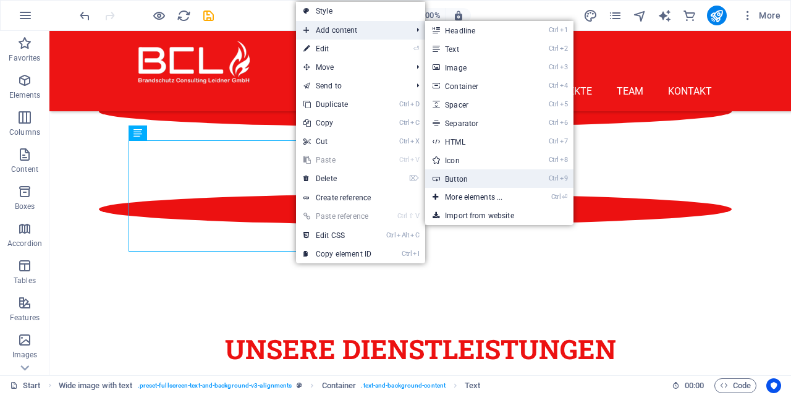
click at [459, 177] on link "Ctrl 9 Button" at bounding box center [476, 178] width 102 height 19
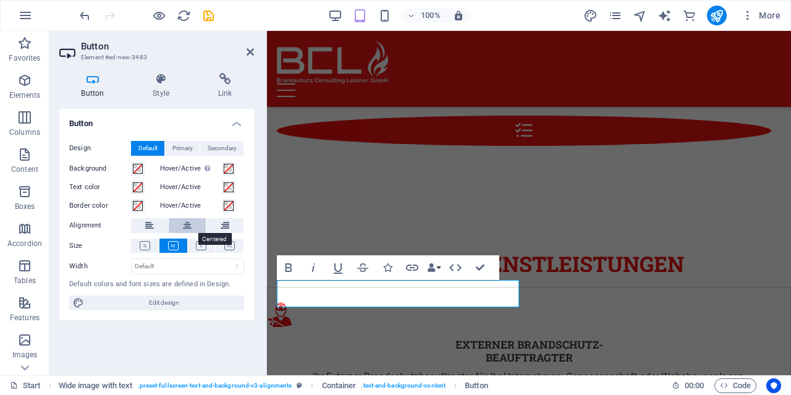
click at [185, 229] on icon at bounding box center [187, 225] width 9 height 15
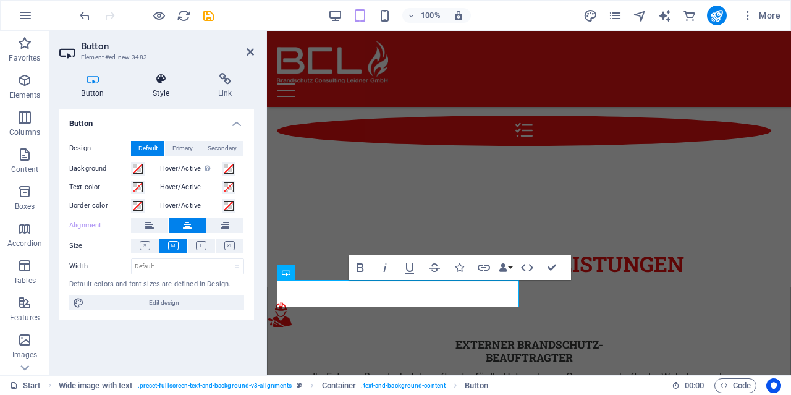
click at [160, 74] on icon at bounding box center [161, 79] width 61 height 12
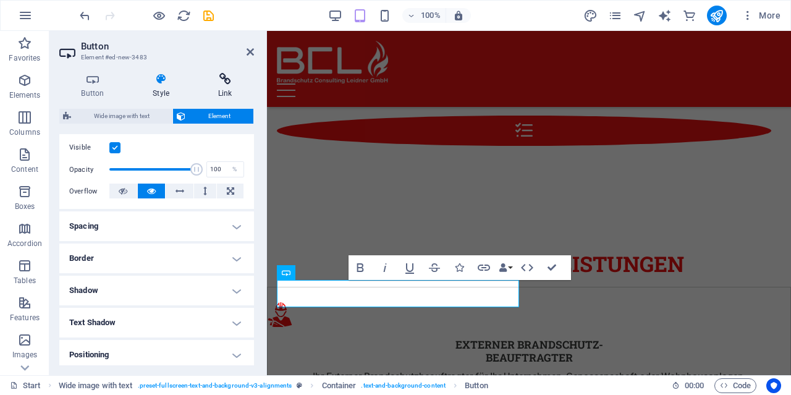
click at [231, 75] on icon at bounding box center [225, 79] width 58 height 12
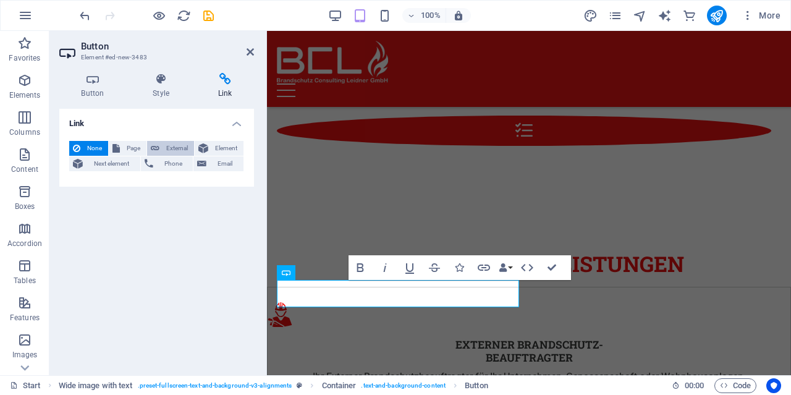
click at [168, 153] on span "External" at bounding box center [176, 148] width 27 height 15
select select "blank"
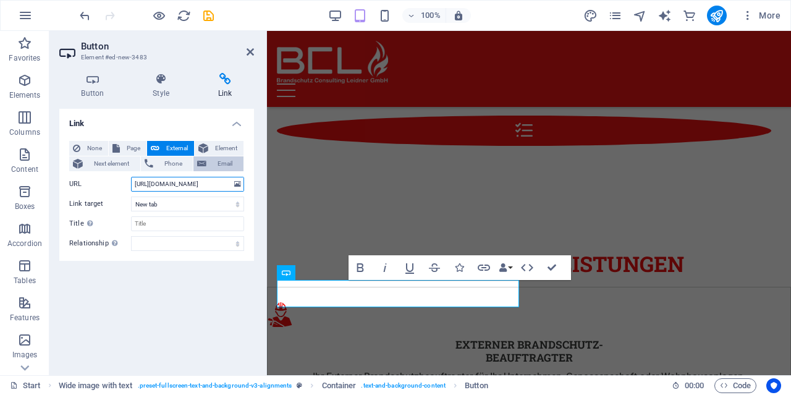
scroll to position [0, 4]
type input "https://www.brandschutz-buch.com"
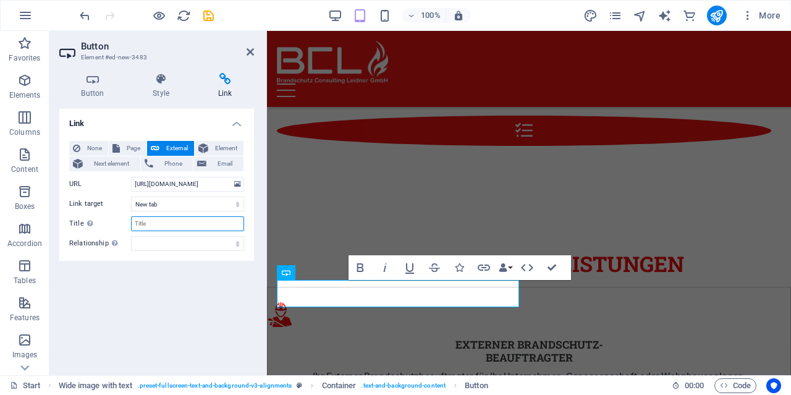
click at [169, 224] on input "Title Additional link description, should not be the same as the link text. The…" at bounding box center [187, 223] width 113 height 15
click at [248, 54] on icon at bounding box center [250, 52] width 7 height 10
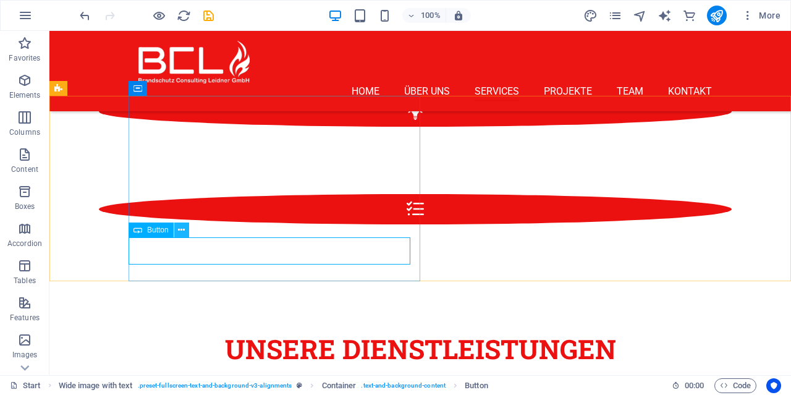
click at [179, 232] on icon at bounding box center [181, 230] width 7 height 13
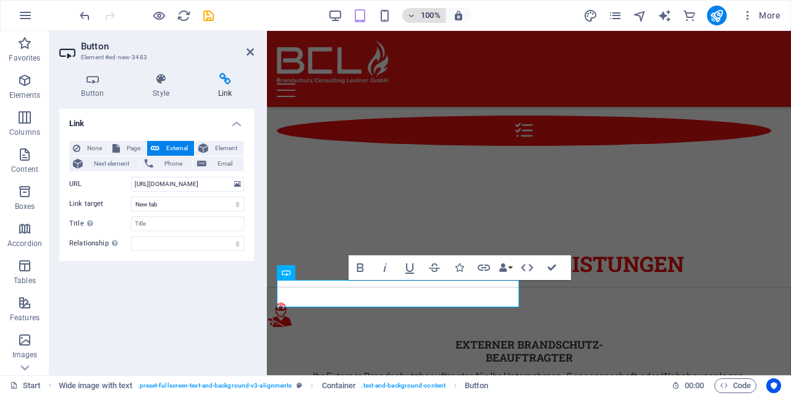
click at [433, 19] on h6 "100%" at bounding box center [431, 15] width 20 height 15
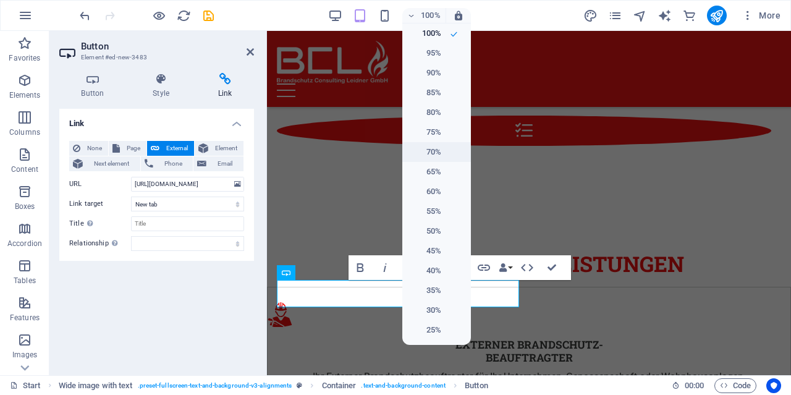
click at [435, 153] on h6 "70%" at bounding box center [426, 152] width 32 height 15
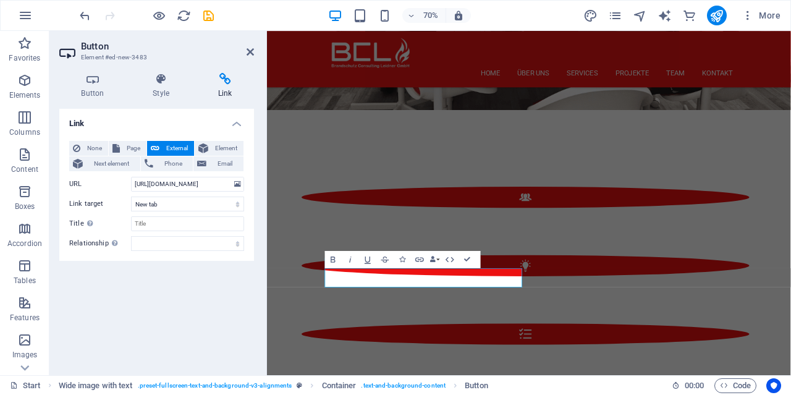
click at [176, 101] on div "Button Style Link Button Design Default Primary Secondary Background Hover/Acti…" at bounding box center [156, 219] width 195 height 292
click at [171, 91] on h4 "Style" at bounding box center [164, 86] width 66 height 26
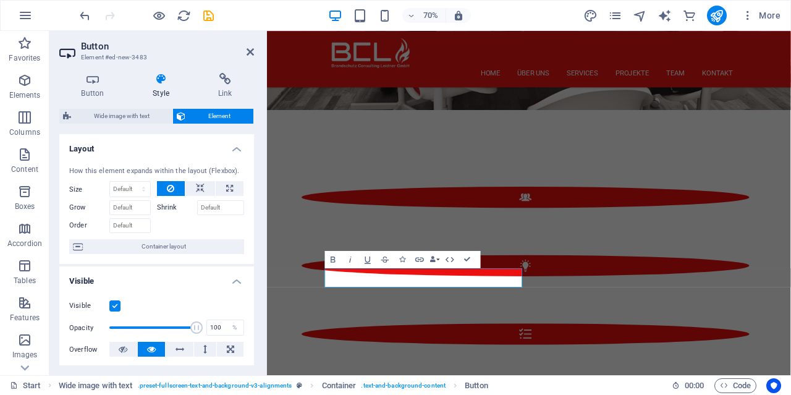
scroll to position [158, 0]
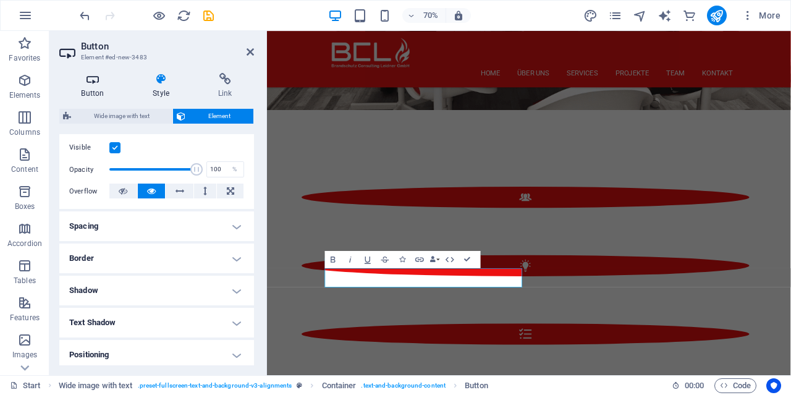
click at [97, 83] on icon at bounding box center [92, 79] width 67 height 12
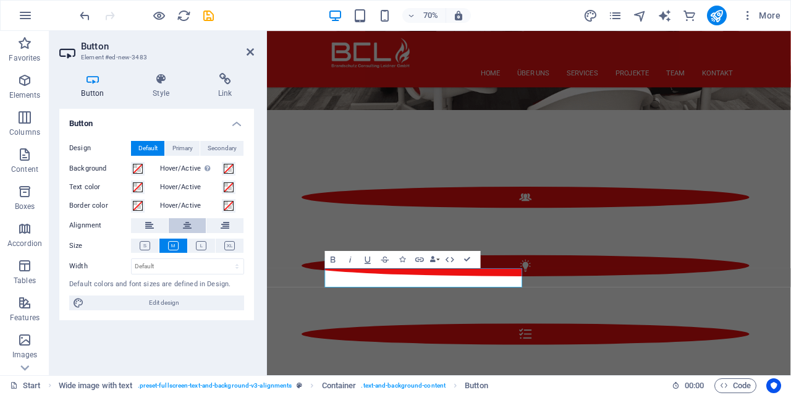
click at [185, 224] on icon at bounding box center [187, 225] width 9 height 15
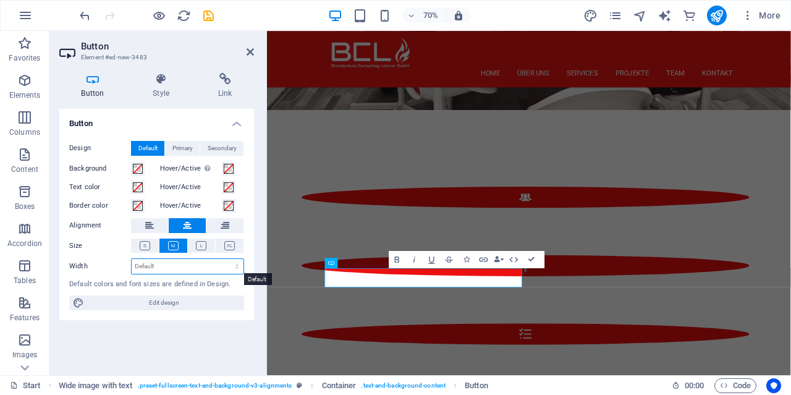
click at [132, 259] on select "Default px rem % em vh vw" at bounding box center [188, 266] width 112 height 15
click at [182, 266] on select "Default px rem % em vh vw" at bounding box center [188, 266] width 112 height 15
click at [177, 330] on div "Button Design Default Primary Secondary Background Hover/Active Switch to previ…" at bounding box center [156, 237] width 195 height 257
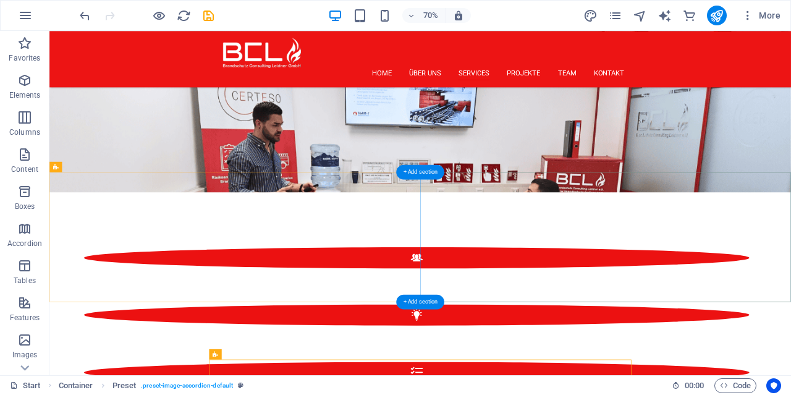
scroll to position [1664, 0]
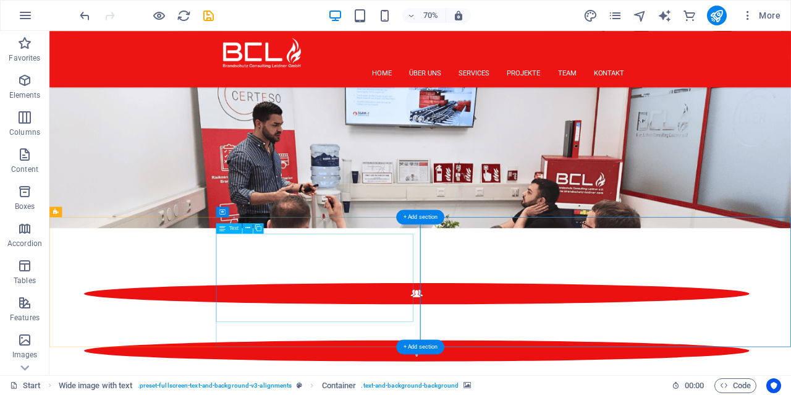
scroll to position [1599, 0]
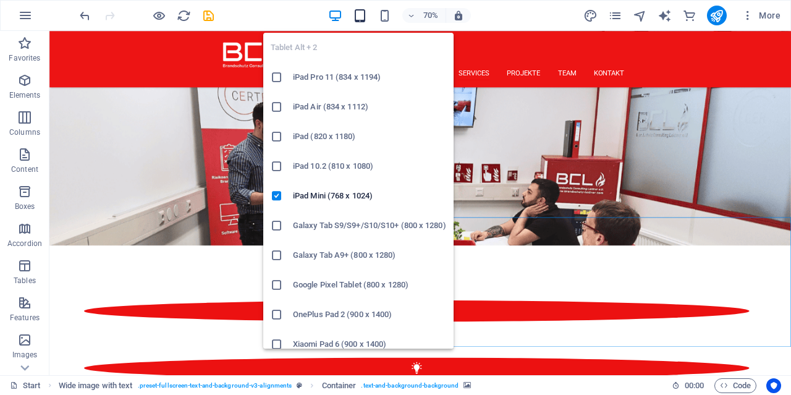
click at [364, 18] on icon "button" at bounding box center [360, 16] width 14 height 14
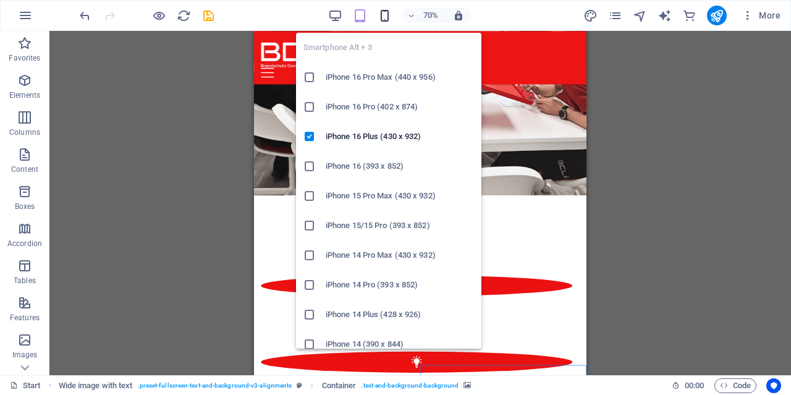
click at [385, 12] on icon "button" at bounding box center [385, 16] width 14 height 14
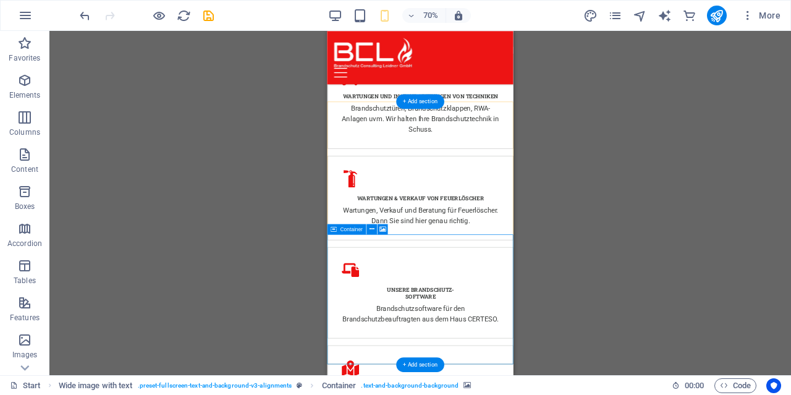
scroll to position [2530, 0]
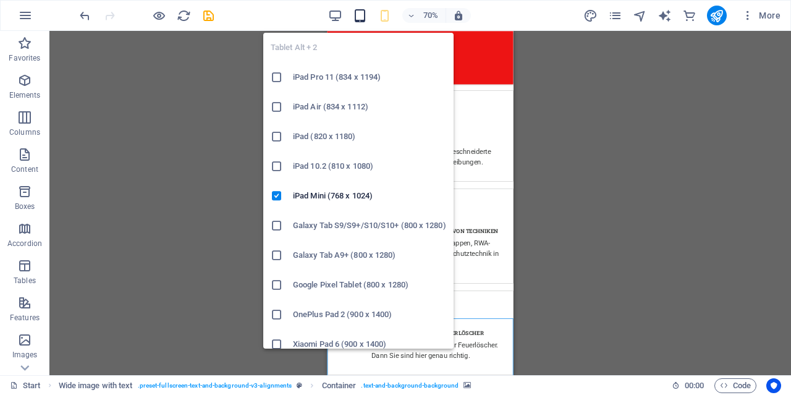
click at [360, 20] on icon "button" at bounding box center [360, 16] width 14 height 14
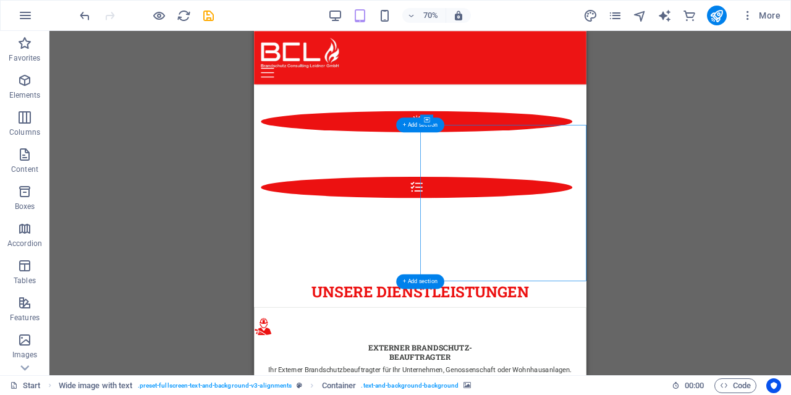
scroll to position [1814, 0]
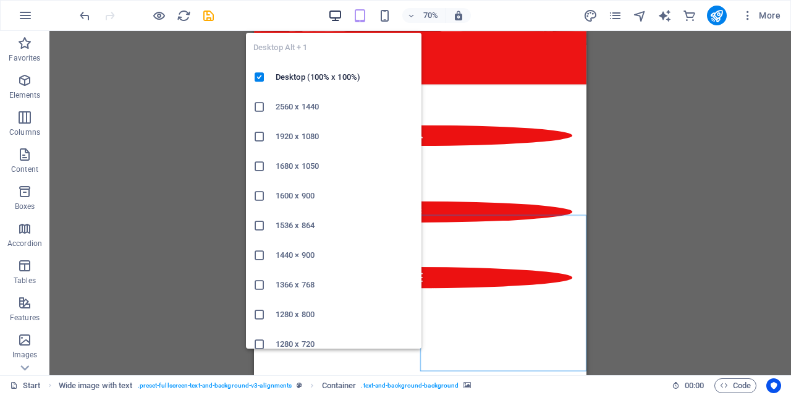
click at [336, 17] on icon "button" at bounding box center [335, 16] width 14 height 14
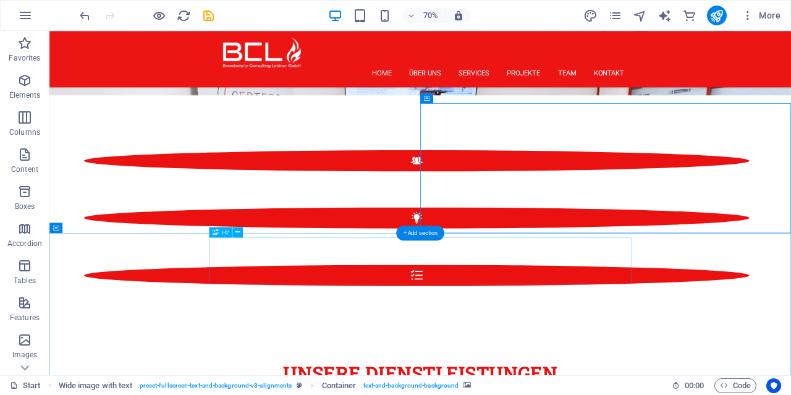
scroll to position [1621, 0]
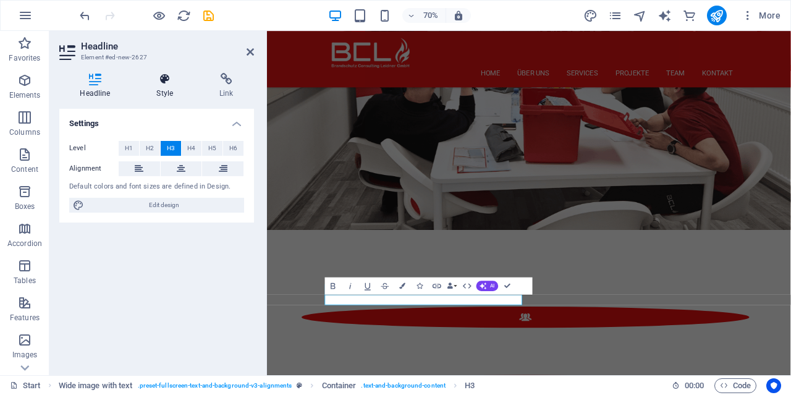
click at [161, 79] on icon at bounding box center [165, 79] width 58 height 12
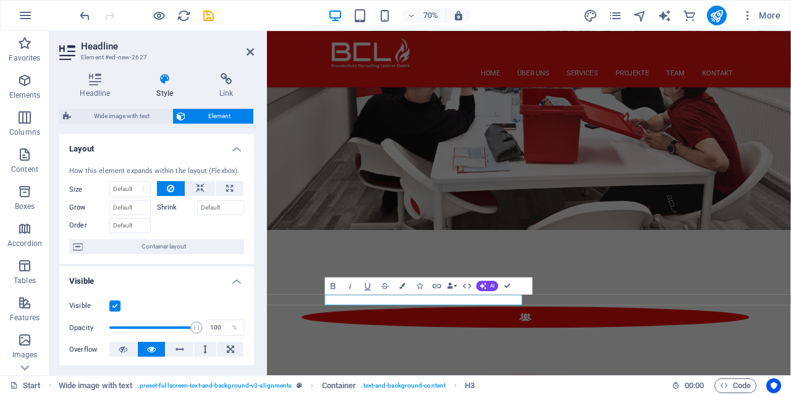
scroll to position [158, 0]
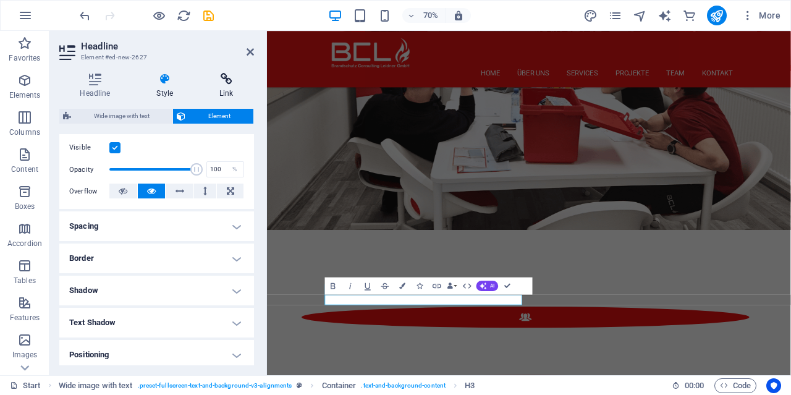
click at [227, 82] on icon at bounding box center [226, 79] width 55 height 12
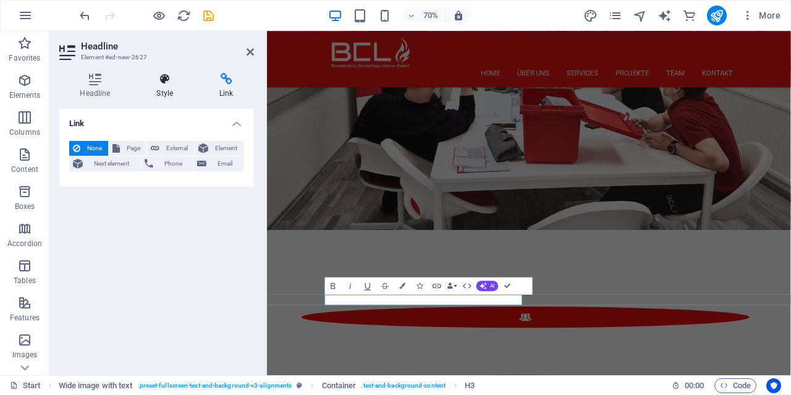
click at [171, 81] on icon at bounding box center [165, 79] width 58 height 12
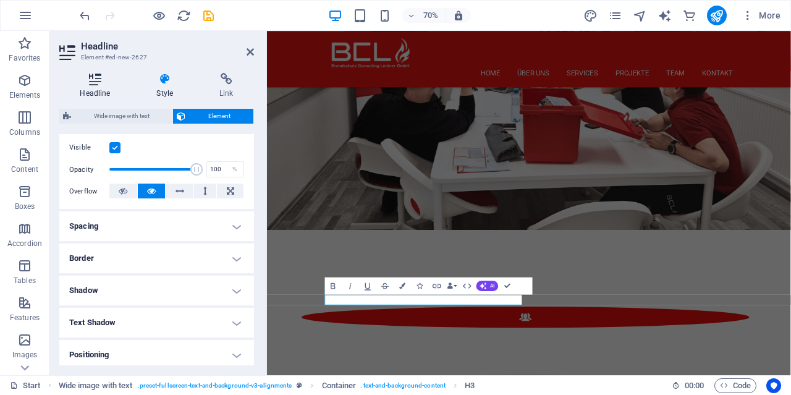
click at [107, 91] on h4 "Headline" at bounding box center [97, 86] width 77 height 26
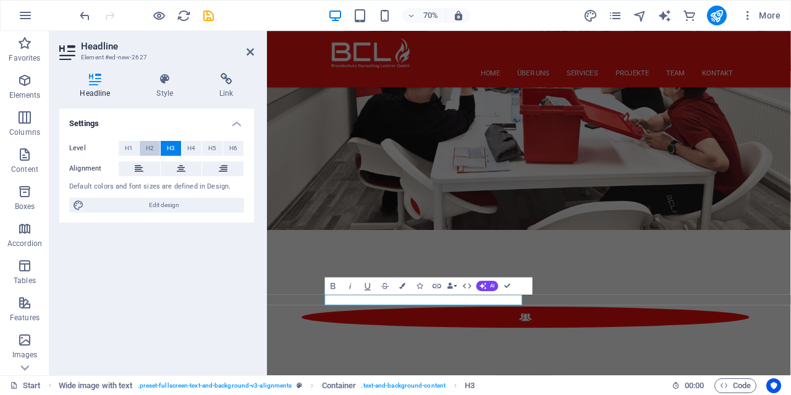
click at [153, 148] on span "H2" at bounding box center [150, 148] width 8 height 15
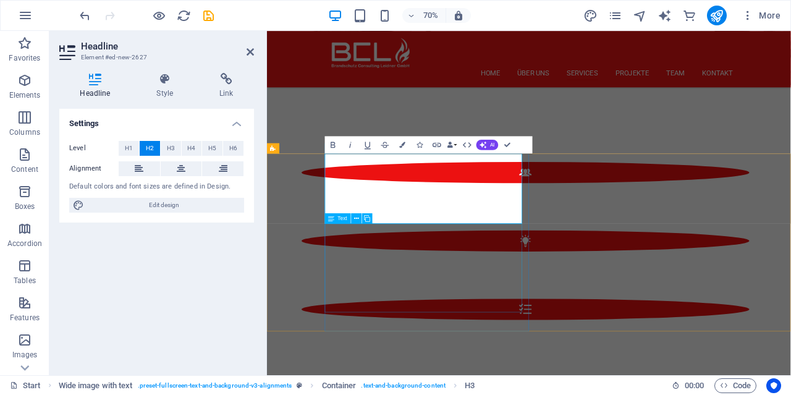
scroll to position [1814, 0]
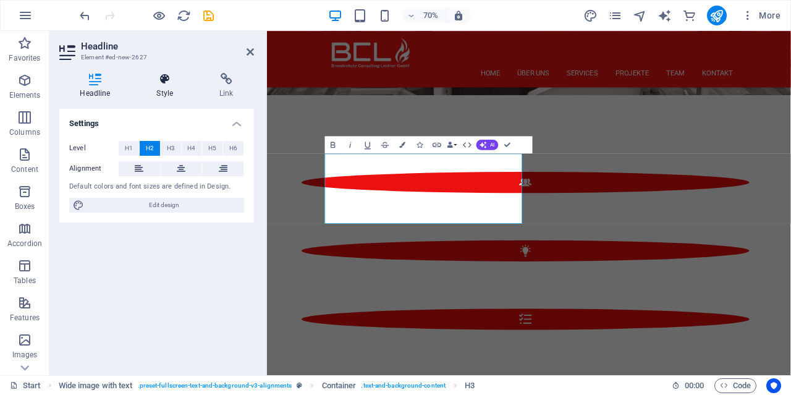
click at [174, 88] on h4 "Style" at bounding box center [167, 86] width 63 height 26
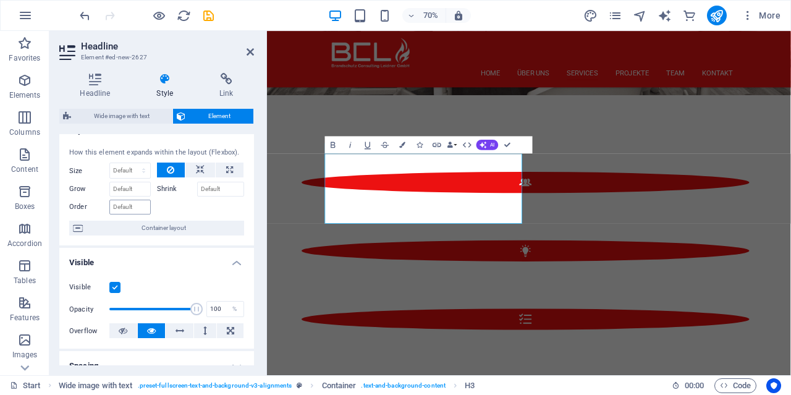
scroll to position [0, 0]
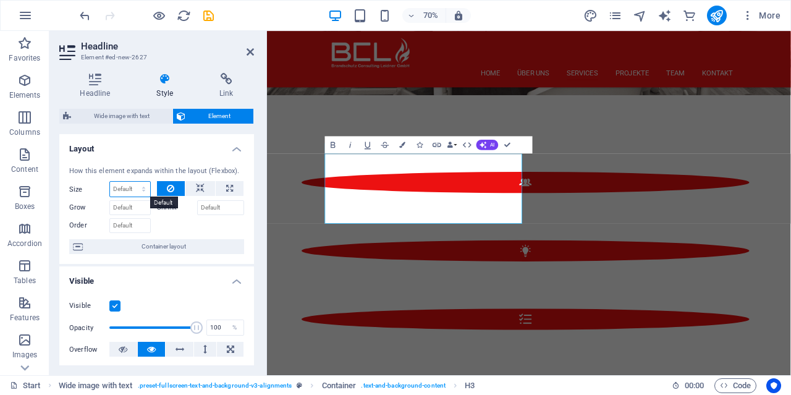
click at [110, 182] on select "Default auto px % 1/1 1/2 1/3 1/4 1/5 1/6 1/7 1/8 1/9 1/10" at bounding box center [130, 189] width 40 height 15
select select "1/4"
click option "1/4" at bounding box center [0, 0] width 0 height 0
type input "25"
select select "%"
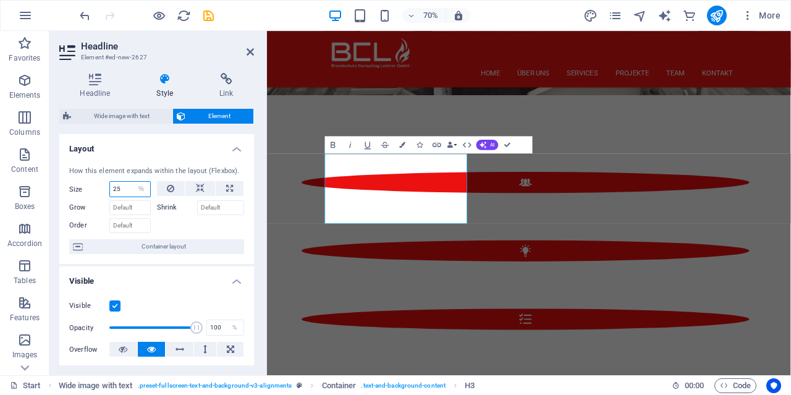
drag, startPoint x: 127, startPoint y: 190, endPoint x: 108, endPoint y: 189, distance: 18.6
click at [110, 189] on input "25" at bounding box center [130, 189] width 40 height 15
type input "15"
click at [128, 212] on input "Grow" at bounding box center [129, 207] width 41 height 15
drag, startPoint x: 127, startPoint y: 189, endPoint x: 112, endPoint y: 189, distance: 15.5
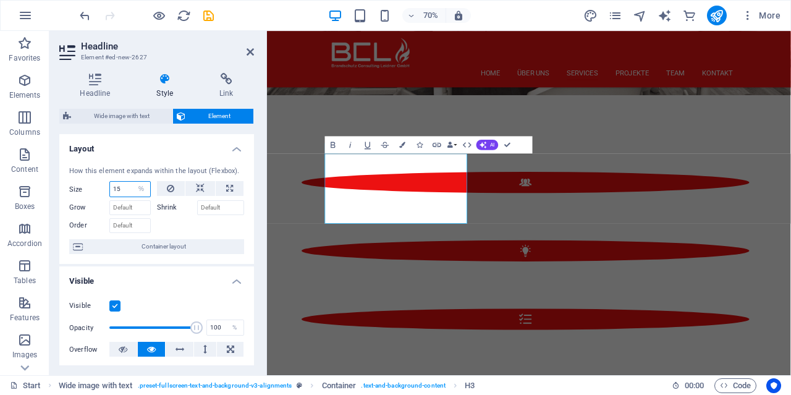
click at [112, 189] on input "15" at bounding box center [130, 189] width 40 height 15
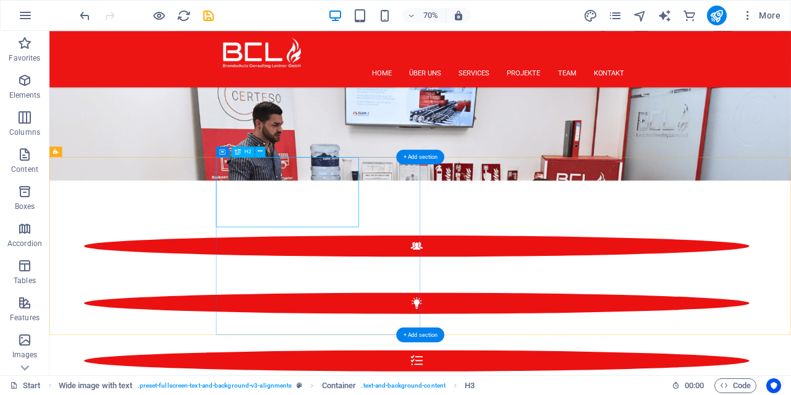
scroll to position [1685, 0]
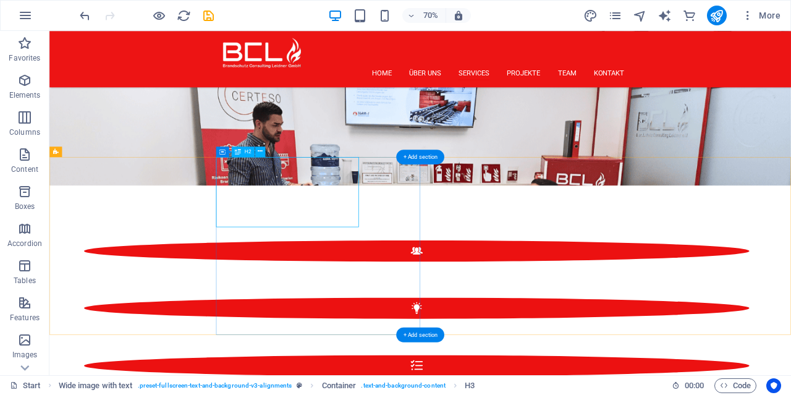
select select "%"
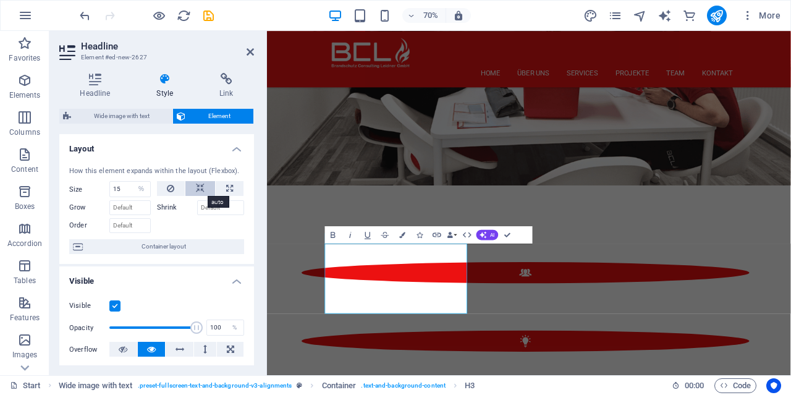
click at [201, 190] on icon at bounding box center [200, 188] width 9 height 15
select select "DISABLED_OPTION_VALUE"
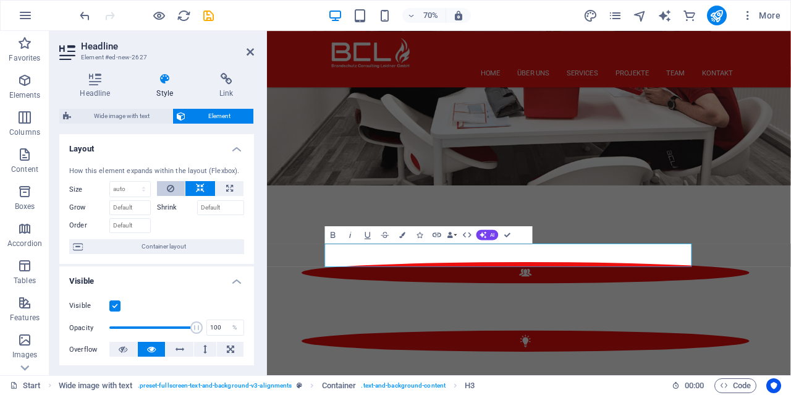
click at [180, 187] on button at bounding box center [171, 188] width 28 height 15
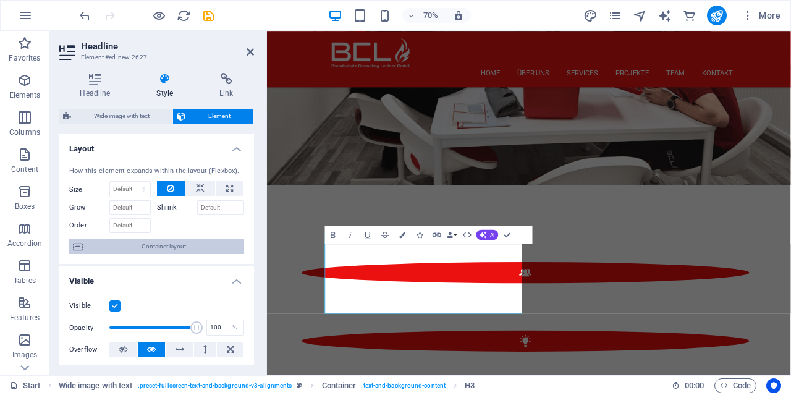
click at [142, 247] on span "Container layout" at bounding box center [164, 246] width 154 height 15
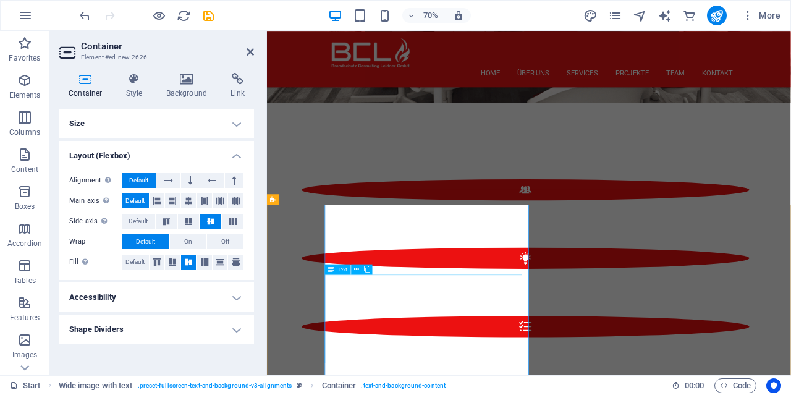
scroll to position [1814, 0]
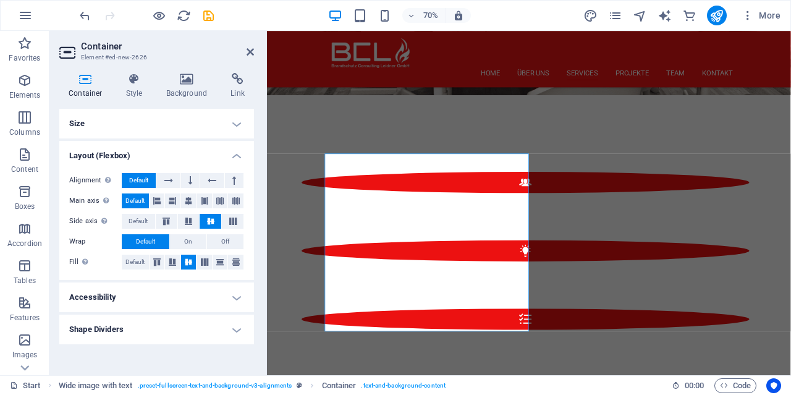
click at [161, 130] on h4 "Size" at bounding box center [156, 124] width 195 height 30
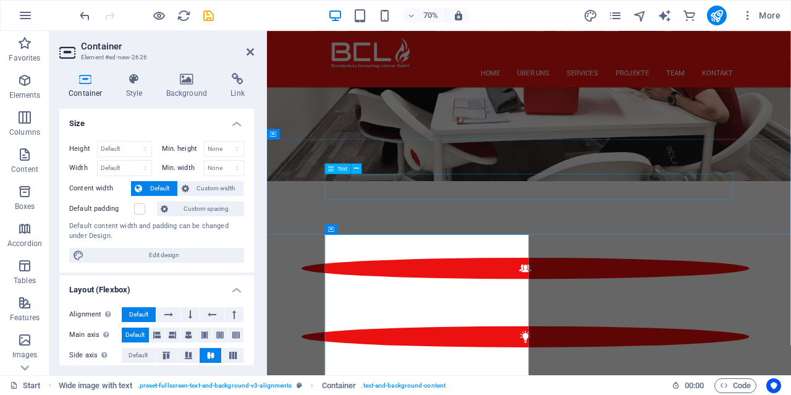
scroll to position [1685, 0]
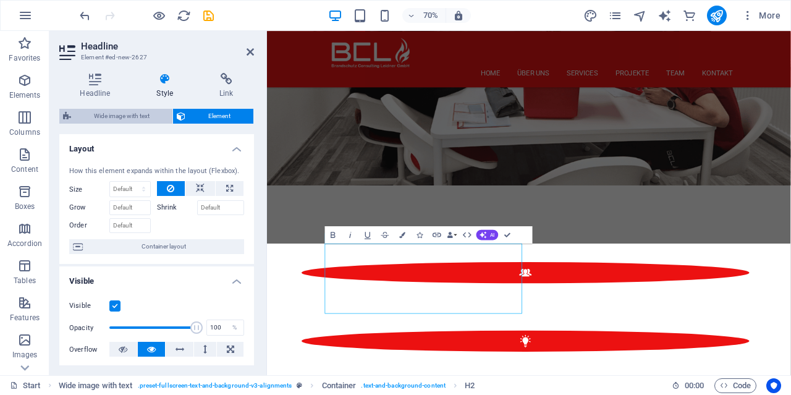
click at [148, 121] on span "Wide image with text" at bounding box center [122, 116] width 94 height 15
select select "%"
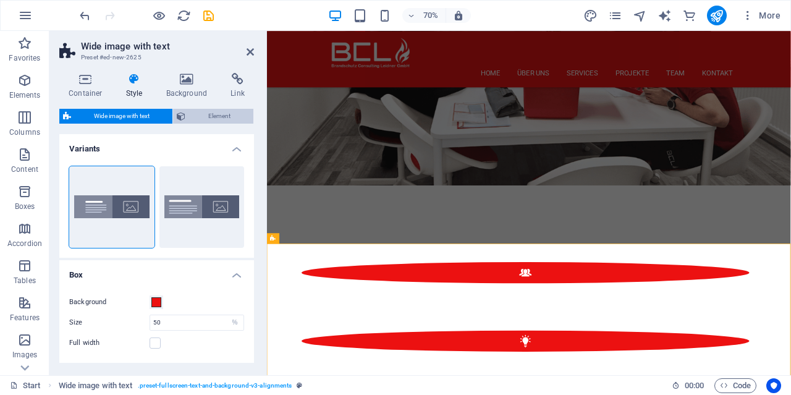
click at [207, 119] on span "Element" at bounding box center [219, 116] width 61 height 15
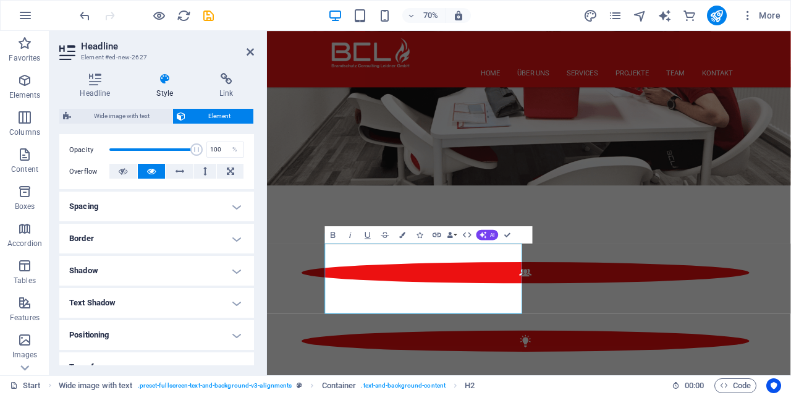
scroll to position [0, 0]
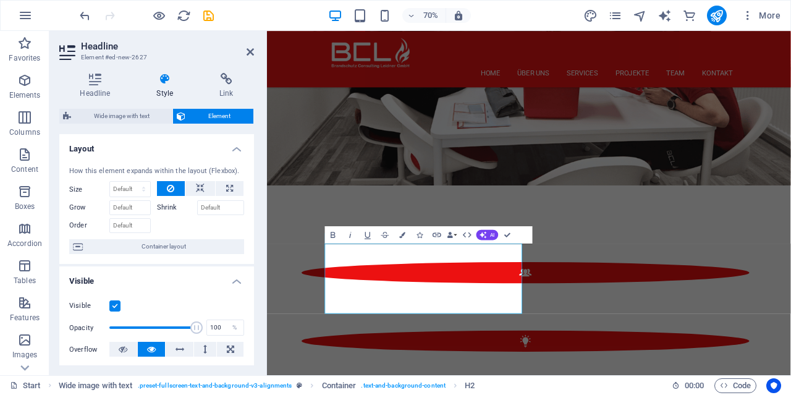
click at [235, 146] on h4 "Layout" at bounding box center [156, 145] width 195 height 22
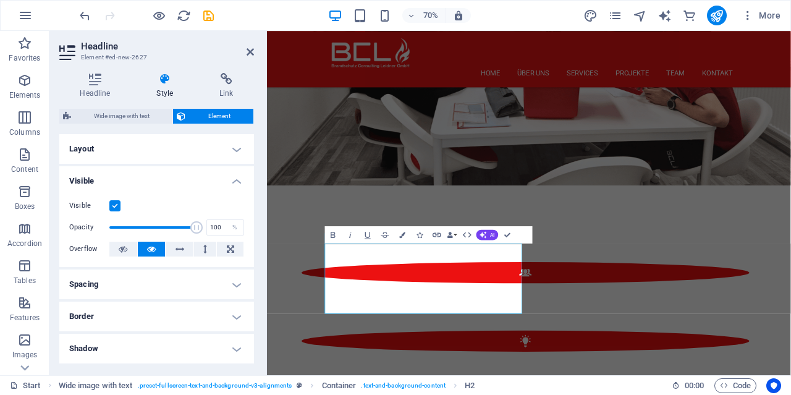
click at [233, 177] on h4 "Visible" at bounding box center [156, 177] width 195 height 22
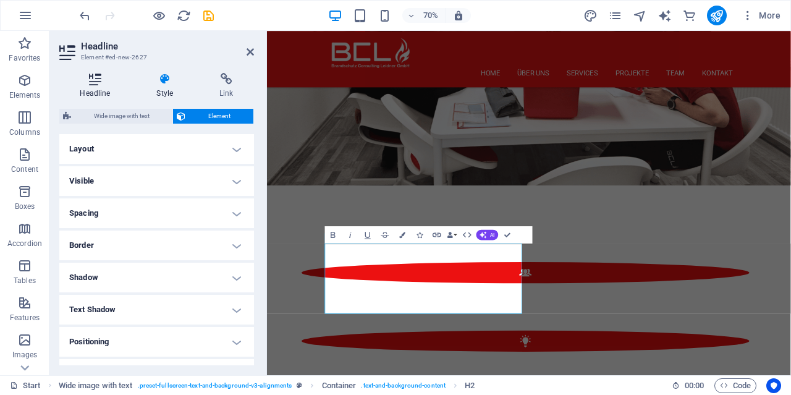
click at [105, 86] on h4 "Headline" at bounding box center [97, 86] width 77 height 26
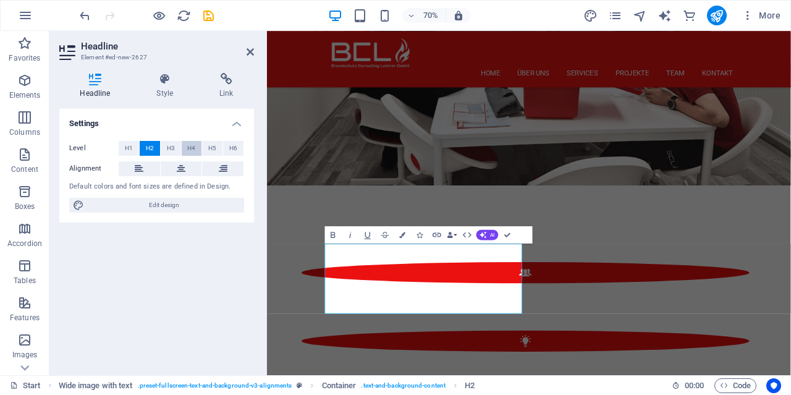
click at [187, 147] on button "H4" at bounding box center [192, 148] width 20 height 15
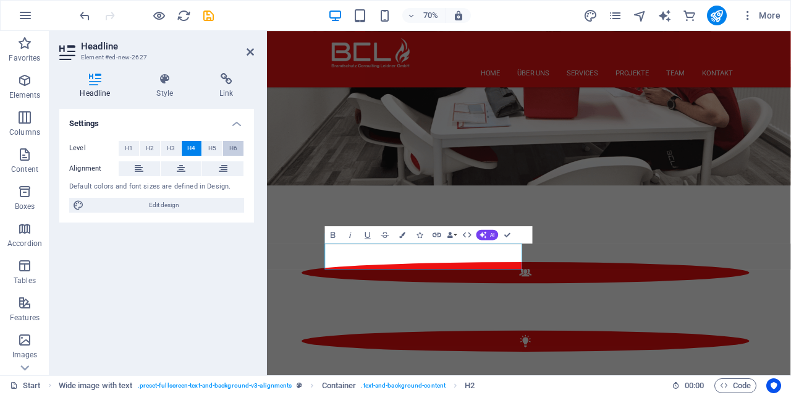
click at [232, 145] on span "H6" at bounding box center [233, 148] width 8 height 15
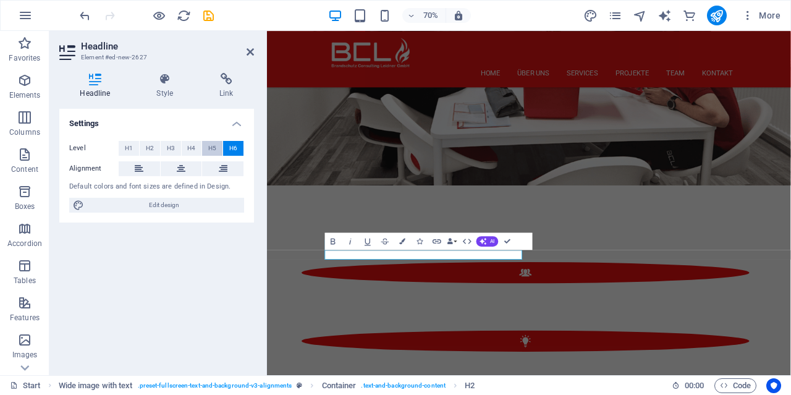
click at [217, 150] on button "H5" at bounding box center [212, 148] width 20 height 15
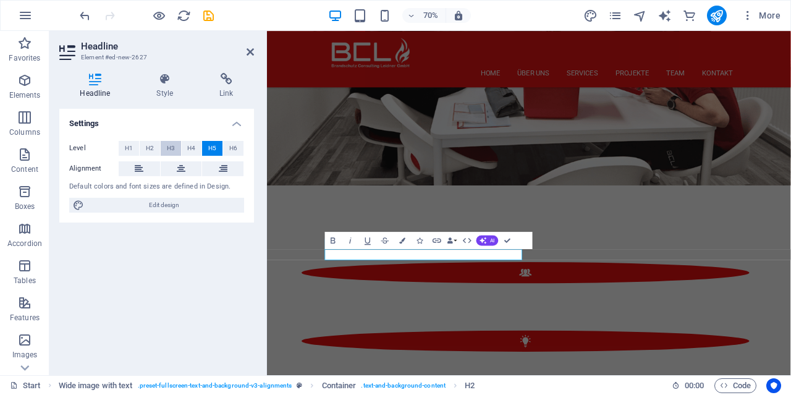
click at [171, 146] on span "H3" at bounding box center [171, 148] width 8 height 15
click at [189, 147] on span "H4" at bounding box center [191, 148] width 8 height 15
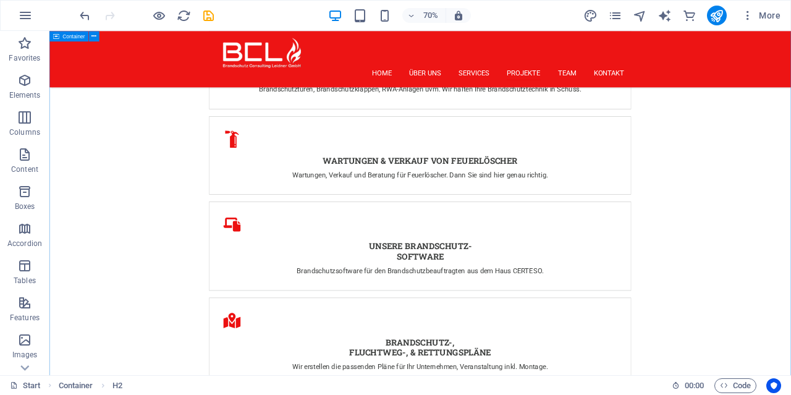
scroll to position [2714, 0]
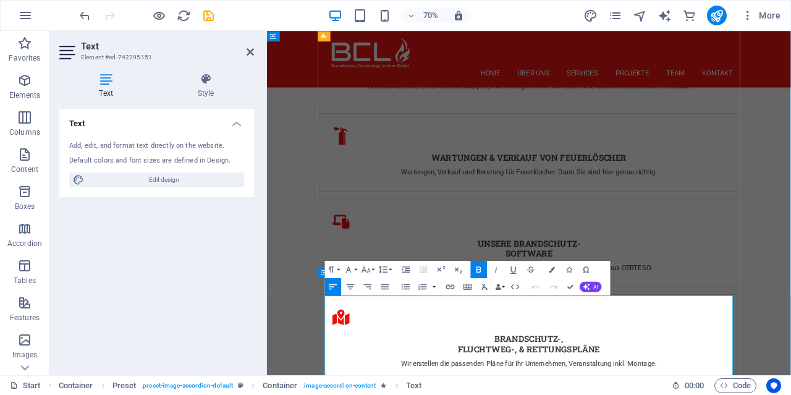
scroll to position [2649, 0]
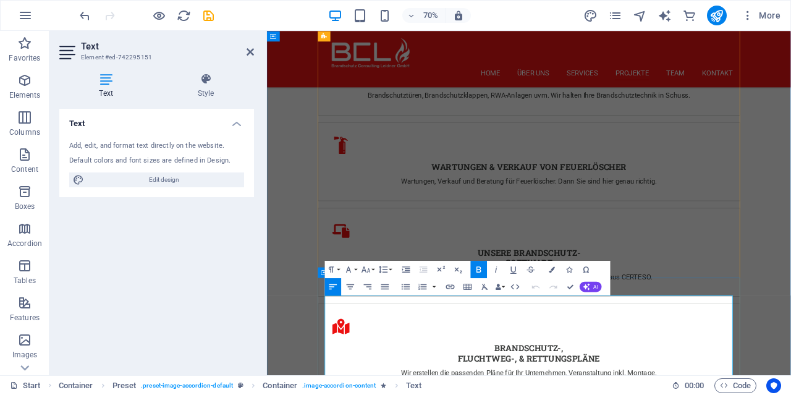
drag, startPoint x: 438, startPoint y: 477, endPoint x: 443, endPoint y: 334, distance: 143.5
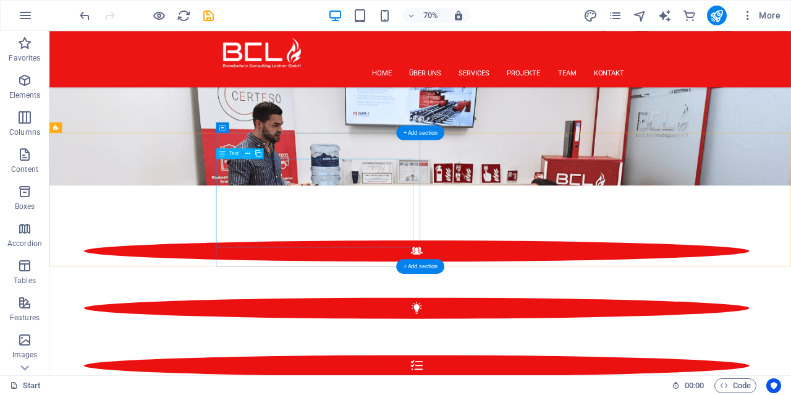
scroll to position [1749, 0]
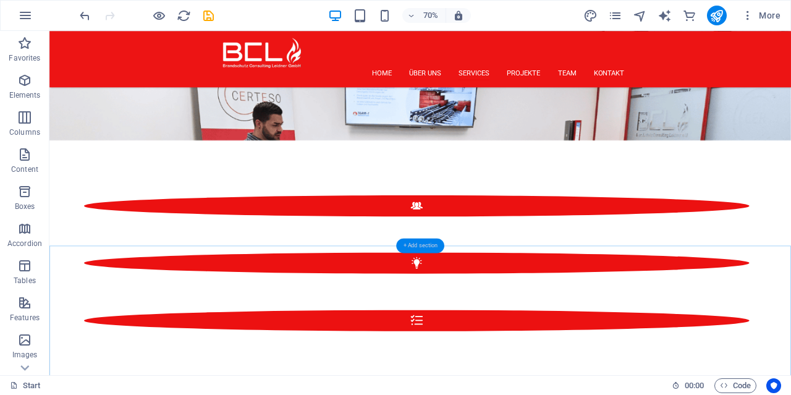
click at [409, 245] on div "+ Add section" at bounding box center [420, 245] width 48 height 15
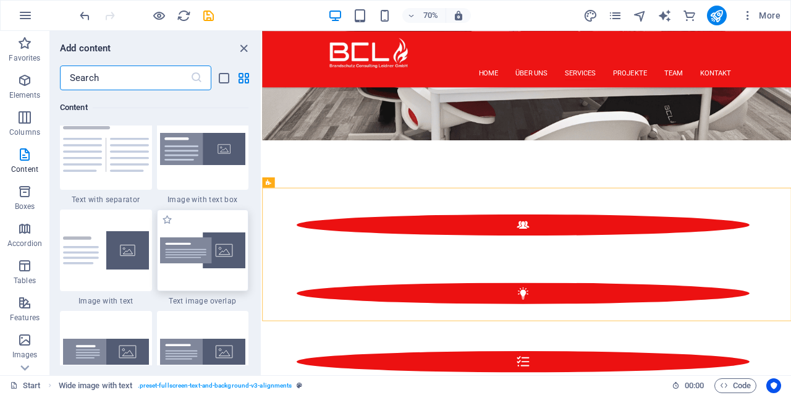
scroll to position [2341, 0]
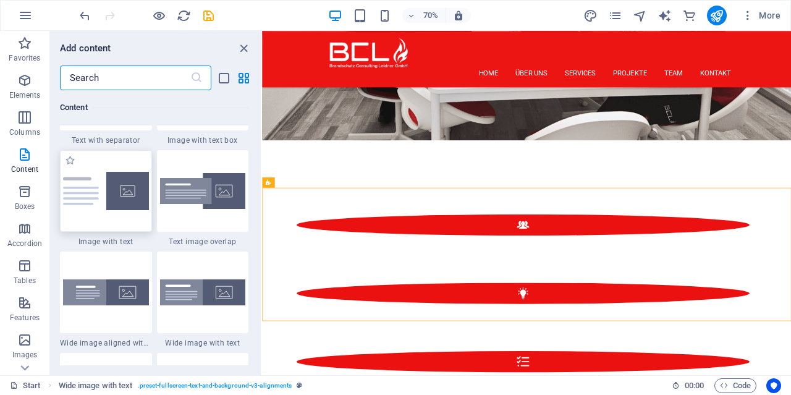
click at [143, 213] on div at bounding box center [106, 191] width 92 height 82
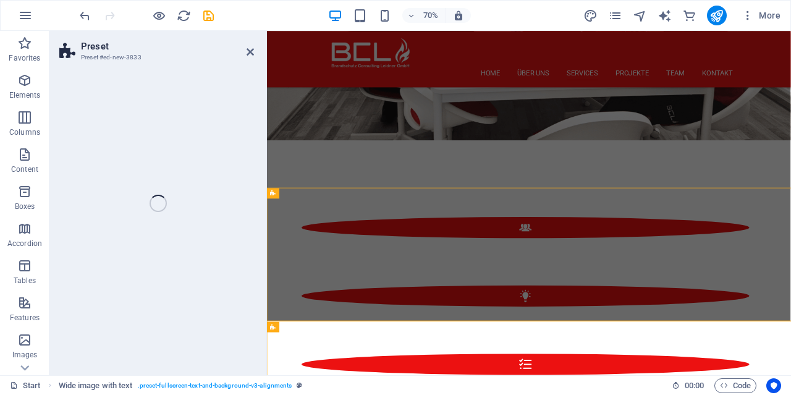
scroll to position [2076, 0]
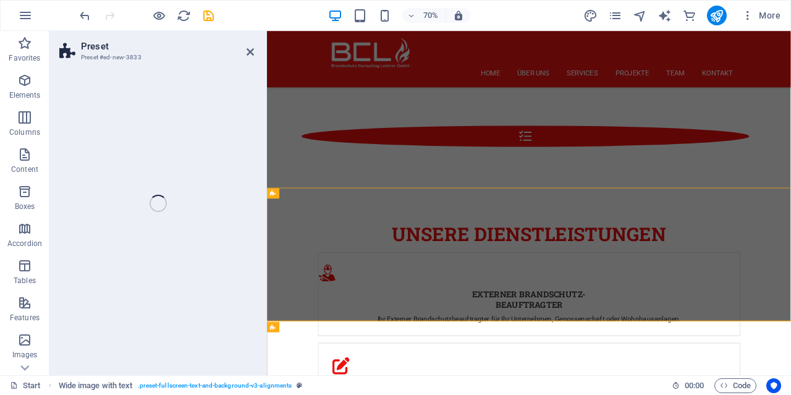
select select "rem"
select select "px"
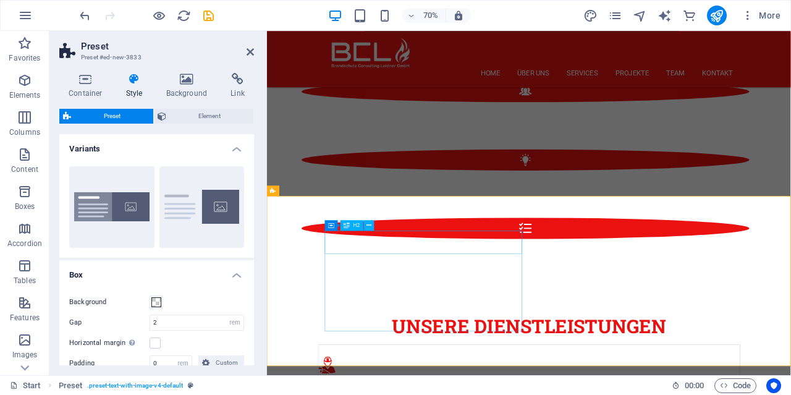
scroll to position [1947, 0]
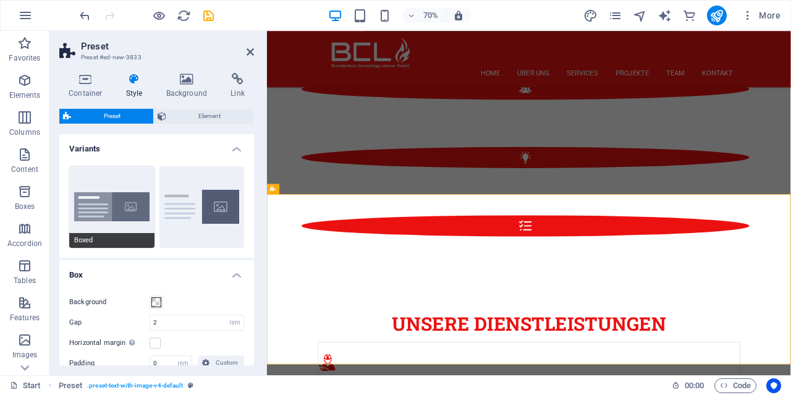
click at [122, 213] on button "Boxed" at bounding box center [111, 207] width 85 height 82
type input "0"
type input "2.5"
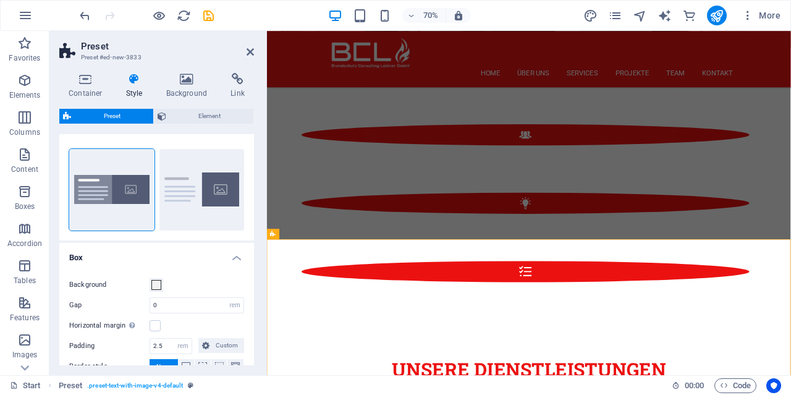
scroll to position [0, 0]
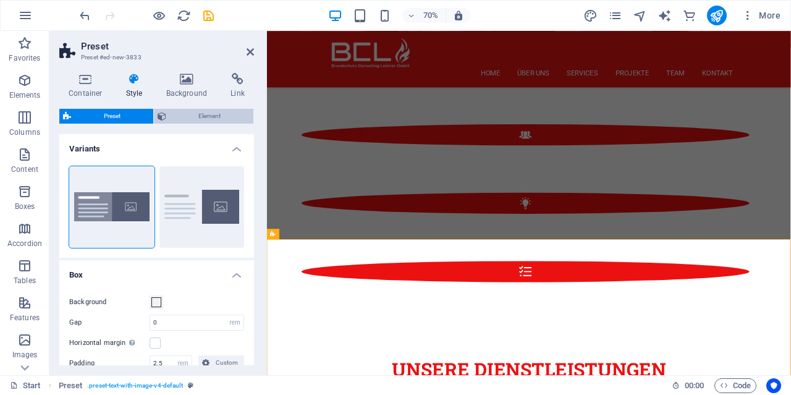
click at [193, 117] on span "Element" at bounding box center [210, 116] width 80 height 15
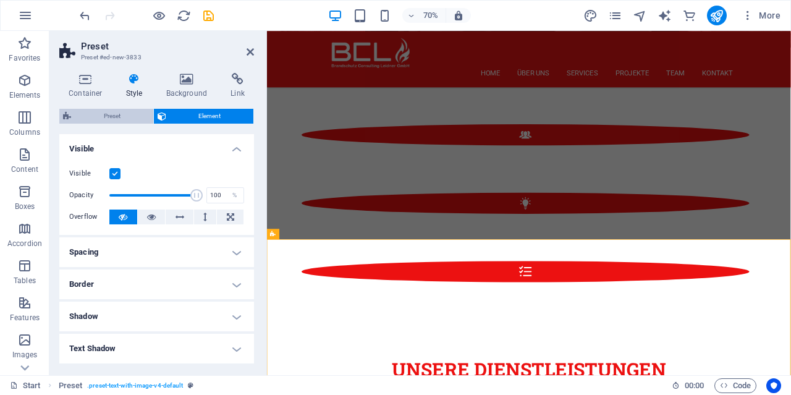
click at [115, 116] on span "Preset" at bounding box center [112, 116] width 75 height 15
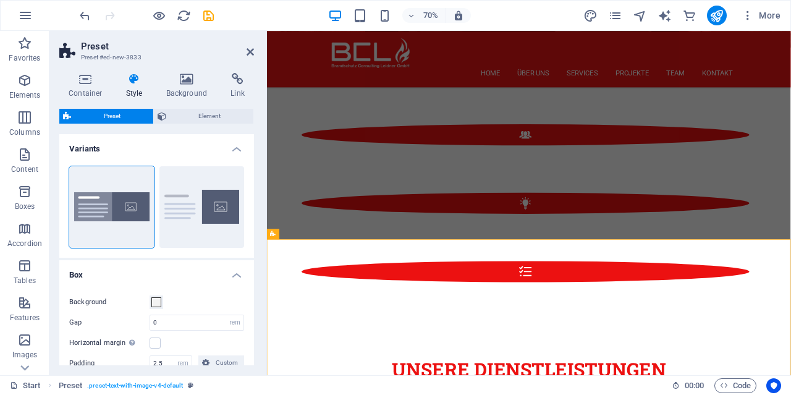
click at [95, 104] on div "Container Style Background Link Size Height Default px rem % vh vw Min. height …" at bounding box center [156, 219] width 195 height 292
click at [93, 96] on h4 "Container" at bounding box center [87, 86] width 57 height 26
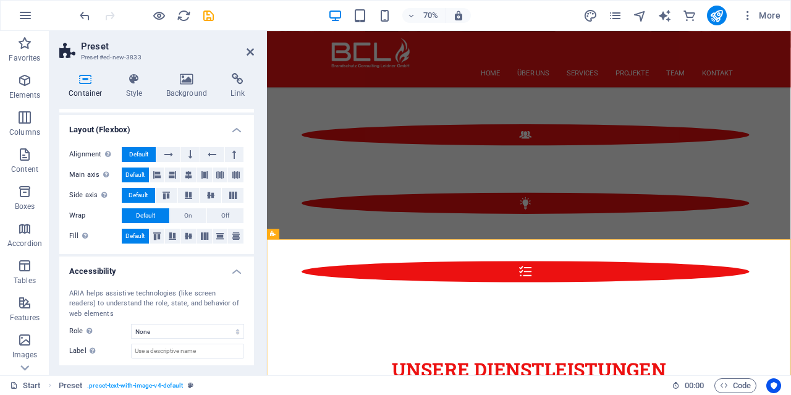
scroll to position [178, 0]
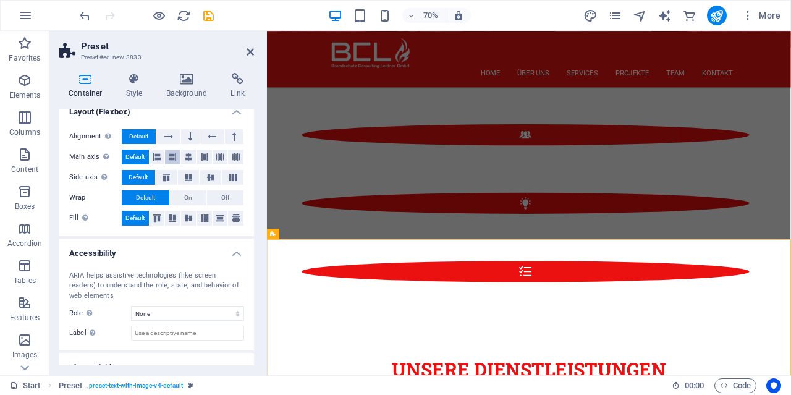
click at [174, 156] on icon at bounding box center [172, 157] width 7 height 15
click at [161, 155] on button at bounding box center [157, 157] width 15 height 15
click at [145, 155] on span "Default" at bounding box center [134, 157] width 19 height 15
click at [252, 49] on icon at bounding box center [250, 52] width 7 height 10
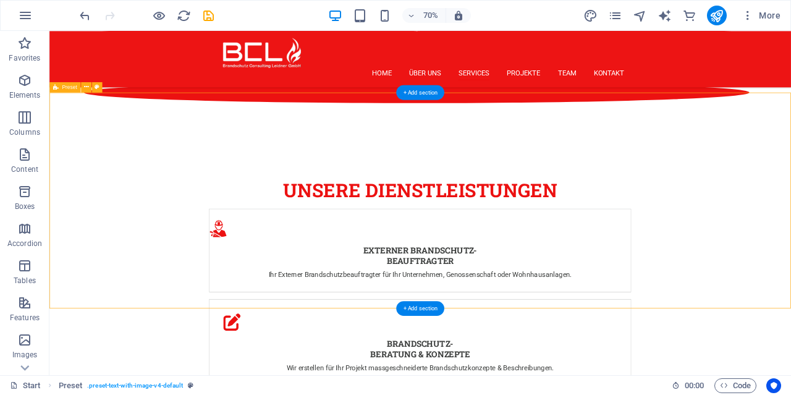
scroll to position [1947, 0]
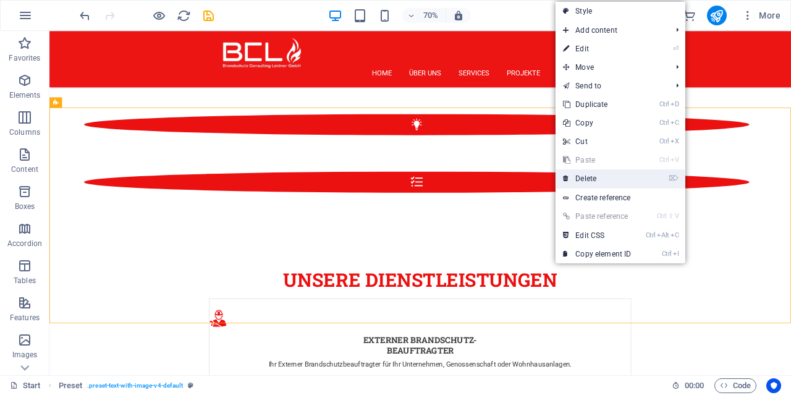
click at [608, 181] on link "⌦ Delete" at bounding box center [597, 178] width 83 height 19
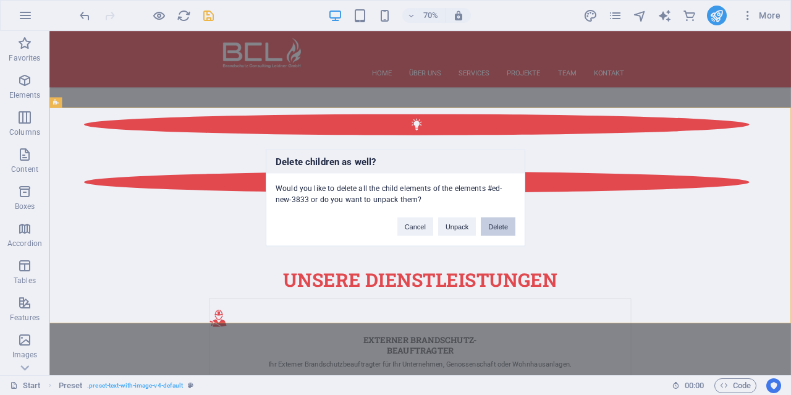
click at [512, 223] on button "Delete" at bounding box center [498, 226] width 35 height 19
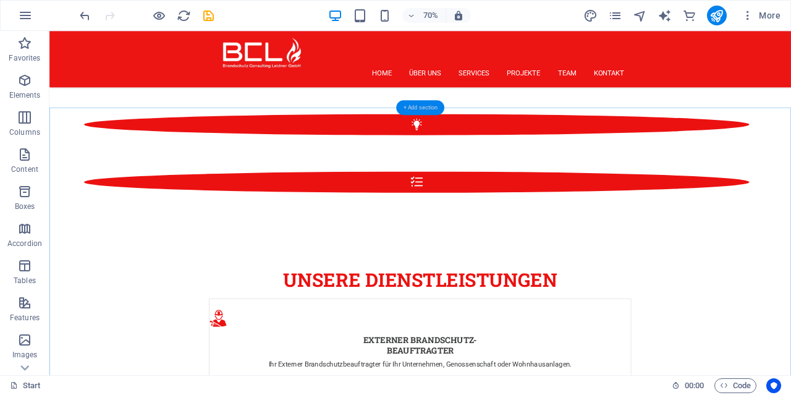
click at [422, 108] on div "+ Add section" at bounding box center [420, 107] width 48 height 15
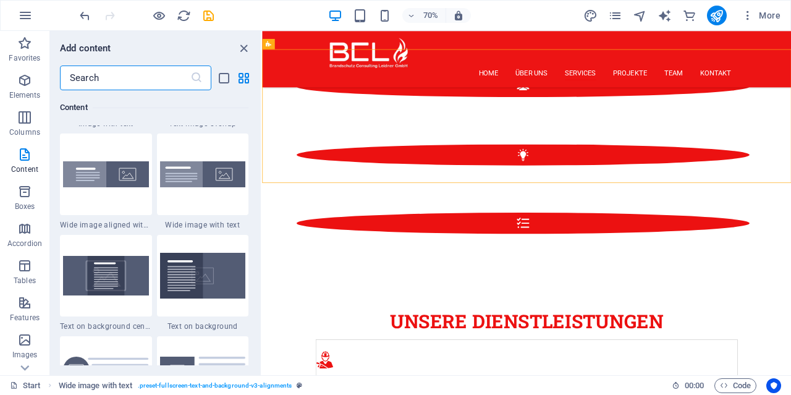
scroll to position [2400, 0]
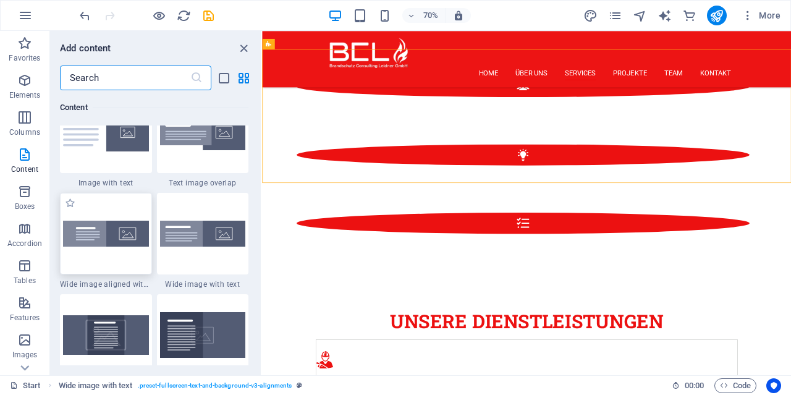
click at [143, 245] on img at bounding box center [106, 234] width 86 height 26
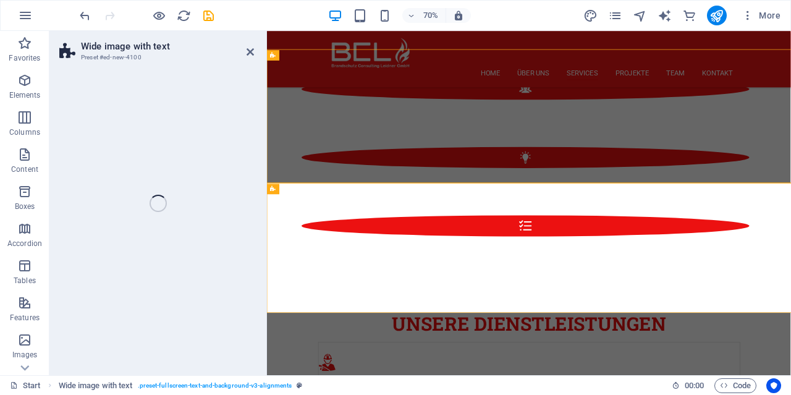
select select "%"
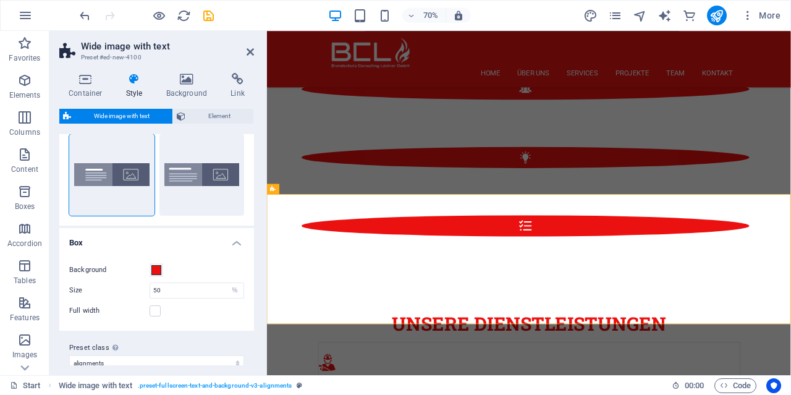
scroll to position [46, 0]
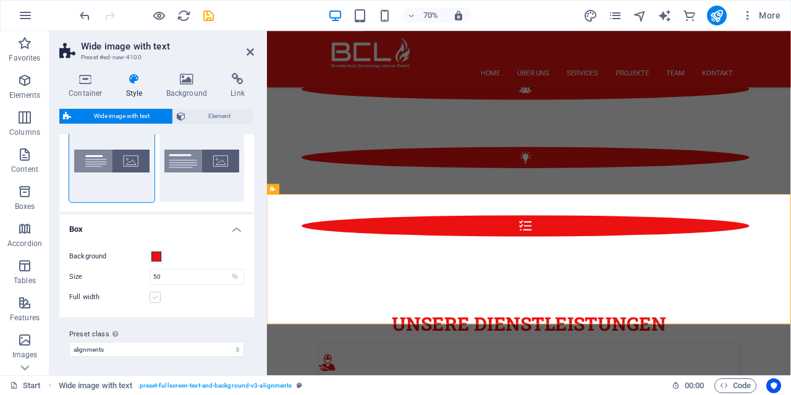
click at [151, 299] on label at bounding box center [155, 297] width 11 height 11
click at [0, 0] on input "Full width" at bounding box center [0, 0] width 0 height 0
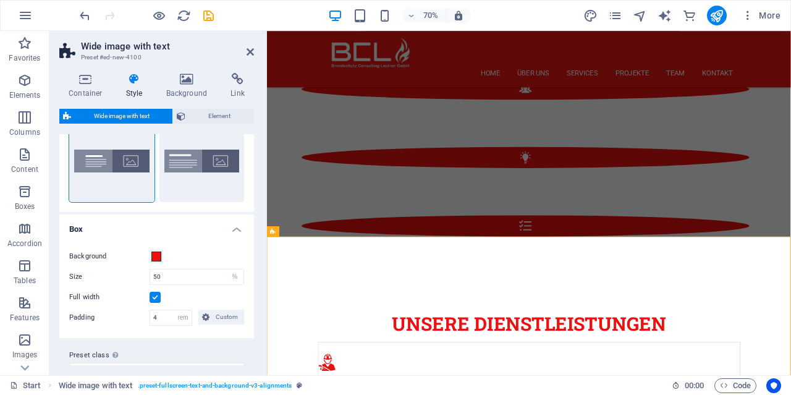
click at [151, 299] on label at bounding box center [155, 297] width 11 height 11
click at [0, 0] on input "Full width" at bounding box center [0, 0] width 0 height 0
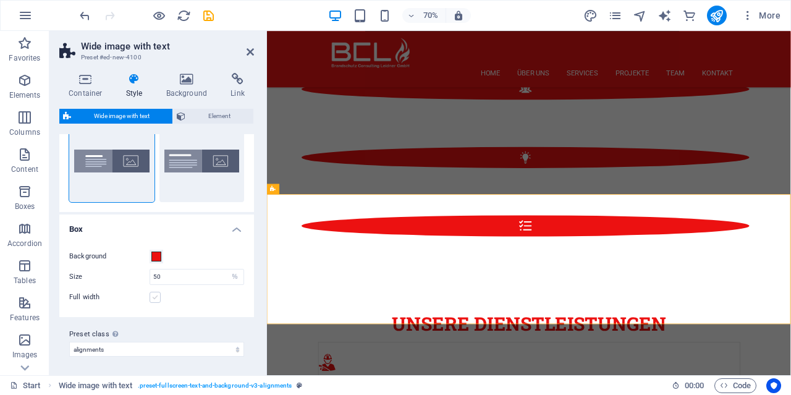
click at [151, 299] on label at bounding box center [155, 297] width 11 height 11
click at [0, 0] on input "Full width" at bounding box center [0, 0] width 0 height 0
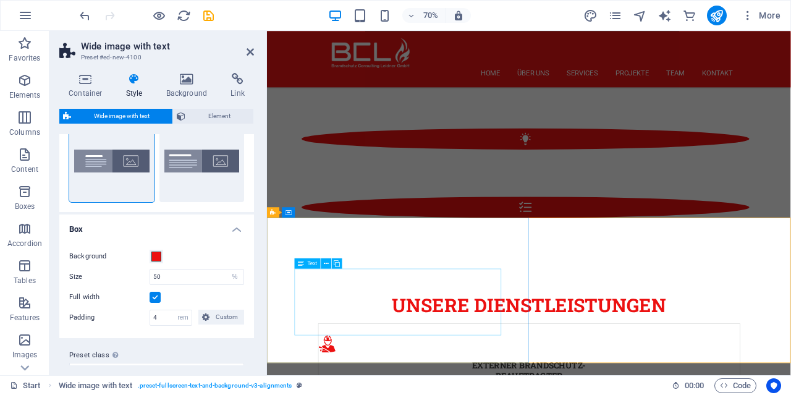
scroll to position [1947, 0]
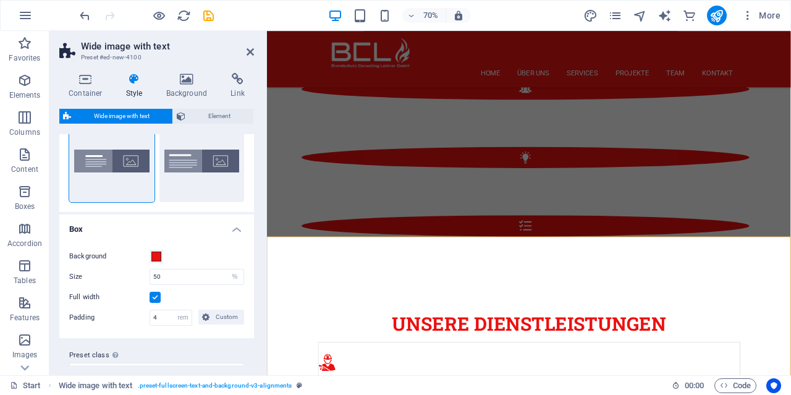
click at [158, 296] on label at bounding box center [155, 297] width 11 height 11
click at [0, 0] on input "Full width" at bounding box center [0, 0] width 0 height 0
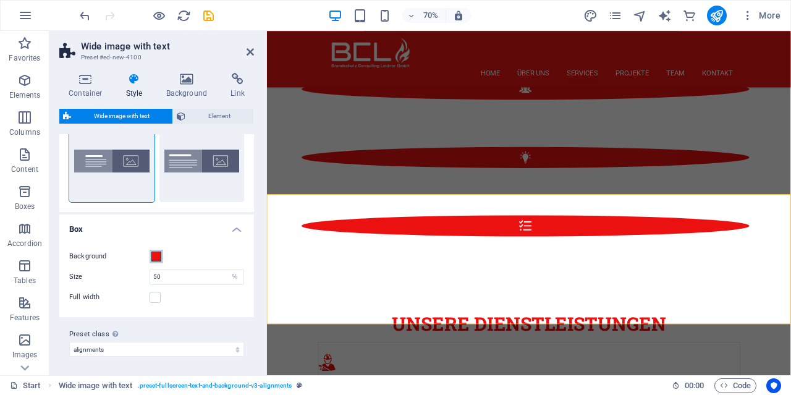
click at [160, 260] on span at bounding box center [156, 257] width 10 height 10
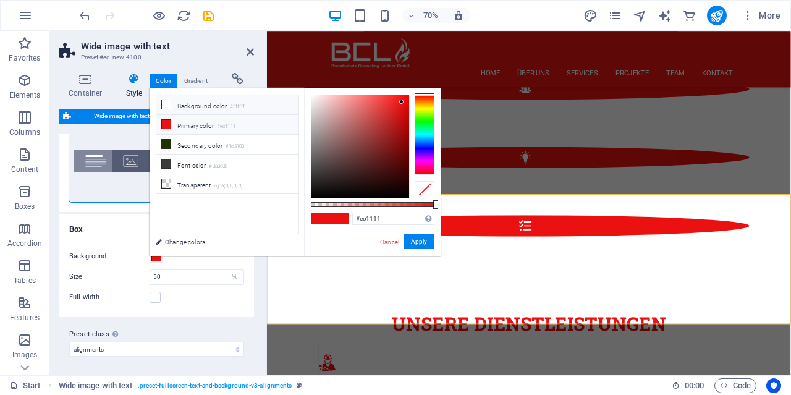
click at [167, 104] on icon at bounding box center [166, 104] width 9 height 9
type input "#ffffff"
click at [416, 237] on button "Apply" at bounding box center [419, 241] width 31 height 15
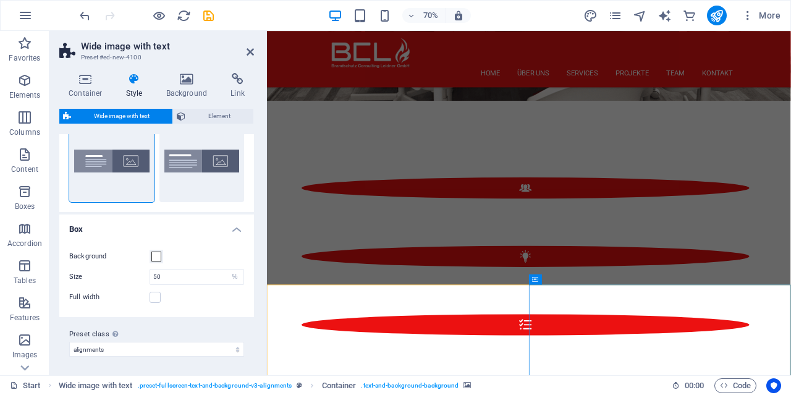
scroll to position [1819, 0]
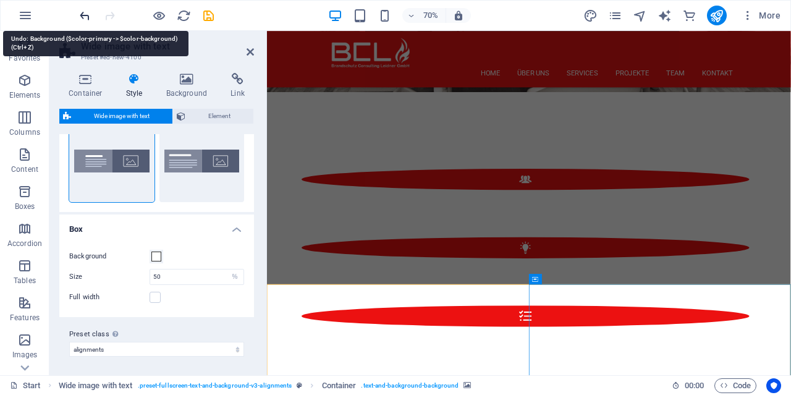
click at [82, 12] on icon "undo" at bounding box center [85, 16] width 14 height 14
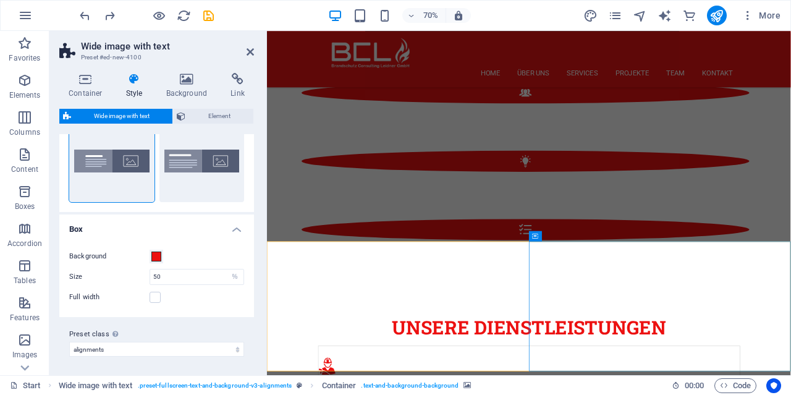
scroll to position [1947, 0]
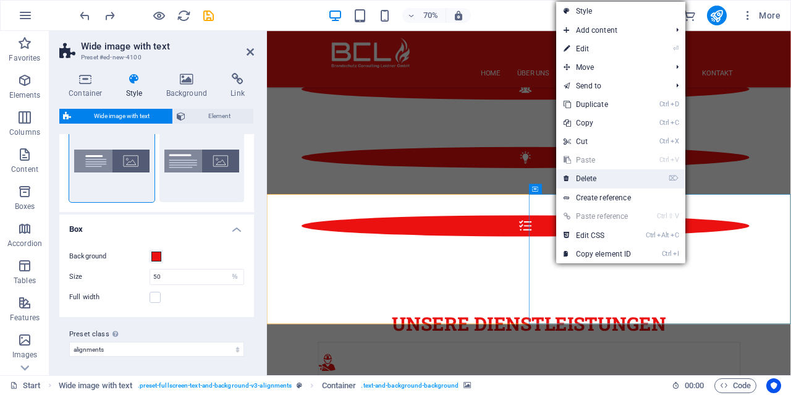
click at [587, 175] on link "⌦ Delete" at bounding box center [597, 178] width 83 height 19
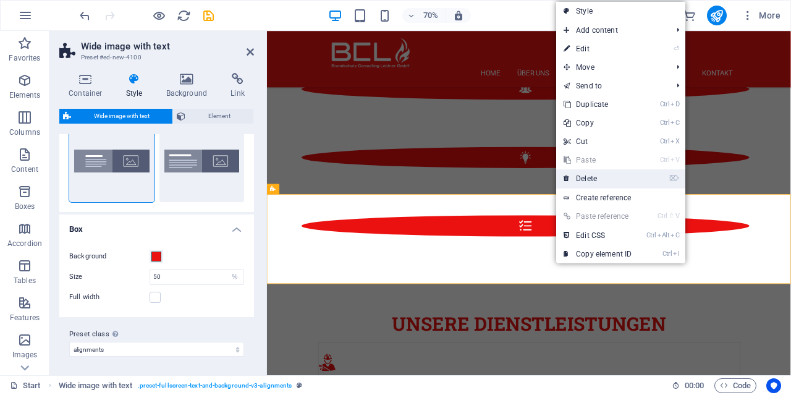
click at [582, 174] on link "⌦ Delete" at bounding box center [597, 178] width 83 height 19
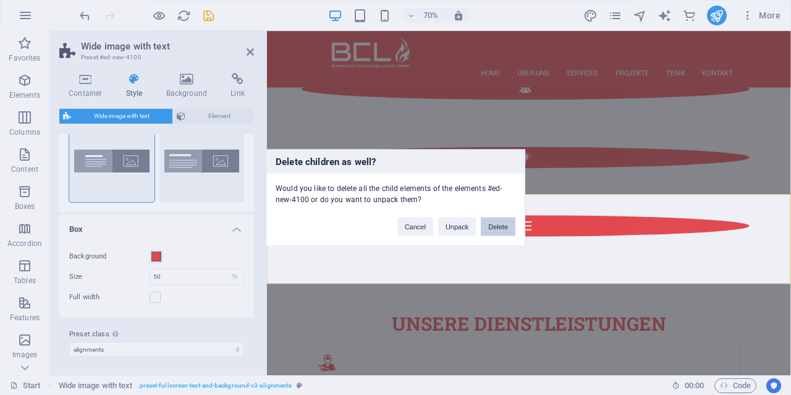
click at [486, 224] on button "Delete" at bounding box center [498, 226] width 35 height 19
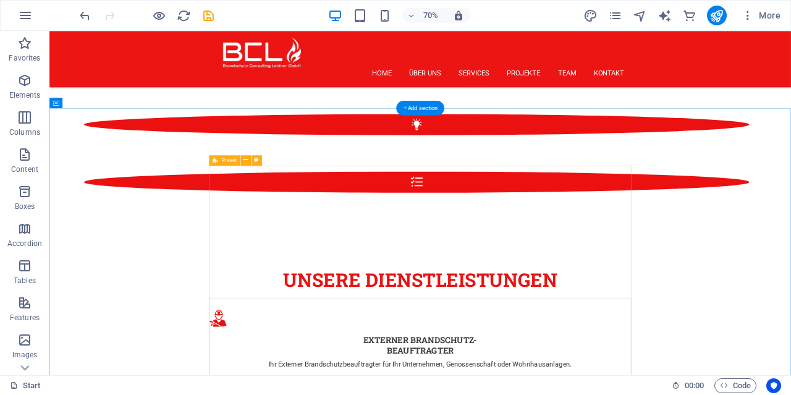
scroll to position [1754, 0]
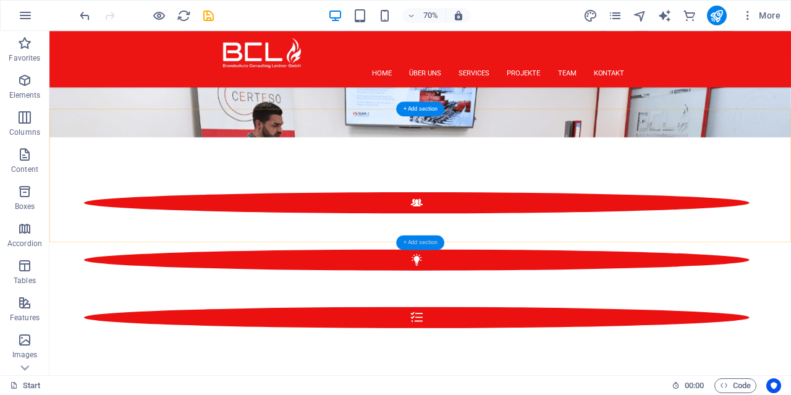
click at [413, 238] on div "+ Add section" at bounding box center [420, 242] width 48 height 15
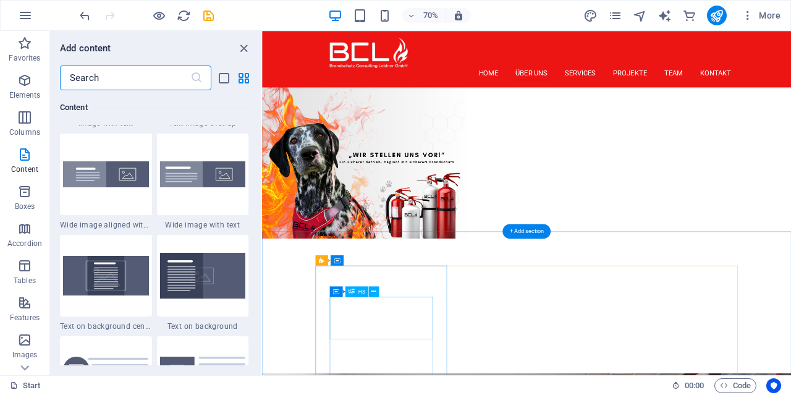
scroll to position [1369, 0]
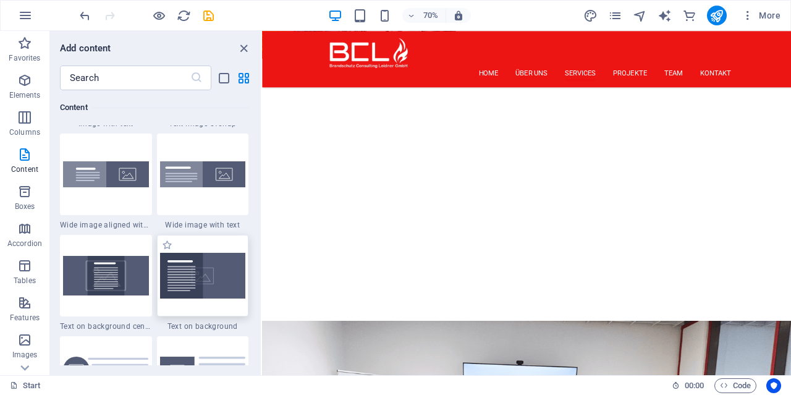
click at [219, 285] on img at bounding box center [203, 276] width 86 height 46
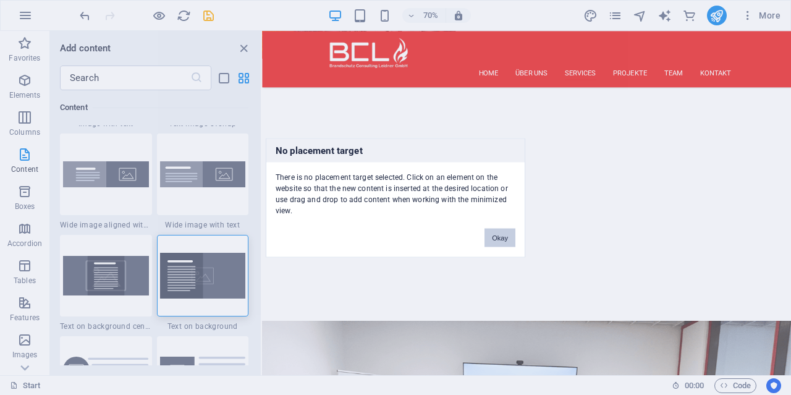
click at [486, 236] on button "Okay" at bounding box center [500, 237] width 31 height 19
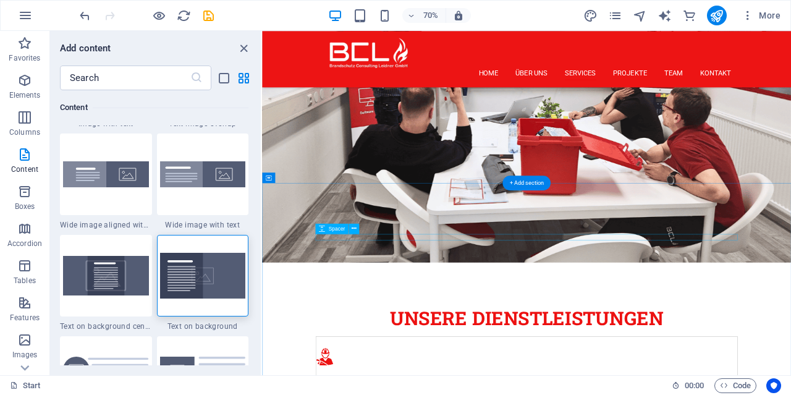
scroll to position [1947, 0]
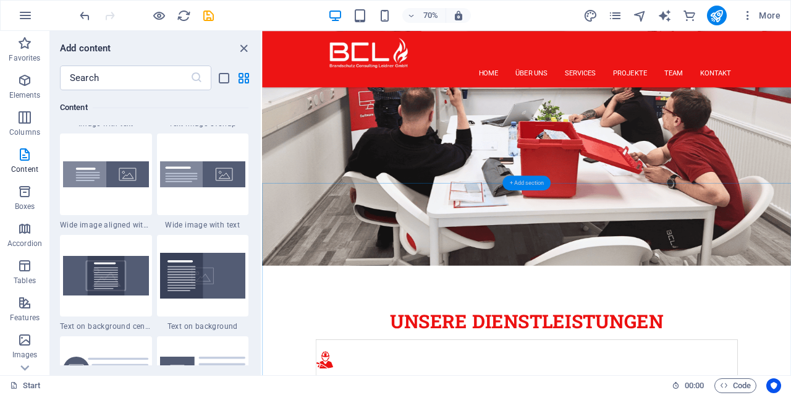
click at [532, 184] on div "+ Add section" at bounding box center [527, 183] width 48 height 15
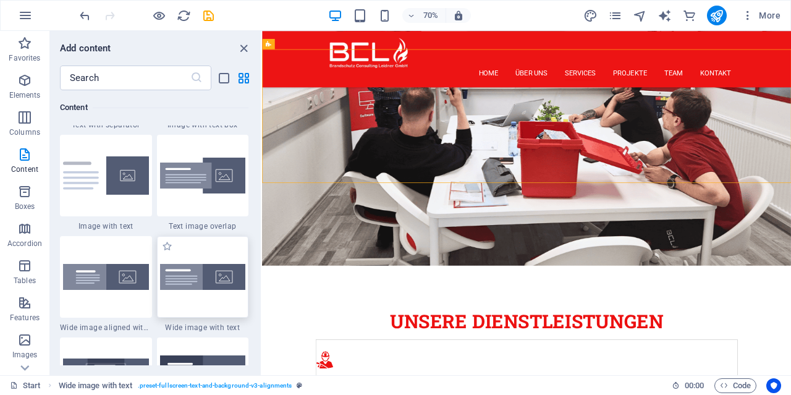
scroll to position [2400, 0]
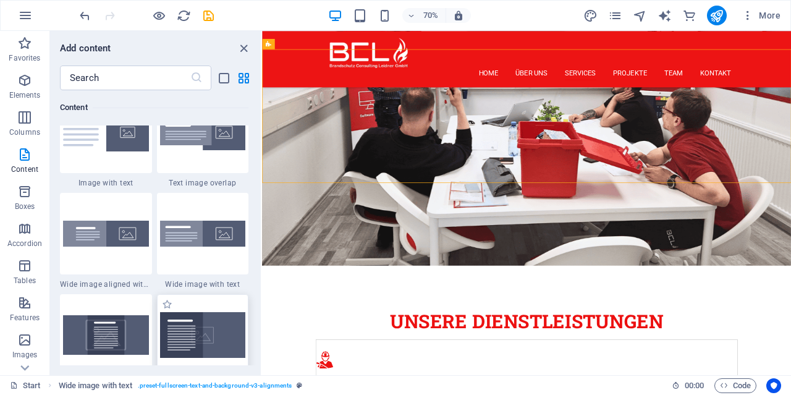
click at [198, 328] on img at bounding box center [203, 335] width 86 height 46
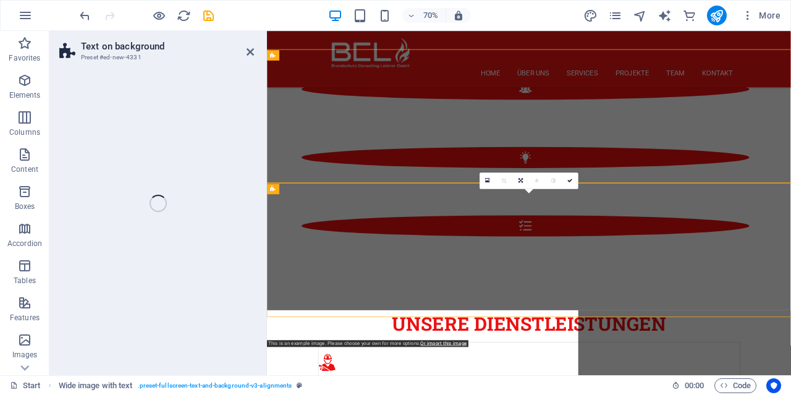
select select "%"
select select "rem"
select select "px"
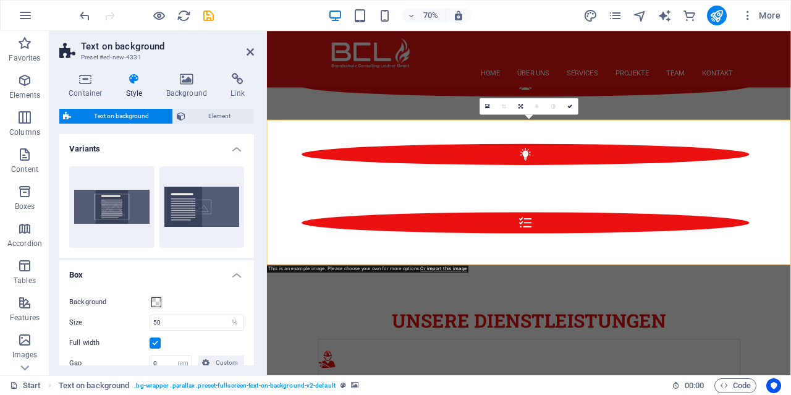
scroll to position [1882, 0]
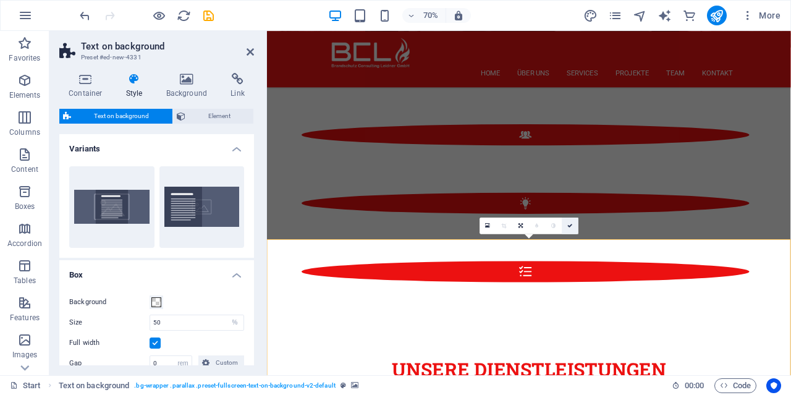
click at [572, 226] on icon at bounding box center [569, 225] width 5 height 5
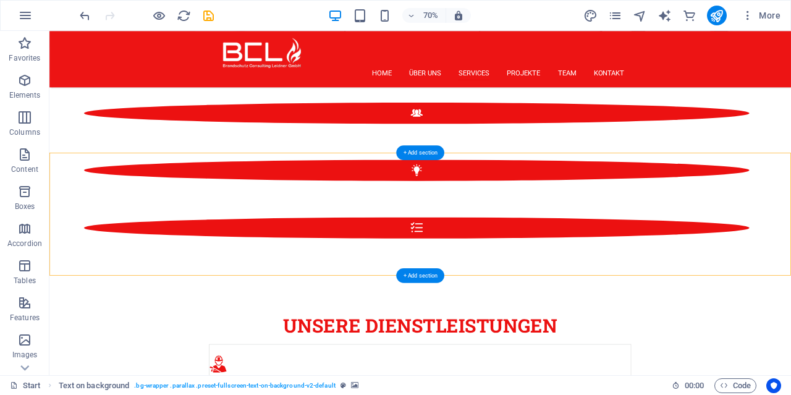
select select "%"
select select "rem"
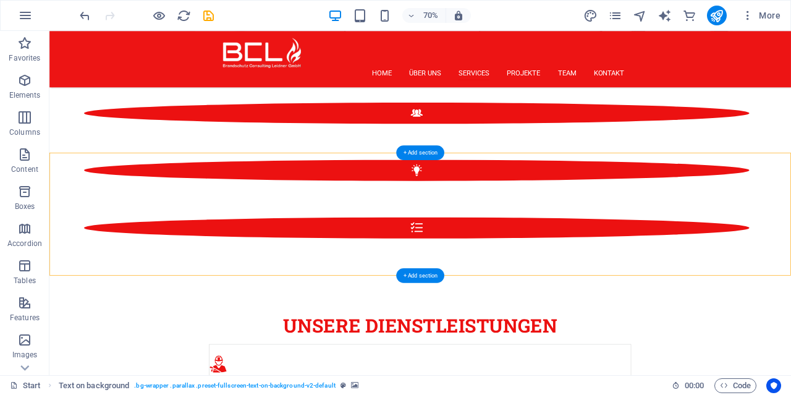
select select "px"
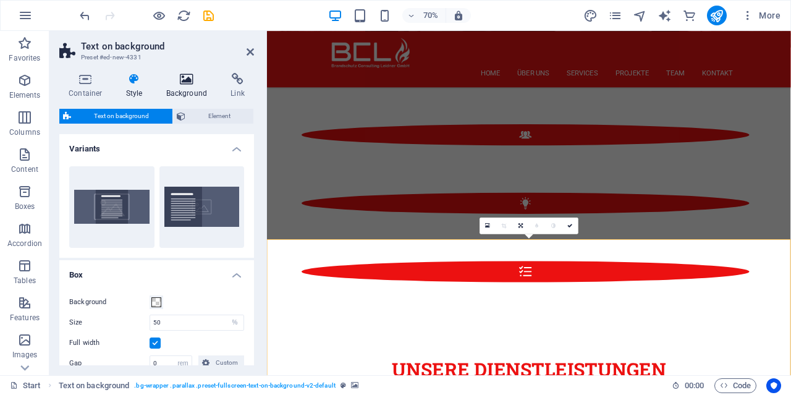
click at [182, 81] on icon at bounding box center [187, 79] width 60 height 12
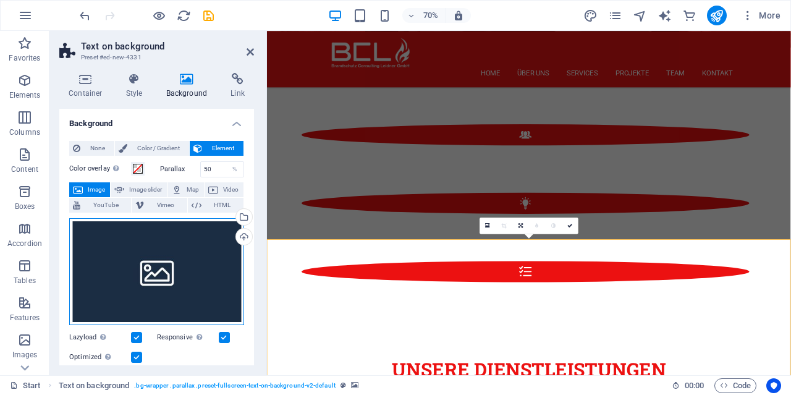
click at [150, 252] on div "Drag files here, click to choose files or select files from Files or our free s…" at bounding box center [156, 272] width 175 height 108
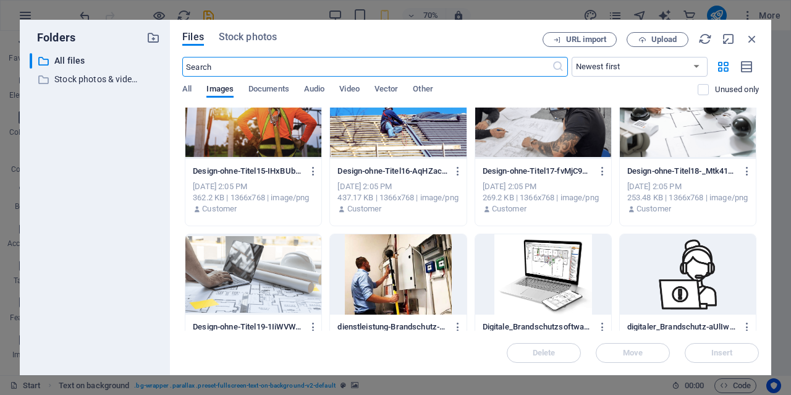
scroll to position [2018, 0]
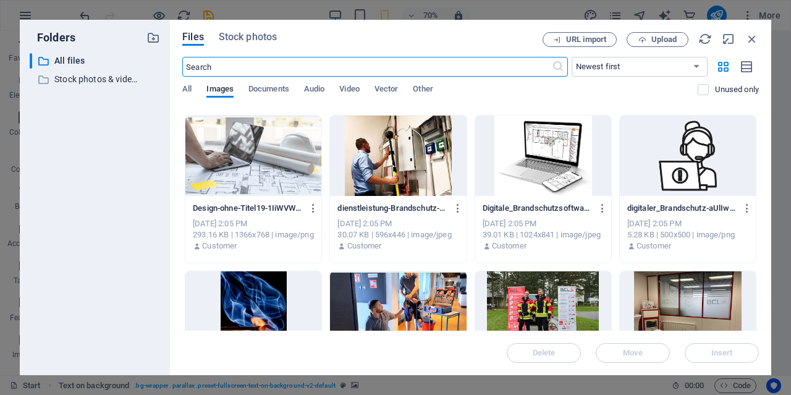
click at [550, 169] on div at bounding box center [543, 156] width 136 height 80
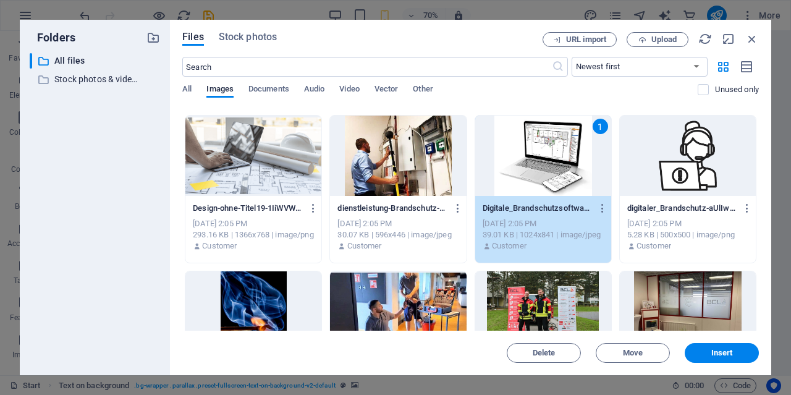
click at [550, 169] on div "1" at bounding box center [543, 156] width 136 height 80
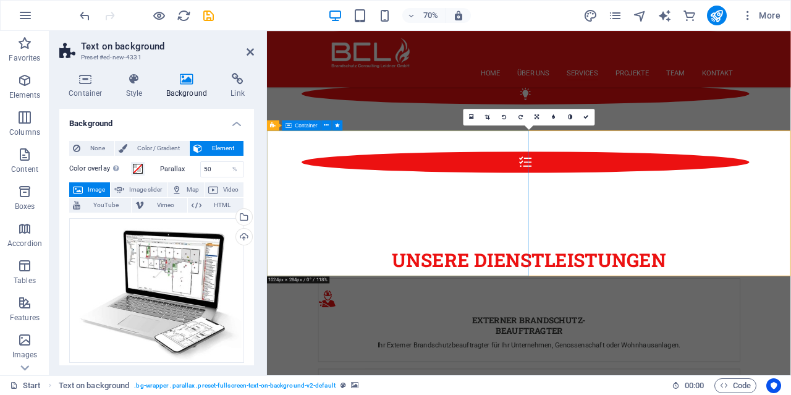
scroll to position [2102, 0]
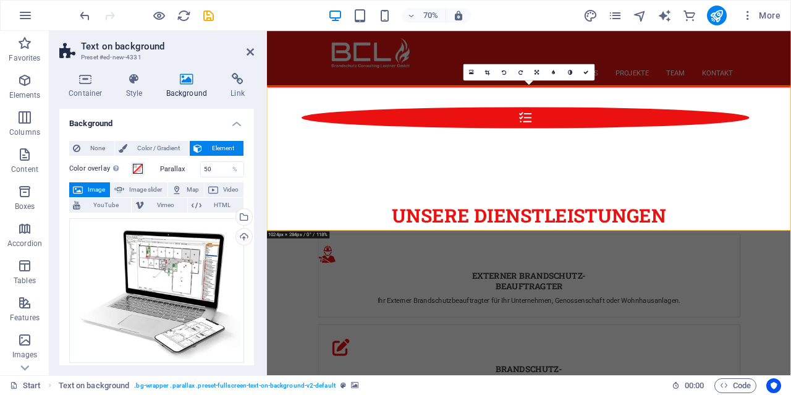
click at [255, 50] on aside "Text on background Preset #ed-new-4331 Container Style Background Link Size Hei…" at bounding box center [158, 203] width 218 height 344
click at [251, 49] on icon at bounding box center [250, 52] width 7 height 10
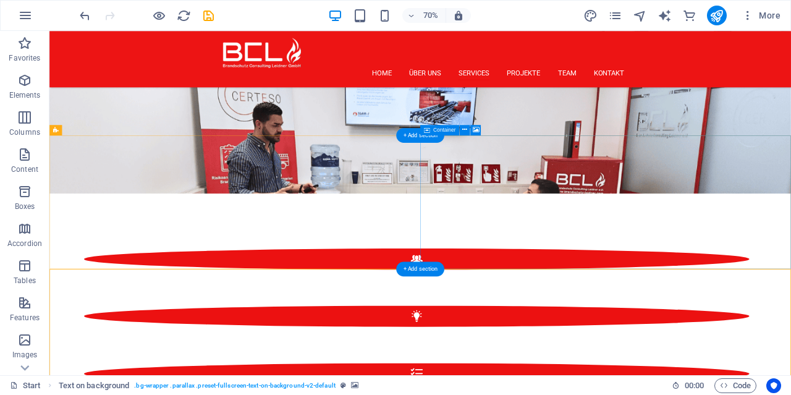
scroll to position [1652, 0]
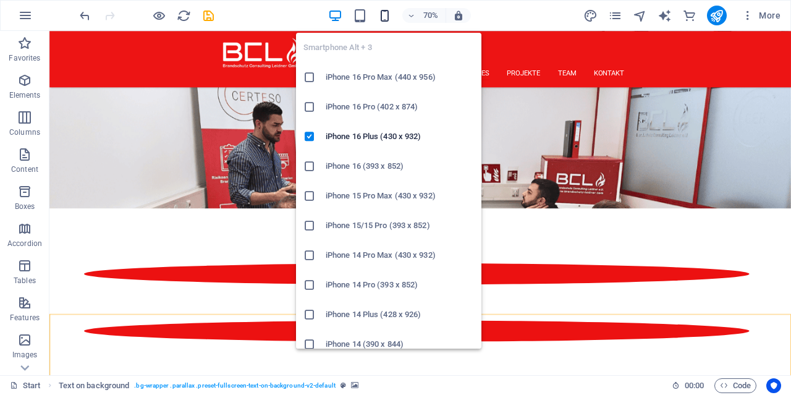
click at [385, 19] on icon "button" at bounding box center [385, 16] width 14 height 14
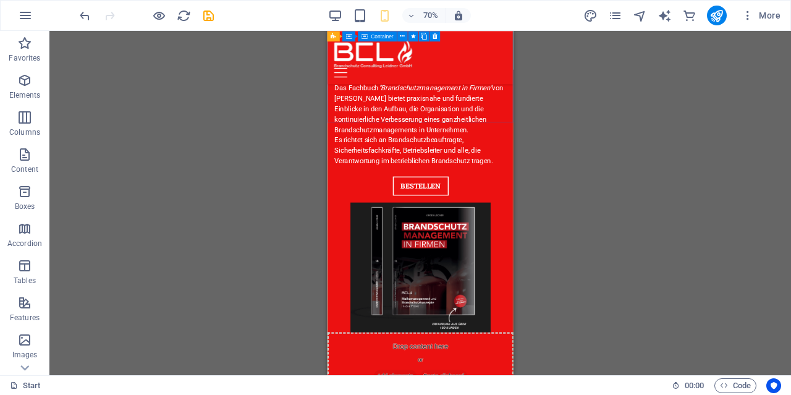
scroll to position [3802, 0]
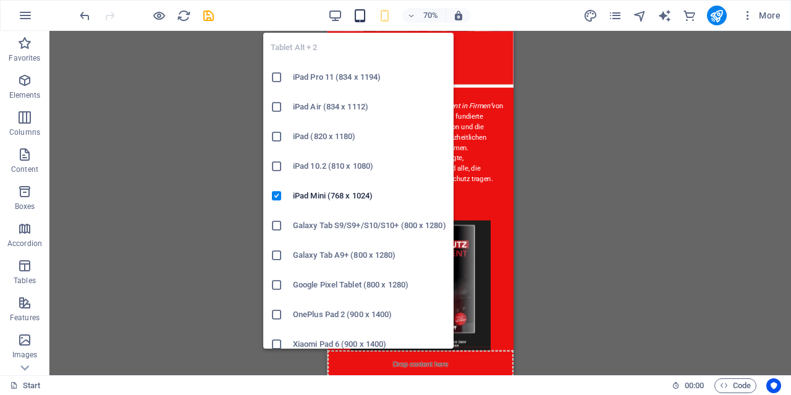
click at [359, 15] on icon "button" at bounding box center [360, 16] width 14 height 14
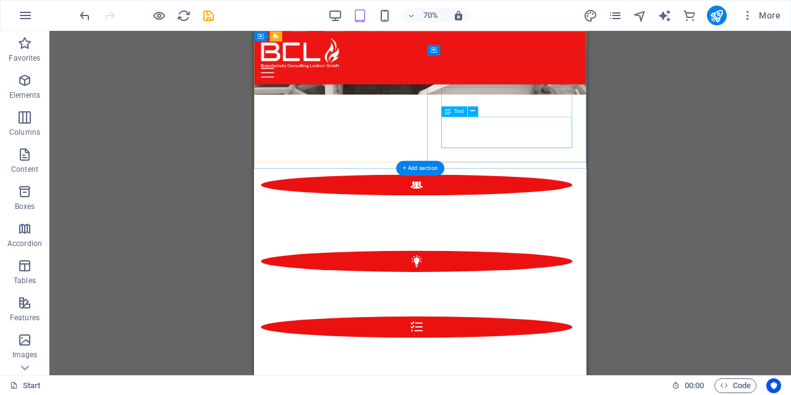
scroll to position [1552, 0]
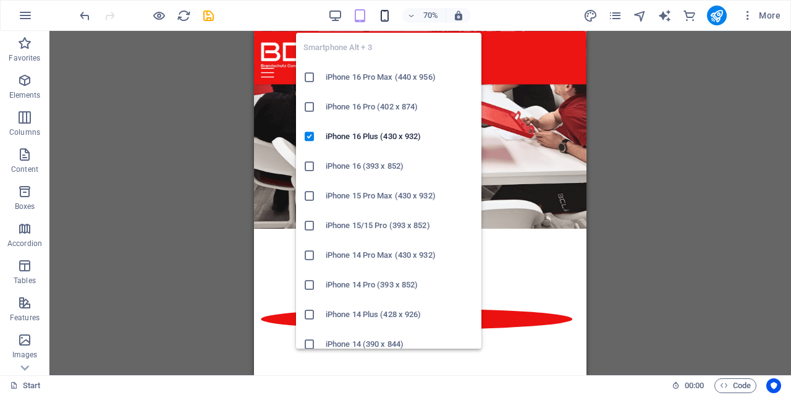
click at [380, 14] on icon "button" at bounding box center [385, 16] width 14 height 14
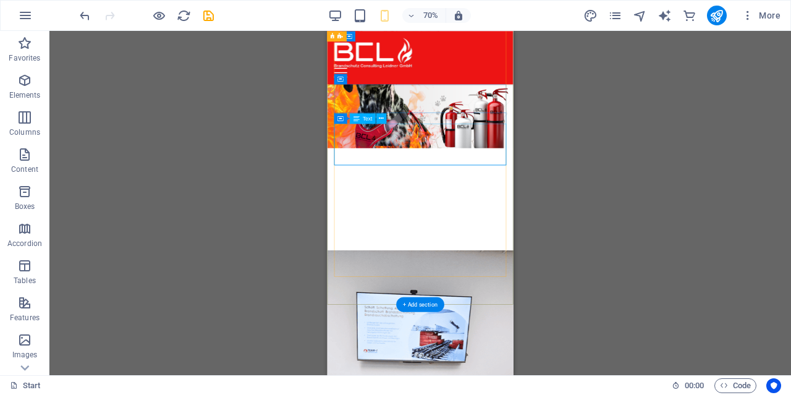
scroll to position [1286, 0]
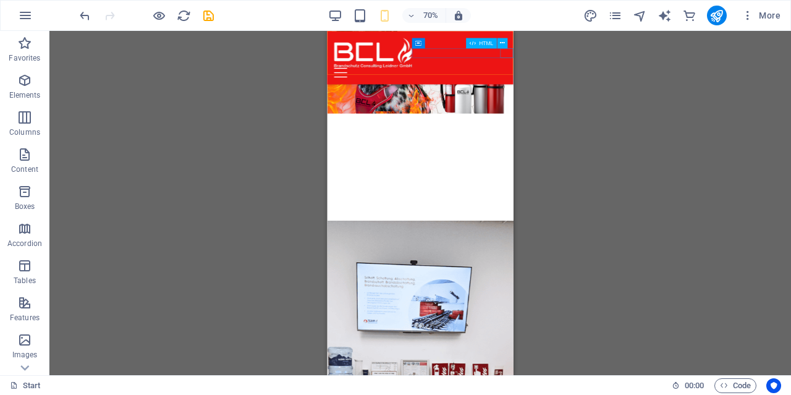
click at [509, 46] on div "HTML" at bounding box center [489, 43] width 47 height 11
click at [585, 83] on div at bounding box center [465, 90] width 256 height 14
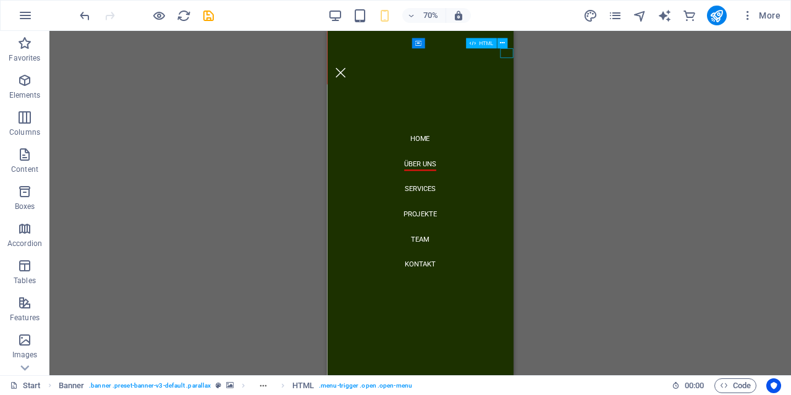
click at [585, 83] on div at bounding box center [465, 90] width 256 height 14
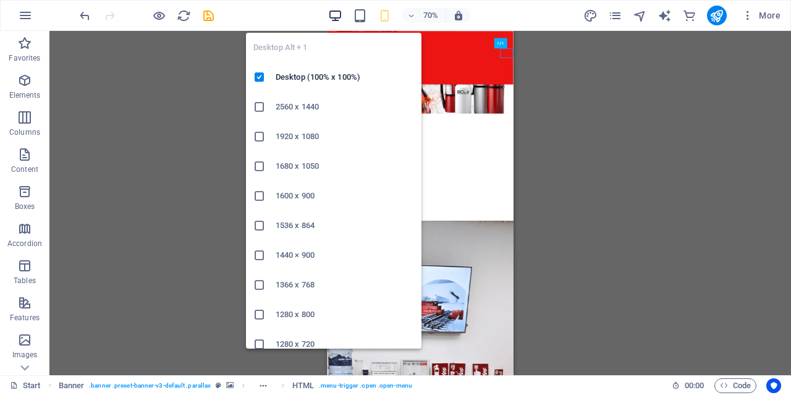
click at [330, 14] on icon "button" at bounding box center [335, 16] width 14 height 14
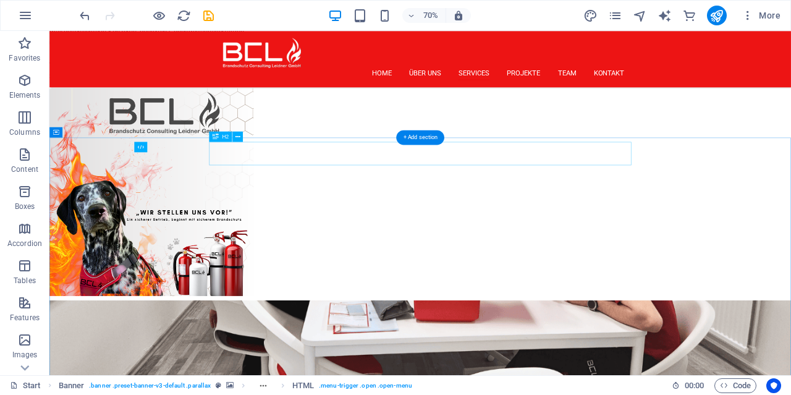
scroll to position [1028, 0]
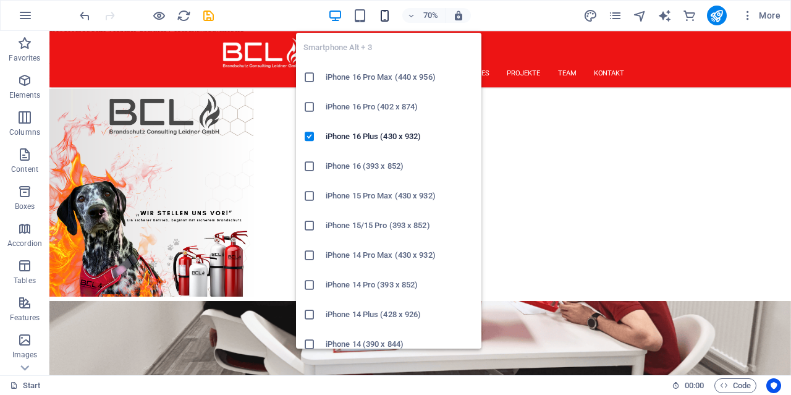
click at [388, 13] on icon "button" at bounding box center [385, 16] width 14 height 14
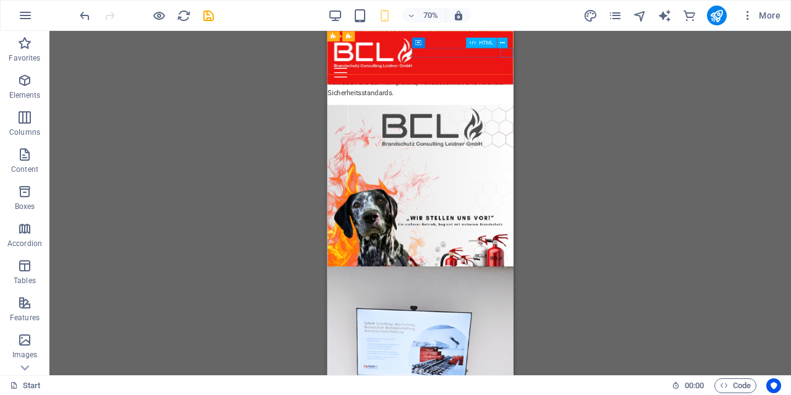
click at [579, 83] on div at bounding box center [465, 90] width 256 height 14
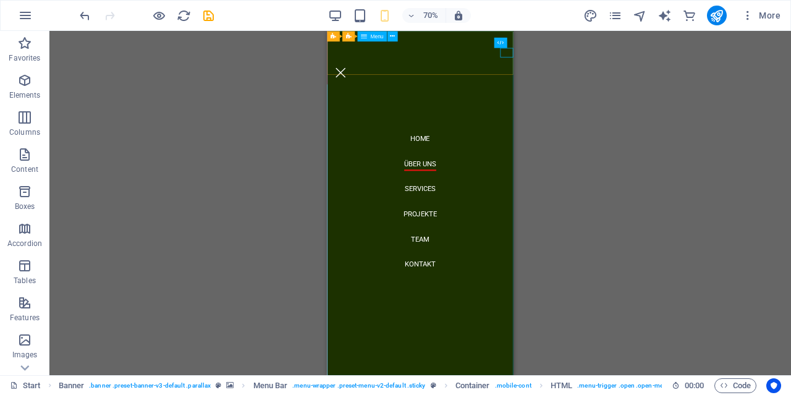
click at [553, 106] on nav "Home Über uns Services Projekte Team Kontakt" at bounding box center [460, 277] width 266 height 492
click at [394, 35] on icon at bounding box center [392, 36] width 5 height 9
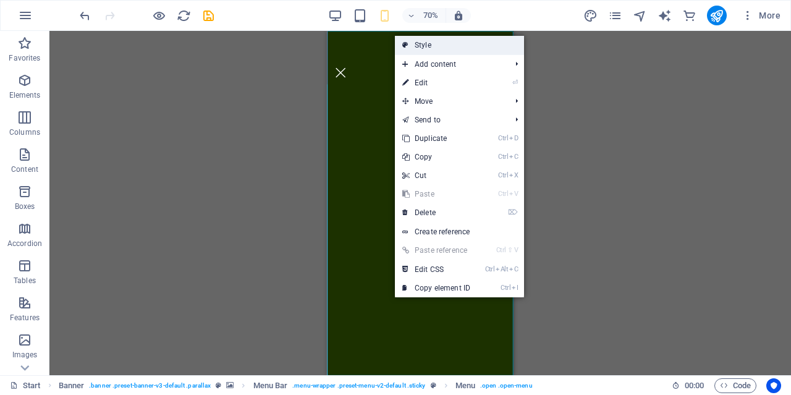
click at [414, 41] on link "Style" at bounding box center [459, 45] width 129 height 19
select select "rem"
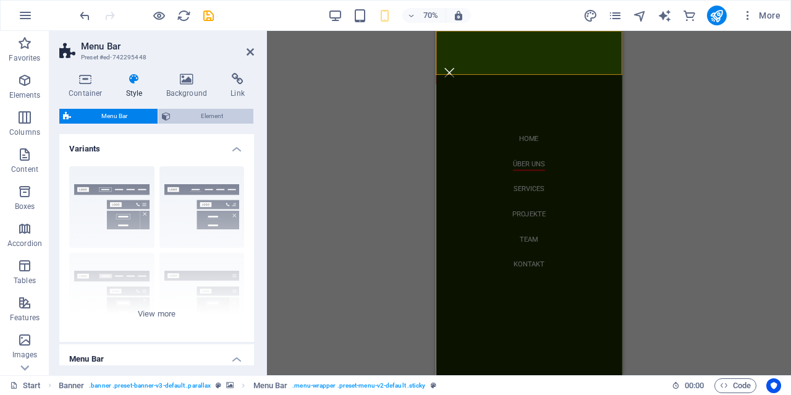
click at [194, 113] on span "Element" at bounding box center [211, 116] width 75 height 15
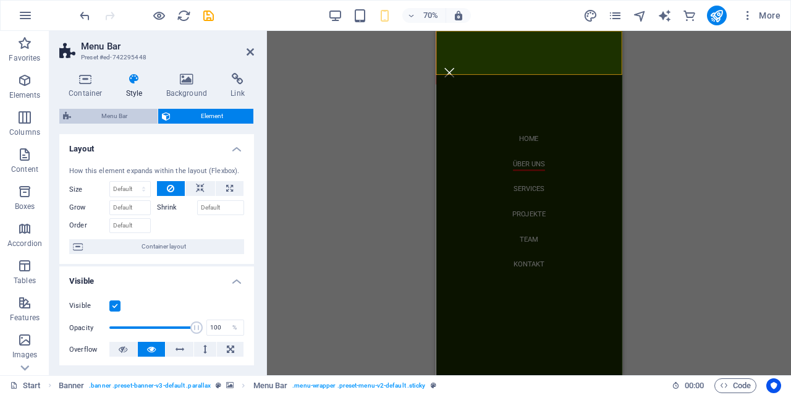
click at [117, 113] on span "Menu Bar" at bounding box center [114, 116] width 79 height 15
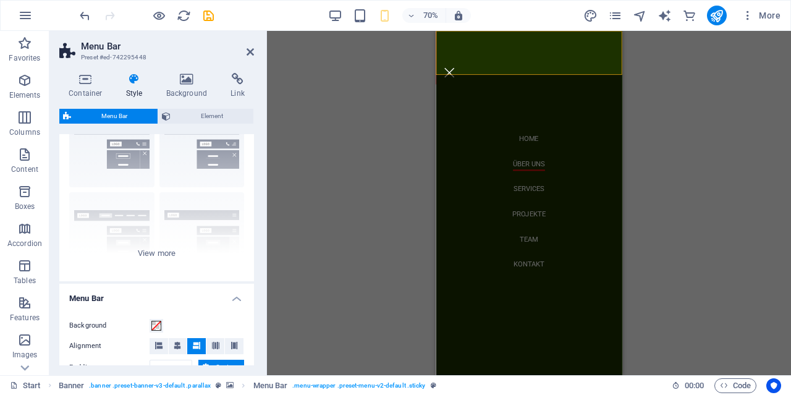
scroll to position [0, 0]
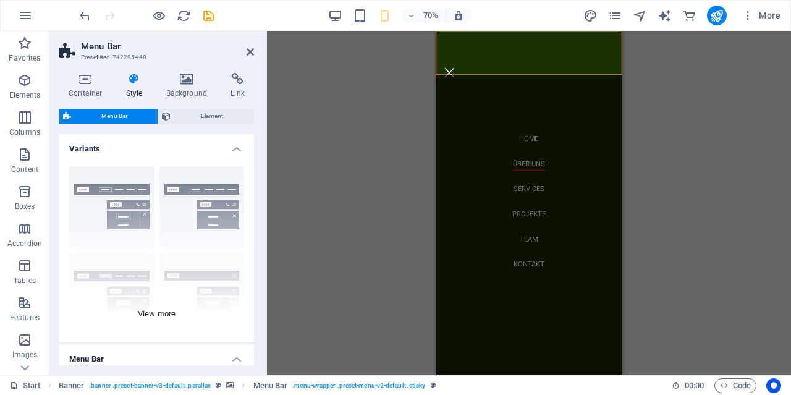
click at [174, 200] on div "Border Centered Default Fixed Loki Trigger Wide XXL" at bounding box center [156, 248] width 195 height 185
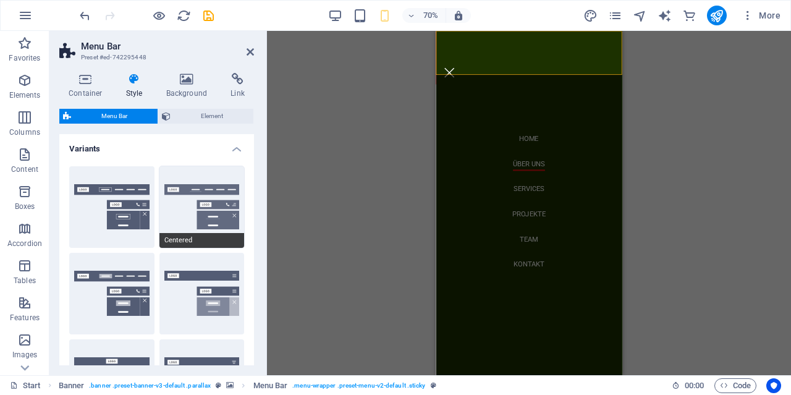
click at [177, 208] on button "Centered" at bounding box center [201, 207] width 85 height 82
type input "1"
select select "rem"
type input "1"
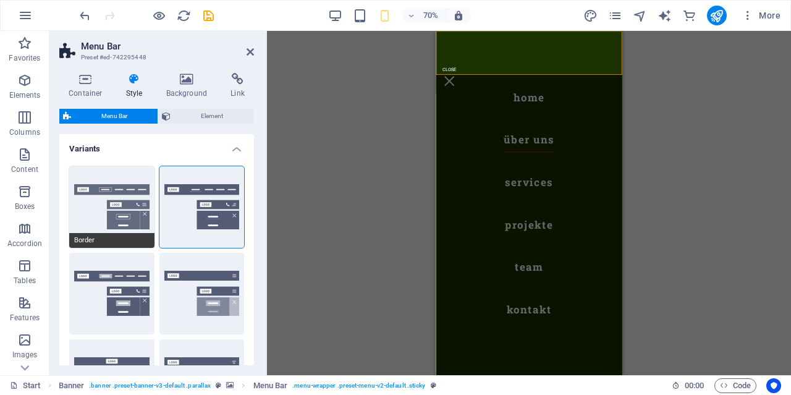
click at [124, 206] on button "Border" at bounding box center [111, 207] width 85 height 82
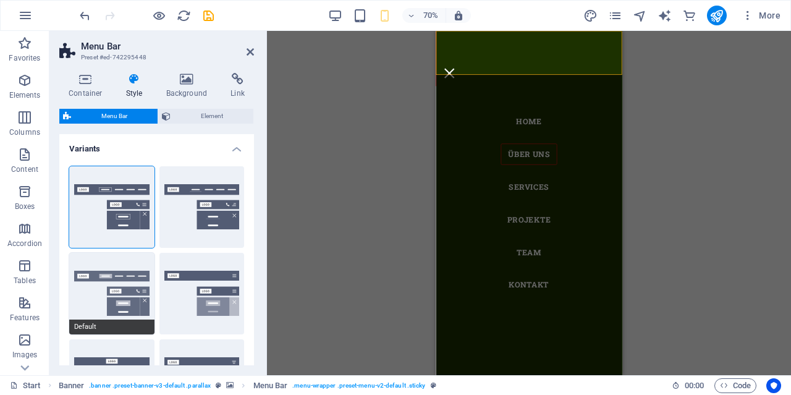
click at [116, 286] on button "Default" at bounding box center [111, 294] width 85 height 82
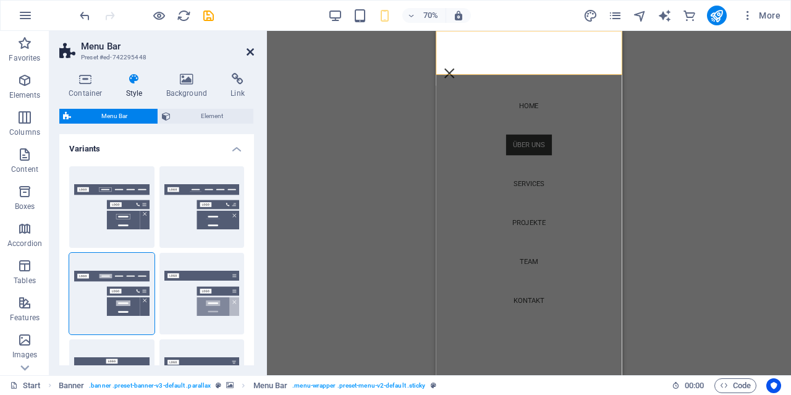
click at [248, 52] on icon at bounding box center [250, 52] width 7 height 10
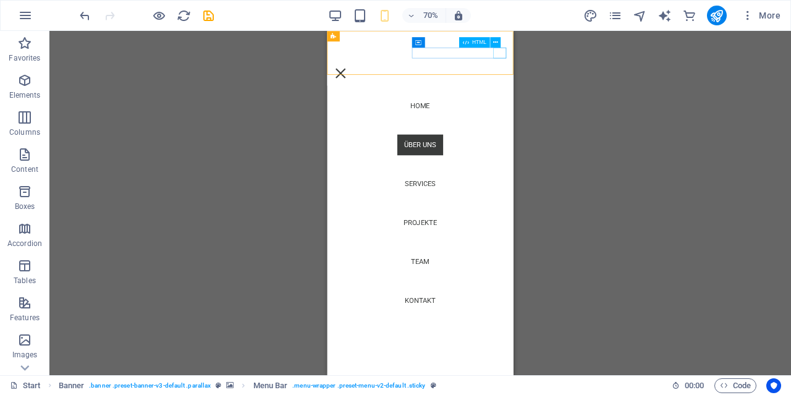
click at [571, 83] on div at bounding box center [460, 90] width 246 height 15
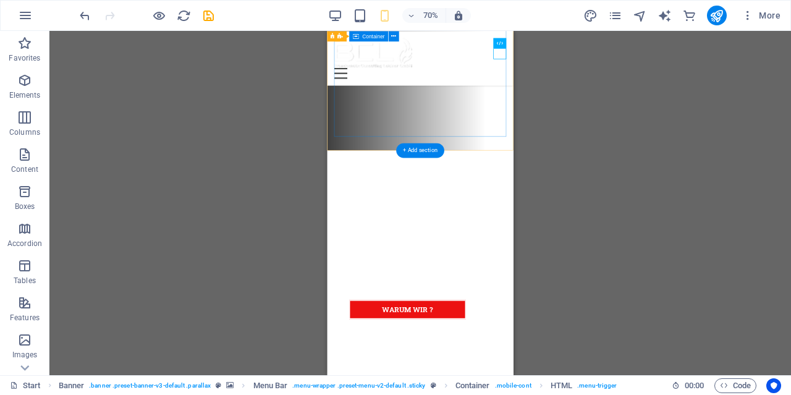
scroll to position [321, 0]
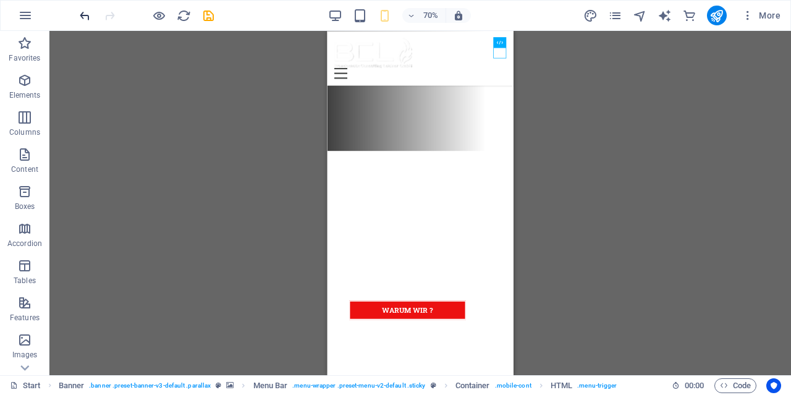
click at [85, 17] on icon "undo" at bounding box center [85, 16] width 14 height 14
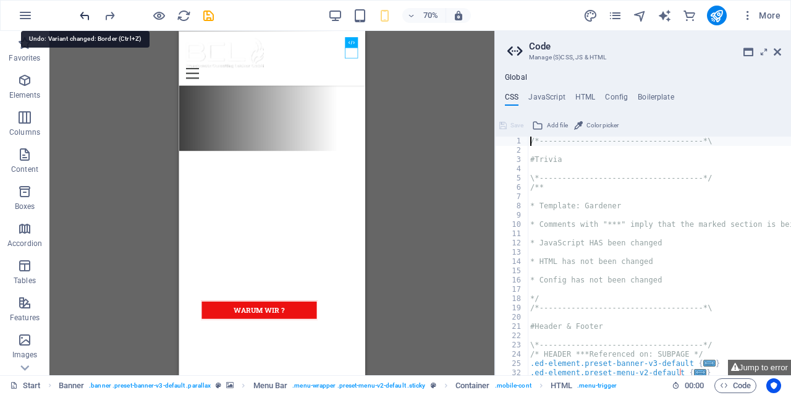
click at [85, 17] on icon "undo" at bounding box center [85, 16] width 14 height 14
click at [85, 18] on icon "undo" at bounding box center [85, 16] width 14 height 14
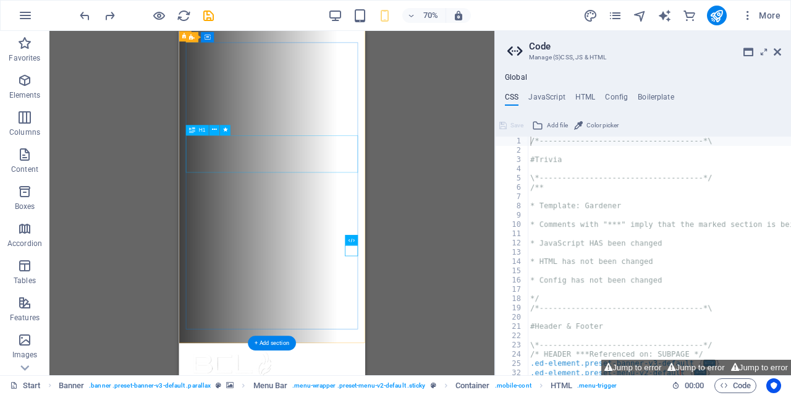
scroll to position [0, 0]
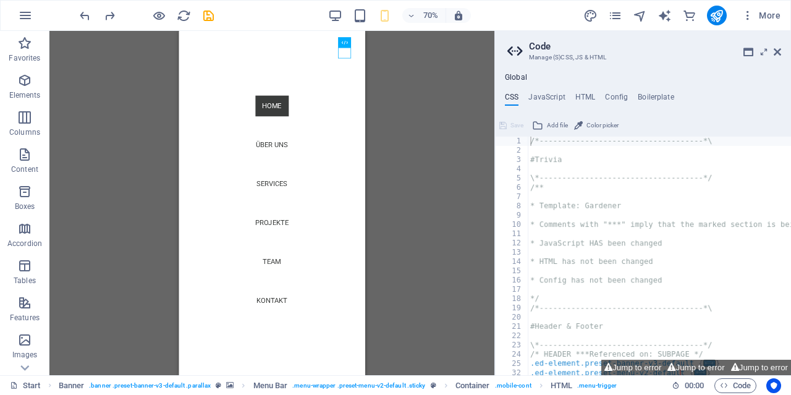
click at [783, 51] on aside "Code Manage (S)CSS, JS & HTML Global CSS JavaScript HTML Config Boilerplate /*-…" at bounding box center [643, 203] width 297 height 344
click at [779, 51] on icon at bounding box center [777, 52] width 7 height 10
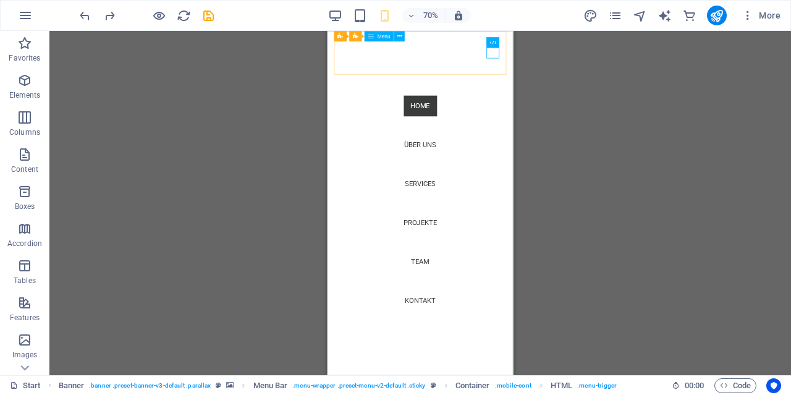
click at [386, 40] on div "Menu" at bounding box center [380, 36] width 30 height 11
click at [379, 37] on span "Menu" at bounding box center [384, 35] width 13 height 5
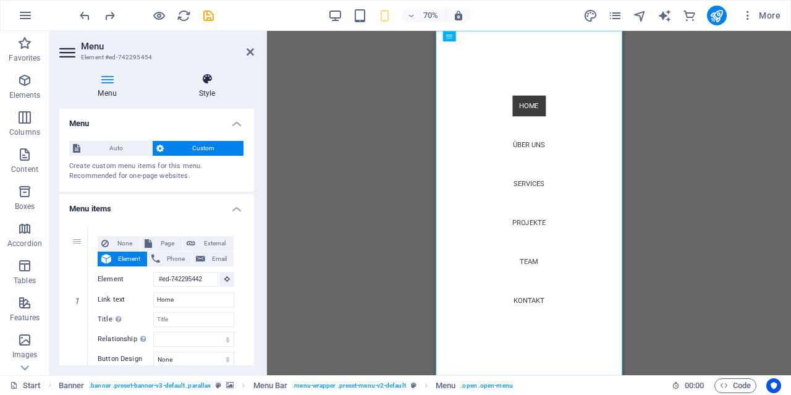
click at [231, 82] on icon at bounding box center [207, 79] width 94 height 12
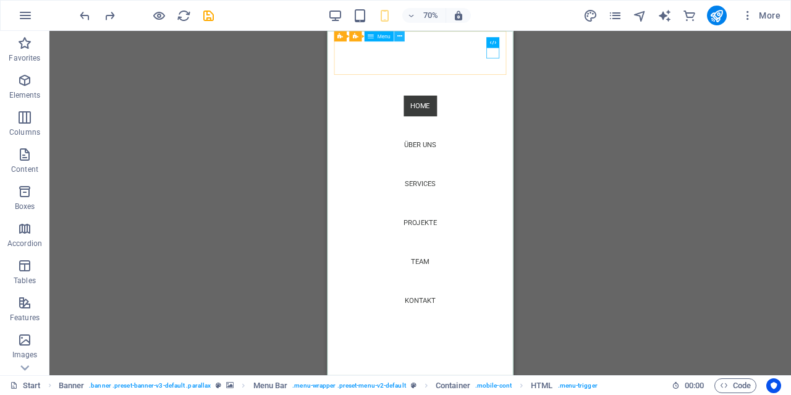
click at [397, 35] on icon at bounding box center [399, 36] width 5 height 9
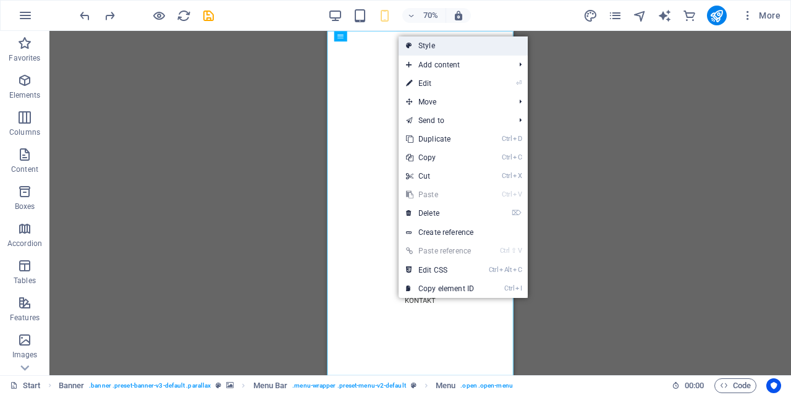
click at [422, 45] on link "Style" at bounding box center [463, 45] width 129 height 19
select select "rem"
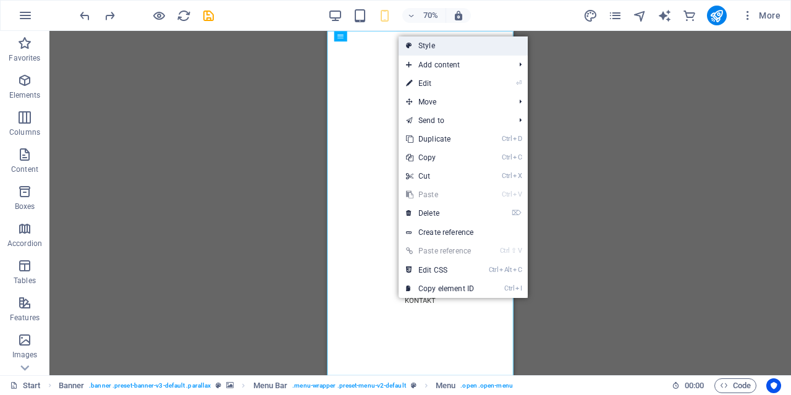
select select "rem"
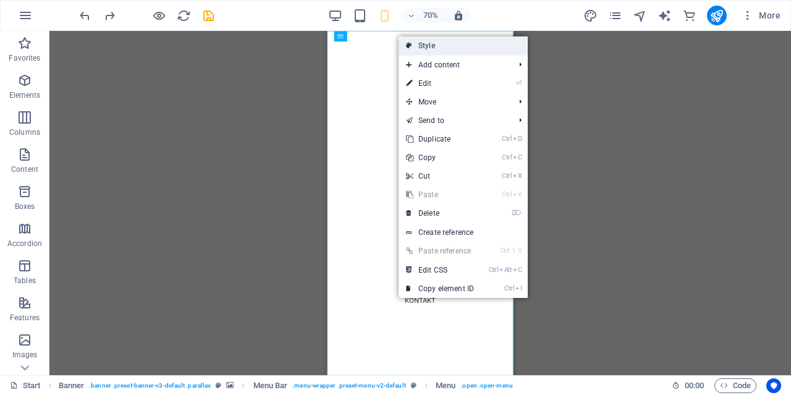
select select "rem"
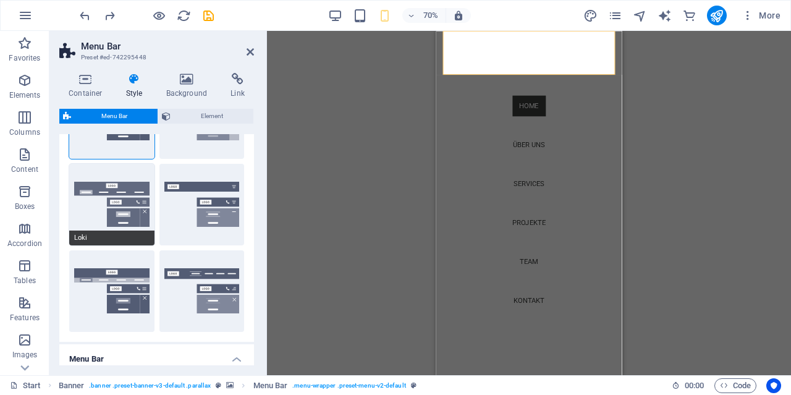
scroll to position [178, 0]
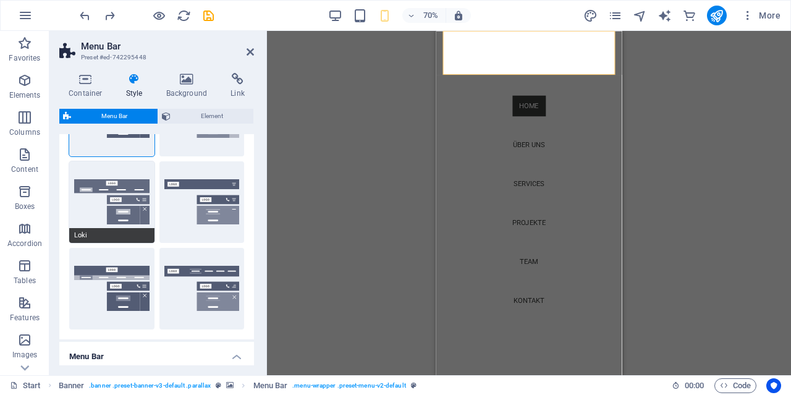
click at [127, 212] on button "Loki" at bounding box center [111, 202] width 85 height 82
type input "1"
select select "rem"
type input "1"
select select "DISABLED_OPTION_VALUE"
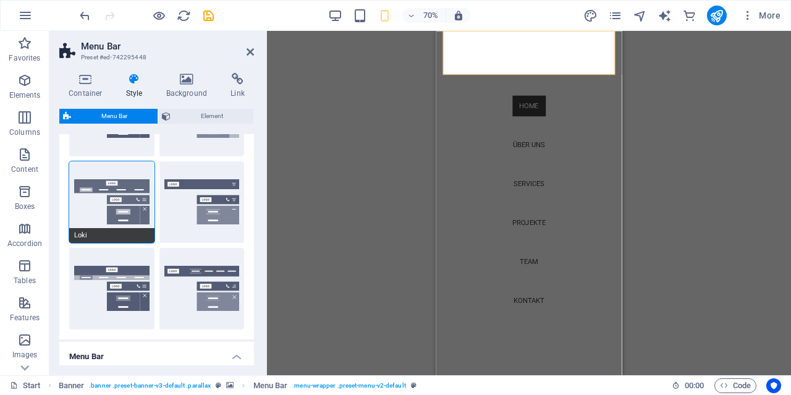
type input "2"
type input "1"
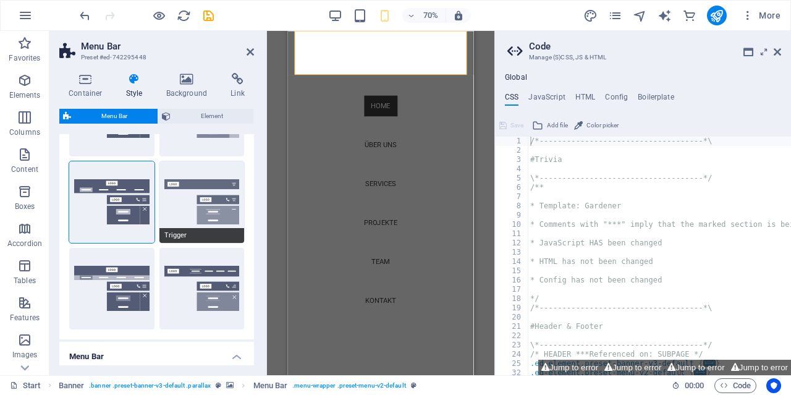
click at [181, 206] on button "Trigger" at bounding box center [201, 202] width 85 height 82
type input "1"
select select "rem"
type input "1"
type input "0"
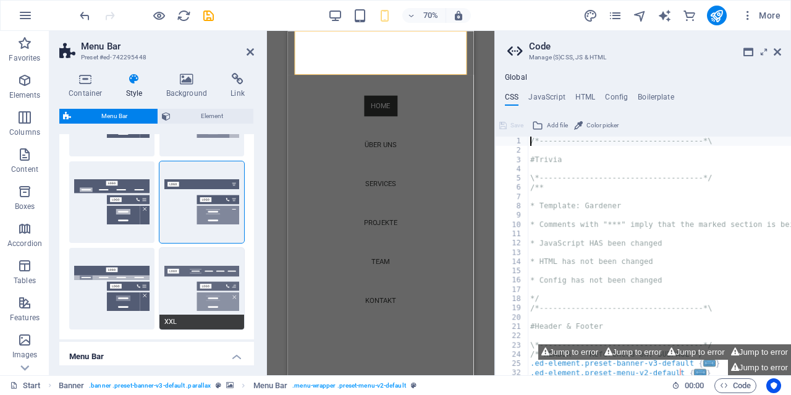
click at [190, 258] on button "XXL" at bounding box center [201, 289] width 85 height 82
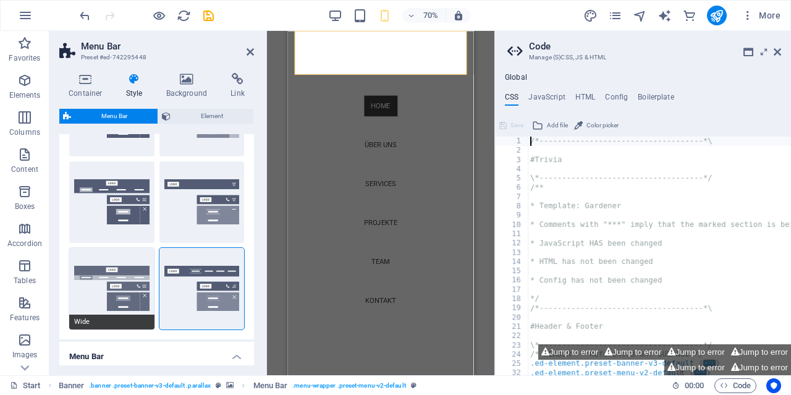
click at [107, 263] on button "Wide" at bounding box center [111, 289] width 85 height 82
type input "2"
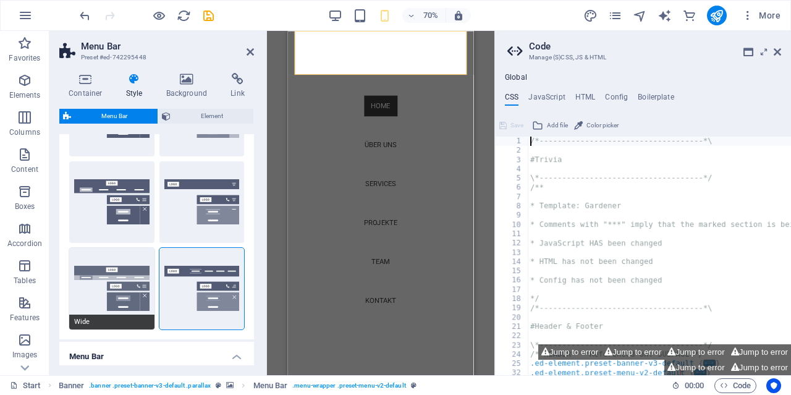
type input "2"
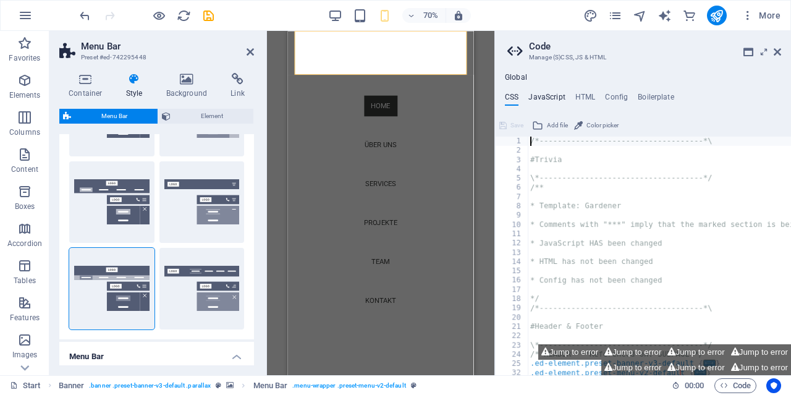
click at [545, 95] on h4 "JavaScript" at bounding box center [547, 100] width 36 height 14
type textarea "/* JS for preset "Menu V2" */"
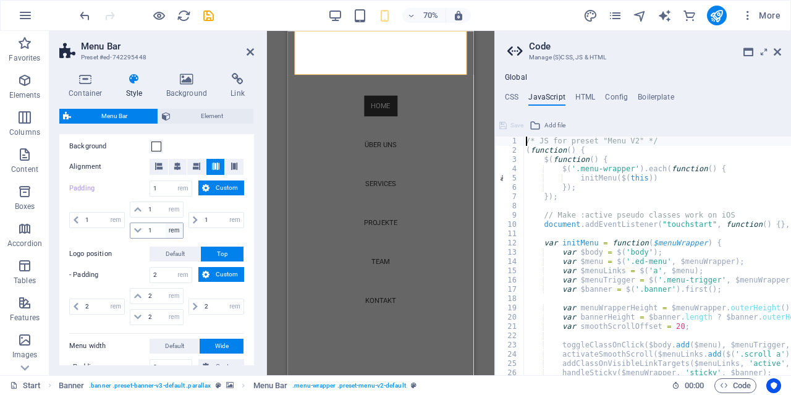
scroll to position [356, 0]
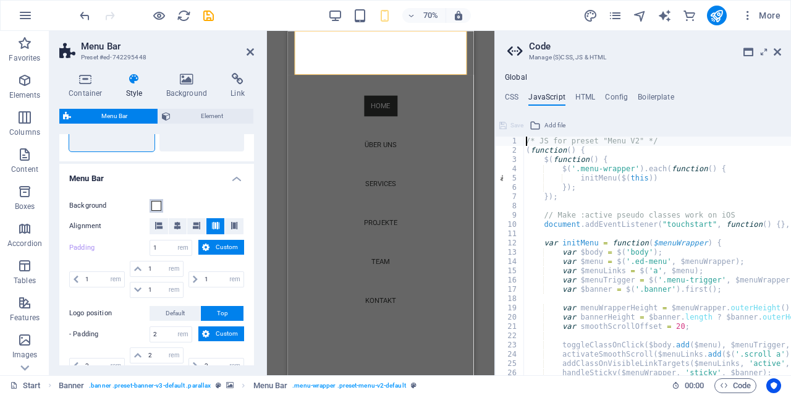
click at [157, 205] on span at bounding box center [156, 206] width 10 height 10
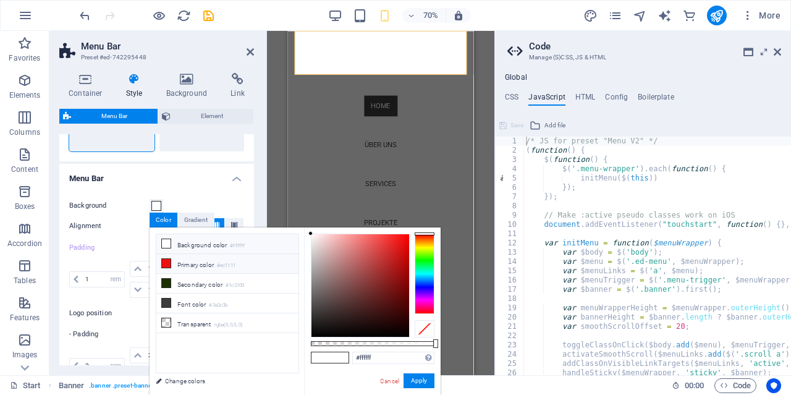
click at [168, 261] on icon at bounding box center [166, 263] width 9 height 9
type input "#ec1111"
click at [412, 380] on button "Apply" at bounding box center [419, 380] width 31 height 15
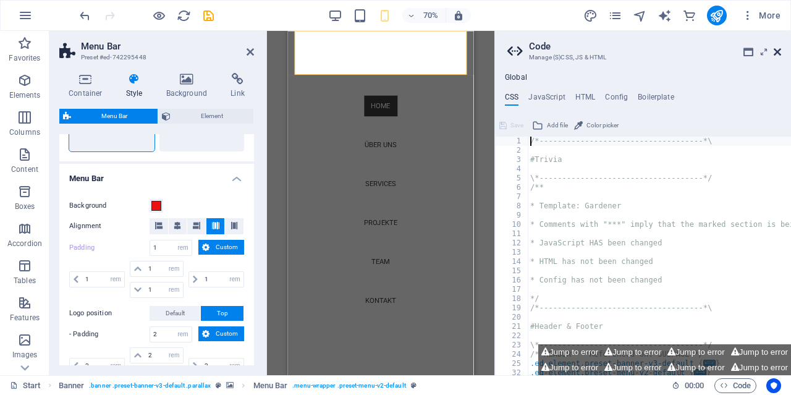
click at [778, 57] on header "Code Manage (S)CSS, JS & HTML" at bounding box center [644, 47] width 274 height 32
click at [778, 53] on icon at bounding box center [777, 52] width 7 height 10
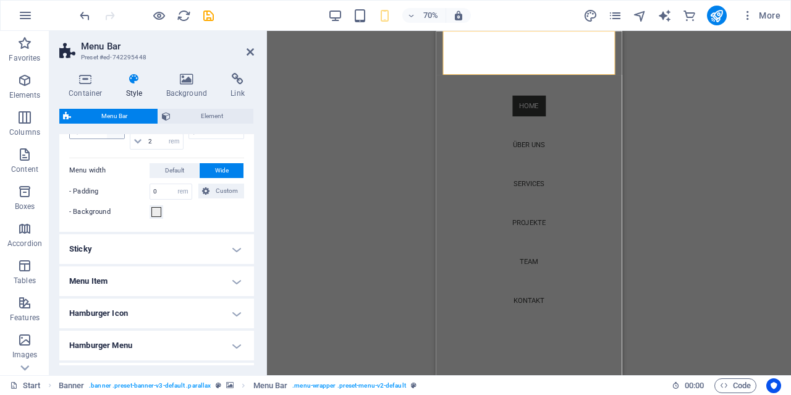
scroll to position [593, 0]
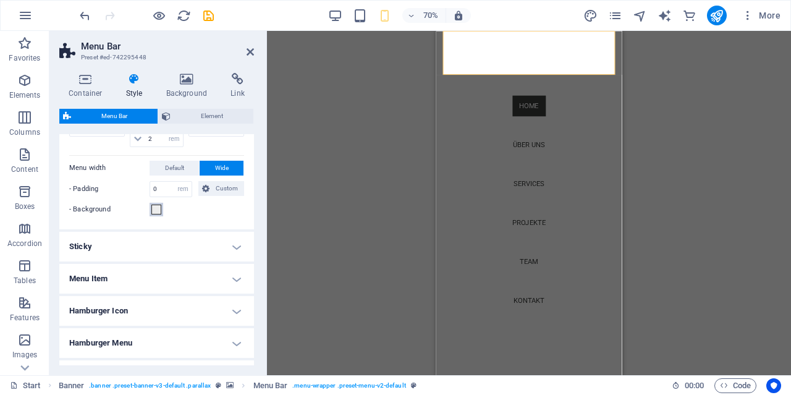
click at [155, 207] on span at bounding box center [156, 210] width 10 height 10
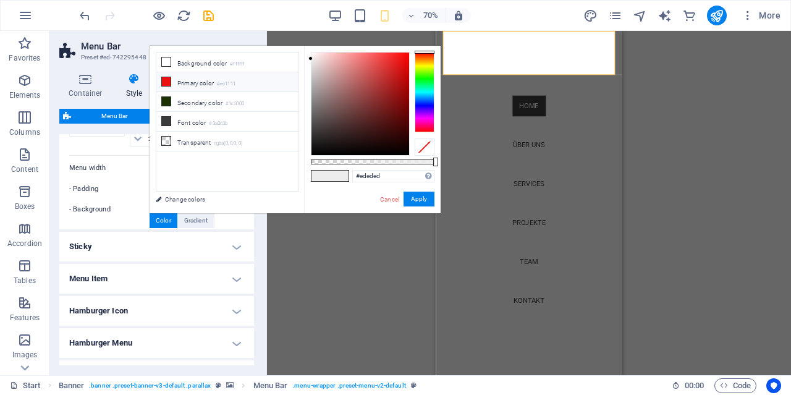
click at [167, 79] on icon at bounding box center [166, 81] width 9 height 9
type input "#ec1111"
click at [429, 205] on button "Apply" at bounding box center [419, 199] width 31 height 15
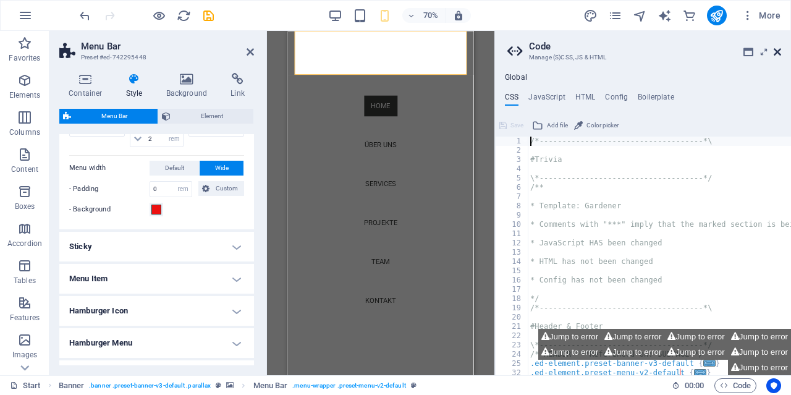
click at [779, 50] on icon at bounding box center [777, 52] width 7 height 10
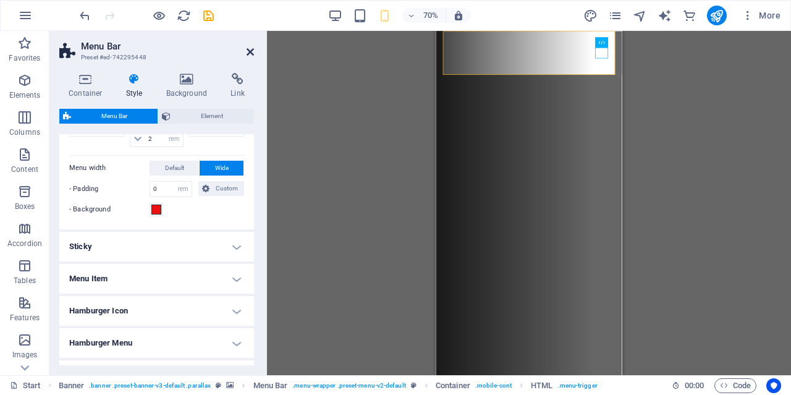
click at [252, 49] on icon at bounding box center [250, 52] width 7 height 10
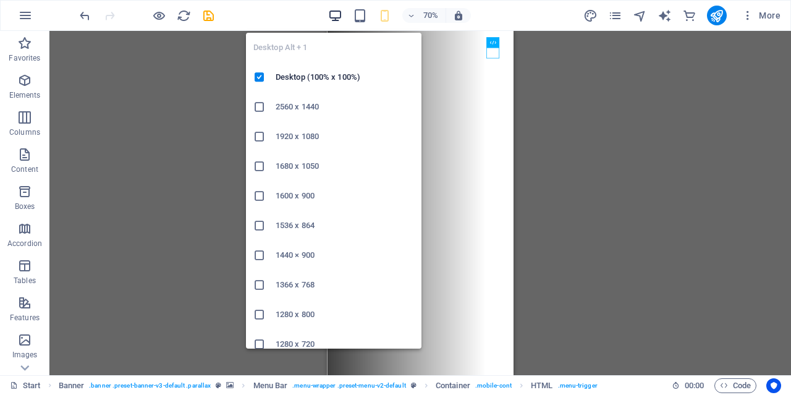
click at [337, 17] on icon "button" at bounding box center [335, 16] width 14 height 14
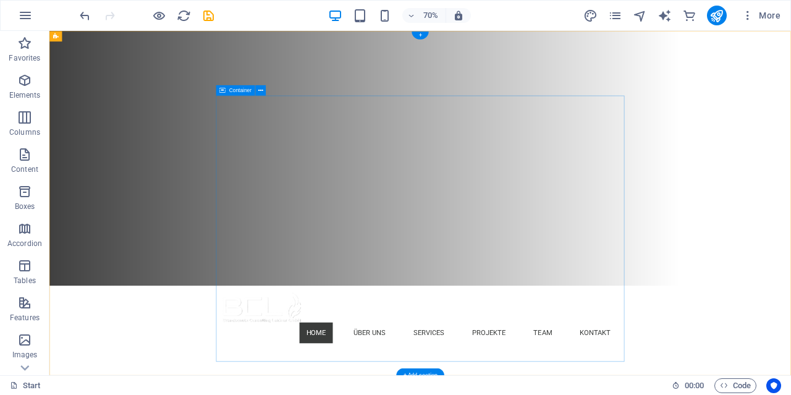
scroll to position [0, 0]
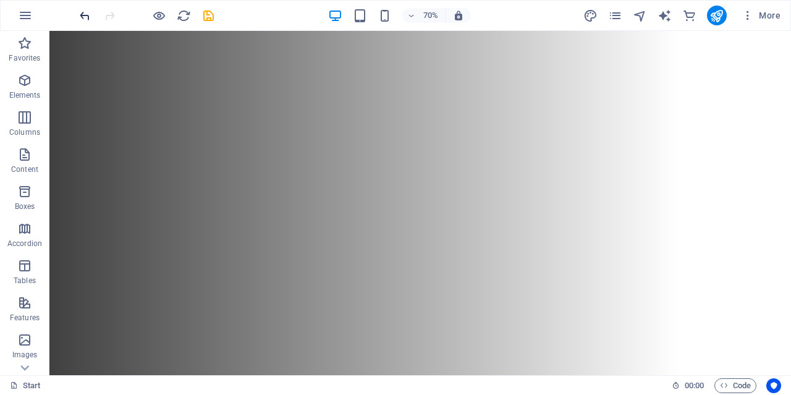
click at [83, 14] on icon "undo" at bounding box center [85, 16] width 14 height 14
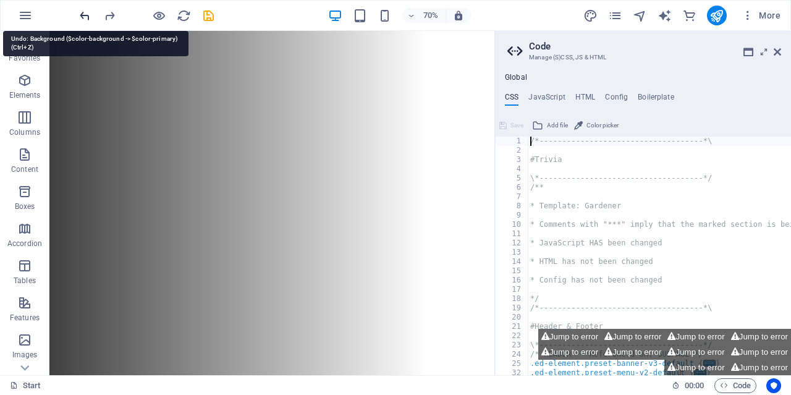
click at [83, 14] on icon "undo" at bounding box center [85, 16] width 14 height 14
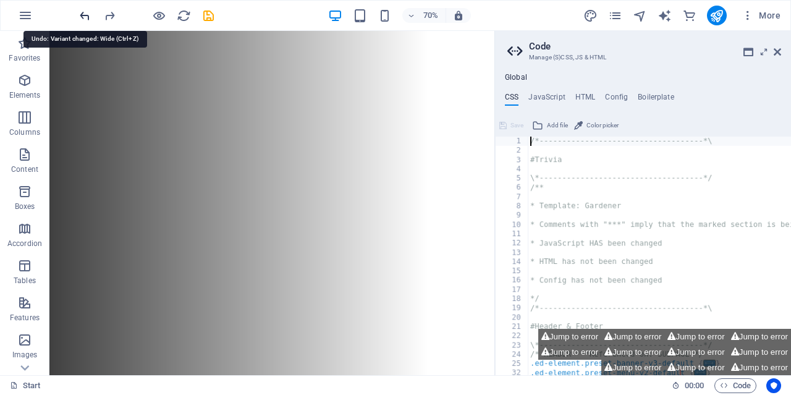
click at [83, 14] on icon "undo" at bounding box center [85, 16] width 14 height 14
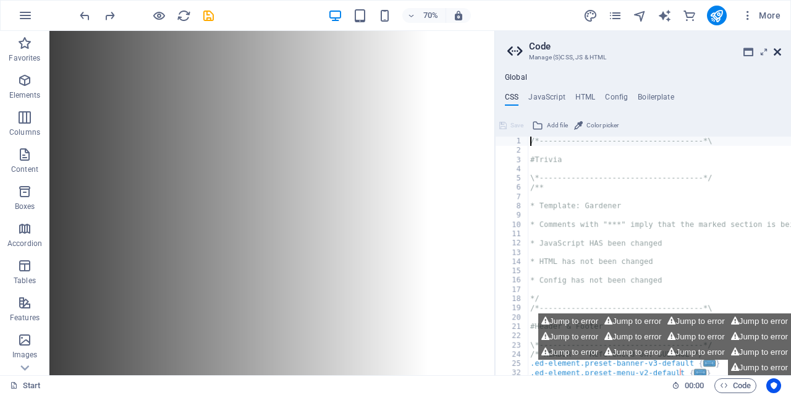
drag, startPoint x: 780, startPoint y: 50, endPoint x: 1044, endPoint y: 30, distance: 264.7
click at [780, 50] on icon at bounding box center [777, 52] width 7 height 10
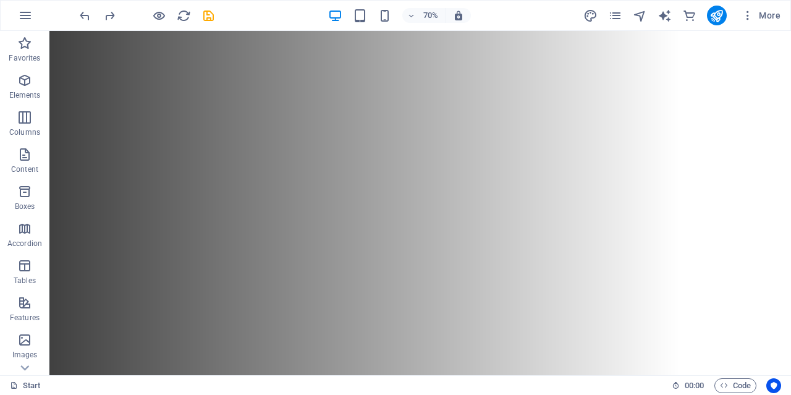
click at [7, 13] on div "70% More" at bounding box center [396, 16] width 790 height 30
click at [18, 13] on button "button" at bounding box center [26, 16] width 30 height 30
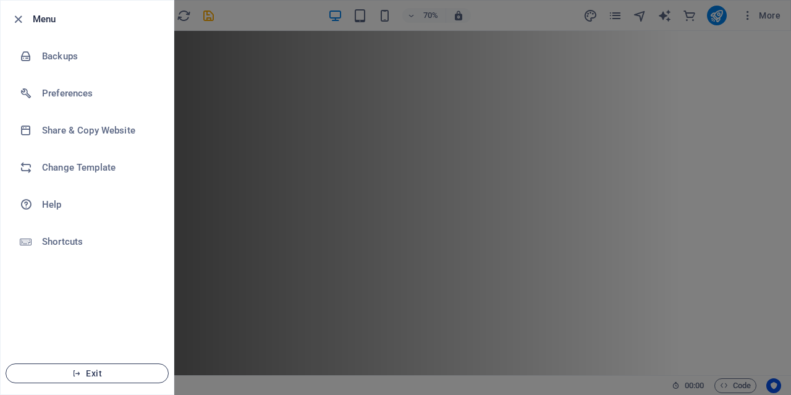
click at [102, 374] on span "Exit" at bounding box center [87, 373] width 142 height 10
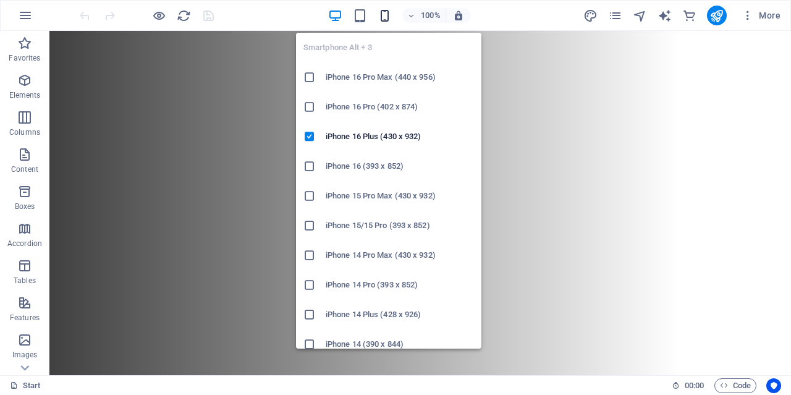
click at [383, 16] on icon "button" at bounding box center [385, 16] width 14 height 14
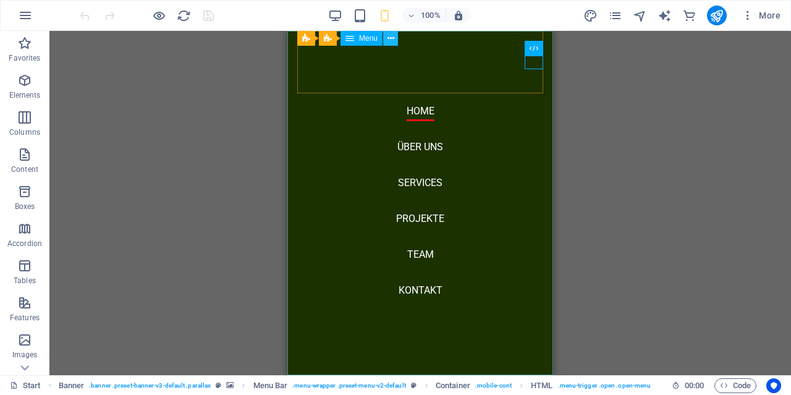
click at [394, 38] on icon at bounding box center [391, 38] width 7 height 13
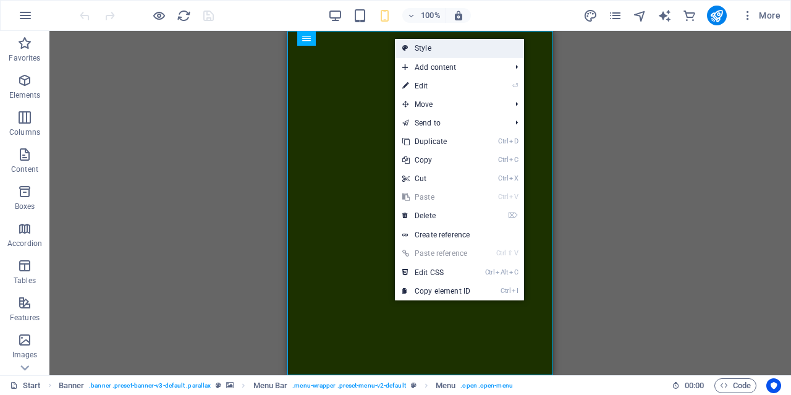
click at [421, 50] on link "Style" at bounding box center [459, 48] width 129 height 19
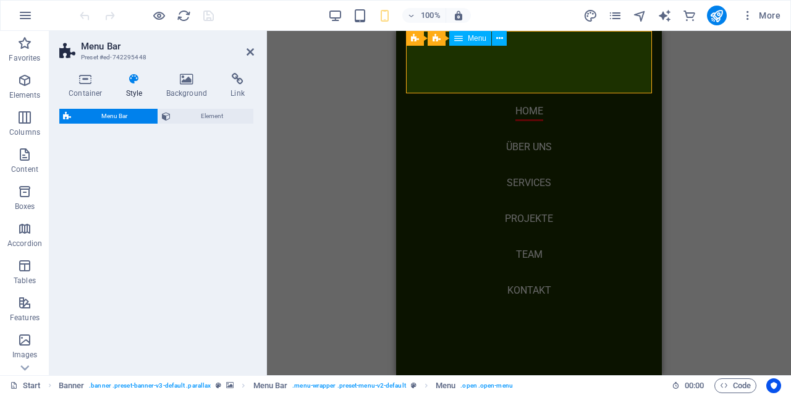
select select "rem"
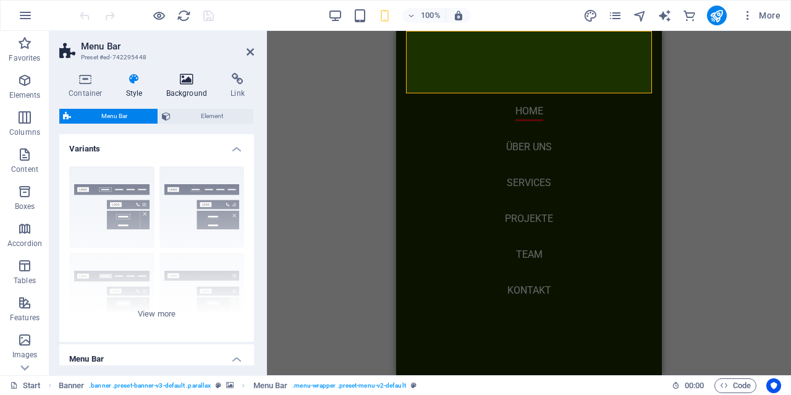
click at [182, 82] on icon at bounding box center [187, 79] width 60 height 12
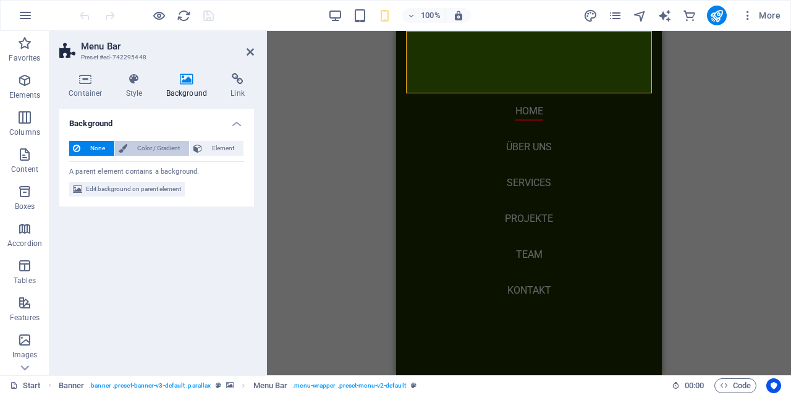
click at [148, 146] on span "Color / Gradient" at bounding box center [158, 148] width 54 height 15
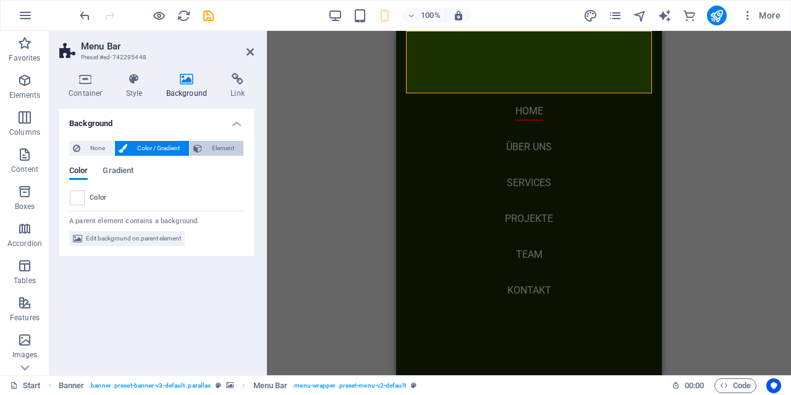
click at [216, 149] on span "Element" at bounding box center [223, 148] width 34 height 15
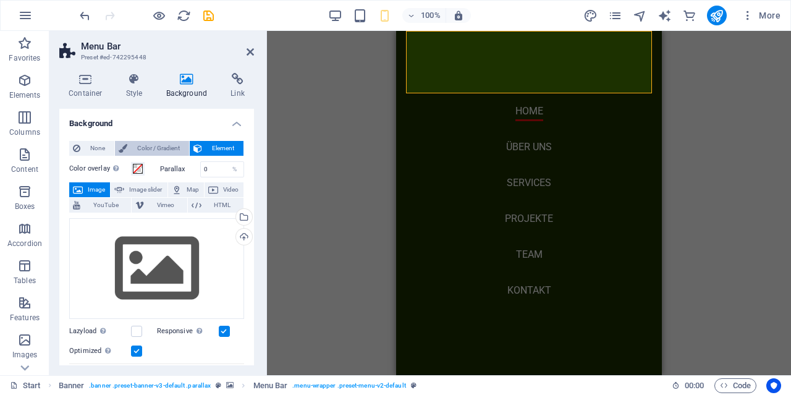
click at [166, 149] on span "Color / Gradient" at bounding box center [158, 148] width 54 height 15
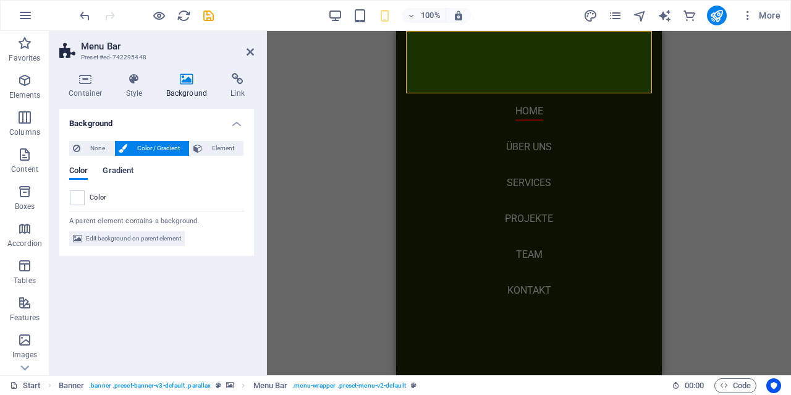
click at [115, 169] on span "Gradient" at bounding box center [118, 171] width 31 height 17
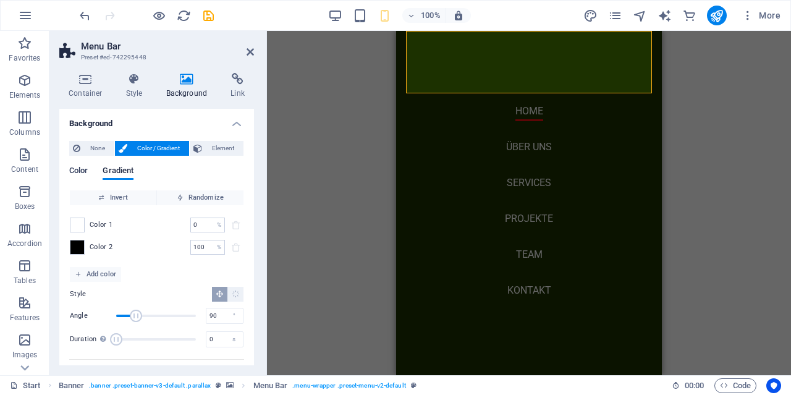
click at [86, 168] on span "Color" at bounding box center [78, 171] width 19 height 17
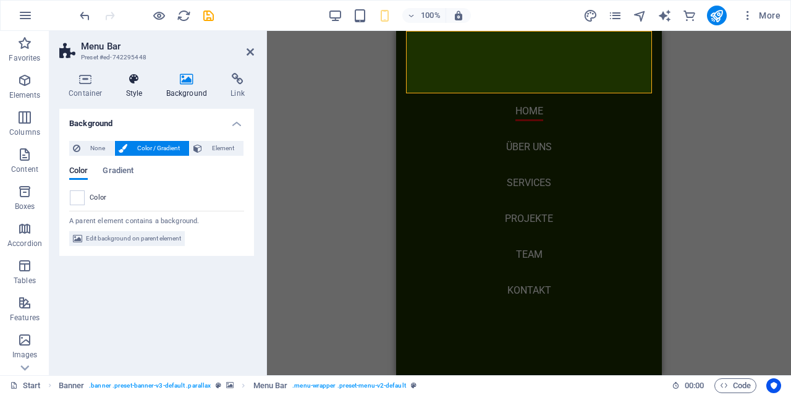
click at [130, 80] on icon at bounding box center [134, 79] width 35 height 12
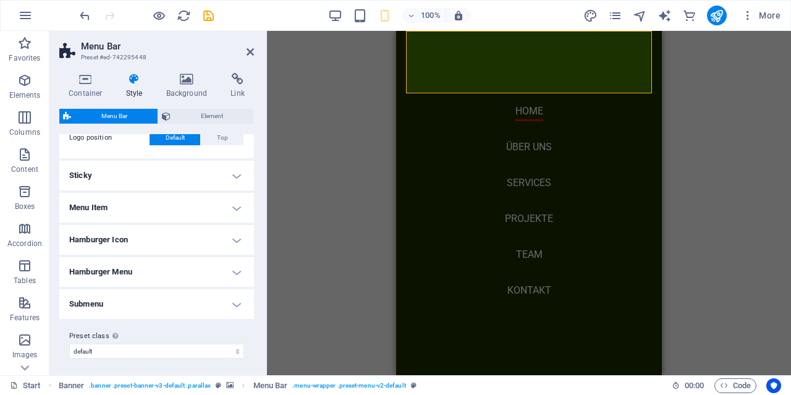
scroll to position [357, 0]
click at [116, 236] on h4 "Hamburger Icon" at bounding box center [156, 239] width 195 height 30
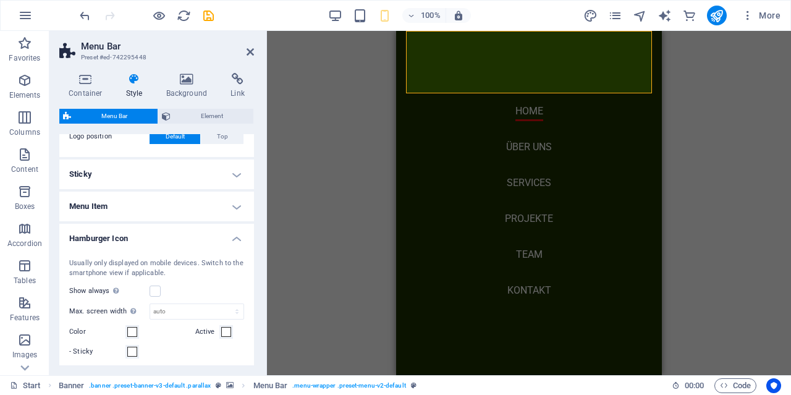
click at [116, 236] on h4 "Hamburger Icon" at bounding box center [156, 235] width 195 height 22
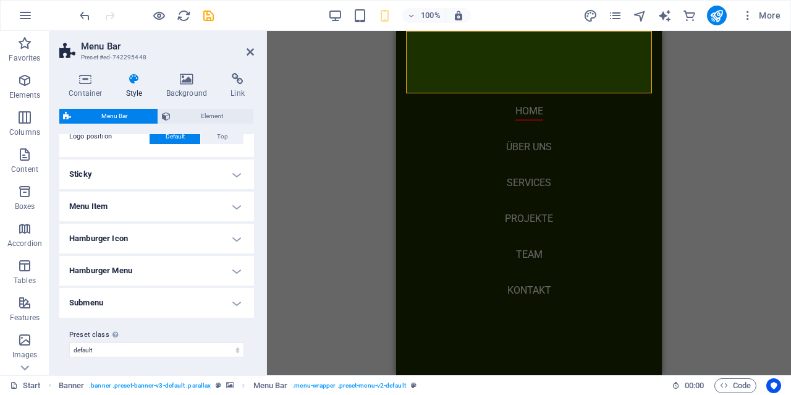
click at [96, 202] on h4 "Menu Item" at bounding box center [156, 207] width 195 height 30
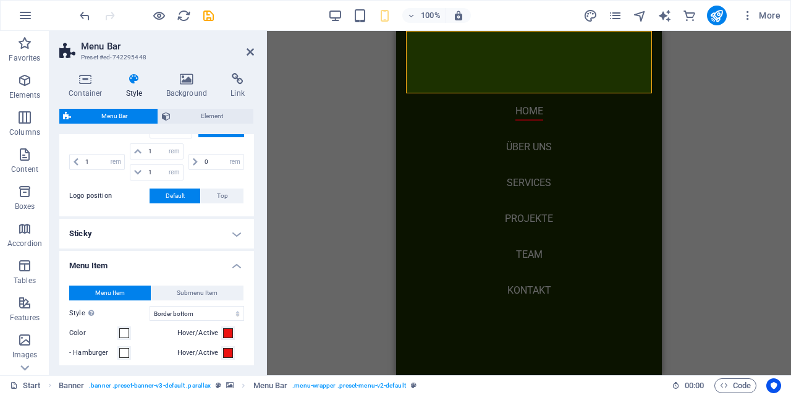
scroll to position [239, 0]
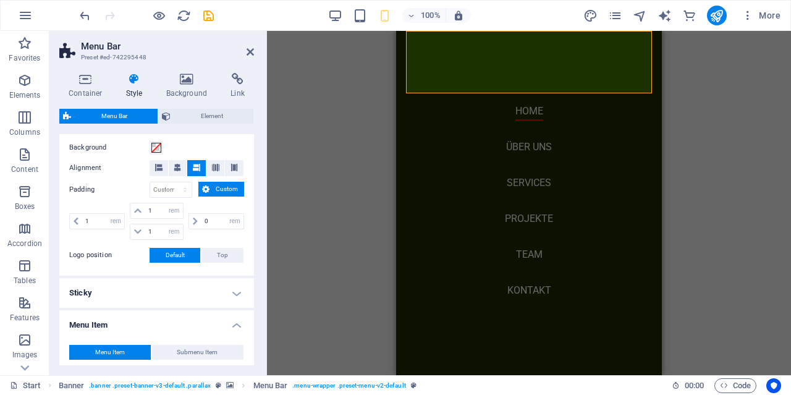
click at [113, 285] on h4 "Sticky" at bounding box center [156, 293] width 195 height 30
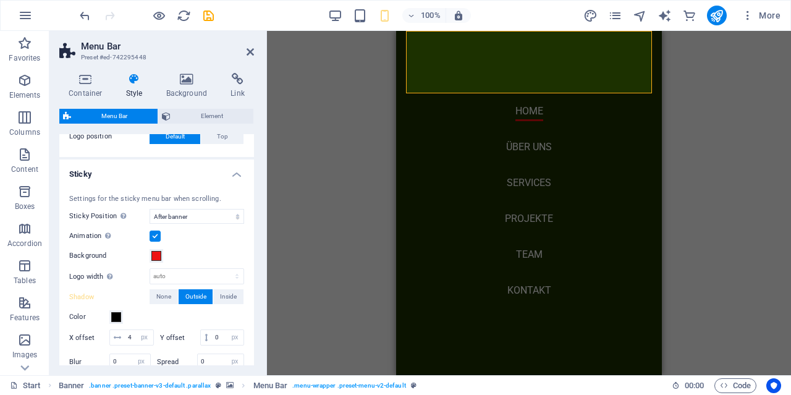
scroll to position [417, 0]
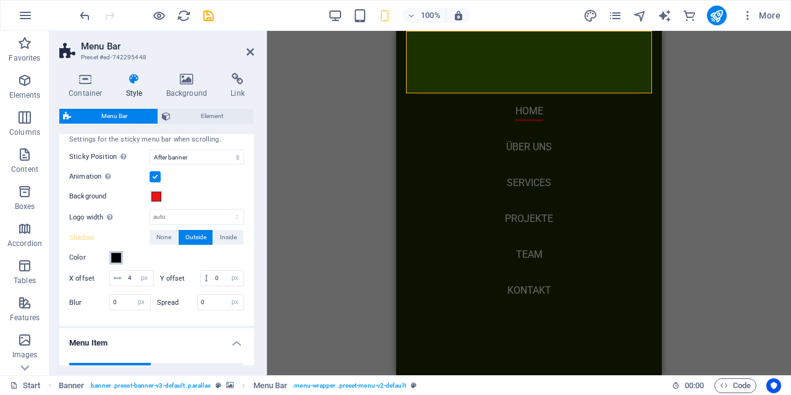
click at [114, 256] on span at bounding box center [116, 258] width 10 height 10
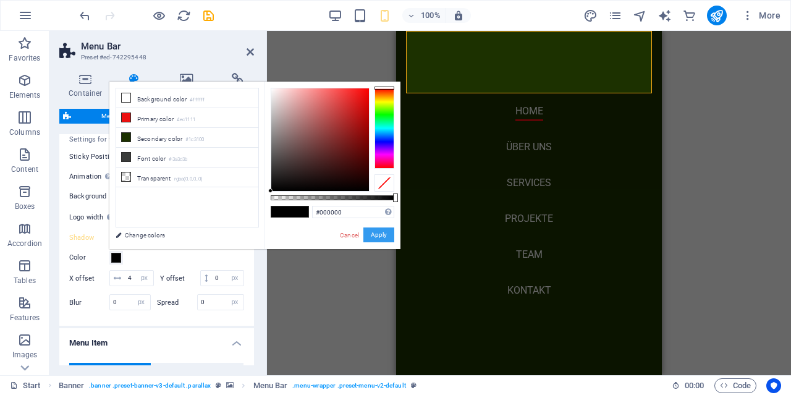
click at [386, 231] on button "Apply" at bounding box center [378, 234] width 31 height 15
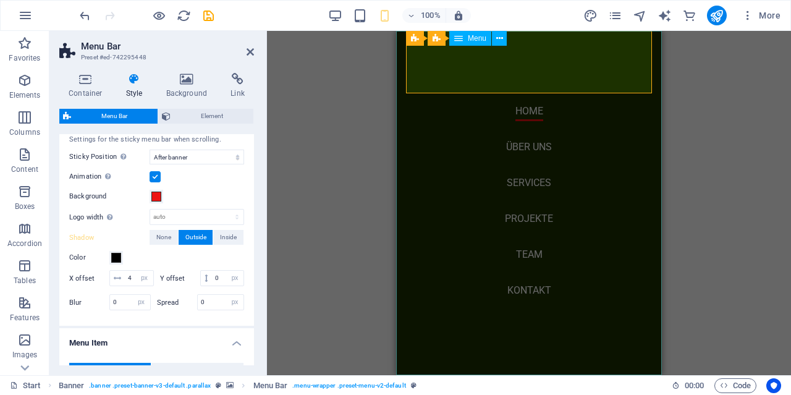
click at [516, 75] on nav "Home Über uns Services Projekte Team Kontakt" at bounding box center [529, 203] width 266 height 344
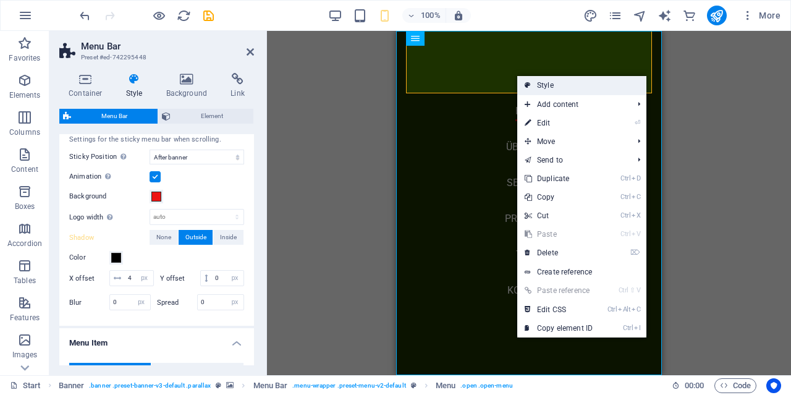
click at [543, 78] on link "Style" at bounding box center [581, 85] width 129 height 19
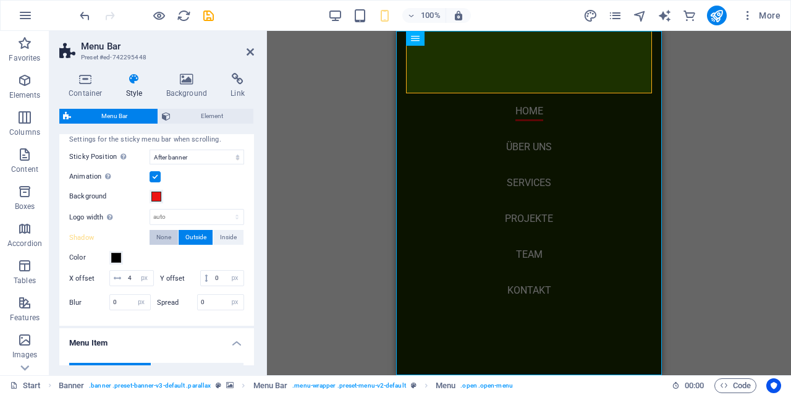
click at [156, 234] on button "None" at bounding box center [164, 237] width 28 height 15
type input "0"
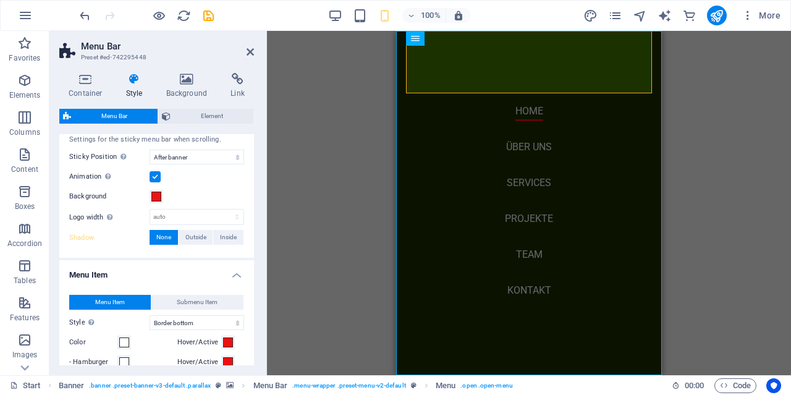
select select
click at [199, 235] on span "Outside" at bounding box center [195, 237] width 21 height 15
type input "rgba(0, 0, 0, 0.2)"
type input "2"
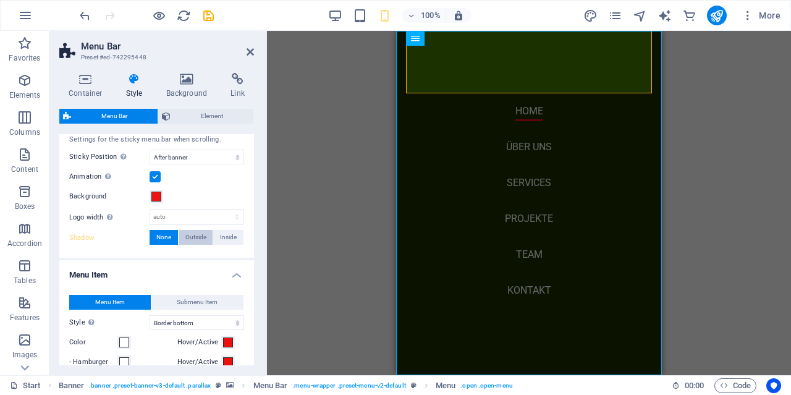
type input "4"
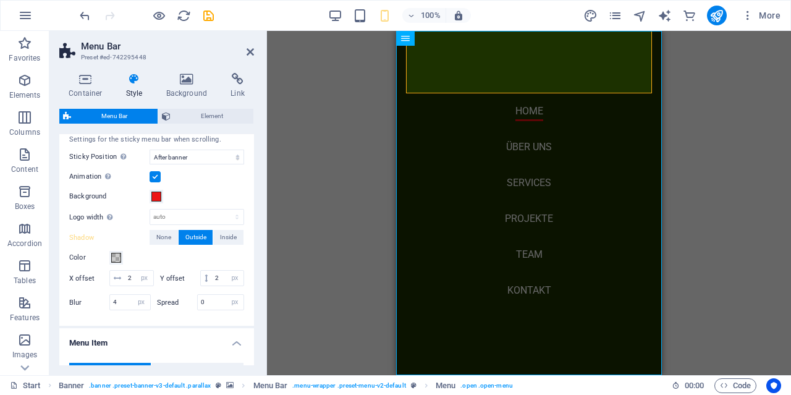
select select
click at [118, 251] on button "Color" at bounding box center [116, 258] width 14 height 14
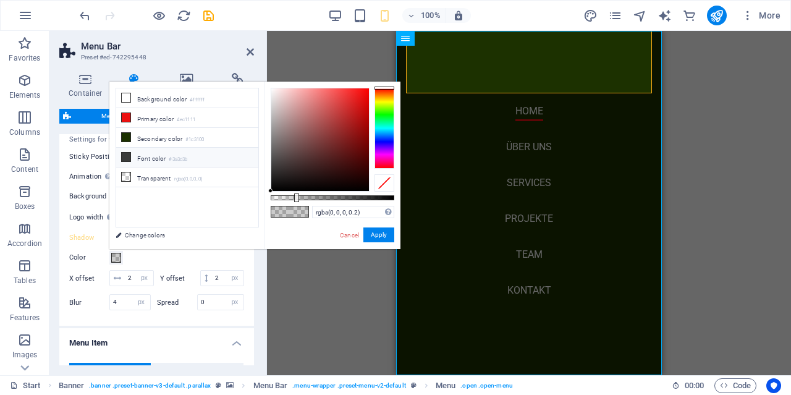
click at [129, 156] on icon at bounding box center [126, 157] width 9 height 9
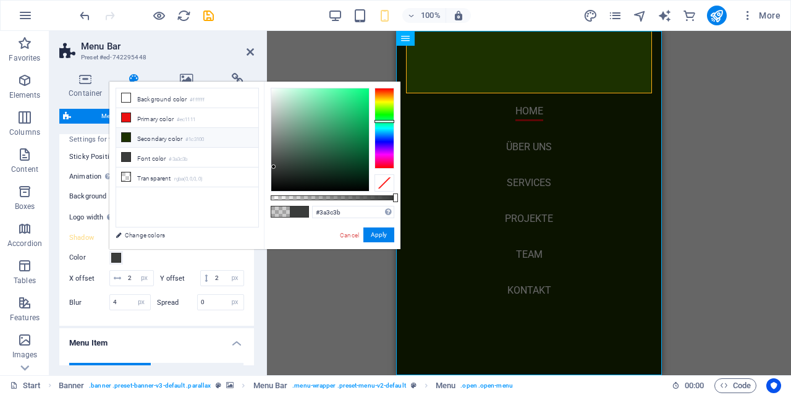
click at [127, 135] on icon at bounding box center [126, 137] width 9 height 9
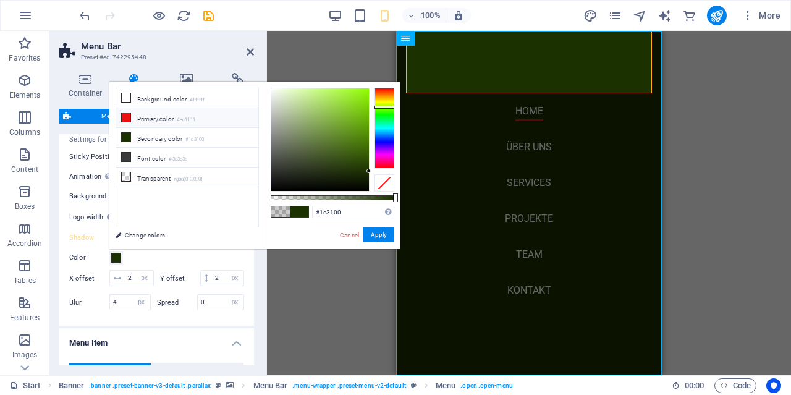
click at [130, 116] on icon at bounding box center [126, 117] width 9 height 9
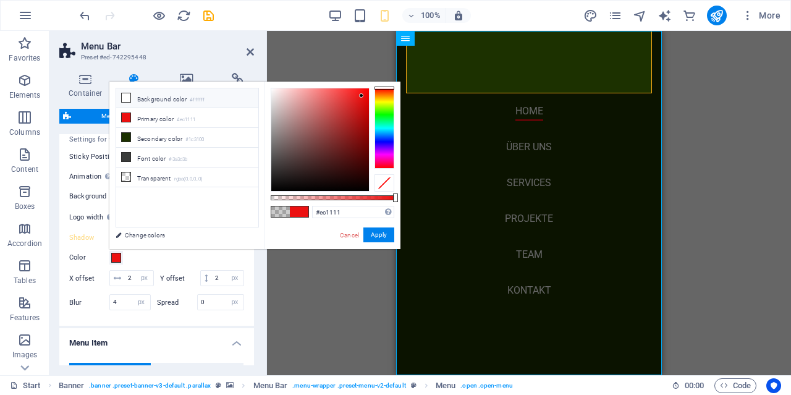
click at [129, 96] on icon at bounding box center [126, 97] width 9 height 9
type input "#ffffff"
click at [380, 234] on button "Apply" at bounding box center [378, 234] width 31 height 15
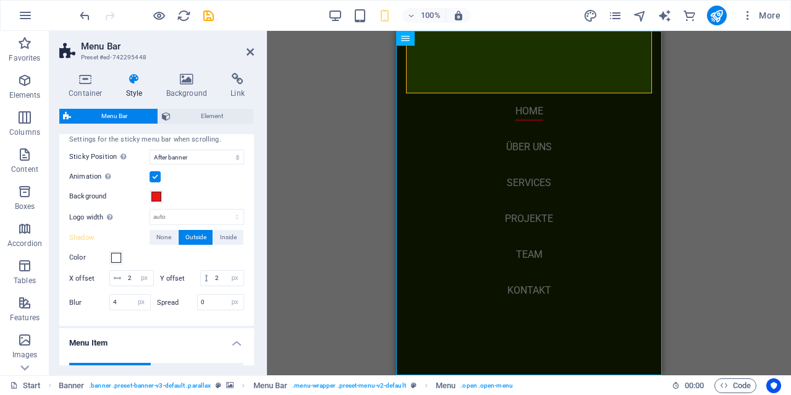
select select
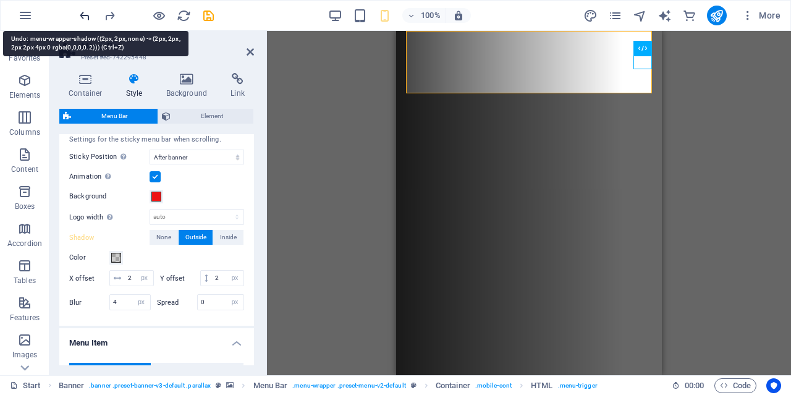
select select
type input "0"
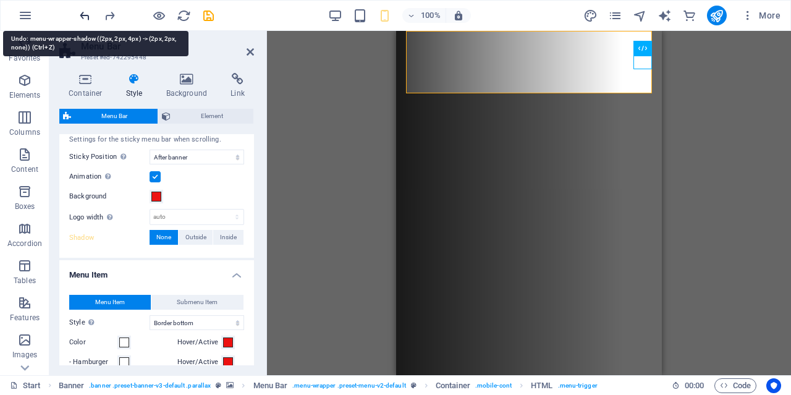
select select
type input "4"
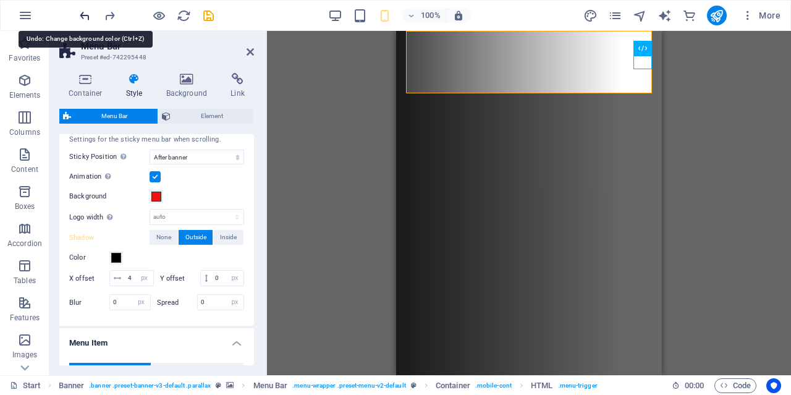
select select
click at [251, 51] on icon at bounding box center [250, 52] width 7 height 10
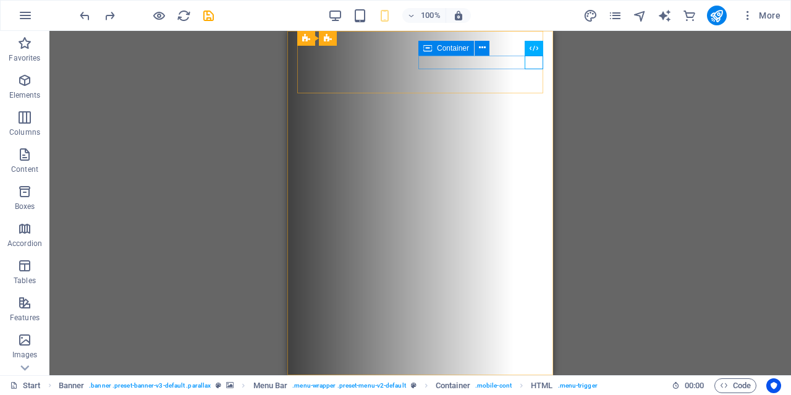
click at [454, 41] on div "Container" at bounding box center [446, 48] width 56 height 15
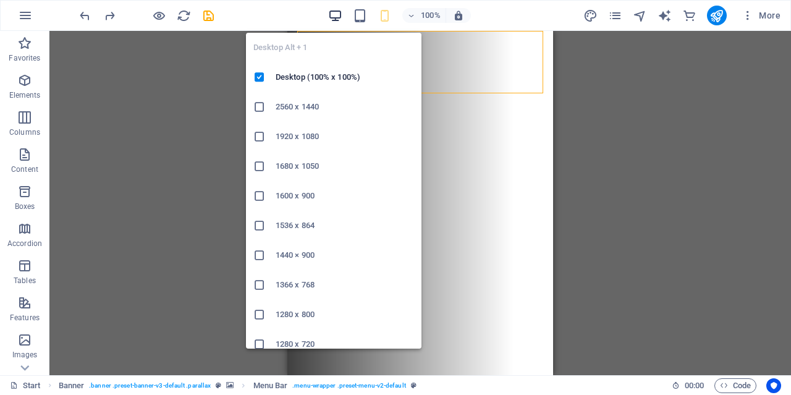
click at [334, 14] on icon "button" at bounding box center [335, 16] width 14 height 14
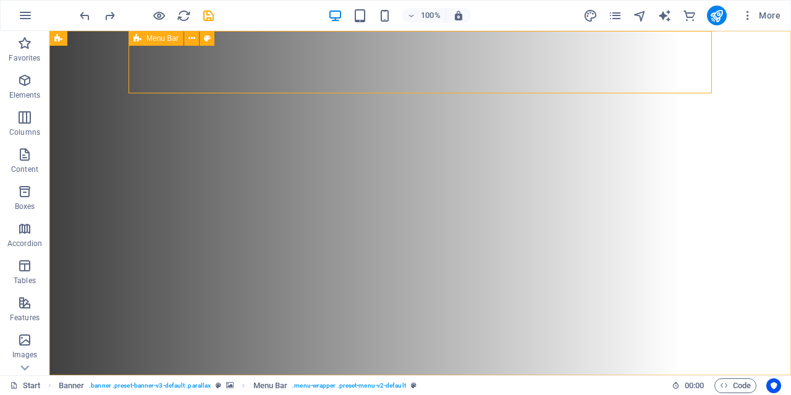
click at [166, 38] on span "Menu Bar" at bounding box center [163, 38] width 32 height 7
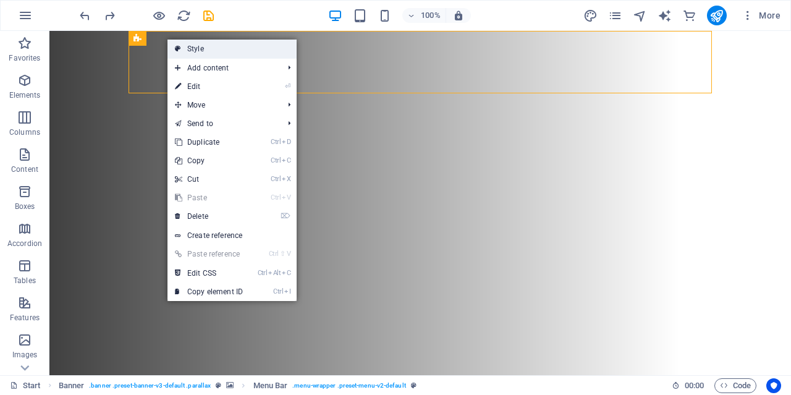
click at [203, 50] on link "Style" at bounding box center [232, 49] width 129 height 19
select select "rem"
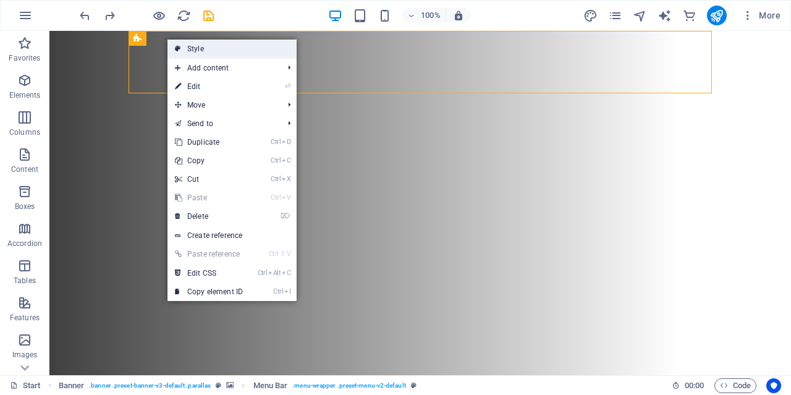
select select "sticky_banner"
select select "px"
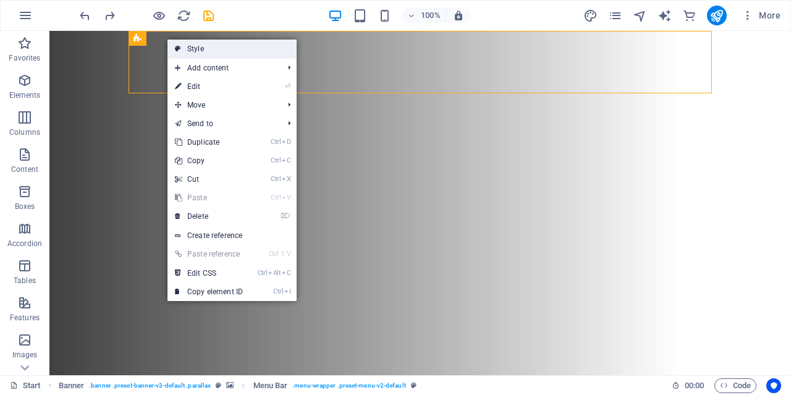
select select "hover_border_bottom"
select select "px"
select select "rem"
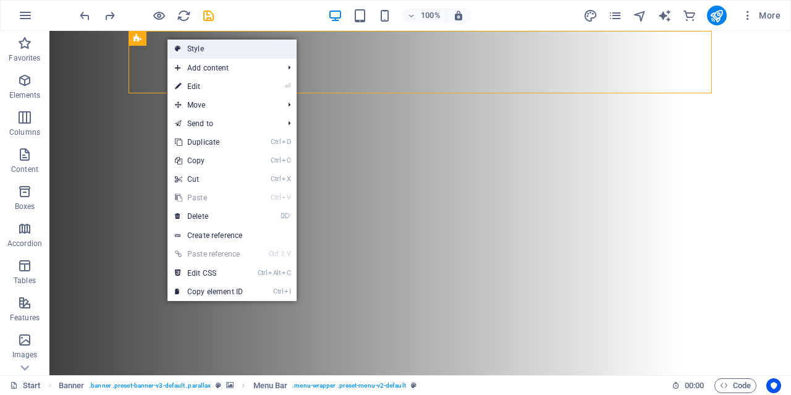
select select "rem"
select select "px"
select select
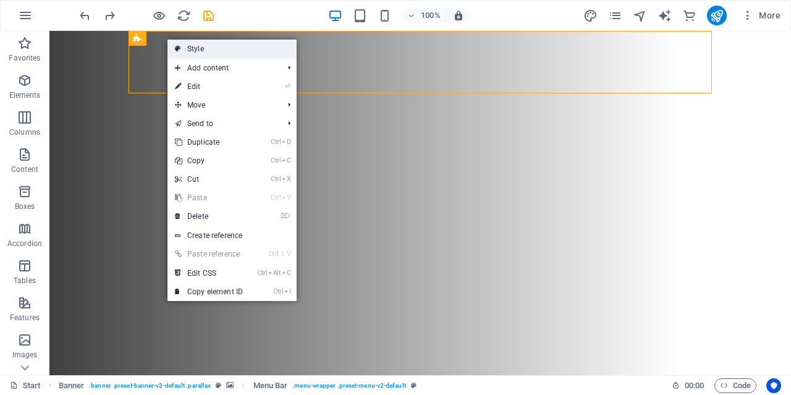
select select "px"
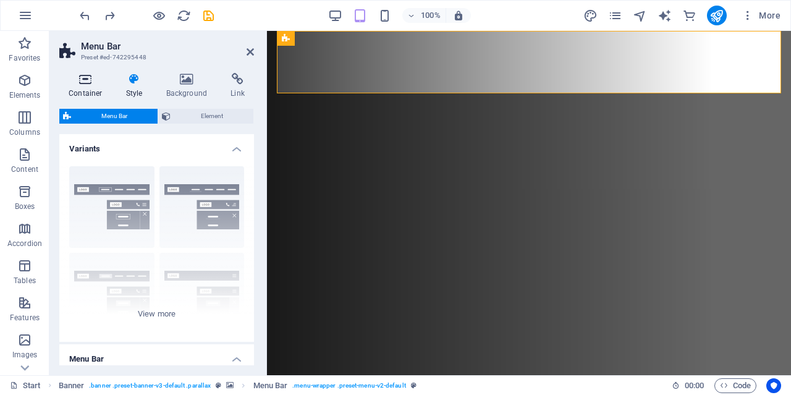
click at [89, 82] on icon at bounding box center [85, 79] width 53 height 12
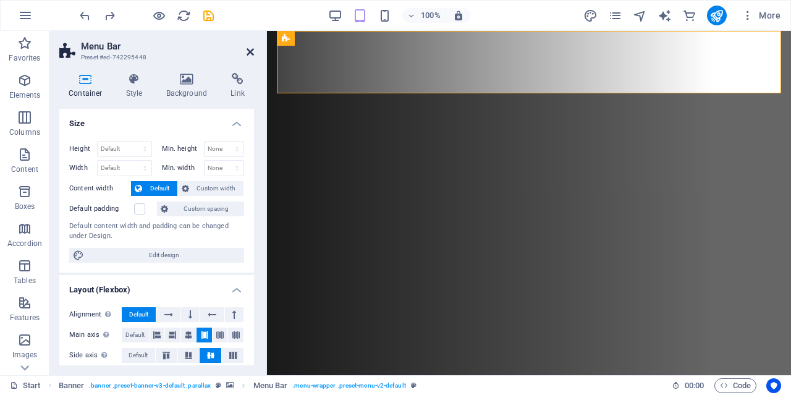
click at [253, 51] on icon at bounding box center [250, 52] width 7 height 10
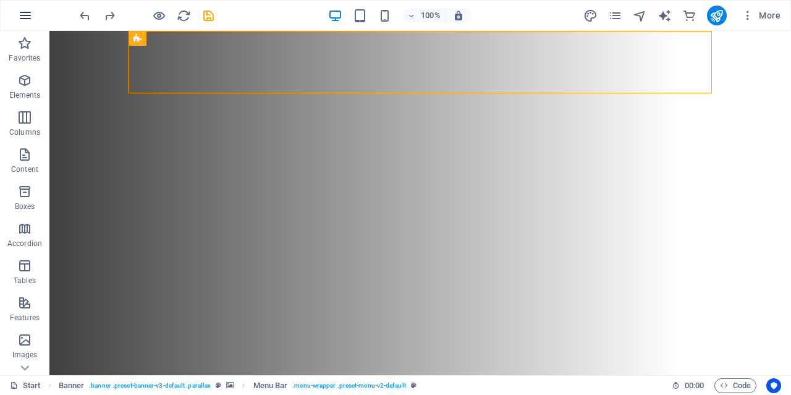
click at [25, 9] on icon "button" at bounding box center [25, 15] width 15 height 15
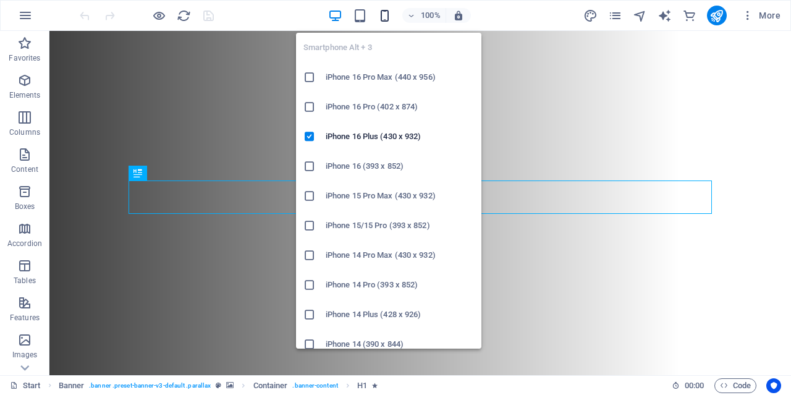
click at [388, 14] on icon "button" at bounding box center [385, 16] width 14 height 14
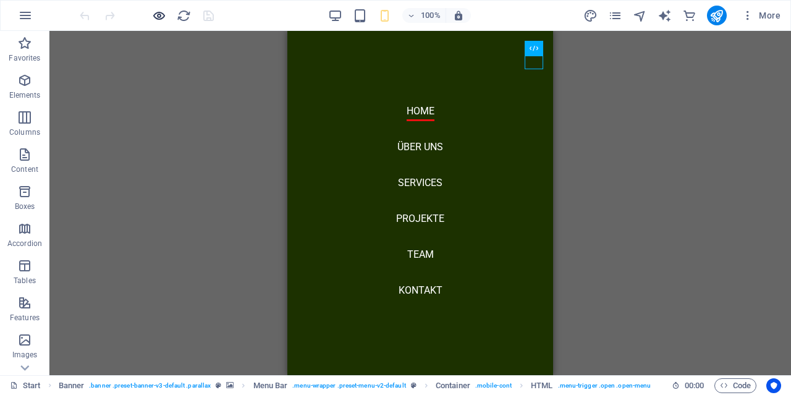
click at [0, 0] on icon "button" at bounding box center [0, 0] width 0 height 0
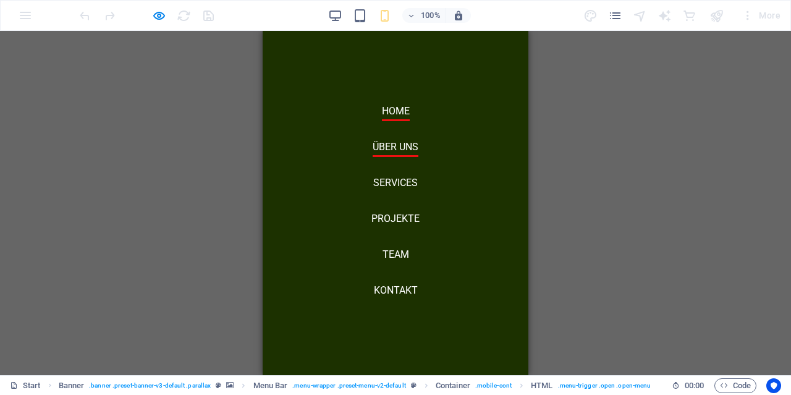
click at [396, 147] on link "Über uns" at bounding box center [396, 149] width 46 height 15
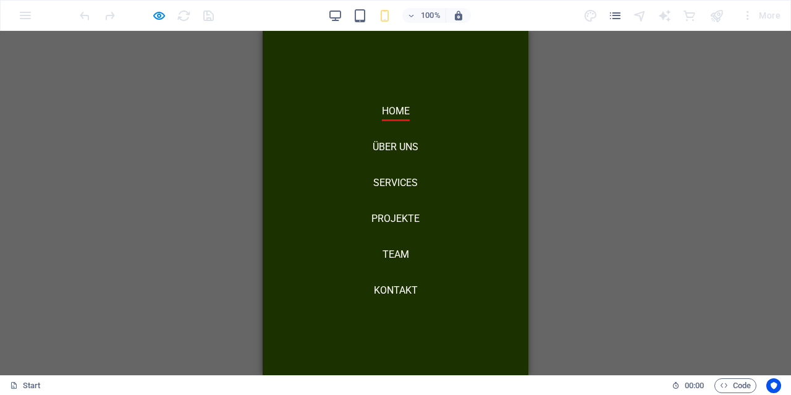
click at [409, 210] on ul "Home Über uns Services Projekte Team Kontakt" at bounding box center [396, 203] width 68 height 220
click at [408, 216] on link "Projekte" at bounding box center [396, 221] width 48 height 15
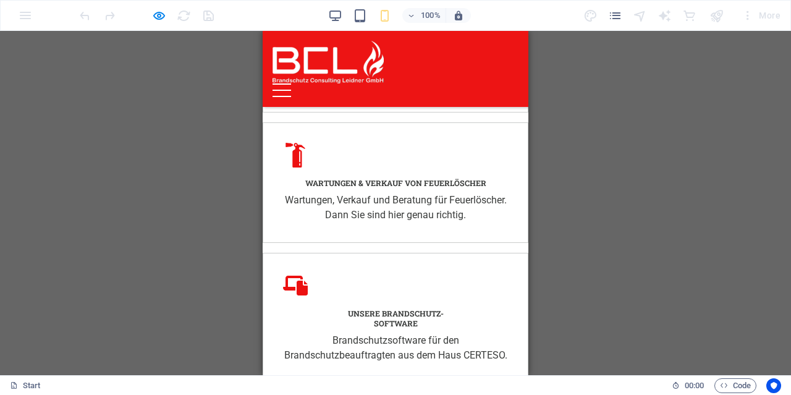
scroll to position [2540, 0]
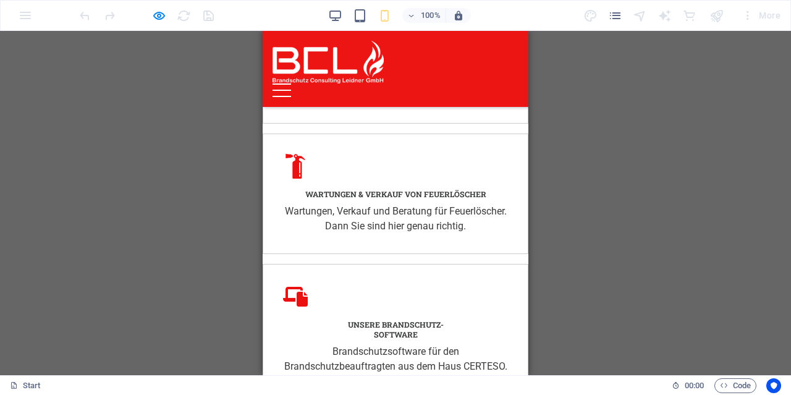
click at [517, 69] on div "Home Über uns Services Projekte Team Kontakt" at bounding box center [396, 69] width 266 height 76
click at [291, 83] on div at bounding box center [282, 90] width 19 height 14
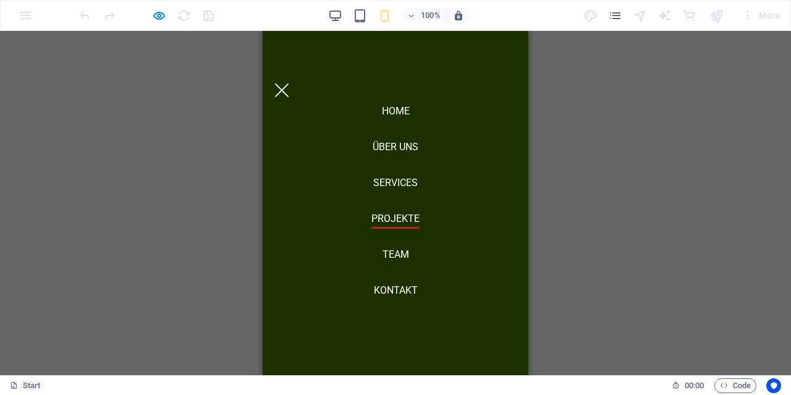
click at [289, 83] on div at bounding box center [282, 90] width 14 height 14
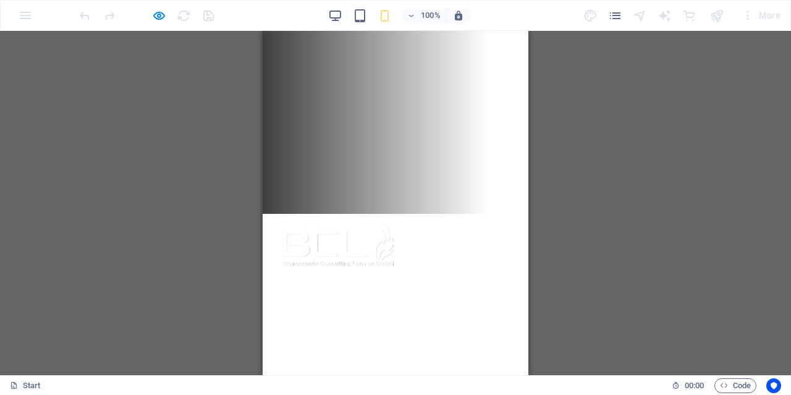
scroll to position [0, 0]
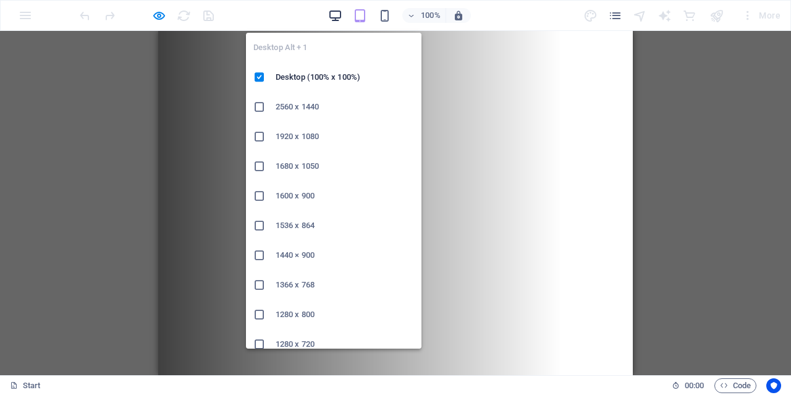
click at [336, 17] on icon "button" at bounding box center [335, 16] width 14 height 14
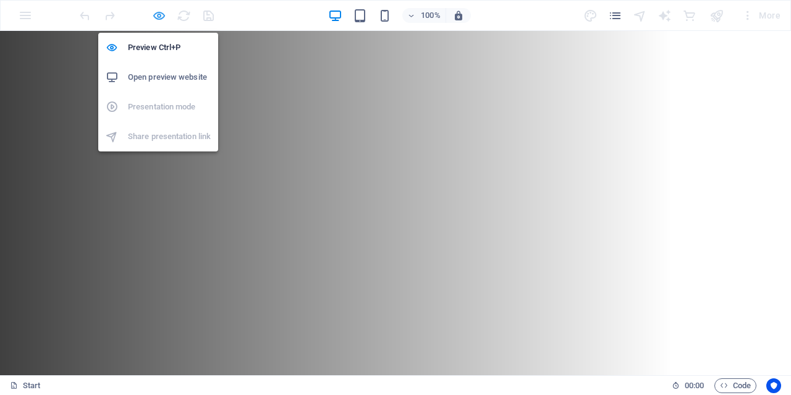
click at [0, 0] on icon "button" at bounding box center [0, 0] width 0 height 0
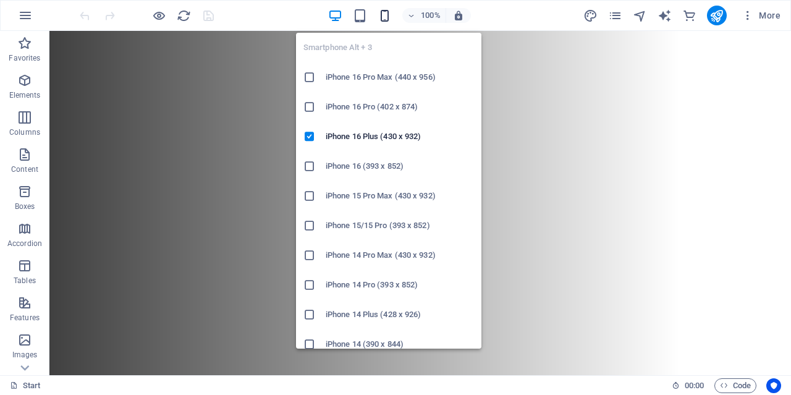
click at [389, 11] on icon "button" at bounding box center [385, 16] width 14 height 14
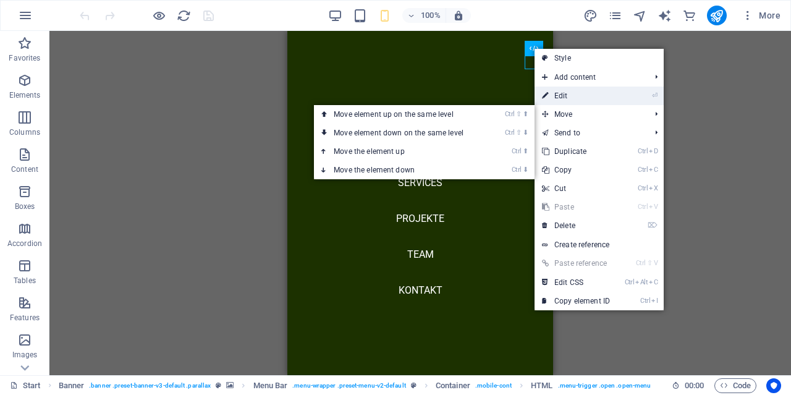
click at [566, 95] on link "⏎ Edit" at bounding box center [576, 96] width 83 height 19
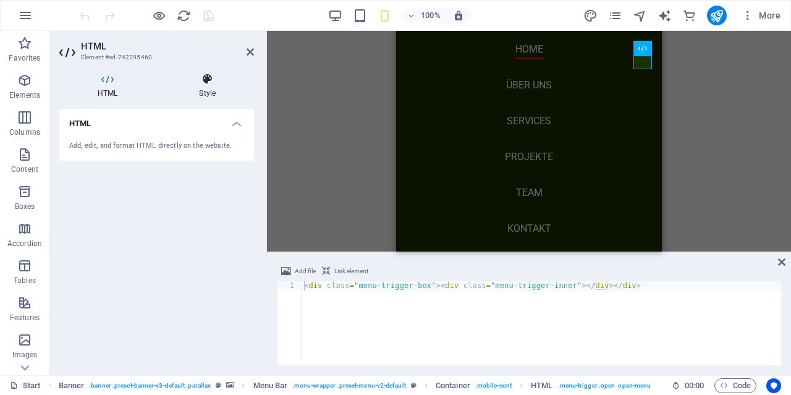
click at [212, 90] on h4 "Style" at bounding box center [207, 86] width 93 height 26
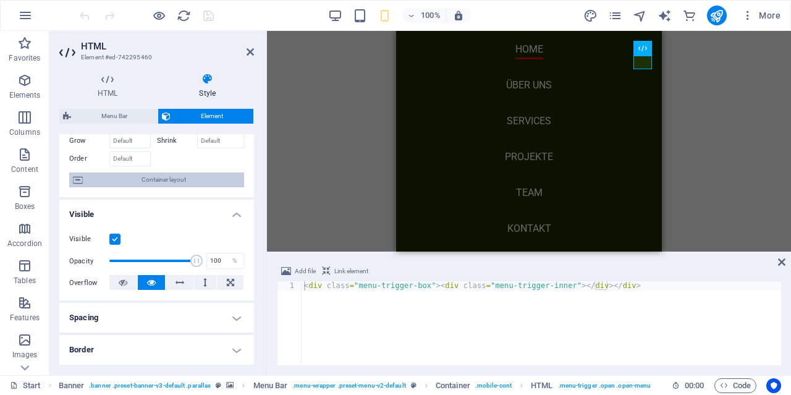
scroll to position [119, 0]
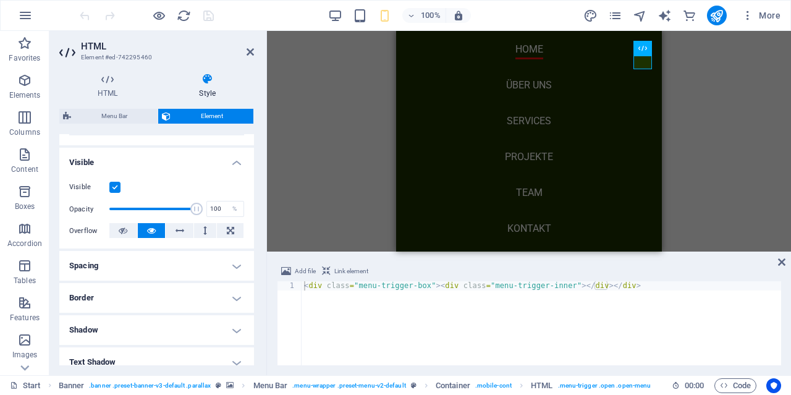
click at [142, 264] on h4 "Spacing" at bounding box center [156, 266] width 195 height 30
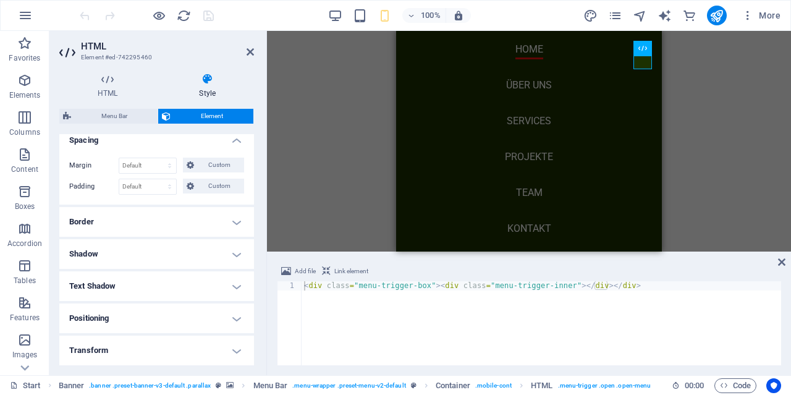
scroll to position [297, 0]
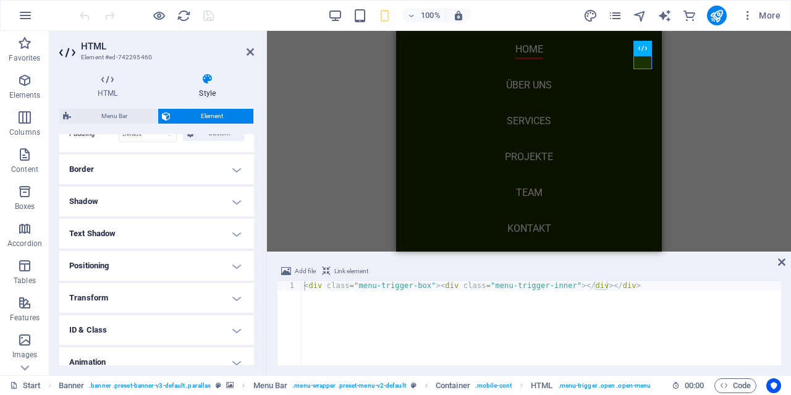
click at [142, 168] on h4 "Border" at bounding box center [156, 170] width 195 height 30
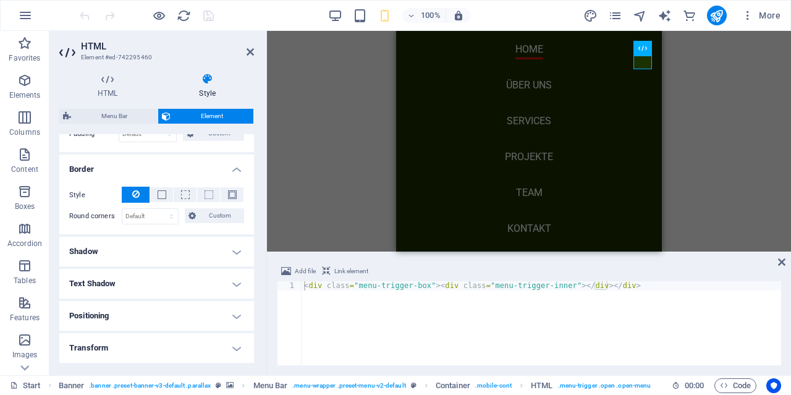
click at [142, 244] on h4 "Shadow" at bounding box center [156, 252] width 195 height 30
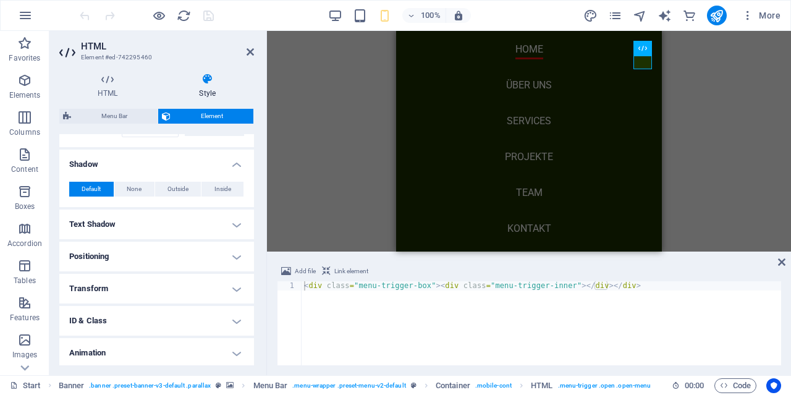
scroll to position [417, 0]
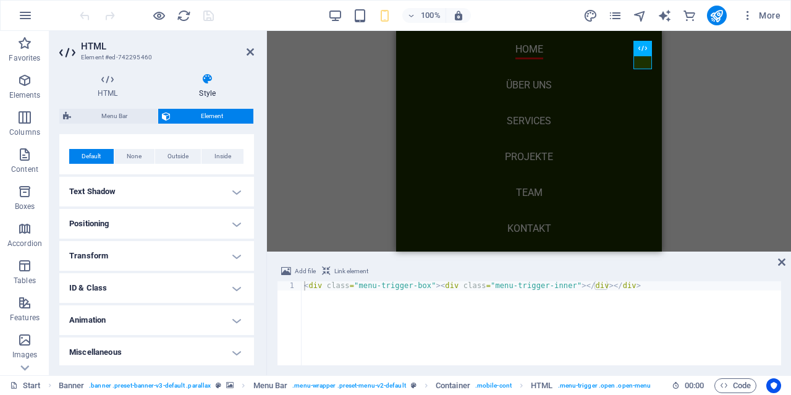
click at [147, 207] on ul "Layout How this element expands within the layout (Flexbox). Size Default auto …" at bounding box center [156, 43] width 195 height 650
click at [147, 193] on h4 "Text Shadow" at bounding box center [156, 192] width 195 height 30
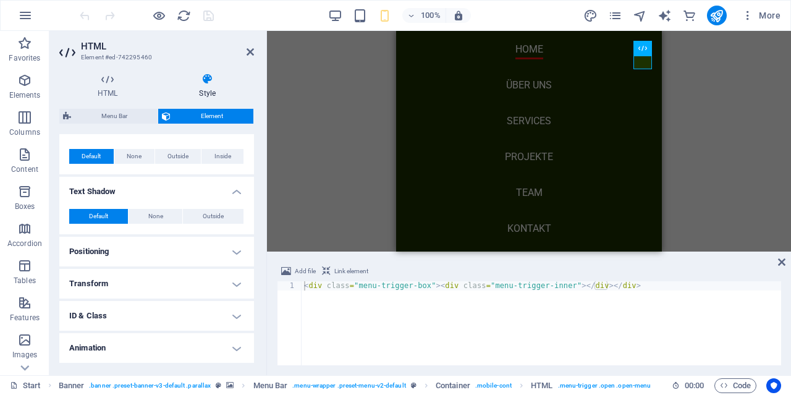
click at [134, 239] on h4 "Positioning" at bounding box center [156, 252] width 195 height 30
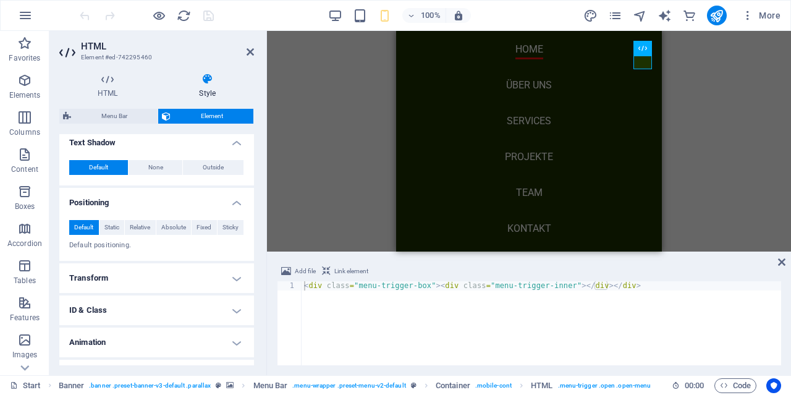
scroll to position [487, 0]
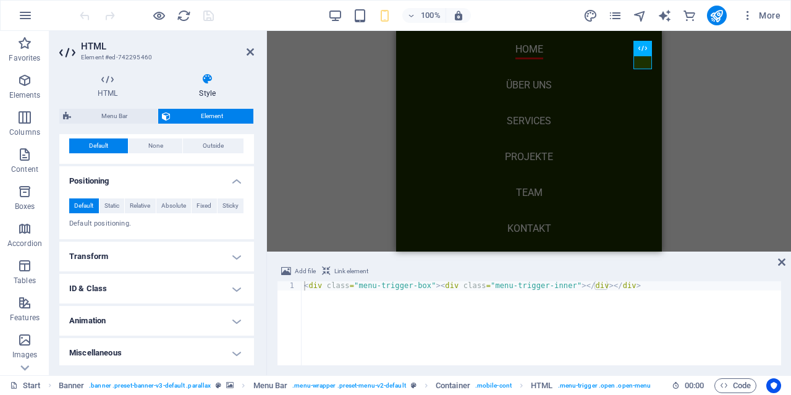
click at [130, 256] on h4 "Transform" at bounding box center [156, 257] width 195 height 30
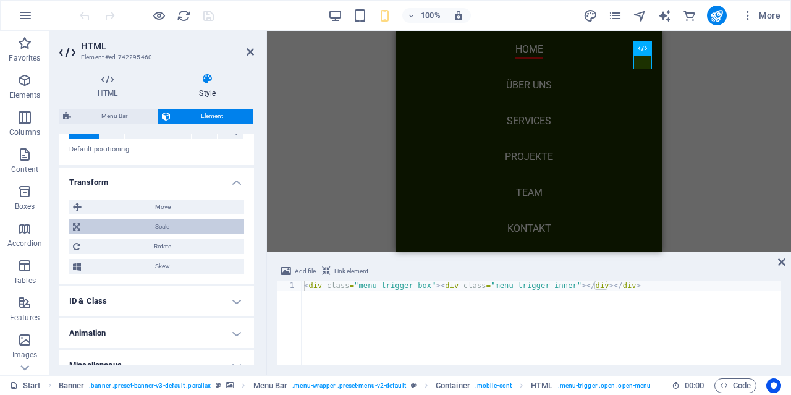
scroll to position [574, 0]
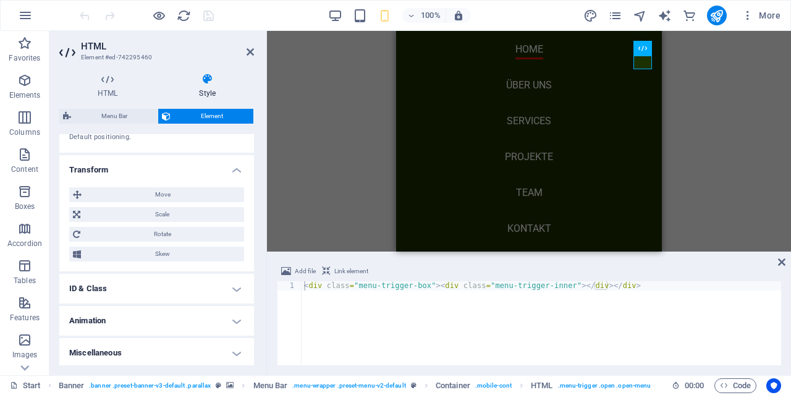
click at [111, 355] on h4 "Miscellaneous" at bounding box center [156, 353] width 195 height 30
click at [123, 318] on h4 "Animation" at bounding box center [156, 321] width 195 height 30
click at [126, 286] on h4 "ID & Class" at bounding box center [156, 289] width 195 height 30
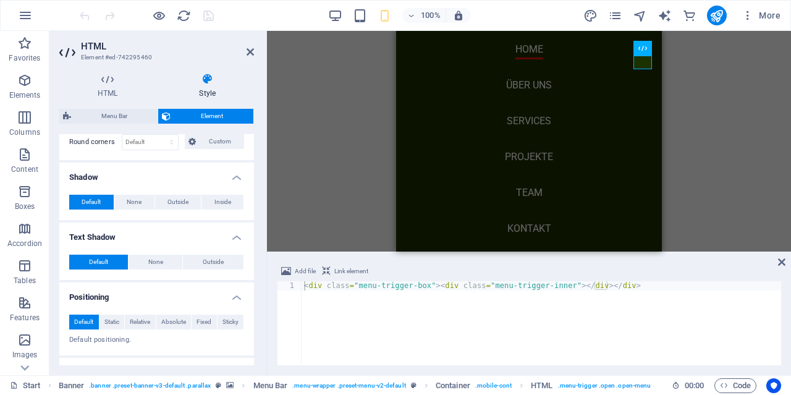
scroll to position [0, 0]
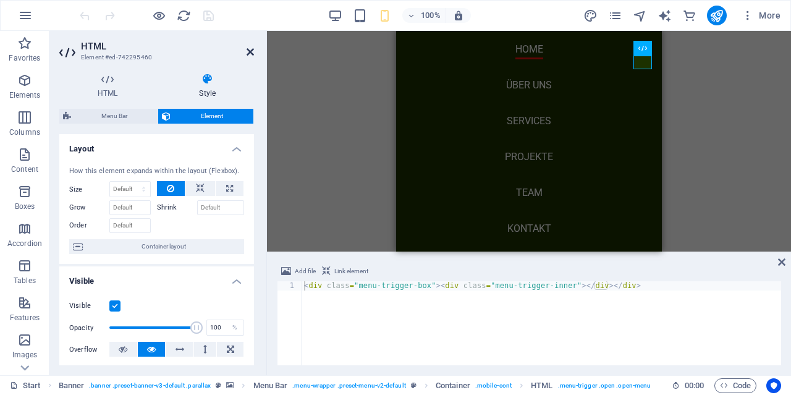
click at [252, 52] on icon at bounding box center [250, 52] width 7 height 10
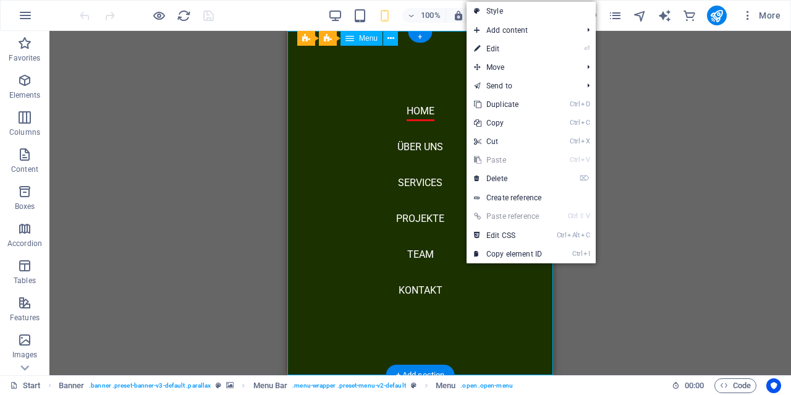
click at [456, 155] on nav "Home Über uns Services Projekte Team Kontakt" at bounding box center [420, 203] width 266 height 344
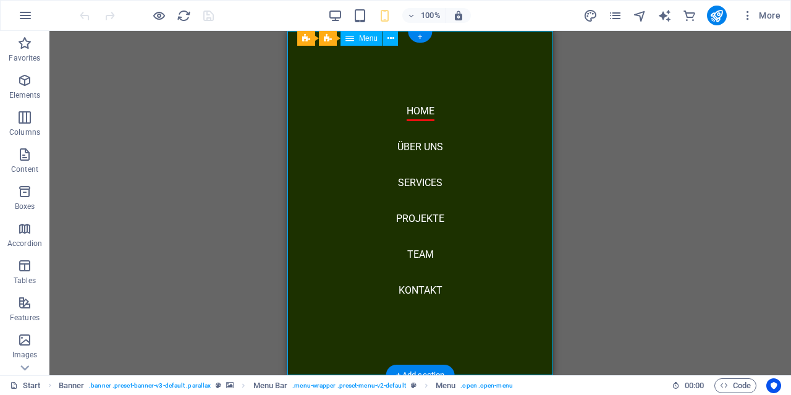
click at [456, 155] on nav "Home Über uns Services Projekte Team Kontakt" at bounding box center [420, 203] width 266 height 344
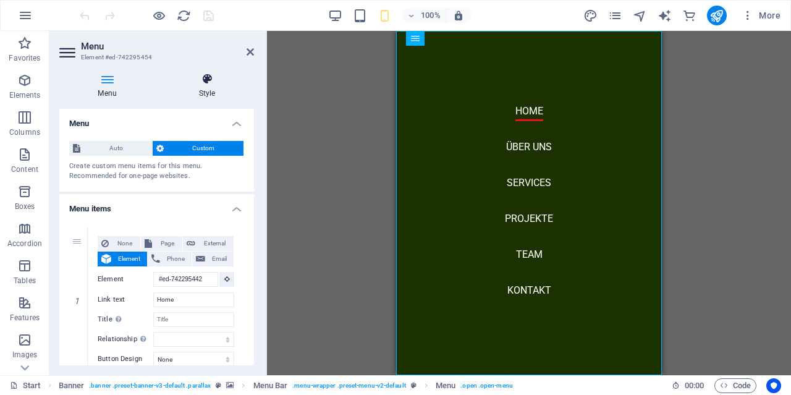
click at [205, 86] on h4 "Style" at bounding box center [207, 86] width 94 height 26
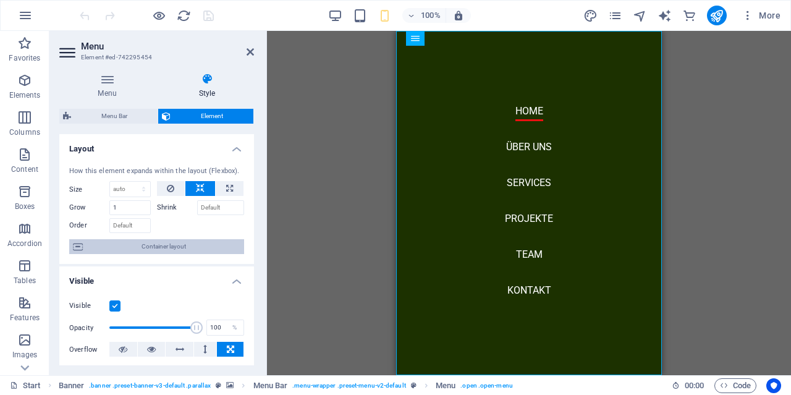
click at [171, 240] on span "Container layout" at bounding box center [164, 246] width 154 height 15
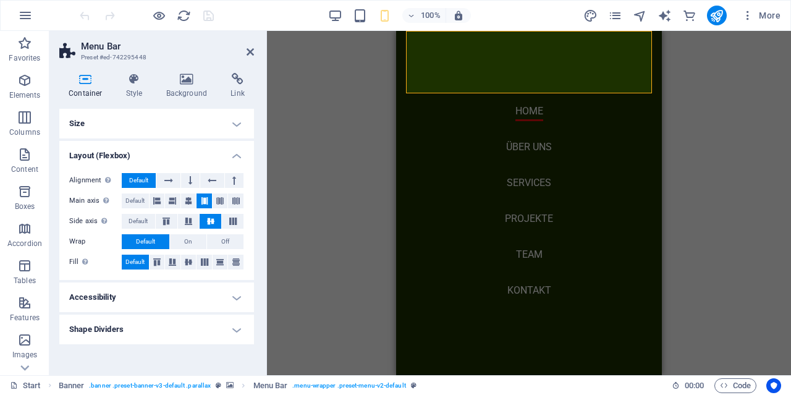
click at [245, 51] on h2 "Menu Bar" at bounding box center [167, 46] width 173 height 11
click at [252, 55] on icon at bounding box center [250, 52] width 7 height 10
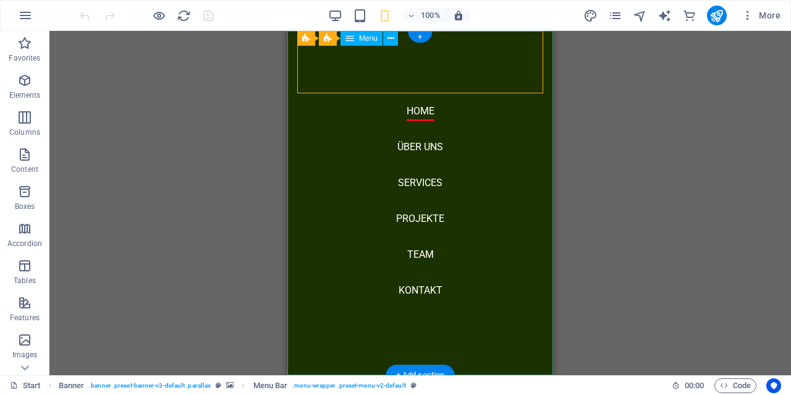
click at [475, 127] on nav "Home Über uns Services Projekte Team Kontakt" at bounding box center [420, 203] width 266 height 344
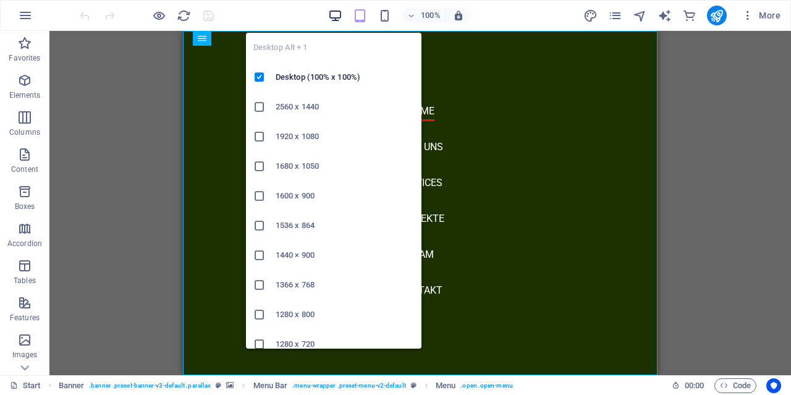
click at [339, 12] on icon "button" at bounding box center [335, 16] width 14 height 14
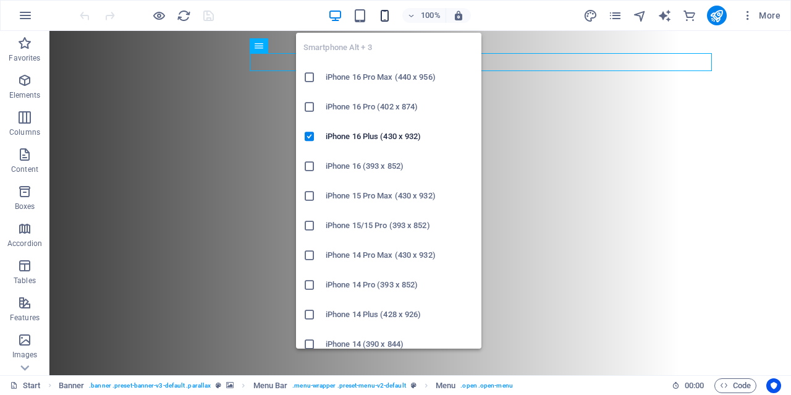
click at [388, 17] on icon "button" at bounding box center [385, 16] width 14 height 14
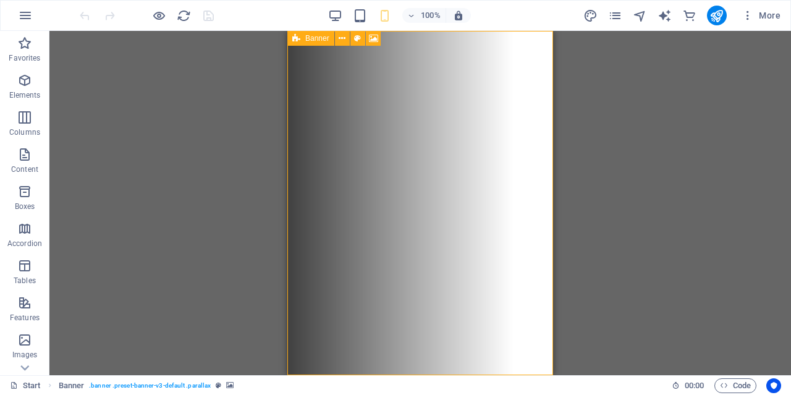
select select "vh"
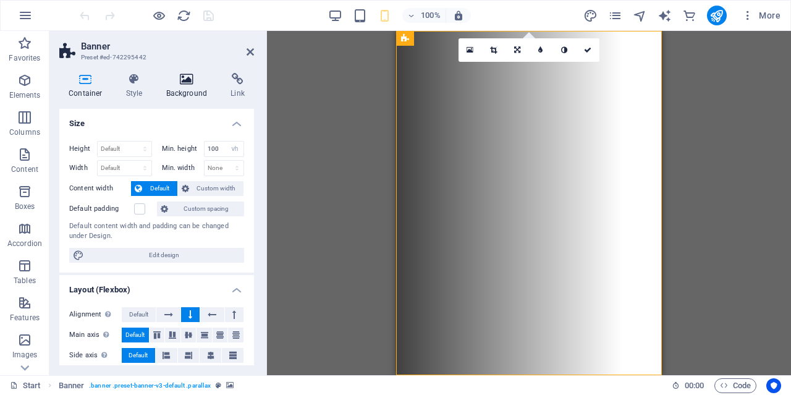
click at [192, 76] on icon at bounding box center [187, 79] width 60 height 12
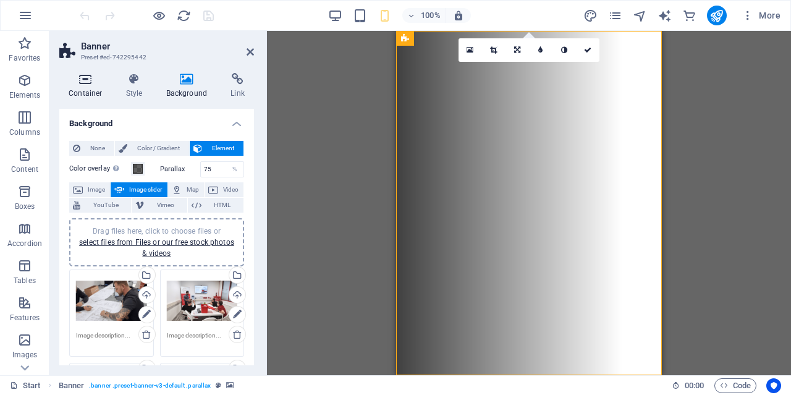
click at [87, 83] on icon at bounding box center [85, 79] width 53 height 12
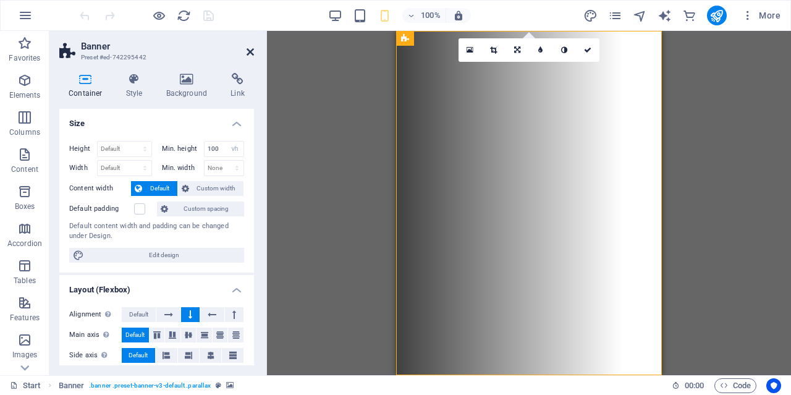
click at [252, 51] on icon at bounding box center [250, 52] width 7 height 10
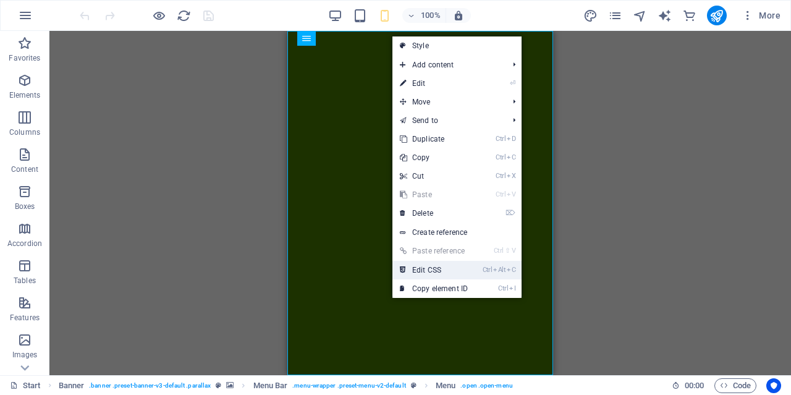
click at [430, 265] on link "Ctrl Alt C Edit CSS" at bounding box center [434, 270] width 83 height 19
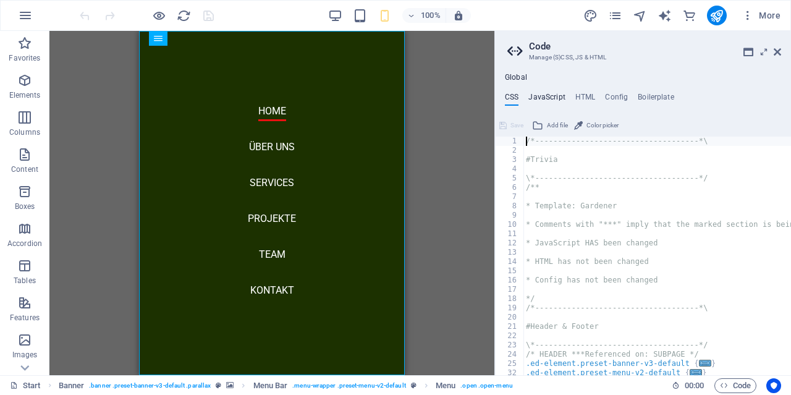
click at [559, 97] on h4 "JavaScript" at bounding box center [547, 100] width 36 height 14
type textarea "/* JS for preset "Menu V2" */"
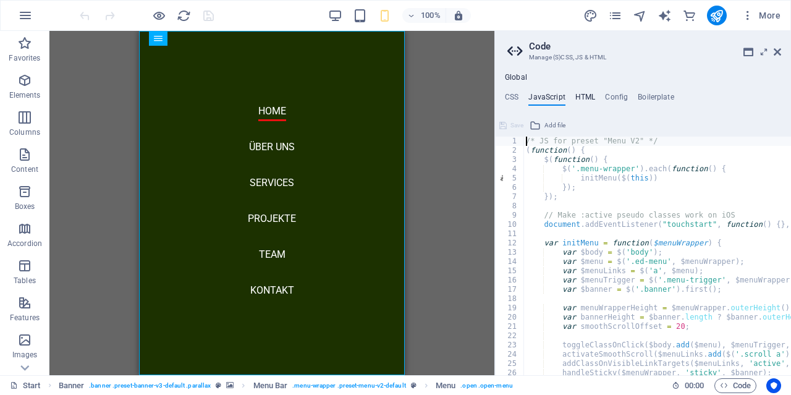
click at [584, 98] on h4 "HTML" at bounding box center [585, 100] width 20 height 14
type textarea "<a href="#main-content" class="wv-link-content button">Skip to main content</a>"
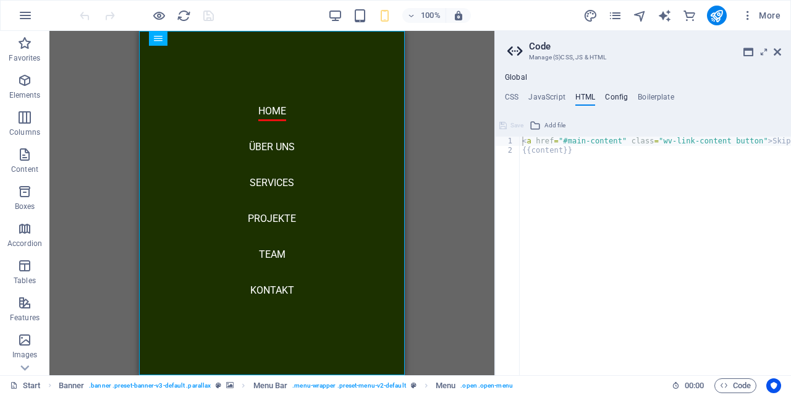
click at [614, 95] on h4 "Config" at bounding box center [616, 100] width 23 height 14
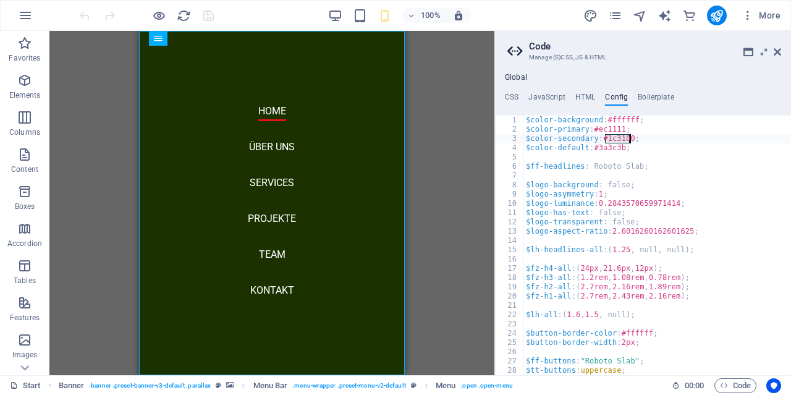
drag, startPoint x: 605, startPoint y: 138, endPoint x: 629, endPoint y: 138, distance: 24.1
click at [629, 138] on div "$color-background : #ffffff ; $color-primary : #ec1111 ; $color-secondary : #1c…" at bounding box center [688, 255] width 329 height 278
click at [646, 147] on div "$color-background : #ffffff ; $color-primary : #ec1111 ; $color-secondary : #00…" at bounding box center [688, 255] width 329 height 278
type textarea "$color-default: #3a3c3b;"
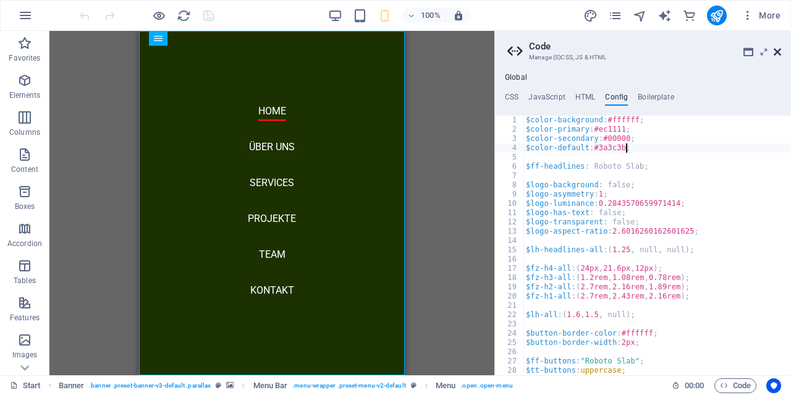
click at [777, 50] on icon at bounding box center [777, 52] width 7 height 10
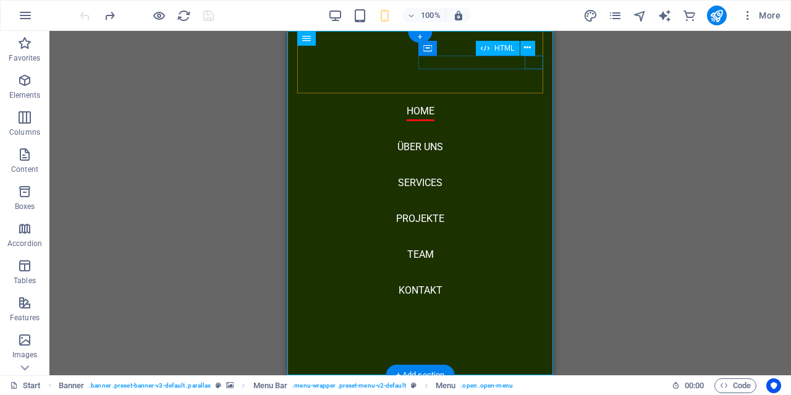
click at [544, 60] on nav "Home Über uns Services Projekte Team Kontakt" at bounding box center [420, 203] width 266 height 344
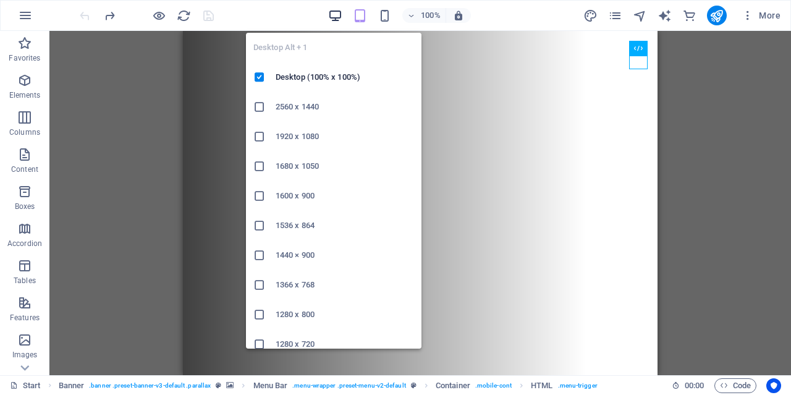
click at [338, 15] on icon "button" at bounding box center [335, 16] width 14 height 14
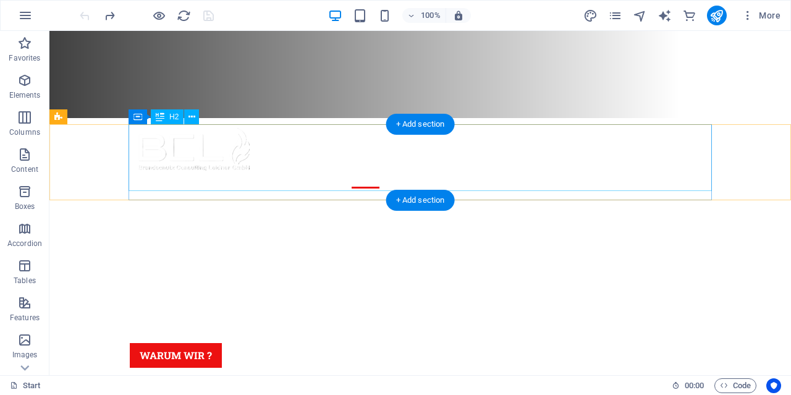
scroll to position [0, 0]
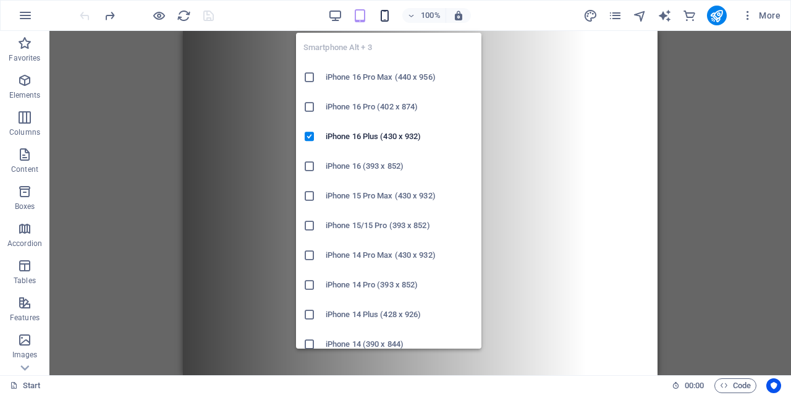
click at [385, 17] on icon "button" at bounding box center [385, 16] width 14 height 14
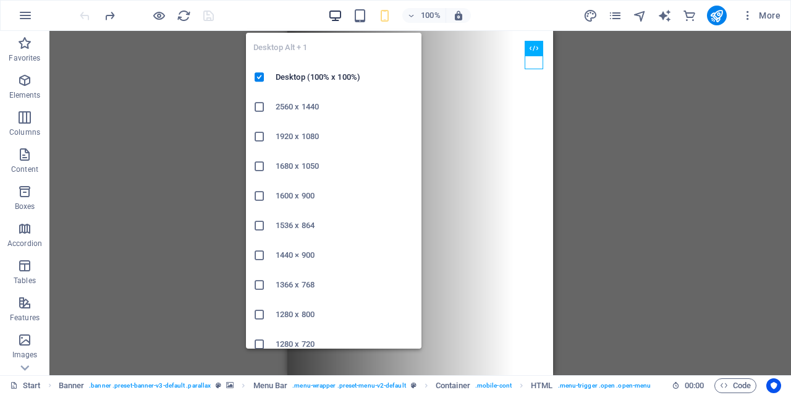
click at [338, 13] on icon "button" at bounding box center [335, 16] width 14 height 14
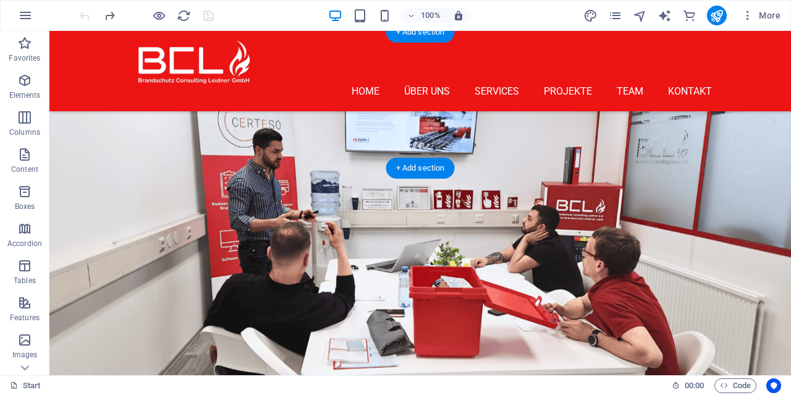
scroll to position [1607, 0]
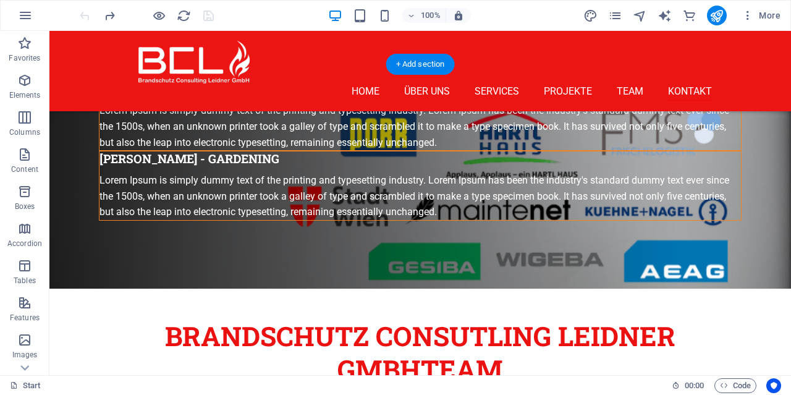
scroll to position [5903, 0]
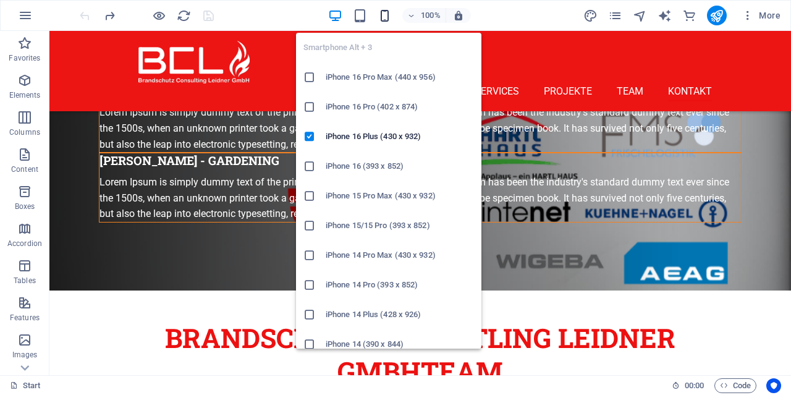
click at [385, 14] on icon "button" at bounding box center [385, 16] width 14 height 14
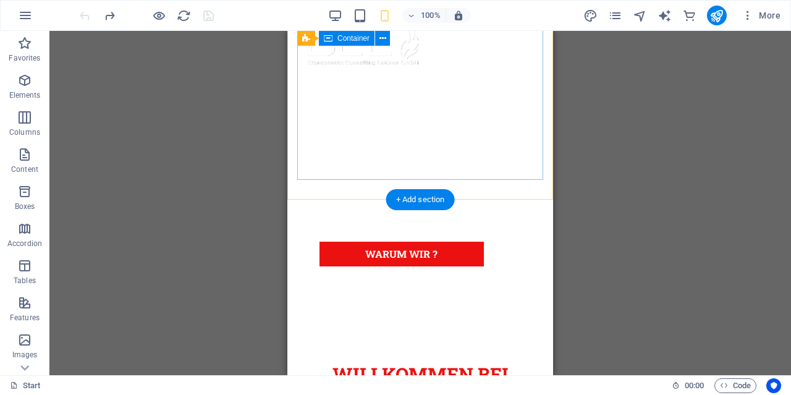
scroll to position [0, 0]
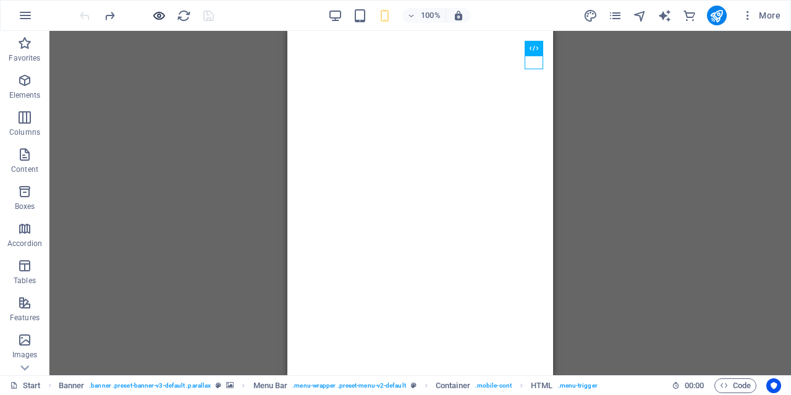
click at [0, 0] on icon "button" at bounding box center [0, 0] width 0 height 0
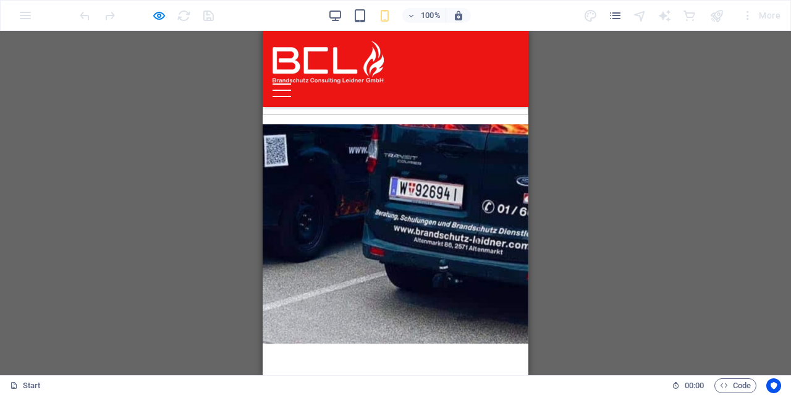
scroll to position [2960, 0]
click at [332, 12] on icon "button" at bounding box center [335, 16] width 14 height 14
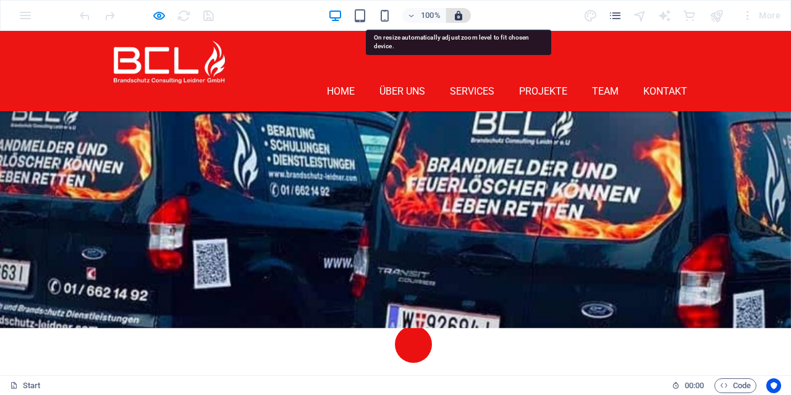
click at [461, 14] on icon "button" at bounding box center [458, 15] width 11 height 11
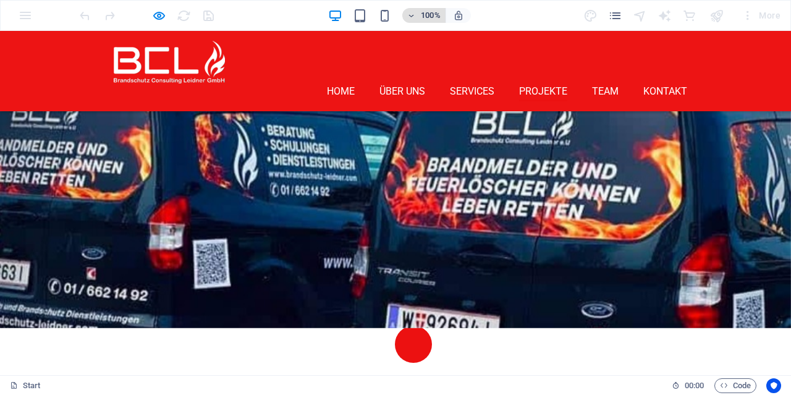
click at [432, 295] on h6 "100%" at bounding box center [413, 313] width 37 height 37
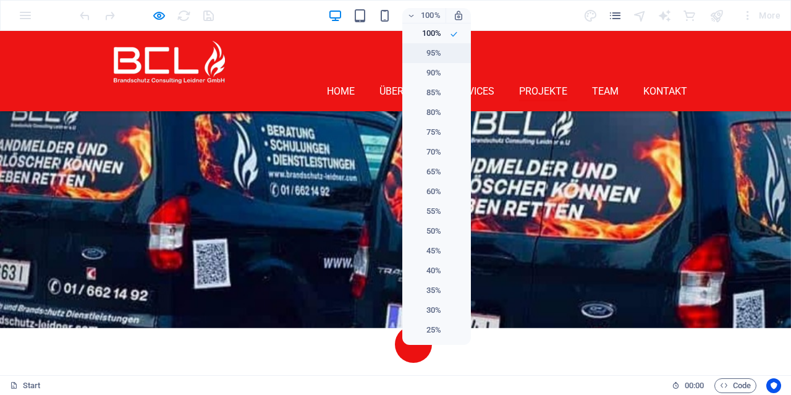
click at [428, 54] on h6 "95%" at bounding box center [426, 53] width 32 height 15
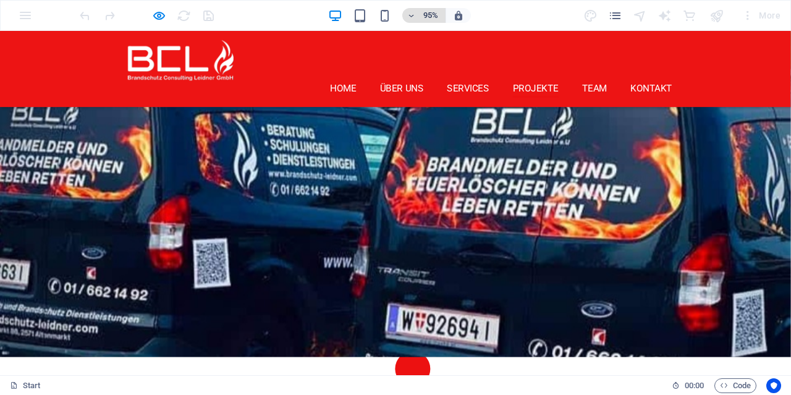
click at [437, 338] on h6 "95%" at bounding box center [434, 356] width 37 height 37
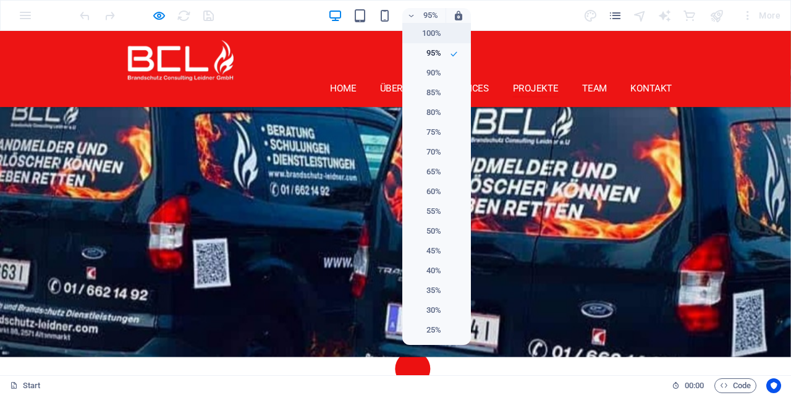
click at [435, 34] on h6 "100%" at bounding box center [426, 33] width 32 height 15
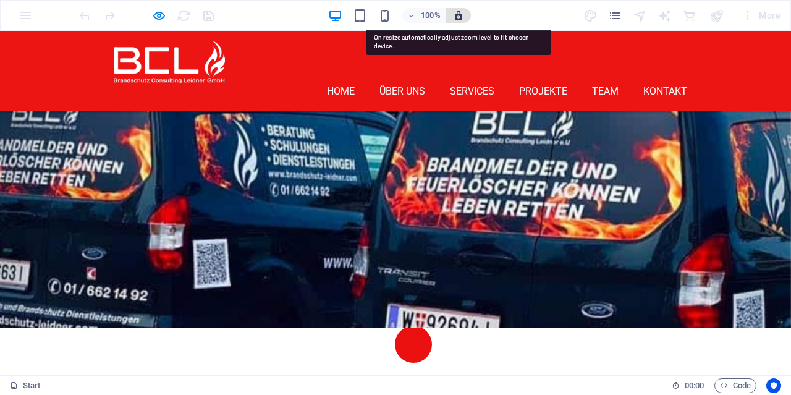
click at [462, 13] on icon "button" at bounding box center [458, 15] width 11 height 11
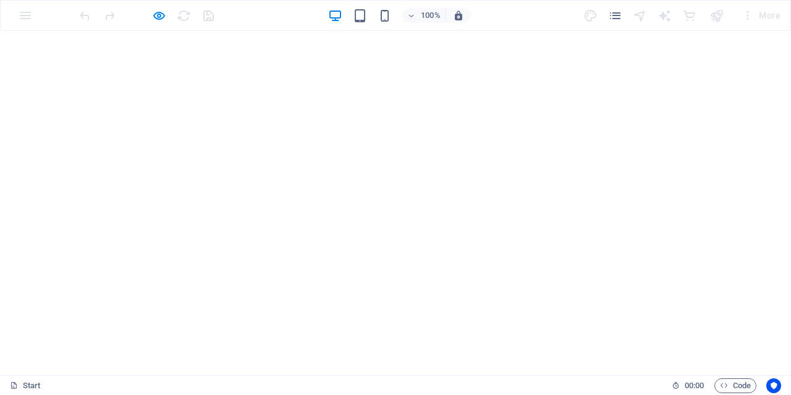
scroll to position [0, 0]
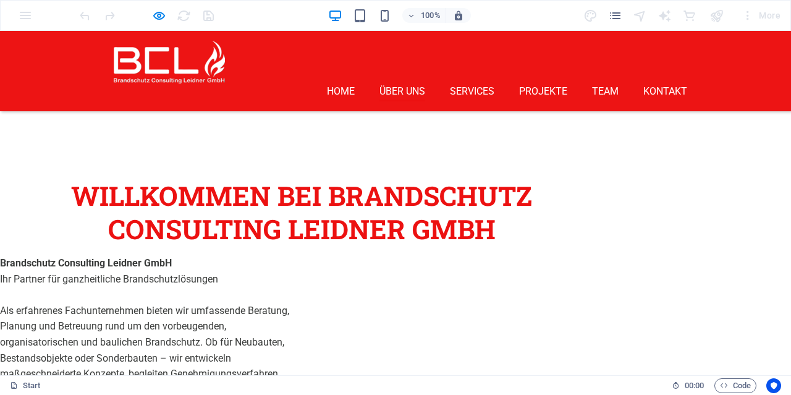
scroll to position [545, 0]
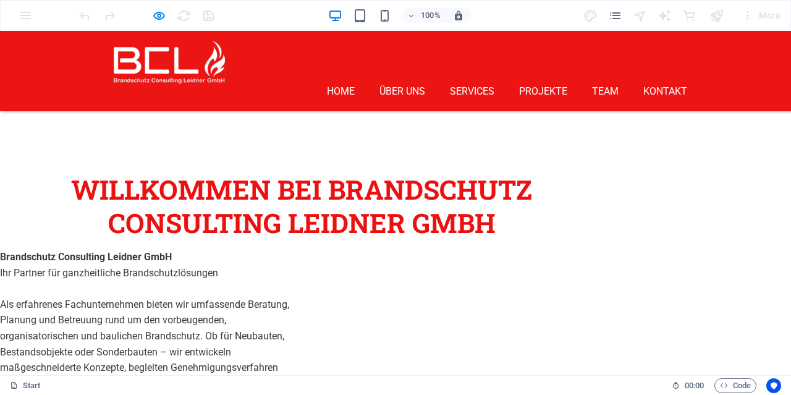
click at [474, 87] on link "Services" at bounding box center [472, 94] width 45 height 15
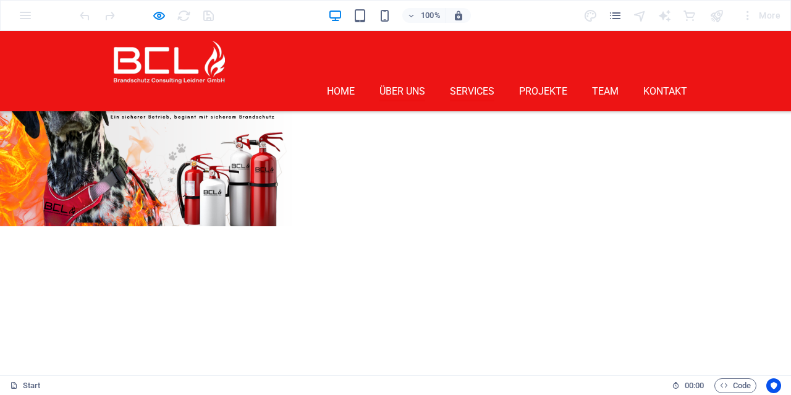
scroll to position [1187, 0]
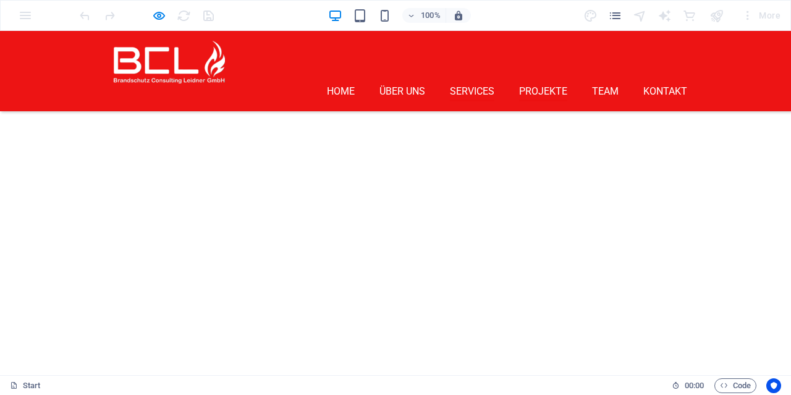
click at [527, 87] on link "Projekte" at bounding box center [543, 94] width 48 height 15
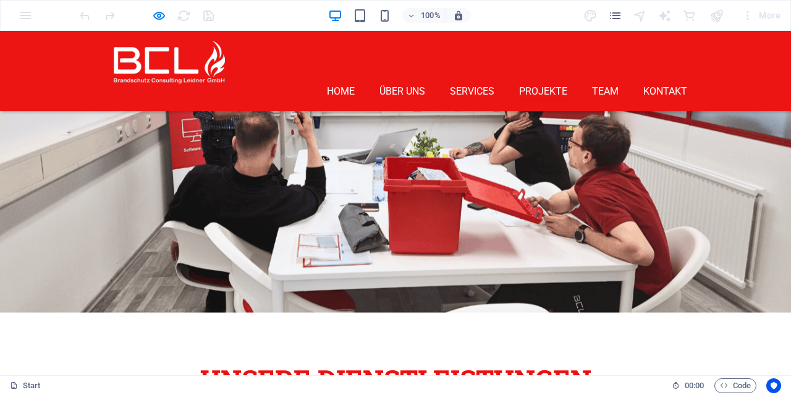
scroll to position [1764, 0]
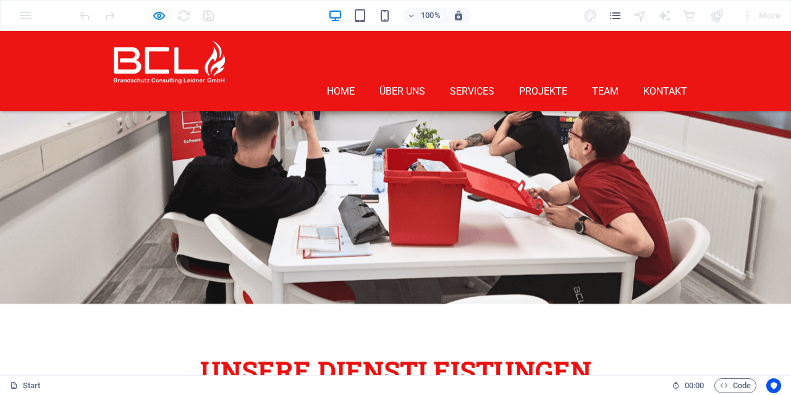
click at [591, 83] on ul "Home Über uns Services Projekte Team Kontakt" at bounding box center [401, 92] width 574 height 18
click at [607, 87] on link "Team" at bounding box center [605, 94] width 27 height 15
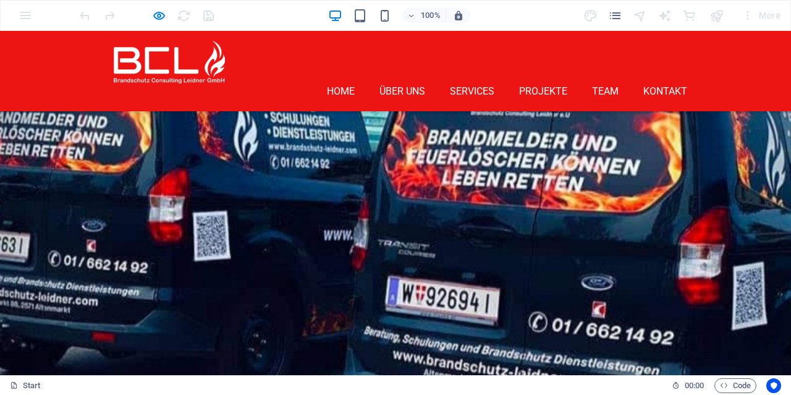
scroll to position [2886, 0]
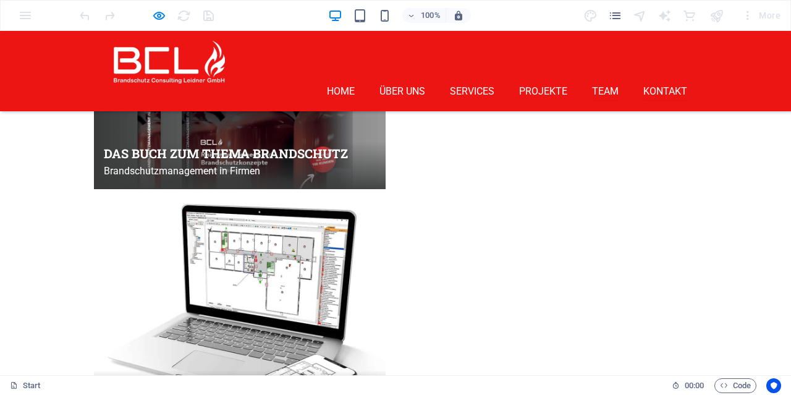
click at [665, 87] on link "Kontakt" at bounding box center [665, 94] width 44 height 15
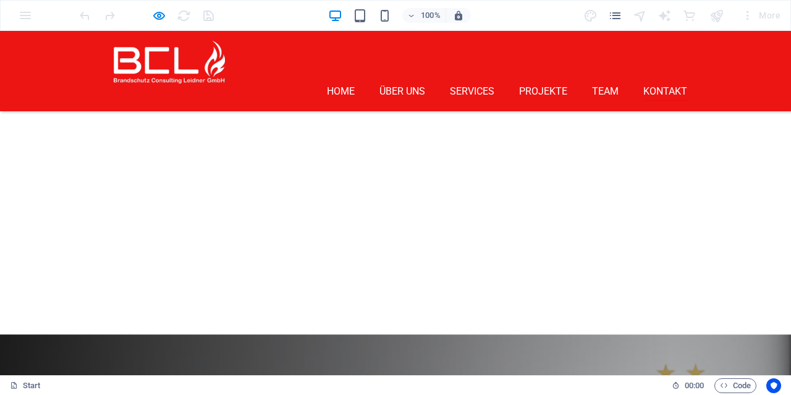
scroll to position [4472, 0]
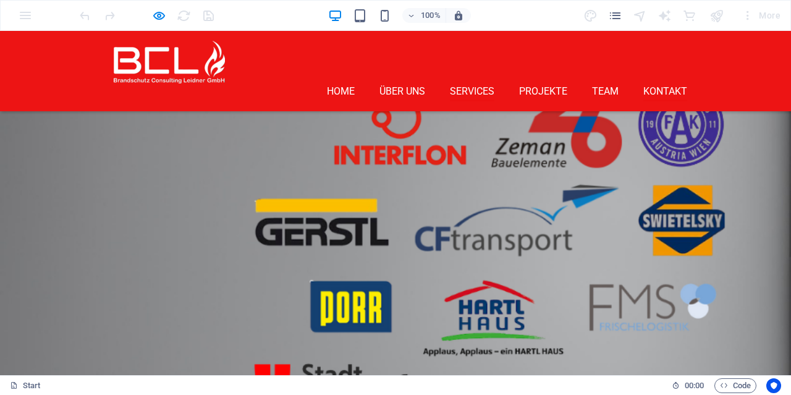
click at [485, 87] on link "Services" at bounding box center [472, 94] width 45 height 15
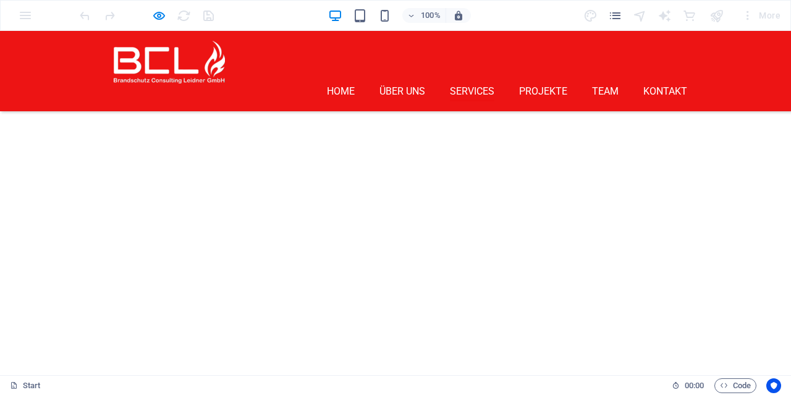
scroll to position [1252, 0]
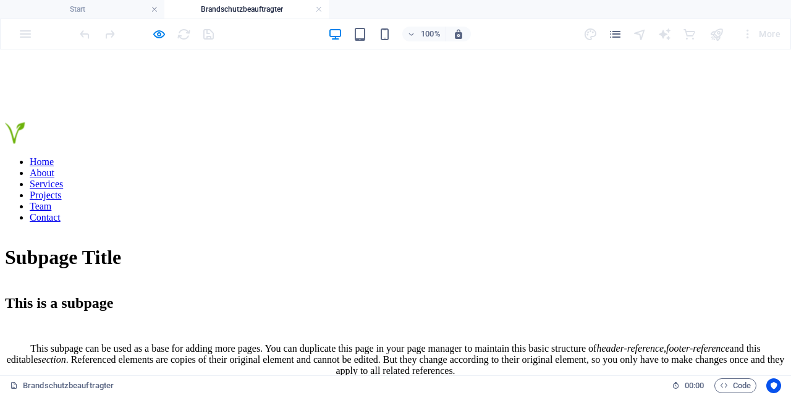
scroll to position [0, 0]
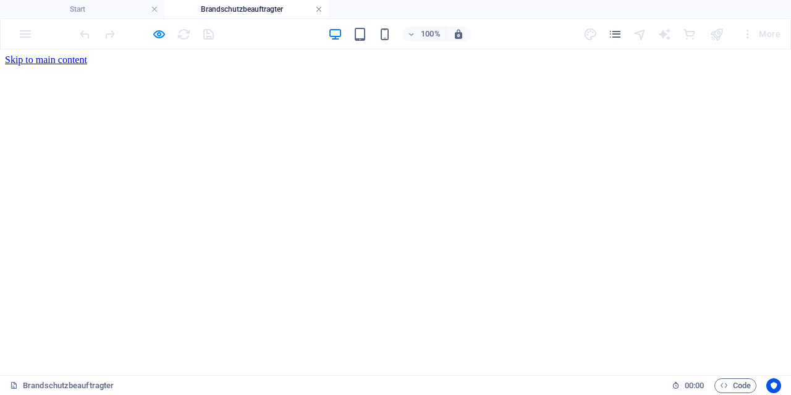
click at [318, 7] on link at bounding box center [318, 10] width 7 height 12
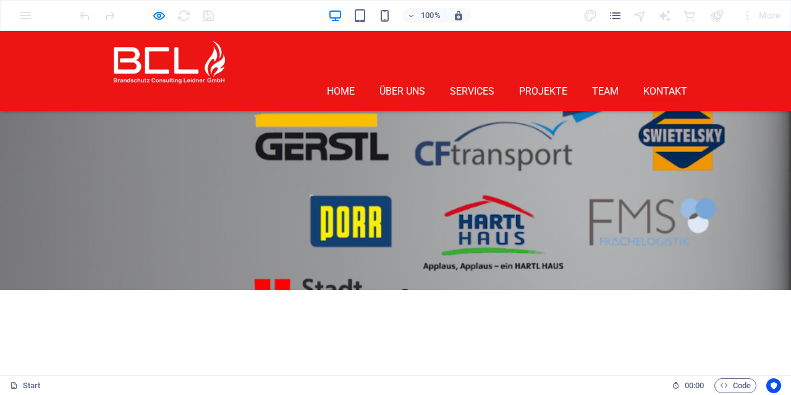
scroll to position [4408, 0]
